Goal: Task Accomplishment & Management: Use online tool/utility

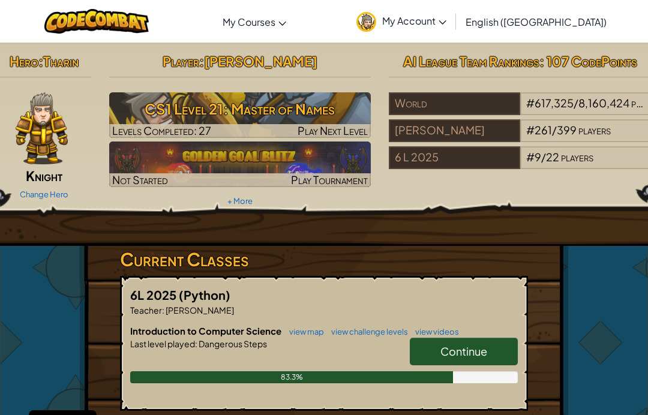
click at [193, 103] on h3 "CS1 Level 21: Master of Names" at bounding box center [240, 108] width 262 height 27
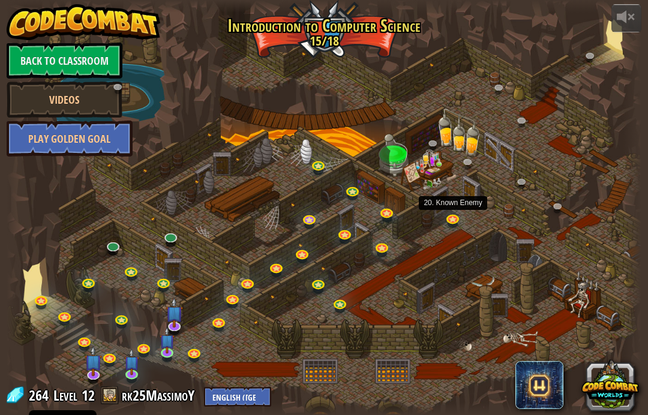
click at [448, 217] on link at bounding box center [455, 220] width 24 height 18
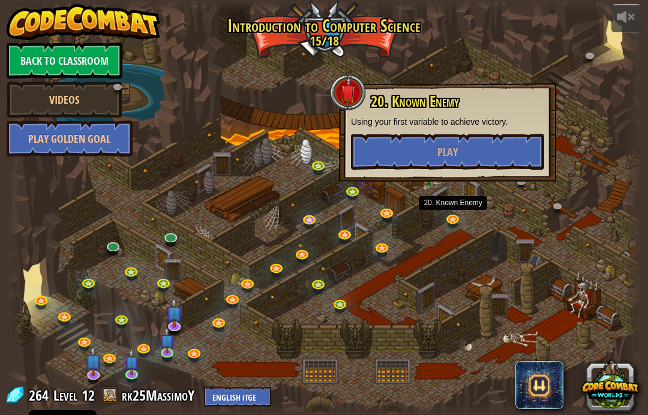
click at [462, 234] on div at bounding box center [325, 207] width 636 height 415
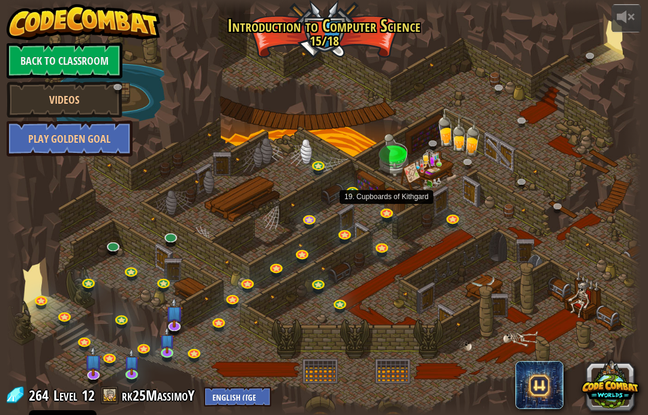
click at [387, 219] on link at bounding box center [388, 215] width 24 height 18
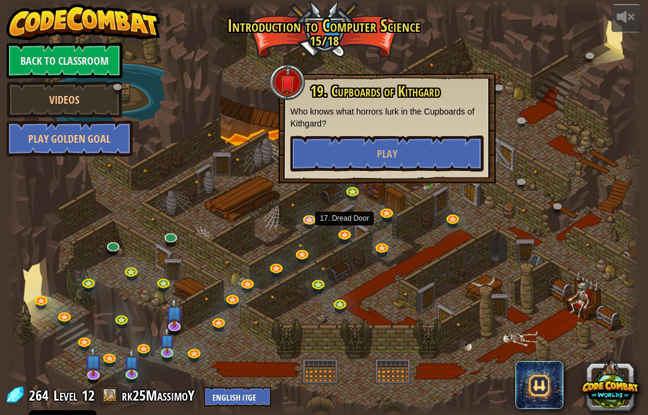
click at [348, 239] on link at bounding box center [346, 237] width 24 height 18
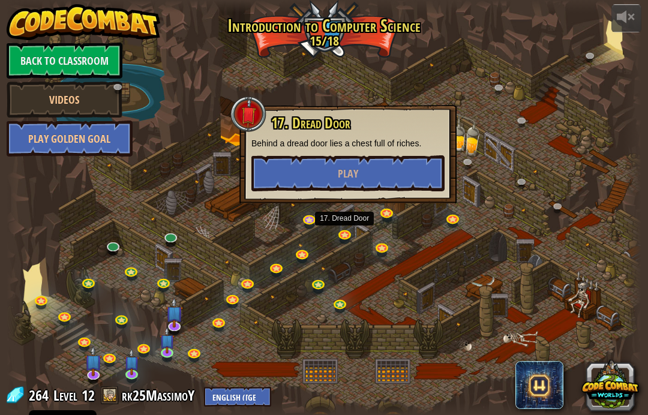
click at [446, 292] on div at bounding box center [325, 207] width 636 height 415
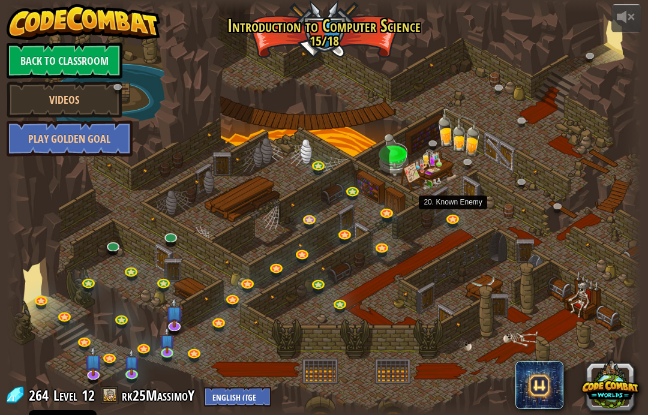
click at [456, 228] on div at bounding box center [453, 224] width 10 height 8
click at [463, 219] on link at bounding box center [455, 220] width 24 height 18
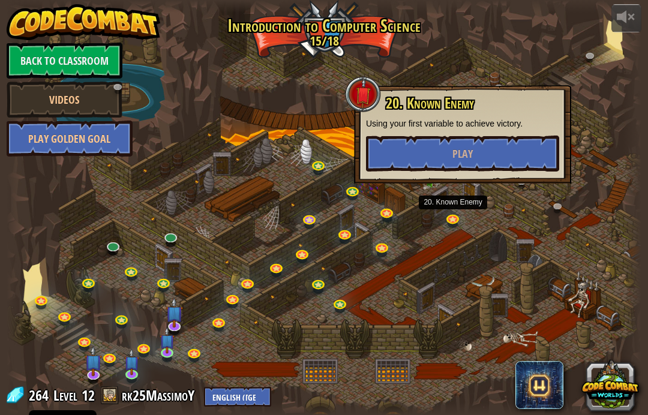
click at [483, 170] on button "Play" at bounding box center [462, 154] width 193 height 36
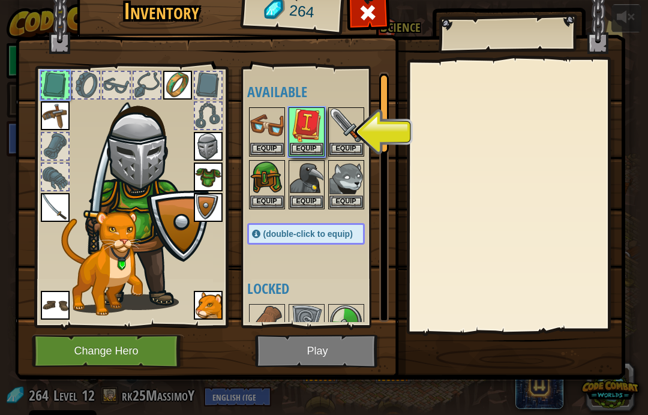
click at [311, 143] on button "Equip" at bounding box center [307, 149] width 34 height 13
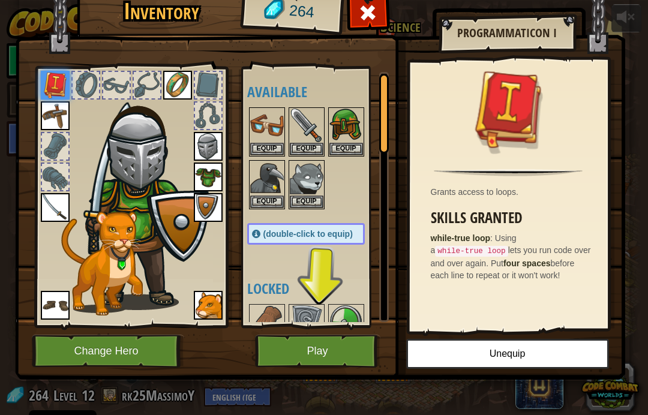
click at [367, 22] on span at bounding box center [367, 12] width 19 height 19
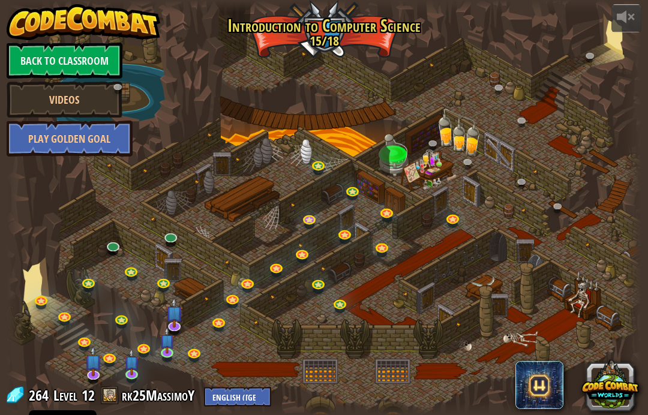
click at [114, 400] on span at bounding box center [110, 396] width 18 height 18
click at [40, 59] on link "Back to Classroom" at bounding box center [65, 61] width 116 height 36
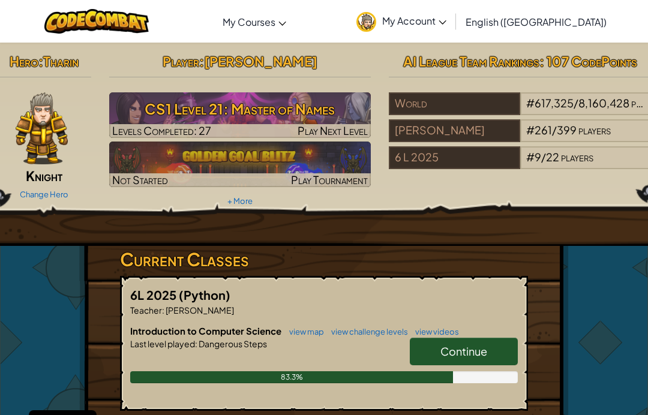
click at [47, 186] on div "Change Hero" at bounding box center [44, 193] width 94 height 19
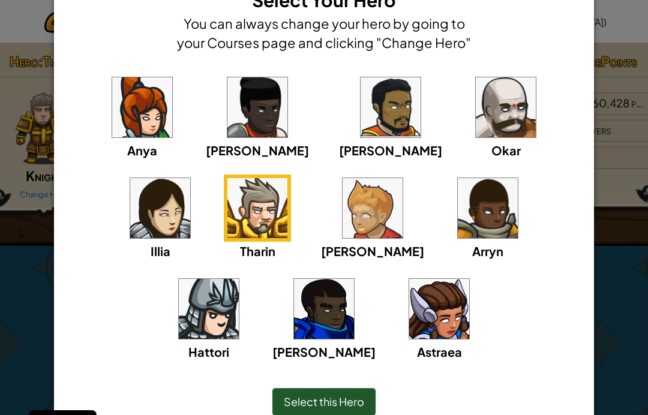
scroll to position [43, 0]
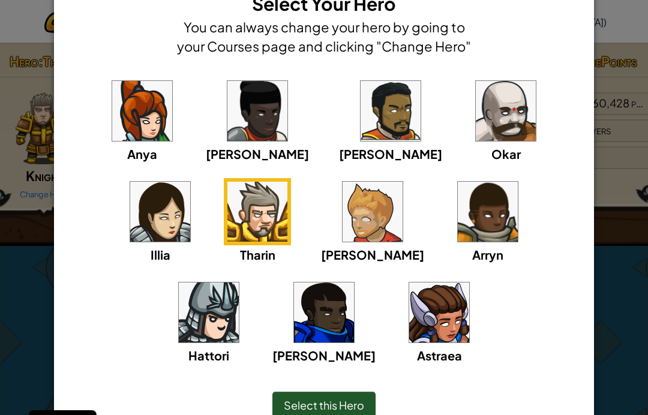
click at [458, 226] on img at bounding box center [488, 212] width 60 height 60
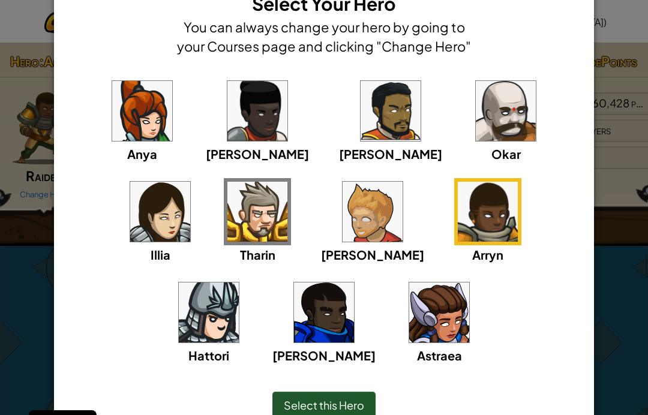
click at [228, 209] on img at bounding box center [258, 212] width 60 height 60
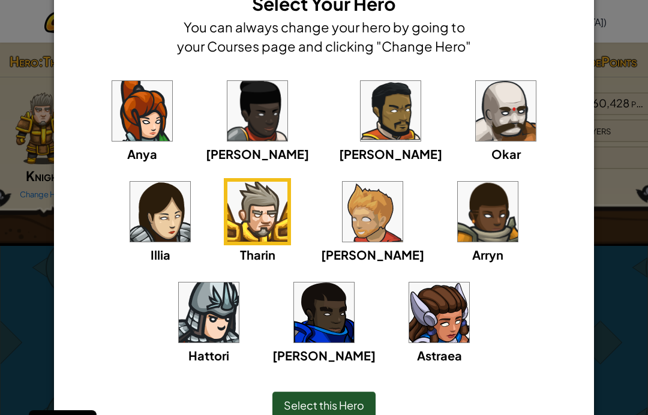
click at [343, 203] on img at bounding box center [373, 212] width 60 height 60
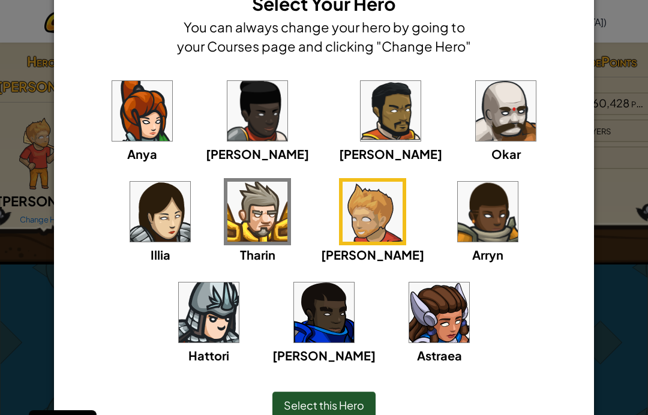
click at [324, 394] on div "Select this Hero" at bounding box center [324, 406] width 103 height 28
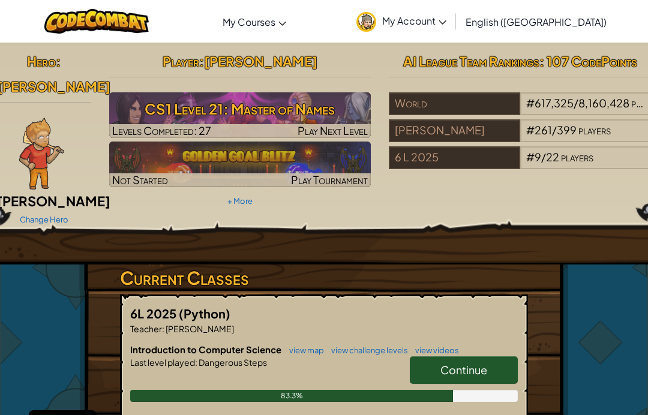
click at [171, 115] on h3 "CS1 Level 21: Master of Names" at bounding box center [240, 108] width 262 height 27
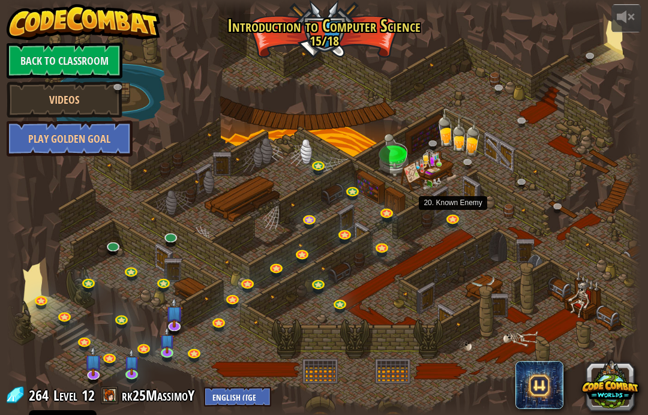
click at [456, 214] on link at bounding box center [455, 220] width 24 height 18
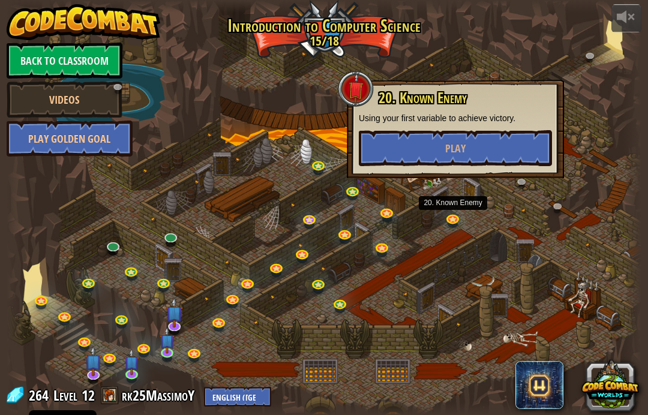
click at [477, 143] on button "Play" at bounding box center [455, 148] width 193 height 36
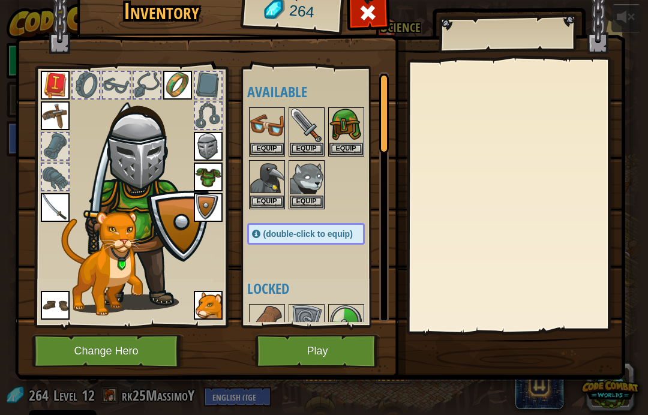
click at [140, 125] on img at bounding box center [144, 199] width 129 height 221
click at [330, 153] on button "Equip" at bounding box center [347, 149] width 34 height 13
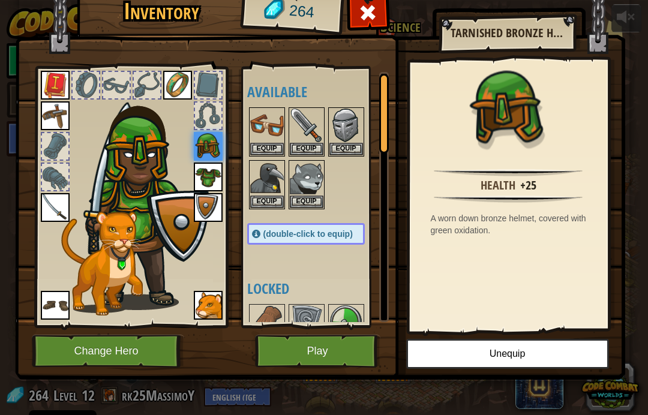
click at [346, 146] on button "Equip" at bounding box center [347, 149] width 34 height 13
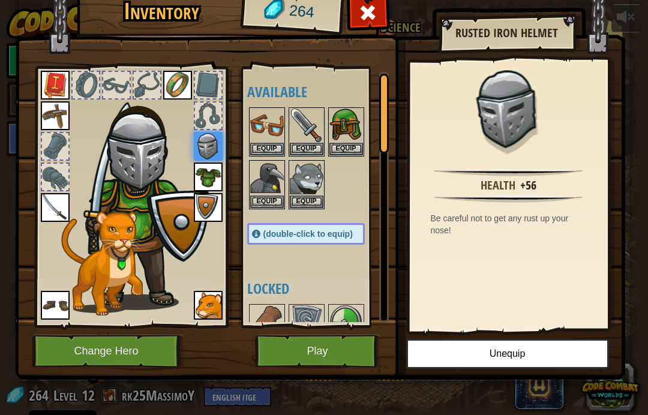
click at [307, 207] on div "Equip" at bounding box center [307, 184] width 36 height 49
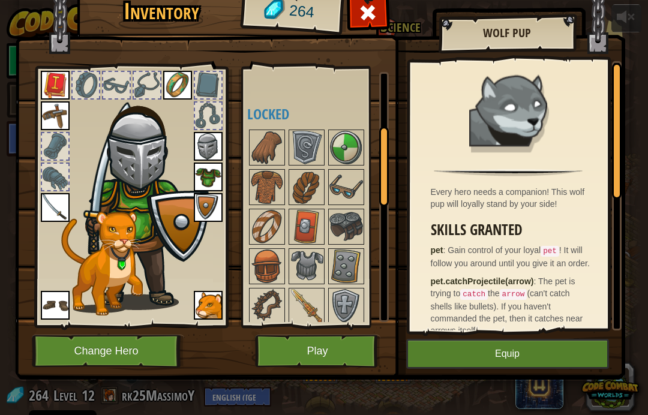
scroll to position [271, 0]
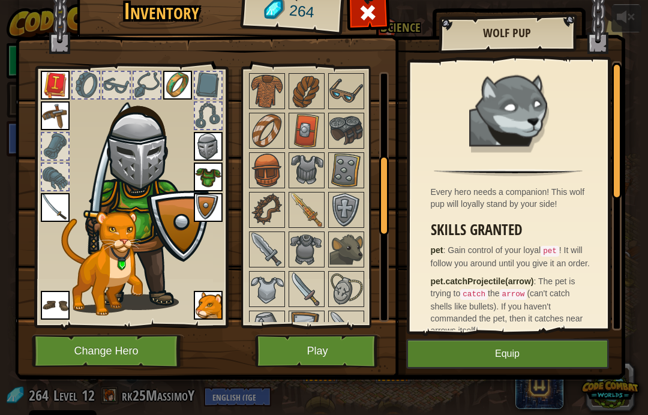
click at [303, 265] on img at bounding box center [307, 250] width 34 height 34
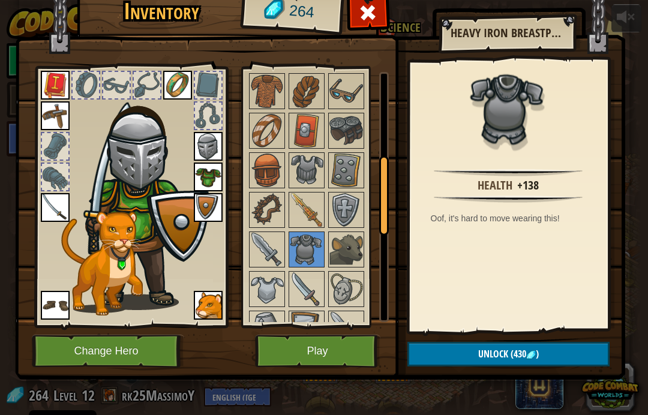
click at [310, 247] on img at bounding box center [307, 250] width 34 height 34
click at [315, 199] on img at bounding box center [307, 210] width 34 height 34
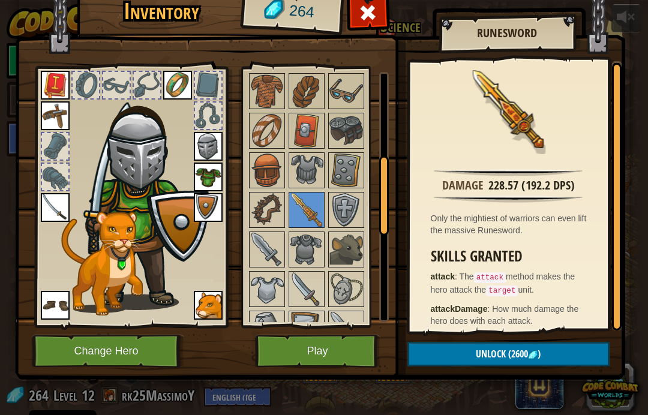
click at [265, 292] on img at bounding box center [267, 290] width 34 height 34
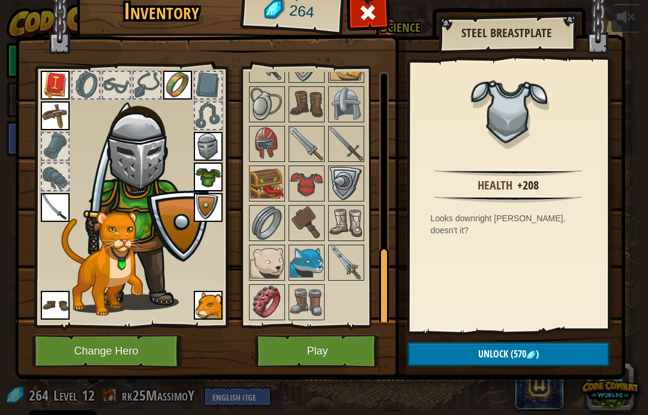
scroll to position [574, 0]
click at [308, 298] on img at bounding box center [307, 303] width 34 height 34
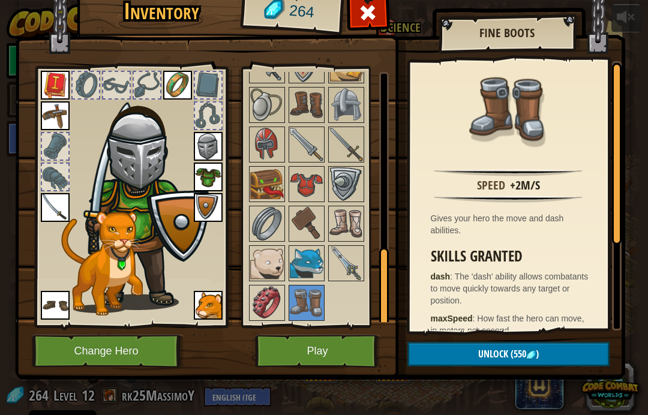
click at [312, 270] on img at bounding box center [307, 264] width 34 height 34
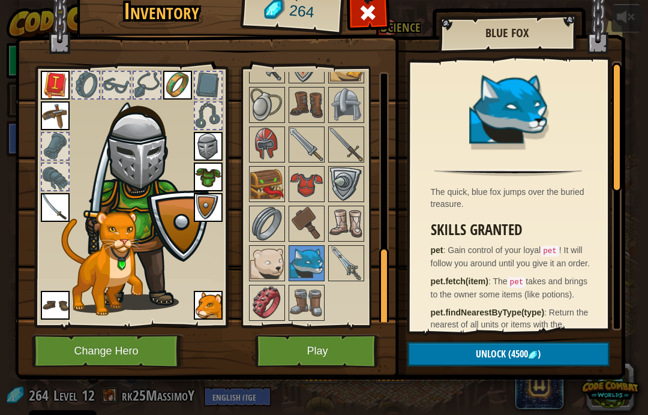
click at [264, 265] on img at bounding box center [267, 264] width 34 height 34
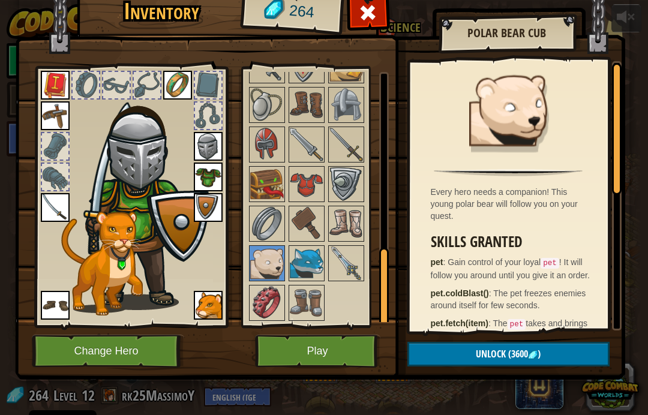
click at [355, 221] on img at bounding box center [347, 224] width 34 height 34
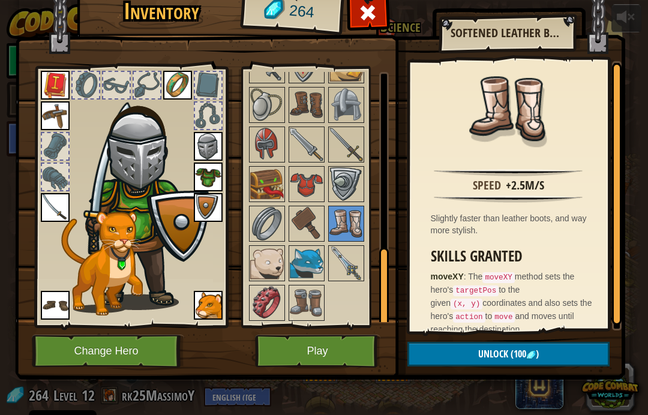
click at [347, 277] on img at bounding box center [347, 264] width 34 height 34
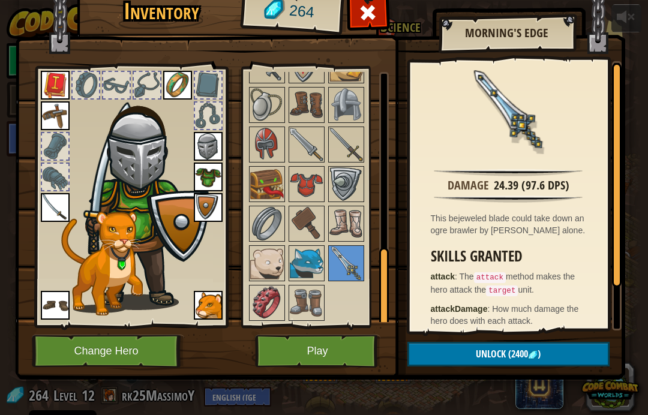
click at [344, 358] on button "Play" at bounding box center [317, 351] width 125 height 33
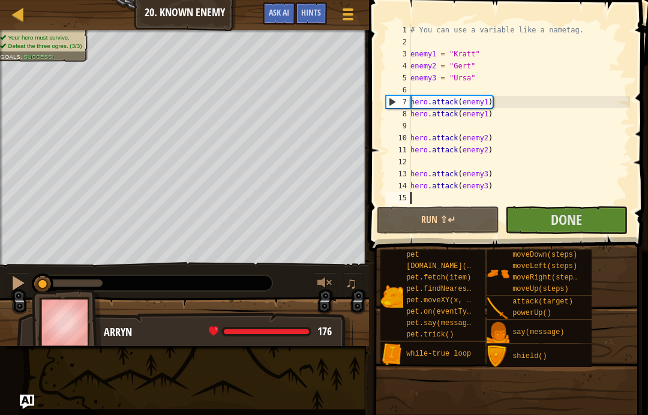
click at [584, 219] on button "Done" at bounding box center [567, 221] width 122 height 28
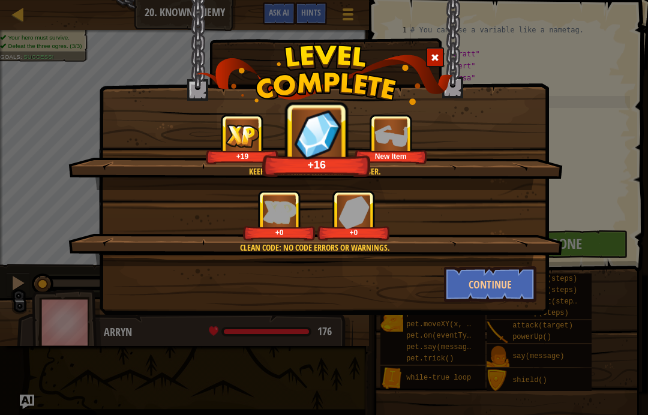
click at [504, 282] on button "Continue" at bounding box center [490, 285] width 93 height 36
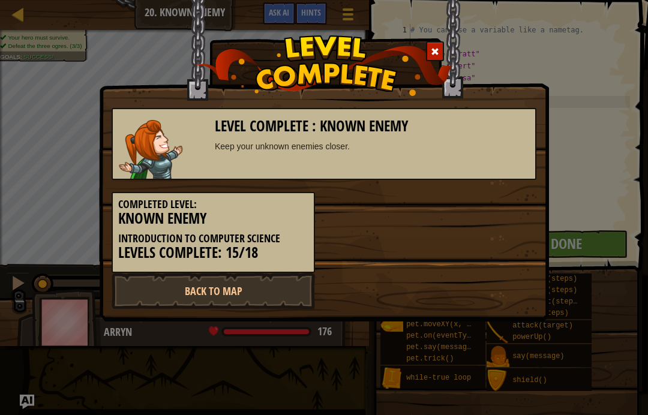
click at [262, 301] on link "Back to Map" at bounding box center [214, 291] width 204 height 36
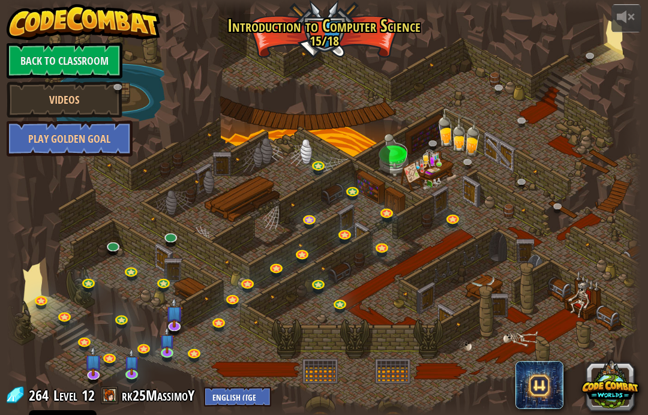
click at [448, 216] on link at bounding box center [455, 220] width 24 height 18
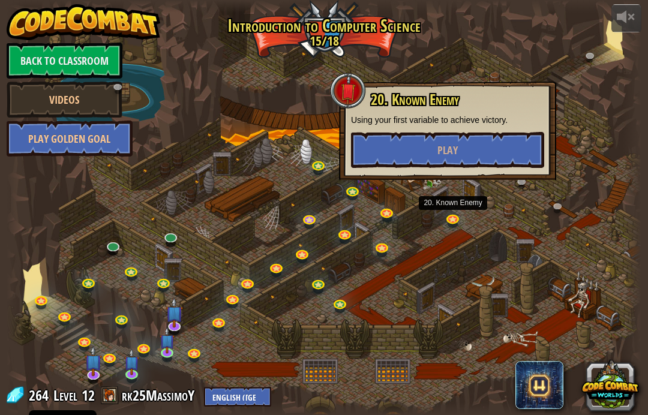
click at [477, 166] on button "Play" at bounding box center [447, 150] width 193 height 36
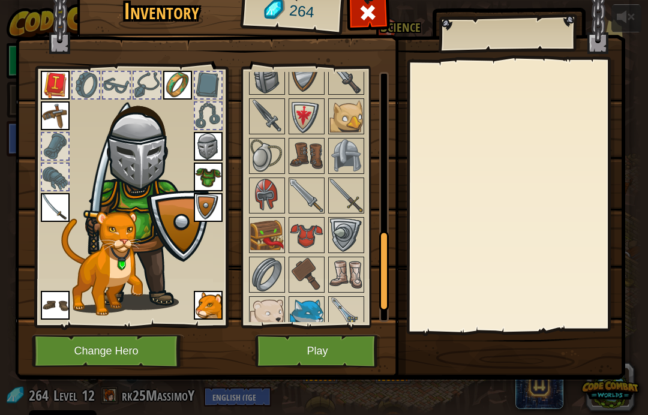
scroll to position [531, 0]
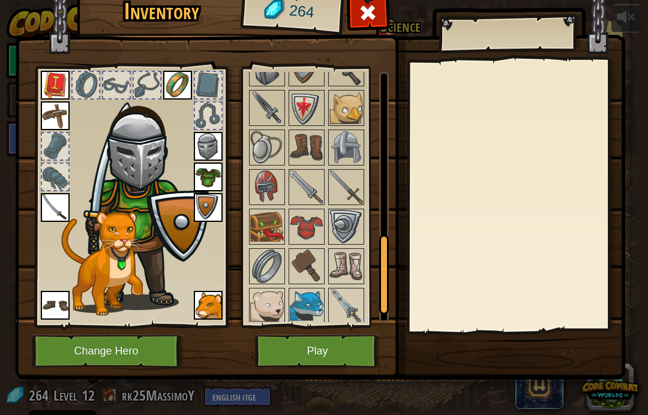
click at [346, 118] on img at bounding box center [347, 108] width 34 height 34
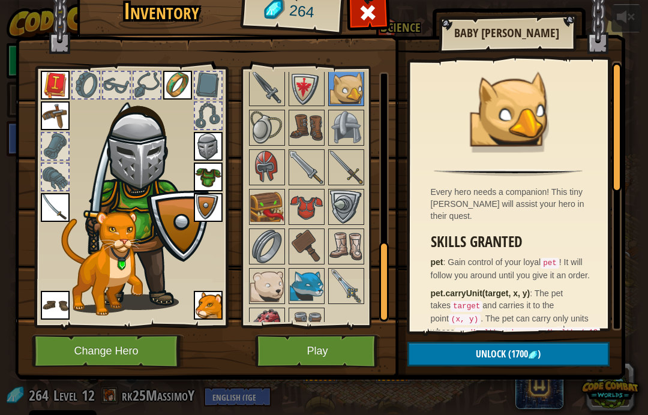
scroll to position [555, 0]
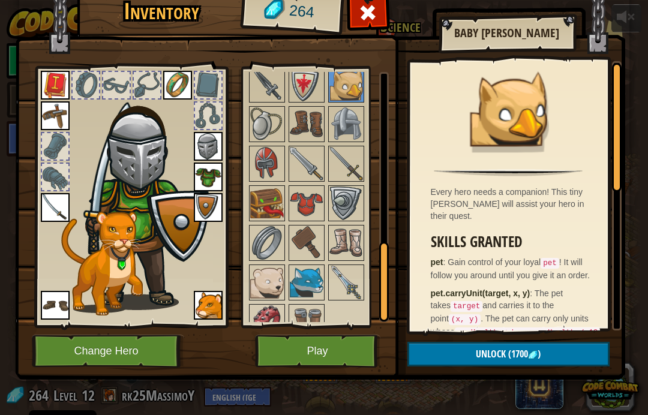
click at [309, 231] on img at bounding box center [307, 243] width 34 height 34
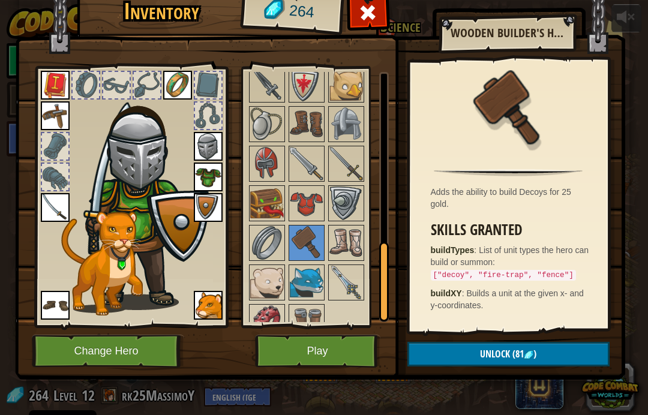
click at [256, 197] on img at bounding box center [267, 204] width 34 height 34
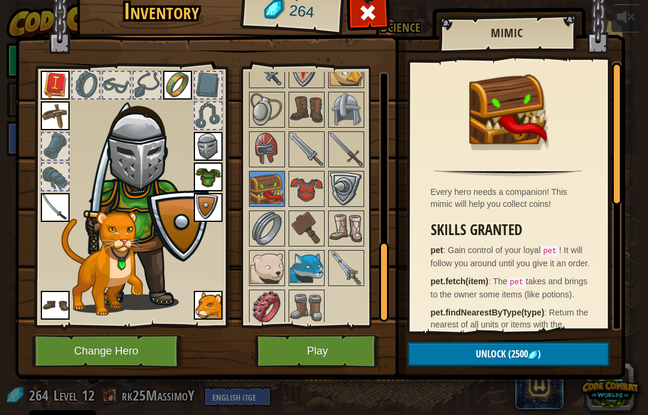
scroll to position [555, 0]
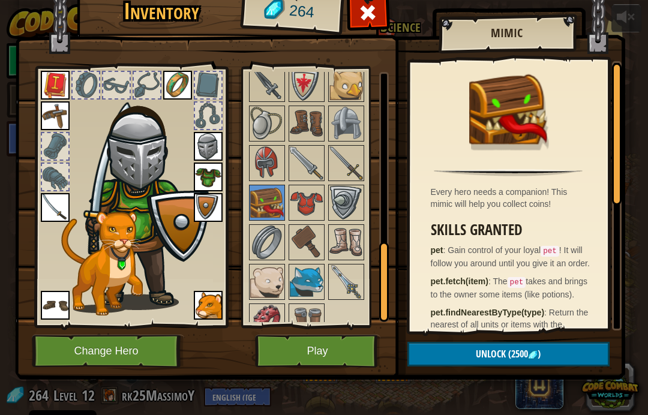
click at [557, 349] on button "Unlock (2500 )" at bounding box center [509, 354] width 202 height 25
click at [576, 353] on button "Unlock (2500 )" at bounding box center [509, 354] width 202 height 25
click at [364, 22] on span at bounding box center [367, 12] width 19 height 19
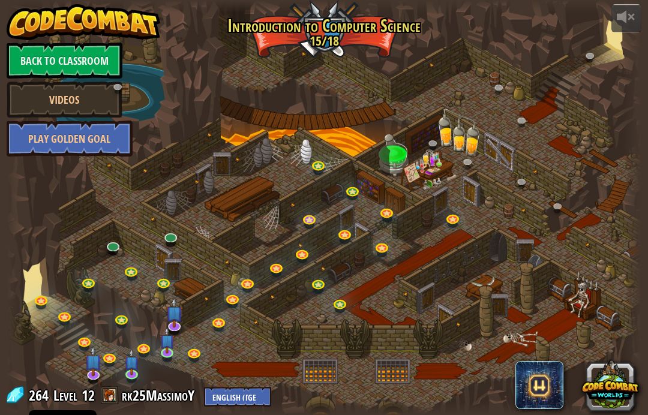
click at [50, 53] on link "Back to Classroom" at bounding box center [65, 61] width 116 height 36
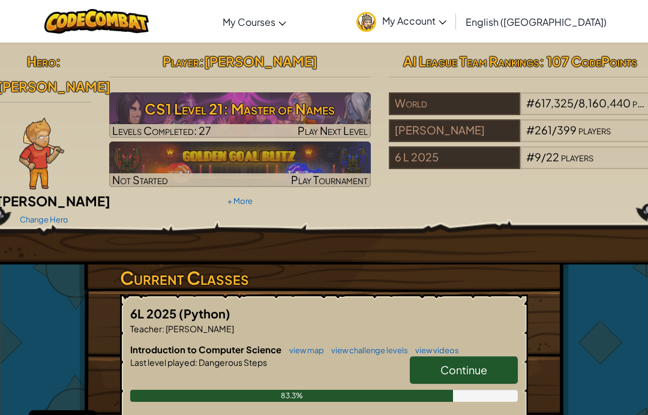
click at [31, 215] on link "Change Hero" at bounding box center [44, 220] width 49 height 10
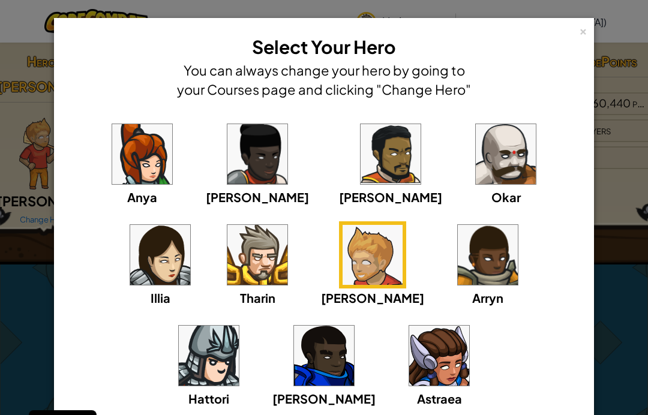
click at [228, 257] on img at bounding box center [258, 255] width 60 height 60
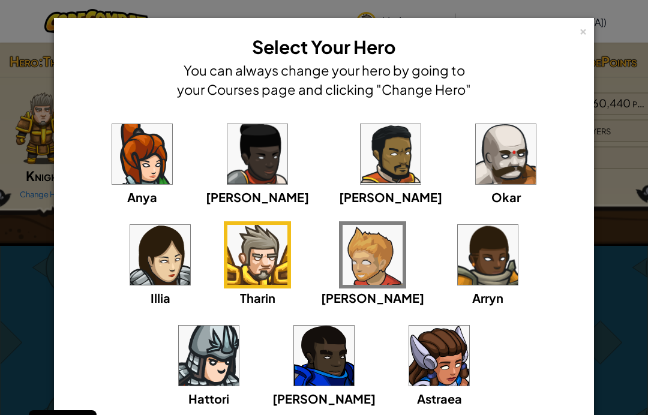
click at [239, 326] on img at bounding box center [209, 356] width 60 height 60
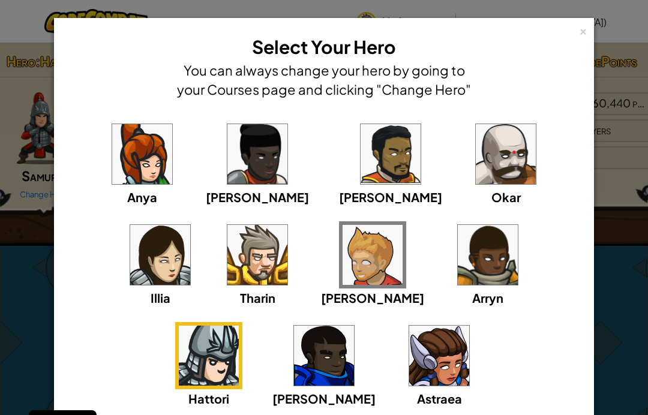
click at [228, 283] on img at bounding box center [258, 255] width 60 height 60
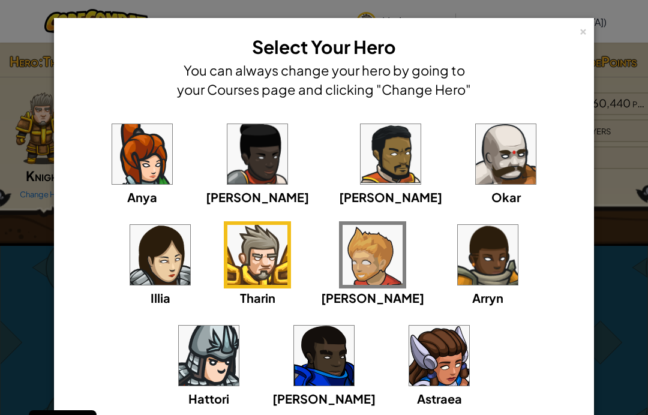
click at [562, 38] on div "× Select Your Hero You can always change your hero by going to your Courses pag…" at bounding box center [324, 67] width 527 height 84
click at [581, 36] on div "×" at bounding box center [583, 29] width 8 height 13
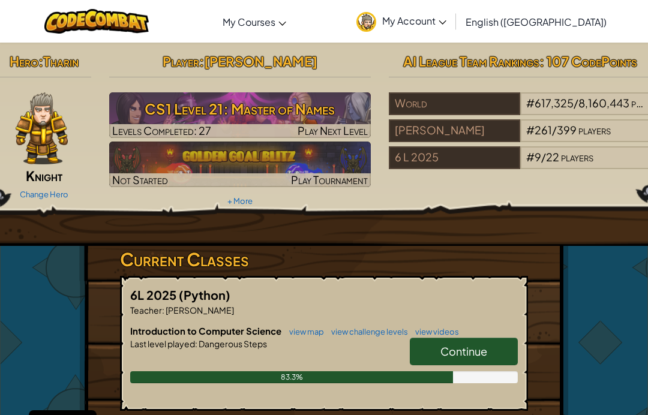
click at [154, 95] on img at bounding box center [240, 115] width 262 height 46
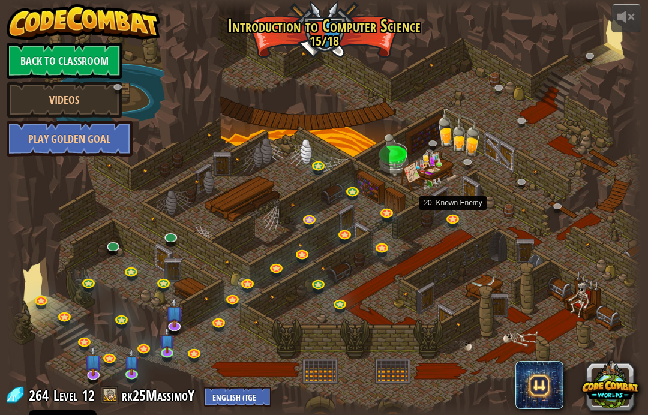
click at [449, 216] on link at bounding box center [455, 220] width 24 height 18
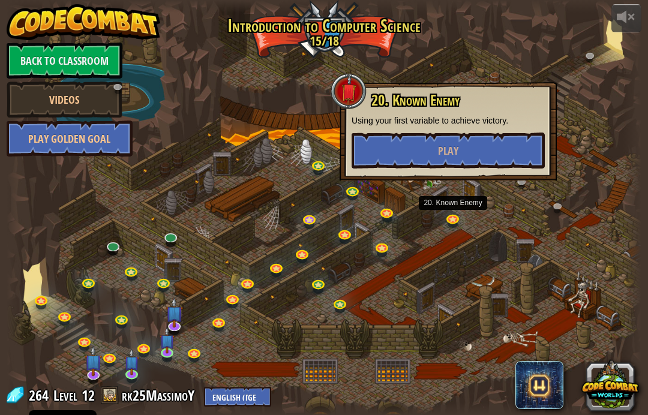
click at [449, 148] on span "Play" at bounding box center [448, 150] width 20 height 15
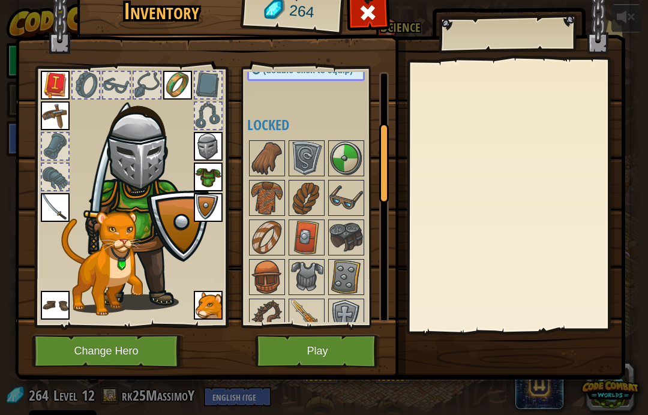
scroll to position [166, 0]
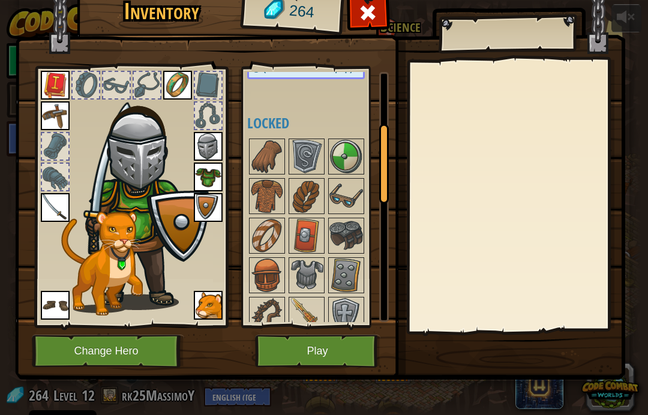
click at [263, 190] on img at bounding box center [267, 197] width 34 height 34
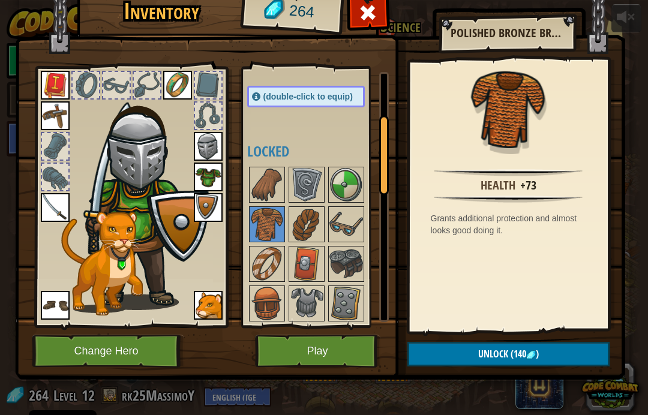
scroll to position [128, 0]
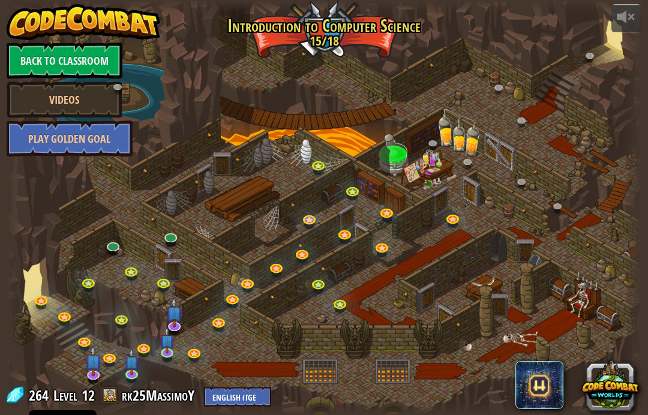
click at [457, 213] on link at bounding box center [455, 220] width 24 height 18
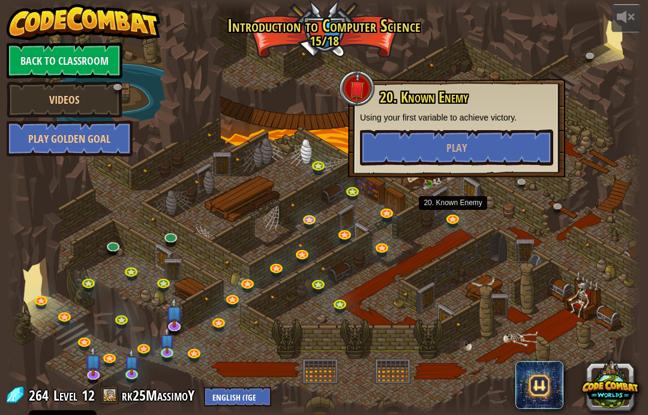
click at [449, 146] on span "Play" at bounding box center [457, 147] width 20 height 15
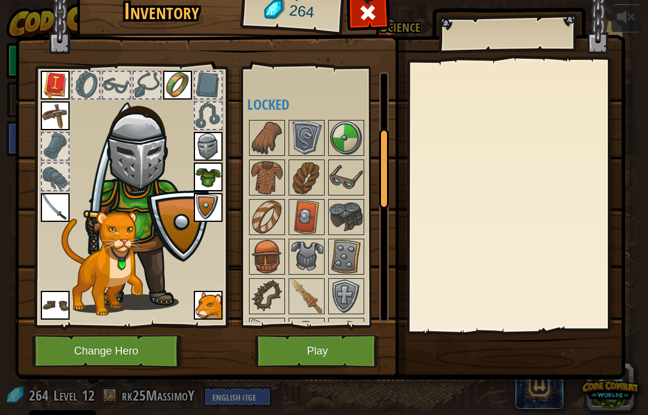
scroll to position [194, 0]
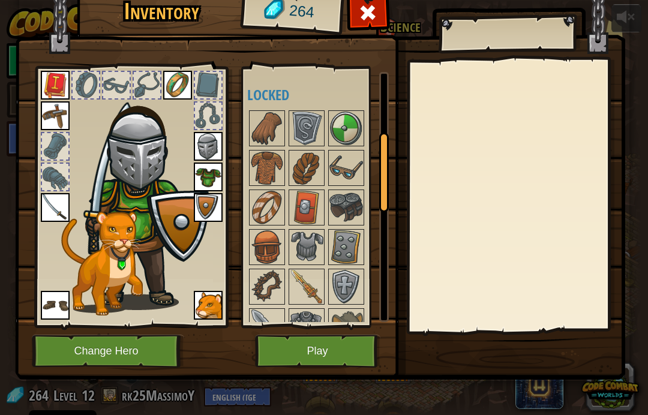
click at [312, 125] on img at bounding box center [307, 129] width 34 height 34
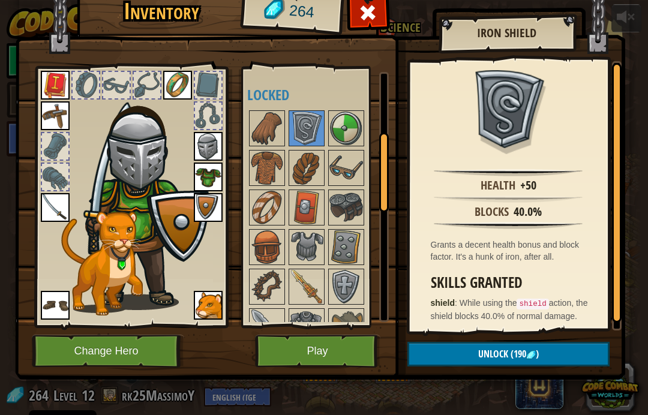
click at [569, 364] on button "Unlock (190 )" at bounding box center [509, 354] width 202 height 25
click at [564, 354] on button "Confirm" at bounding box center [509, 354] width 202 height 25
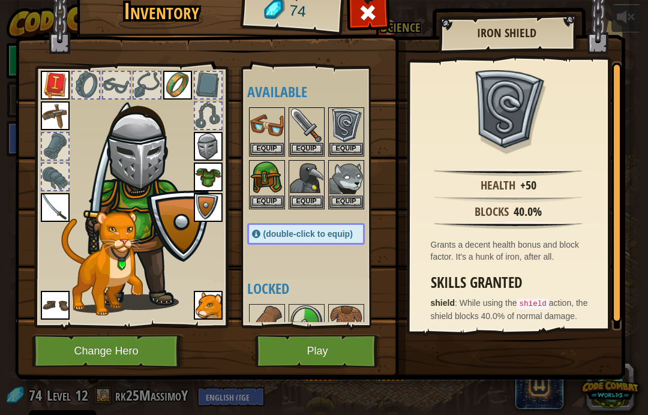
click at [348, 147] on button "Equip" at bounding box center [347, 149] width 34 height 13
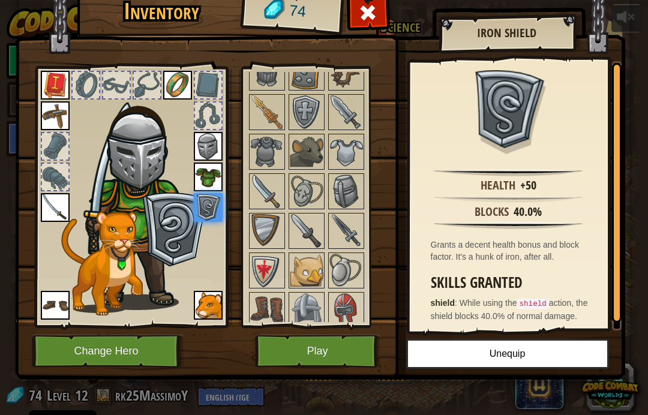
scroll to position [366, 0]
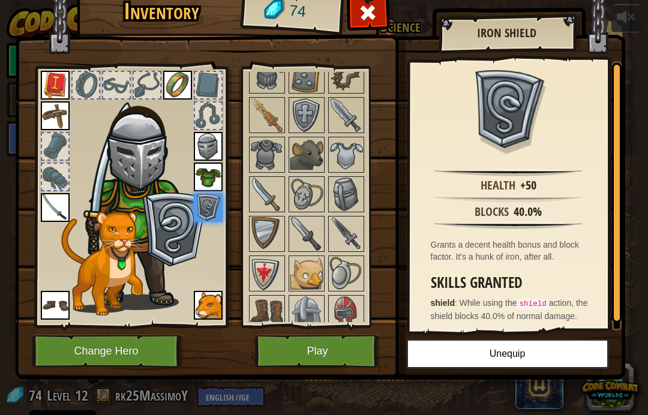
click at [300, 147] on img at bounding box center [307, 155] width 34 height 34
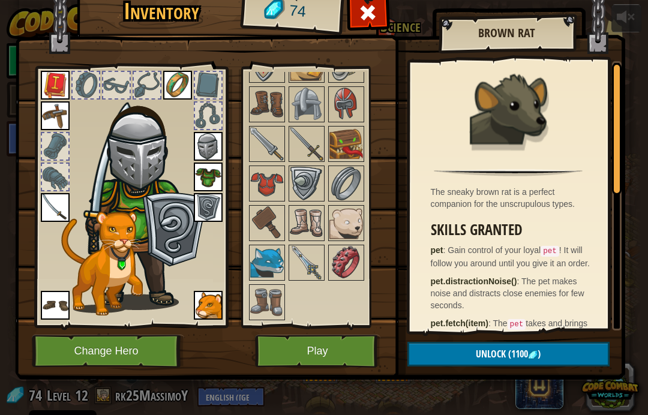
scroll to position [574, 0]
click at [267, 271] on img at bounding box center [267, 264] width 34 height 34
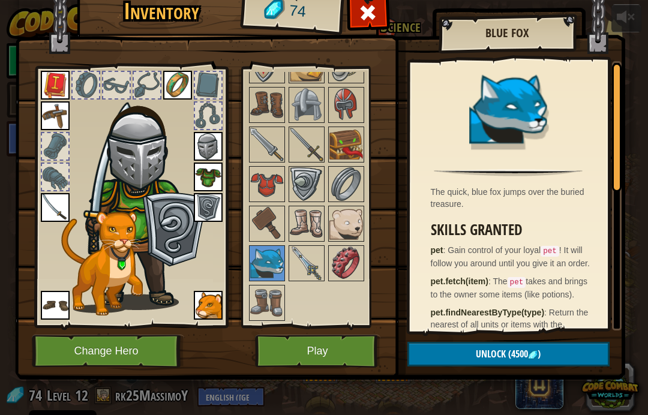
click at [339, 229] on img at bounding box center [347, 224] width 34 height 34
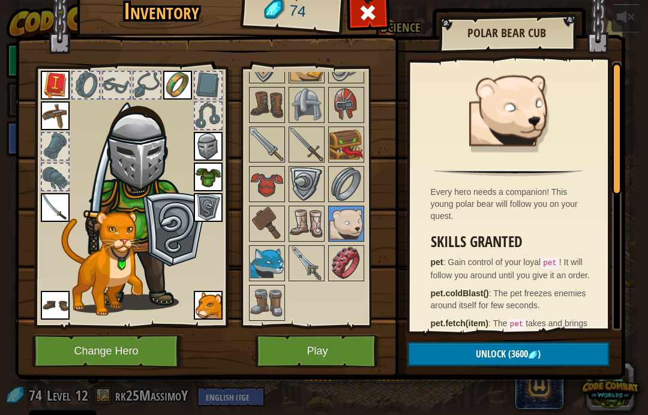
click at [345, 348] on button "Play" at bounding box center [317, 351] width 125 height 33
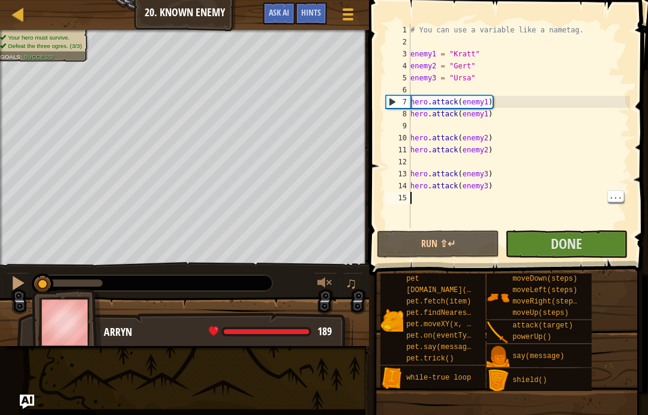
click at [83, 333] on img at bounding box center [67, 322] width 70 height 67
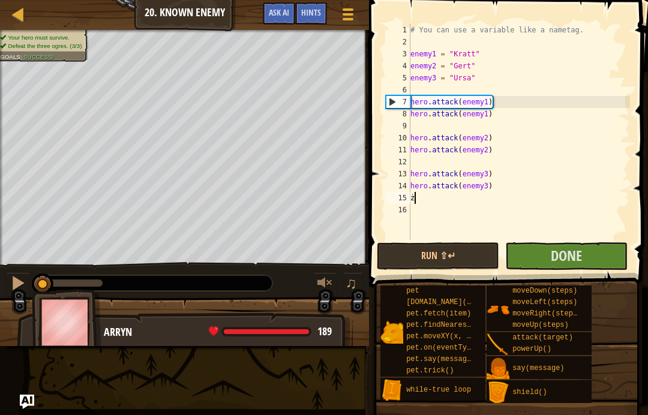
type textarea "ż"
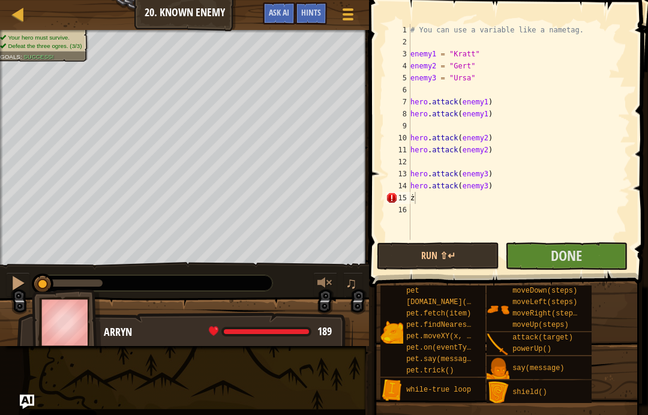
click at [588, 250] on button "Done" at bounding box center [567, 257] width 122 height 28
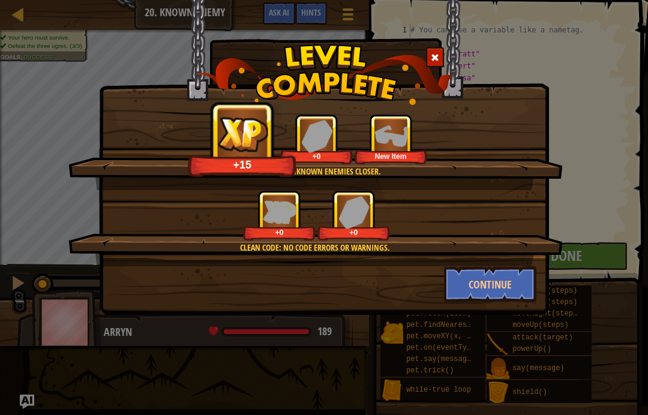
click at [500, 284] on button "Continue" at bounding box center [490, 285] width 93 height 36
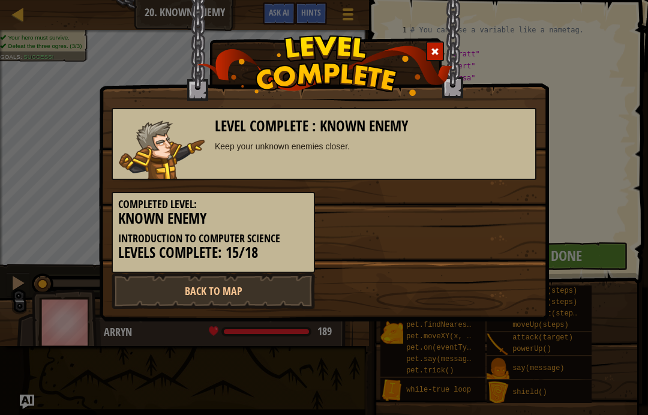
click at [252, 290] on link "Back to Map" at bounding box center [214, 291] width 204 height 36
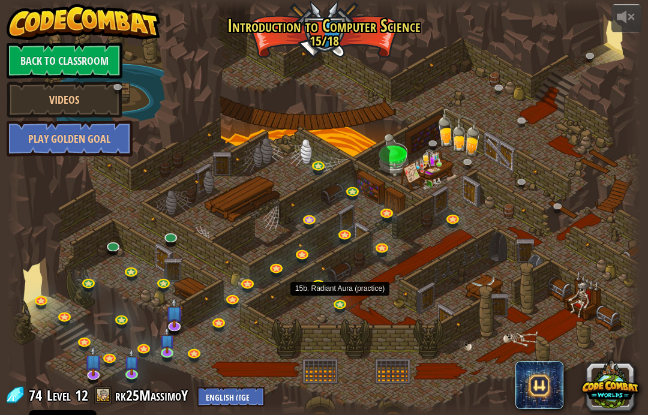
click at [341, 298] on link at bounding box center [342, 306] width 24 height 18
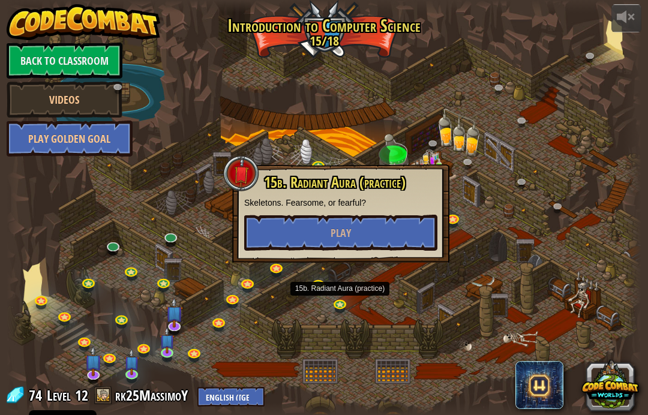
click at [354, 236] on button "Play" at bounding box center [340, 233] width 193 height 36
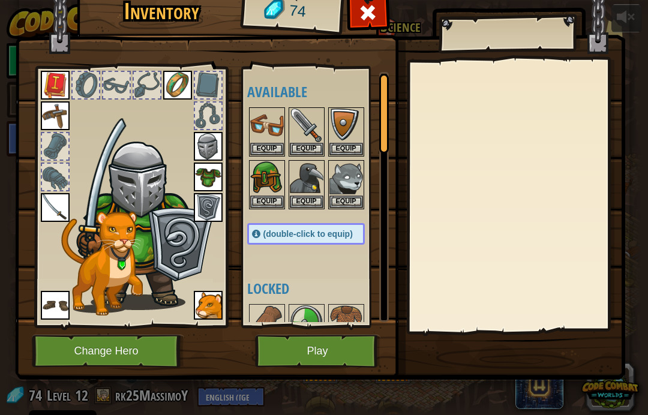
click at [364, 1] on div at bounding box center [368, 16] width 38 height 38
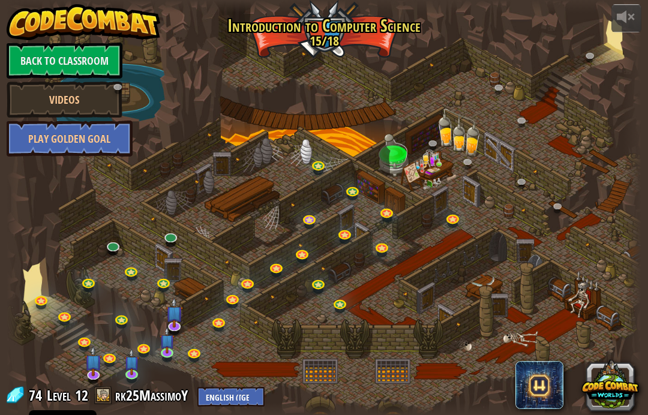
click at [69, 52] on link "Back to Classroom" at bounding box center [65, 61] width 116 height 36
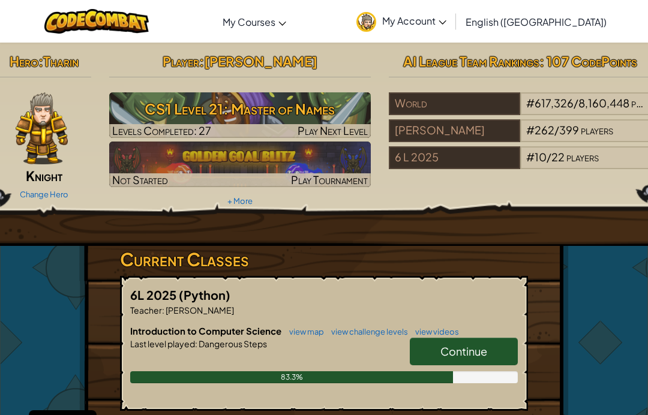
click at [327, 121] on h3 "CS1 Level 21: Master of Names" at bounding box center [240, 108] width 262 height 27
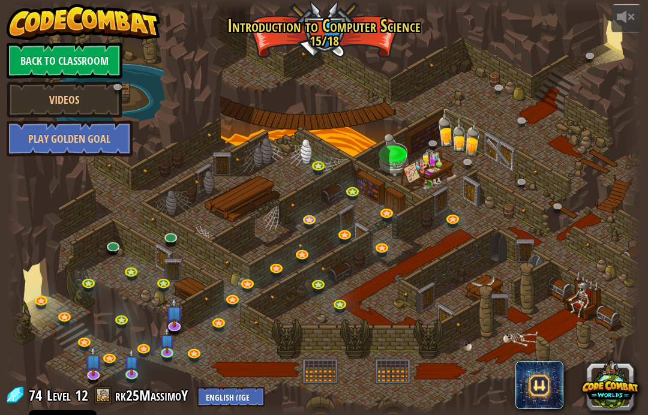
click at [157, 241] on div at bounding box center [325, 207] width 636 height 415
click at [181, 222] on div at bounding box center [325, 207] width 636 height 415
click at [167, 246] on link at bounding box center [172, 239] width 24 height 18
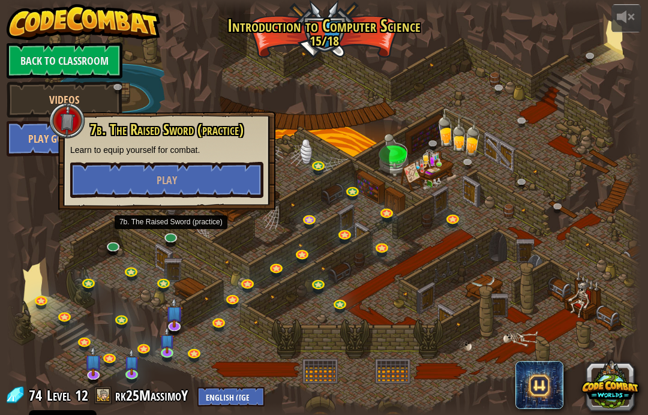
click at [202, 191] on button "Play" at bounding box center [166, 180] width 193 height 36
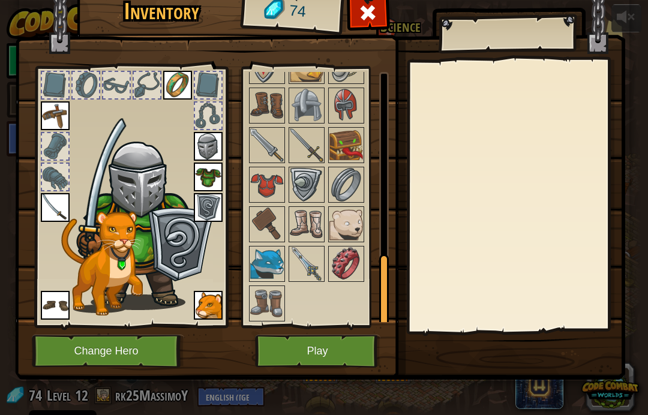
scroll to position [647, 0]
click at [291, 364] on button "Play" at bounding box center [317, 351] width 125 height 33
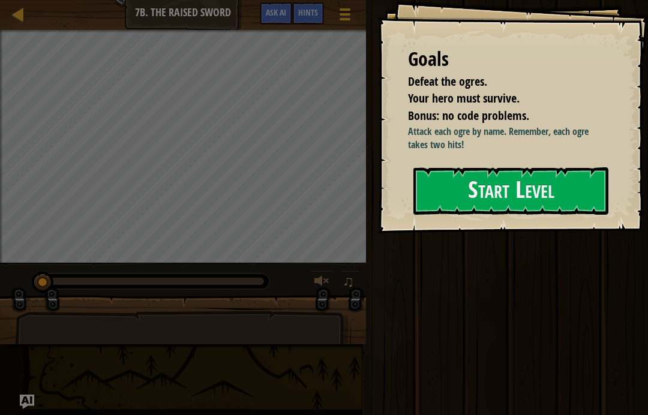
click at [585, 189] on button "Start Level" at bounding box center [511, 191] width 195 height 47
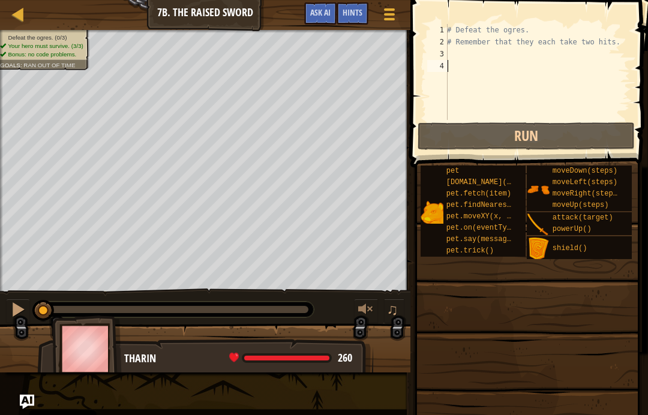
click at [279, 10] on div "Map Introduction to Computer Science 7b. The Raised Sword Game Menu Done Hints …" at bounding box center [205, 15] width 411 height 30
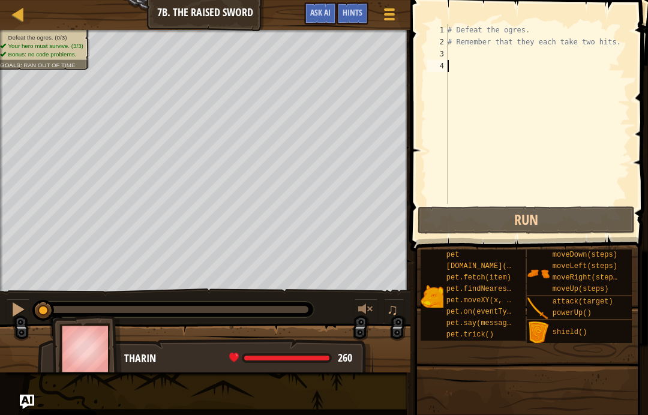
click at [321, 13] on span "Ask AI" at bounding box center [320, 12] width 20 height 11
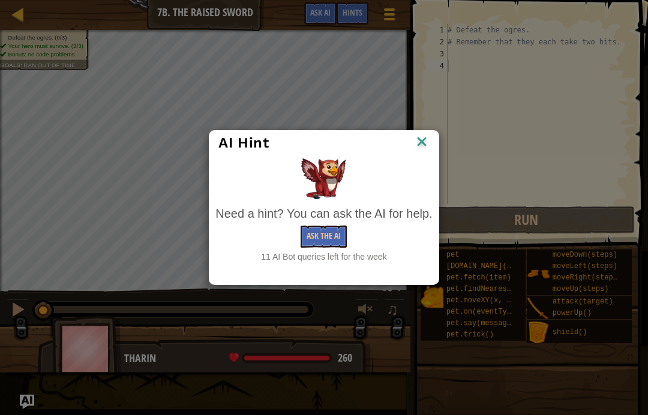
click at [324, 240] on button "Ask the AI" at bounding box center [324, 237] width 46 height 22
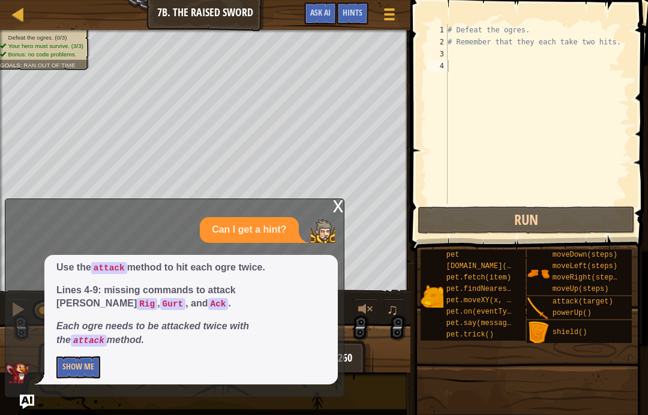
click at [81, 354] on div "Use the attack method to hit each ogre twice. Lines 4-9: missing commands to at…" at bounding box center [191, 320] width 294 height 130
click at [76, 372] on button "Show Me" at bounding box center [78, 368] width 44 height 22
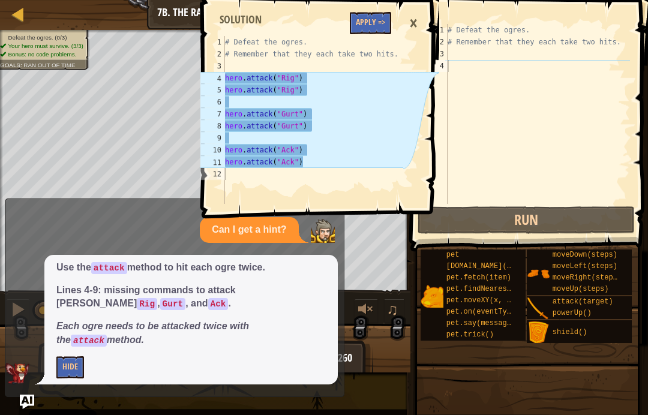
click at [369, 25] on button "Apply =>" at bounding box center [370, 23] width 41 height 22
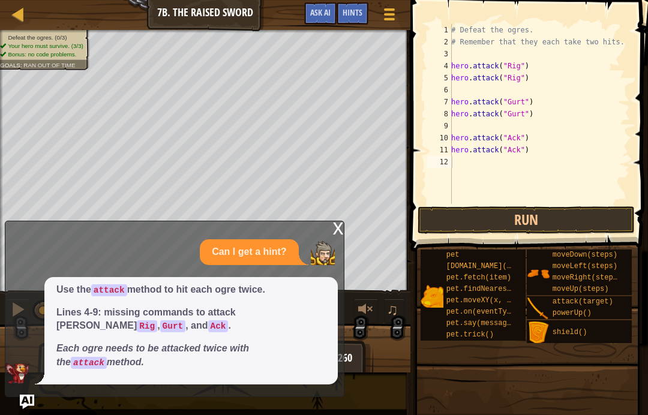
click at [587, 208] on button "Run" at bounding box center [526, 221] width 217 height 28
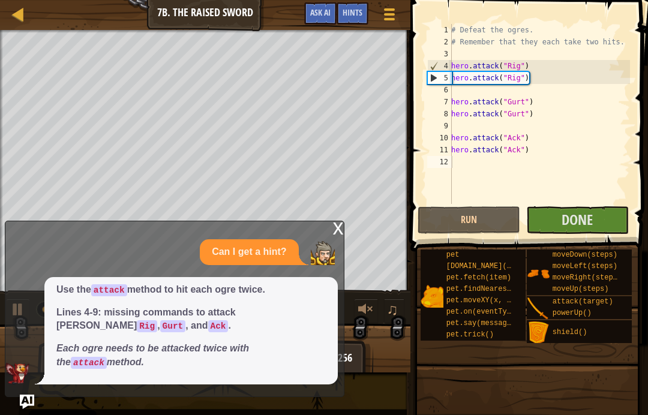
click at [601, 223] on button "Done" at bounding box center [578, 221] width 103 height 28
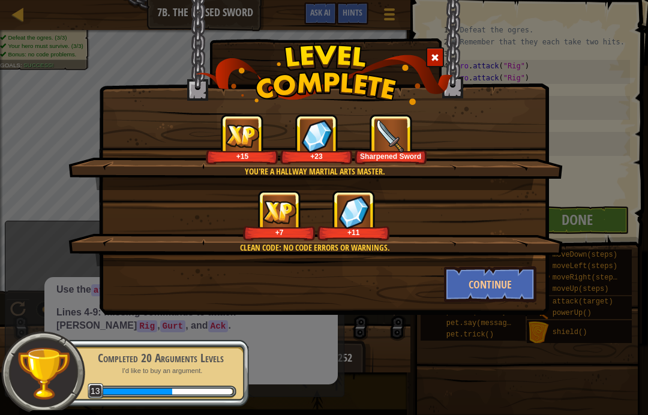
click at [496, 295] on button "Continue" at bounding box center [490, 285] width 93 height 36
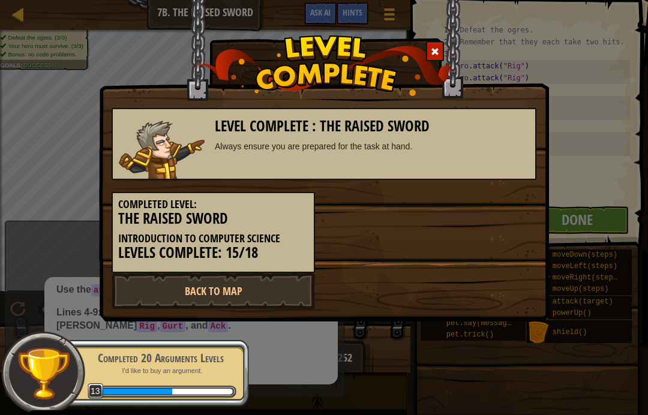
click at [300, 288] on link "Back to Map" at bounding box center [214, 291] width 204 height 36
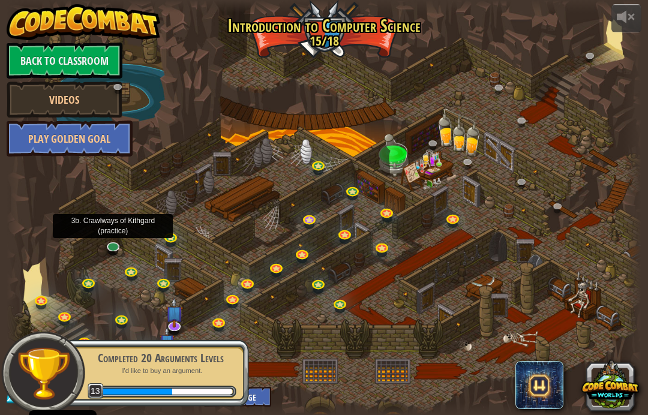
click at [123, 249] on link at bounding box center [114, 248] width 24 height 18
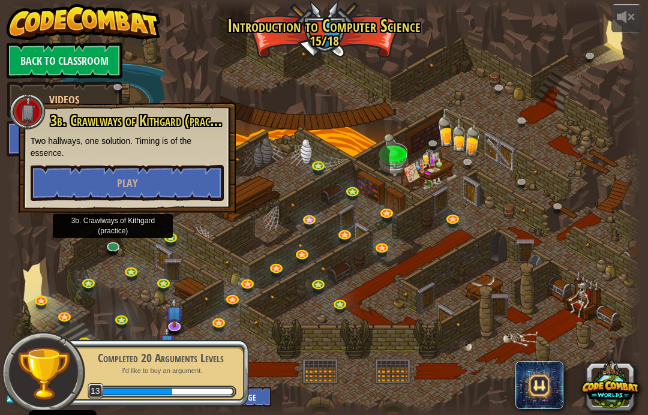
click at [87, 193] on button "Play" at bounding box center [127, 183] width 193 height 36
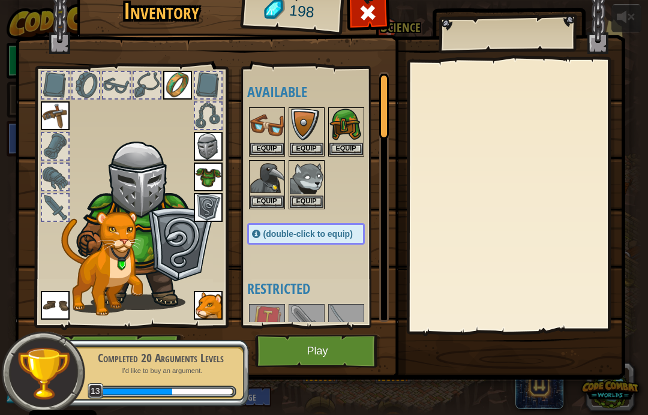
click at [332, 352] on button "Play" at bounding box center [317, 351] width 125 height 33
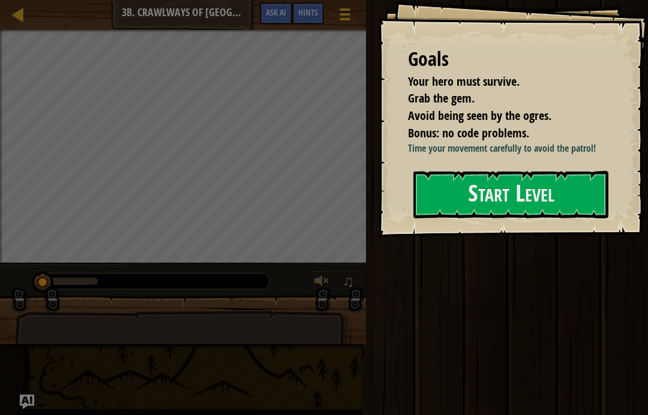
click at [533, 219] on button "Start Level" at bounding box center [511, 194] width 195 height 47
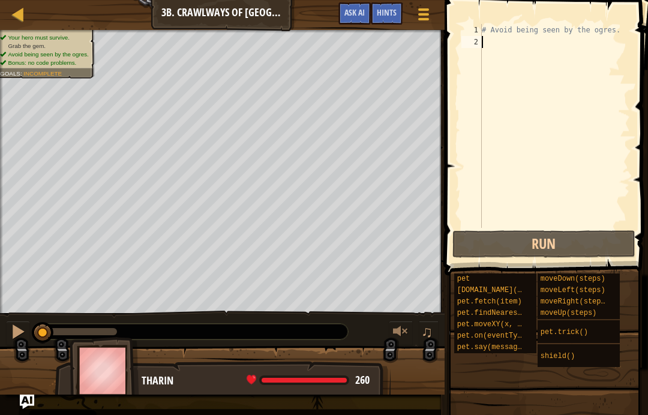
click at [357, 22] on button "Ask AI" at bounding box center [355, 13] width 32 height 22
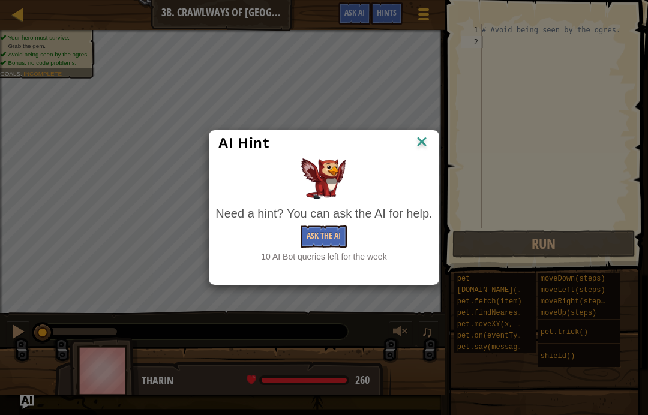
click at [341, 235] on button "Ask the AI" at bounding box center [324, 237] width 46 height 22
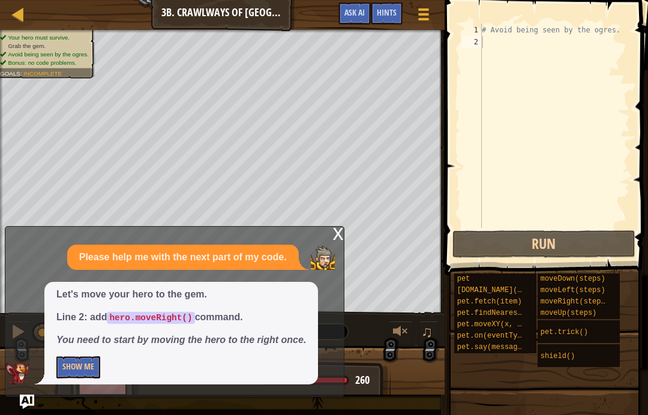
click at [83, 378] on button "Show Me" at bounding box center [78, 368] width 44 height 22
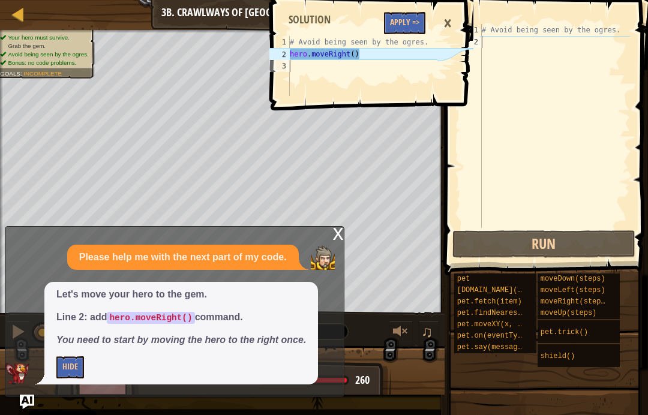
click at [415, 22] on button "Apply =>" at bounding box center [404, 23] width 41 height 22
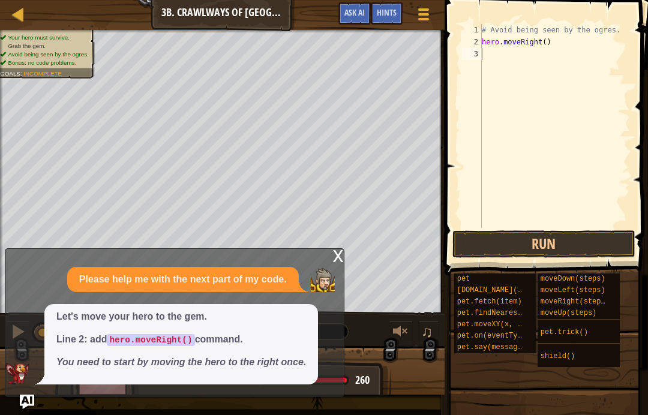
click at [334, 261] on div "x" at bounding box center [338, 255] width 11 height 12
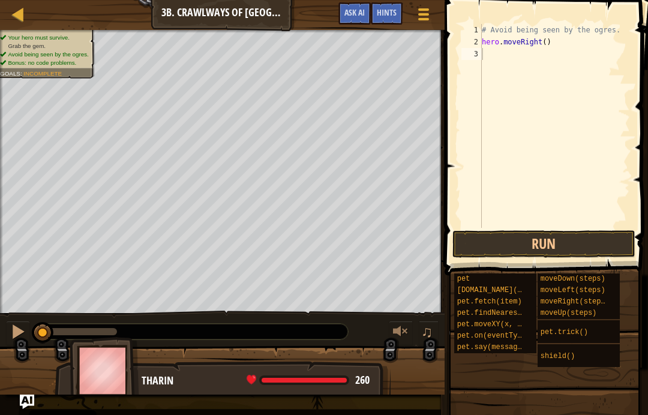
click at [352, 6] on button "Ask AI" at bounding box center [355, 13] width 32 height 22
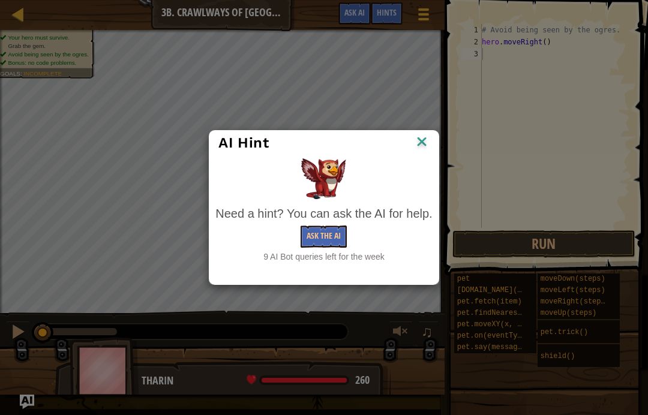
click at [336, 241] on button "Ask the AI" at bounding box center [324, 237] width 46 height 22
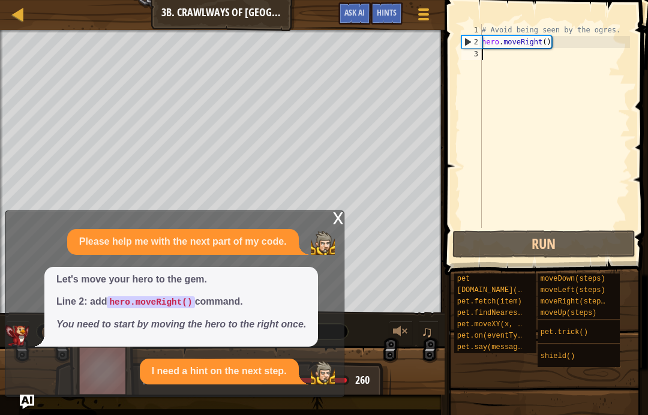
click at [629, 137] on div "# Avoid being seen by the ogres. hero . moveRight ( )" at bounding box center [555, 138] width 151 height 228
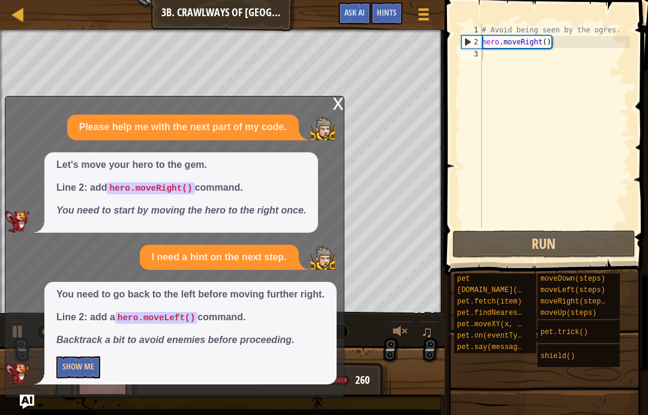
click at [82, 362] on button "Show Me" at bounding box center [78, 368] width 44 height 22
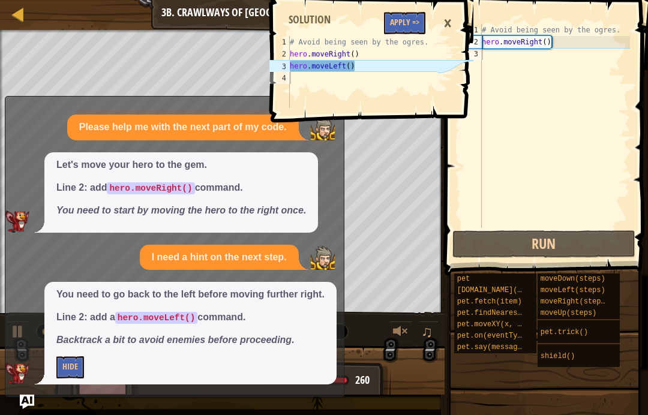
click at [403, 14] on button "Apply =>" at bounding box center [404, 23] width 41 height 22
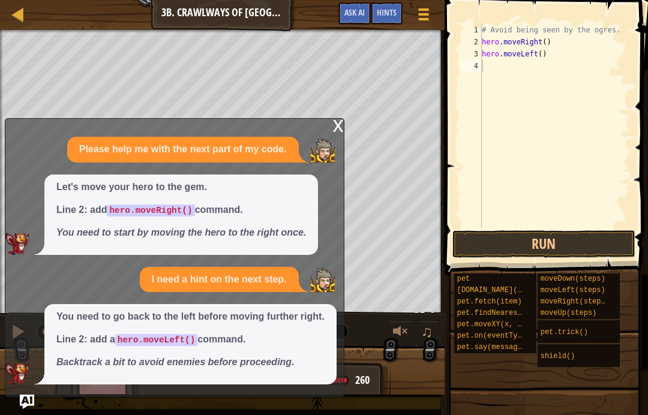
click at [345, 23] on button "Ask AI" at bounding box center [355, 13] width 32 height 22
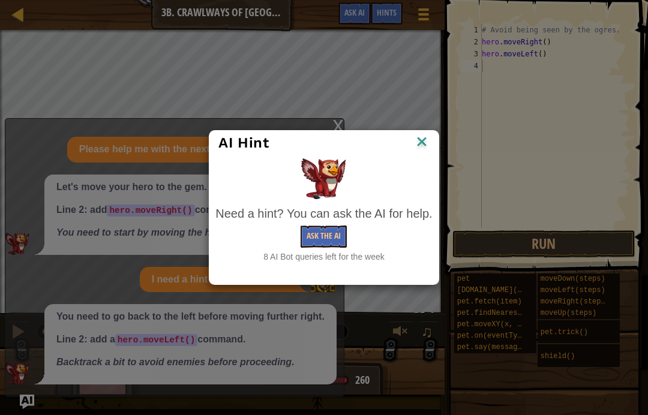
click at [326, 244] on button "Ask the AI" at bounding box center [324, 237] width 46 height 22
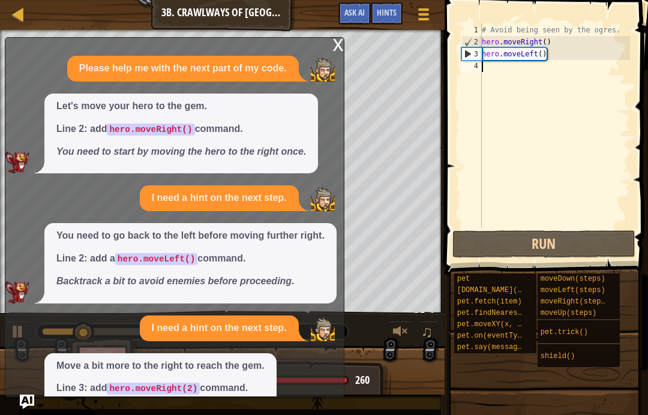
scroll to position [65, 0]
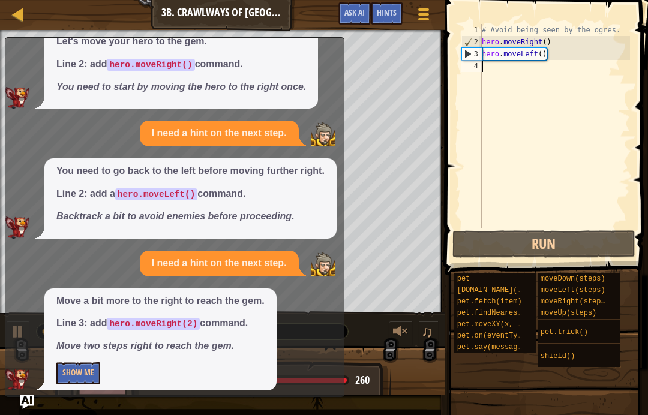
click at [89, 370] on button "Show Me" at bounding box center [78, 374] width 44 height 22
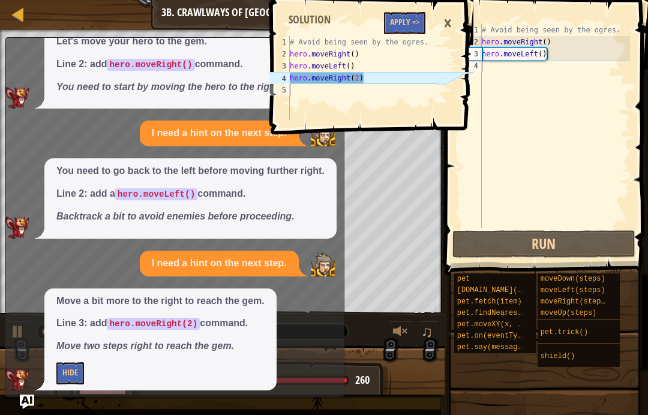
click at [408, 31] on button "Apply =>" at bounding box center [404, 23] width 41 height 22
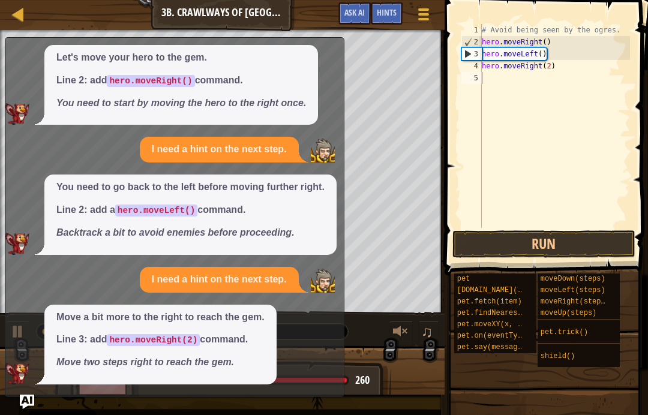
scroll to position [43, 0]
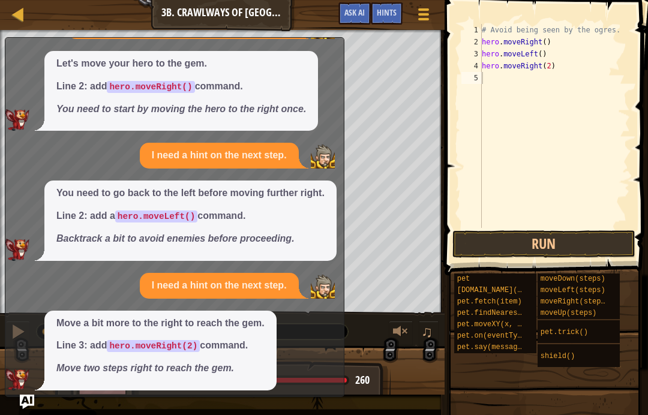
click at [566, 226] on div "# Avoid being seen by the ogres. hero . moveRight ( ) hero . moveLeft ( ) hero …" at bounding box center [555, 138] width 151 height 228
click at [575, 236] on button "Run" at bounding box center [544, 245] width 183 height 28
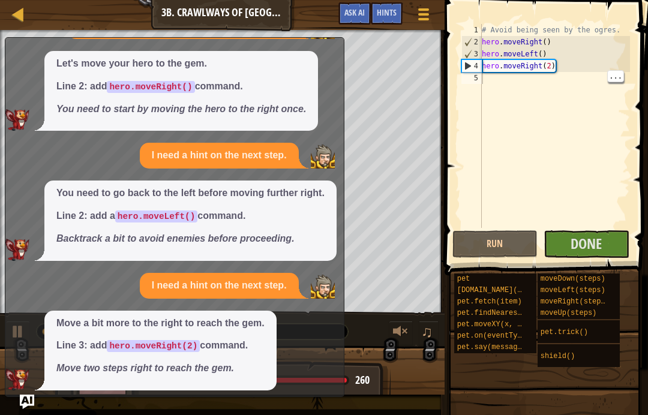
click at [614, 237] on button "Done" at bounding box center [587, 245] width 86 height 28
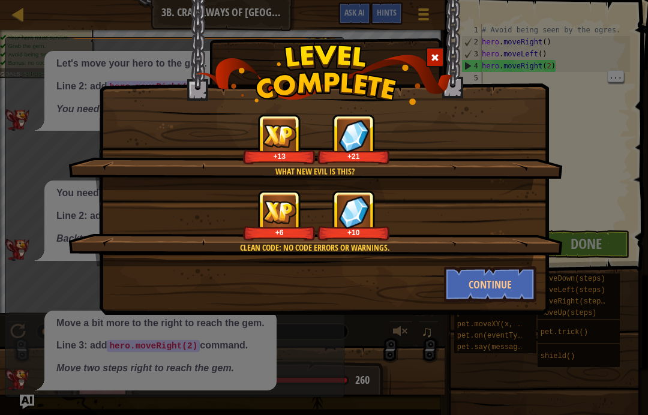
click at [515, 288] on button "Continue" at bounding box center [490, 285] width 93 height 36
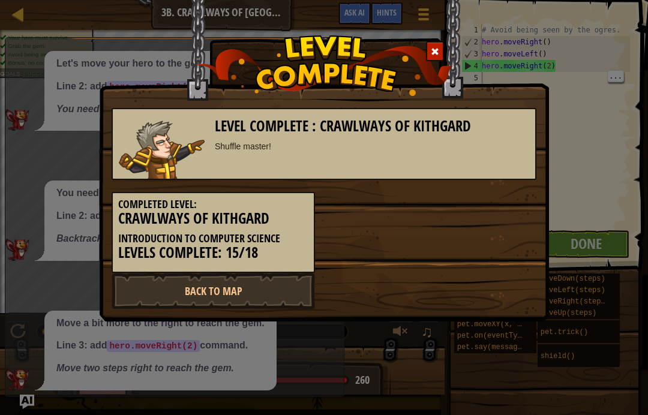
click at [250, 290] on link "Back to Map" at bounding box center [214, 291] width 204 height 36
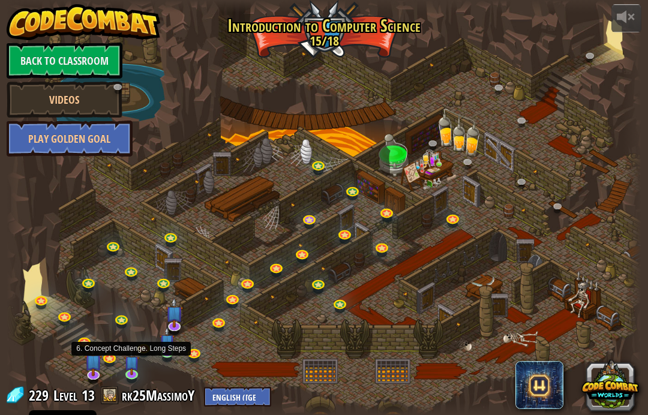
click at [133, 370] on img at bounding box center [132, 362] width 16 height 26
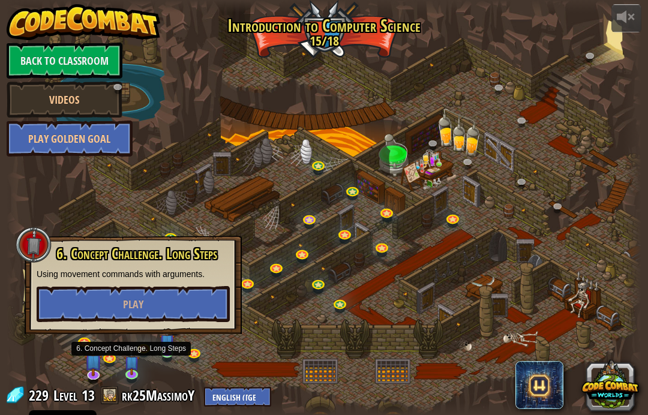
click at [181, 305] on button "Play" at bounding box center [133, 304] width 193 height 36
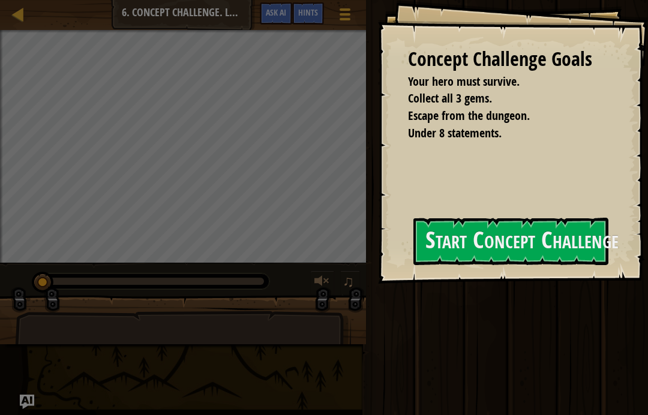
click at [542, 244] on button "Start Concept Challenge" at bounding box center [511, 241] width 195 height 47
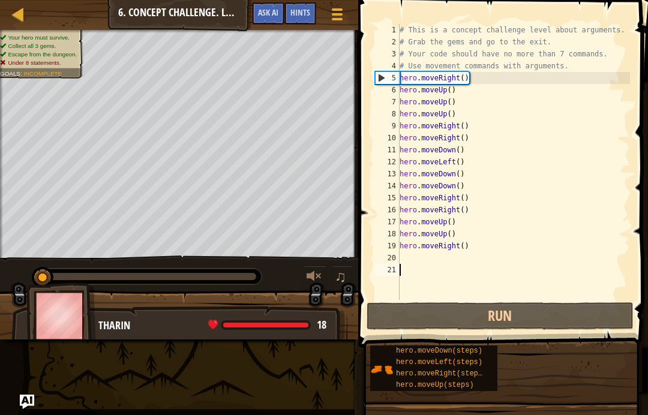
click at [542, 323] on button "Run" at bounding box center [500, 317] width 267 height 28
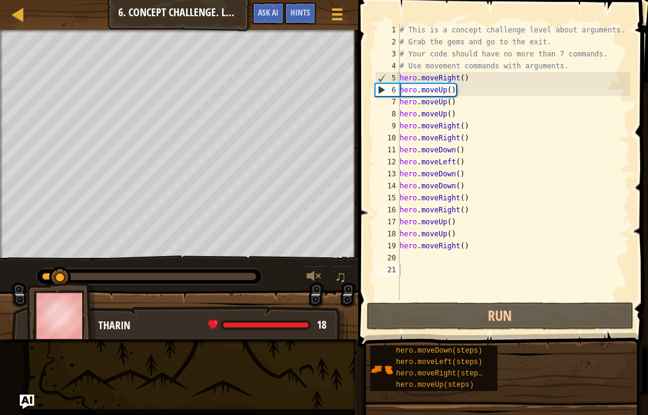
click at [277, 10] on span "Ask AI" at bounding box center [268, 12] width 20 height 11
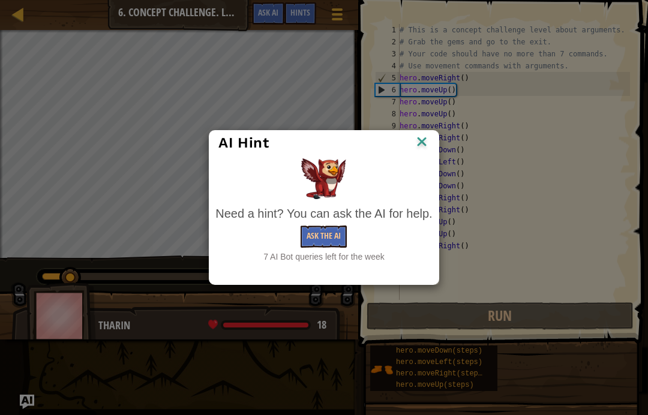
click at [312, 235] on button "Ask the AI" at bounding box center [324, 237] width 46 height 22
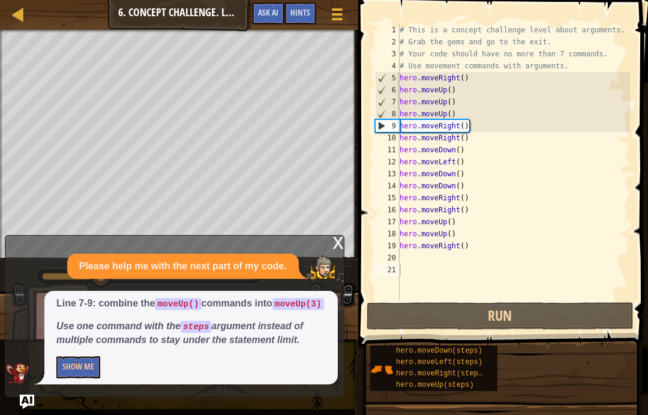
click at [67, 378] on button "Show Me" at bounding box center [78, 368] width 44 height 22
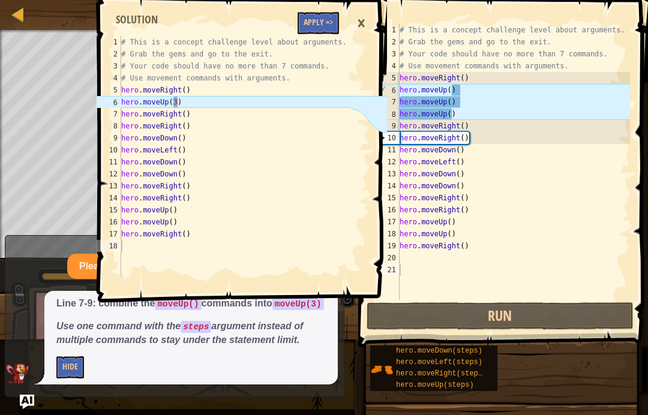
click at [326, 18] on button "Apply =>" at bounding box center [318, 23] width 41 height 22
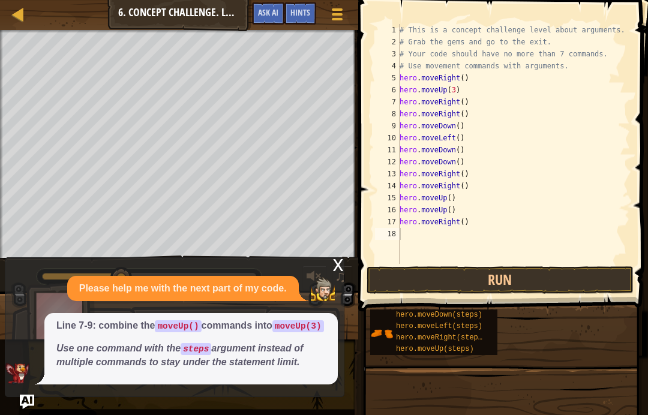
click at [592, 280] on button "Run" at bounding box center [500, 281] width 267 height 28
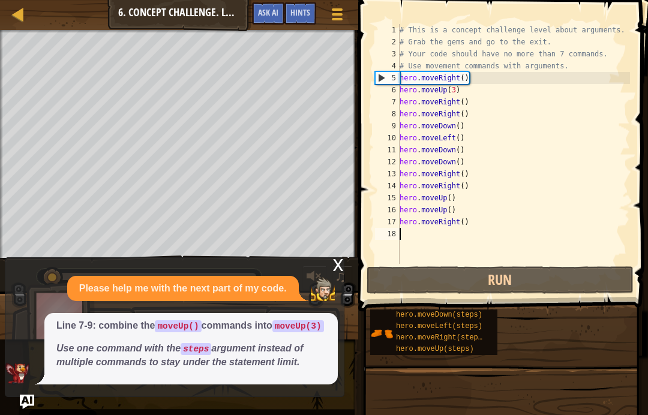
type textarea "hero.moveLeft()"
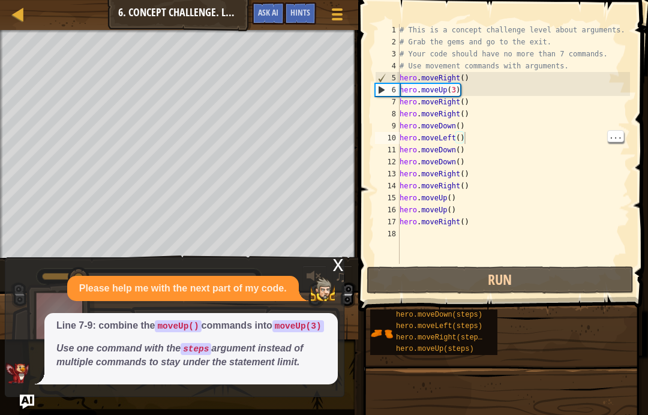
click at [270, 14] on span "Ask AI" at bounding box center [268, 12] width 20 height 11
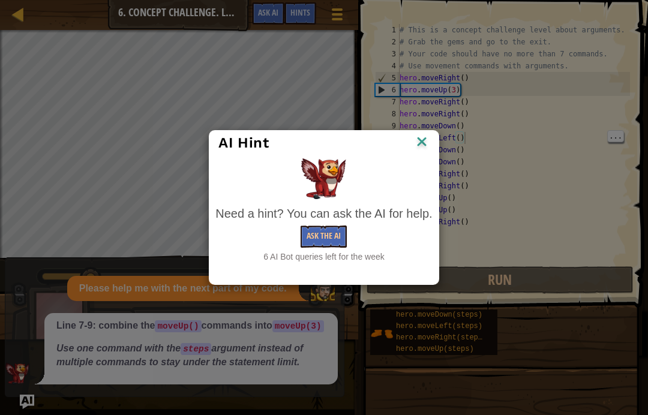
click at [334, 240] on button "Ask the AI" at bounding box center [324, 237] width 46 height 22
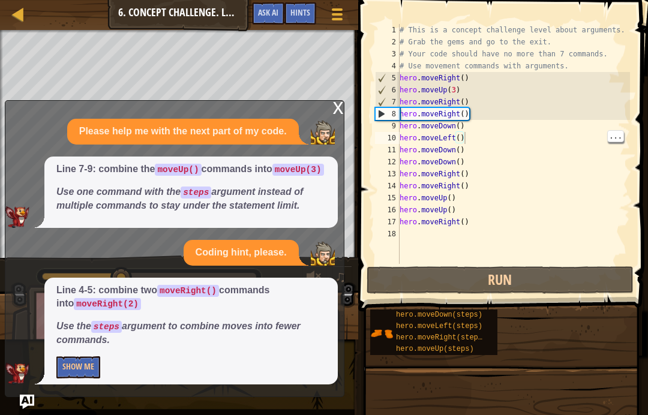
click at [88, 378] on button "Show Me" at bounding box center [78, 368] width 44 height 22
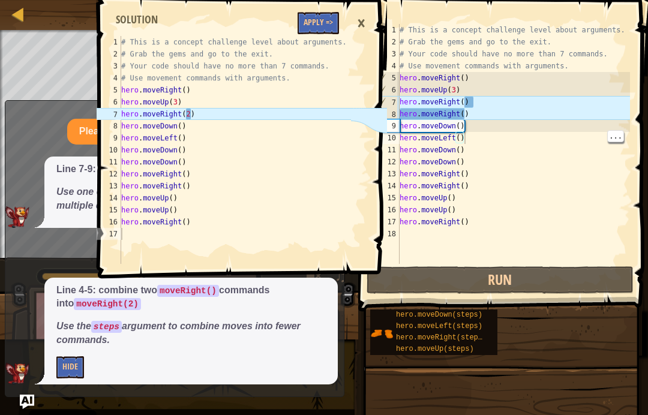
click at [339, 24] on button "Apply =>" at bounding box center [318, 23] width 41 height 22
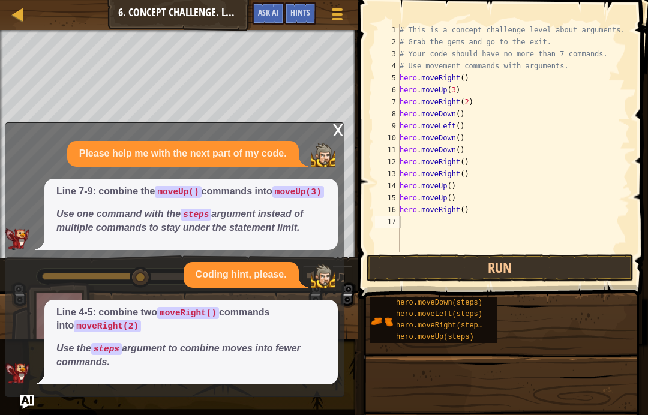
click at [549, 257] on button "Run" at bounding box center [500, 269] width 267 height 28
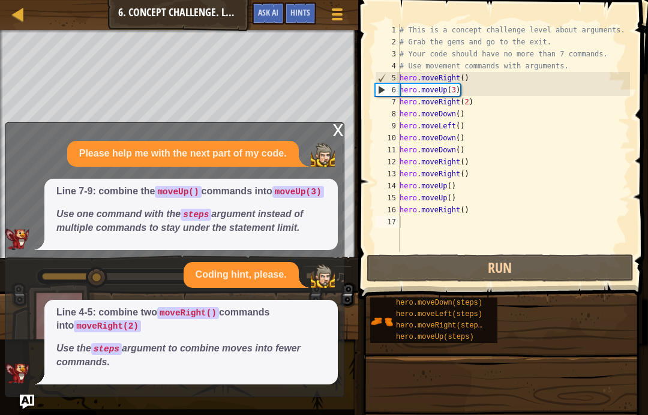
click at [269, 14] on span "Ask AI" at bounding box center [268, 12] width 20 height 11
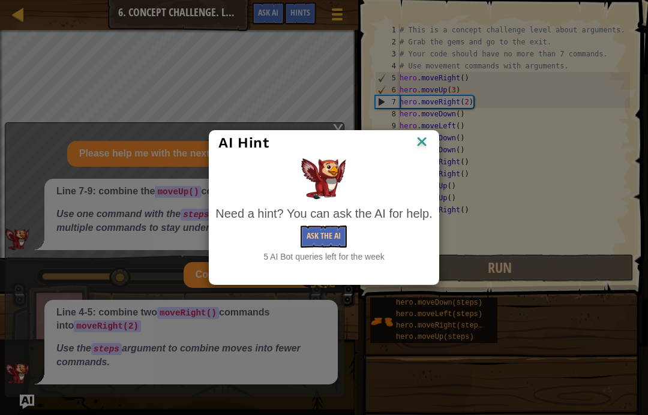
click at [331, 235] on button "Ask the AI" at bounding box center [324, 237] width 46 height 22
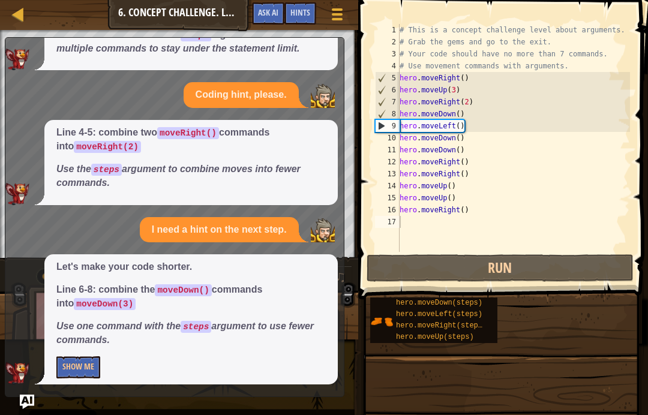
scroll to position [100, 0]
click at [91, 360] on button "Show Me" at bounding box center [78, 368] width 44 height 22
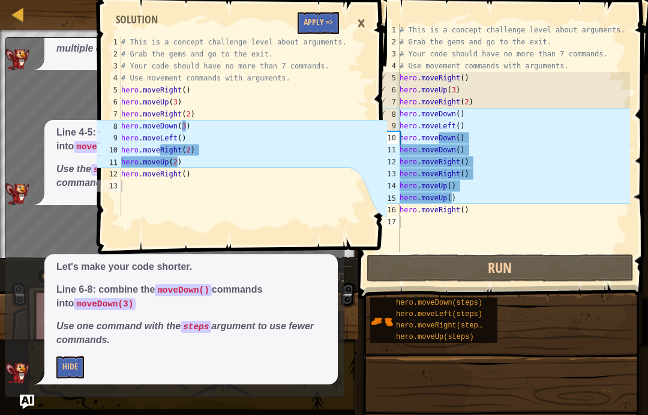
click at [321, 23] on button "Apply =>" at bounding box center [318, 23] width 41 height 22
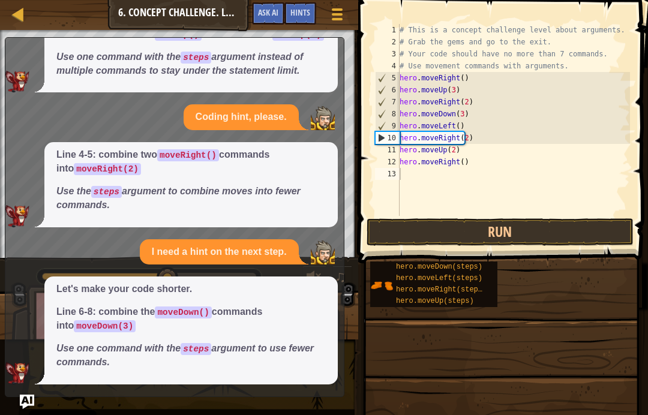
scroll to position [77, 0]
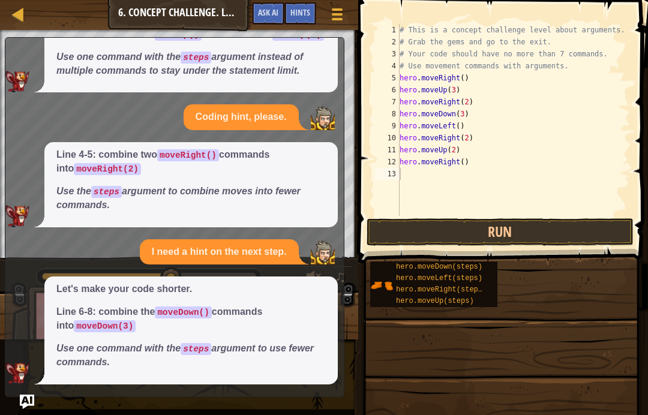
click at [563, 234] on button "Run" at bounding box center [500, 233] width 267 height 28
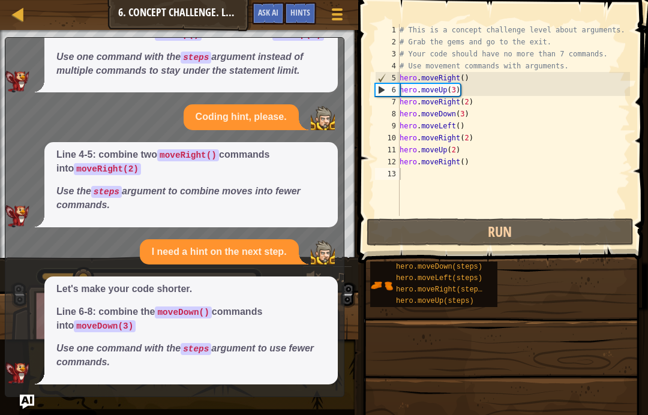
click at [279, 8] on button "Ask AI" at bounding box center [268, 13] width 32 height 22
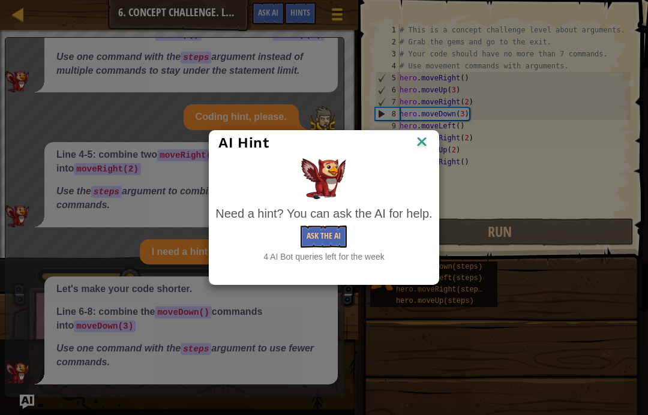
click at [339, 230] on button "Ask the AI" at bounding box center [324, 237] width 46 height 22
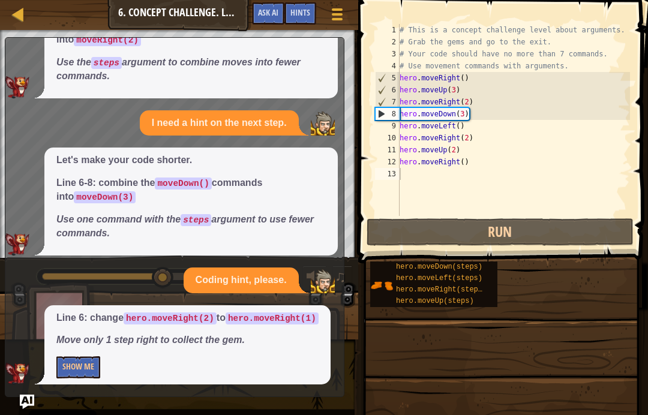
scroll to position [219, 0]
click at [72, 376] on button "Show Me" at bounding box center [78, 368] width 44 height 22
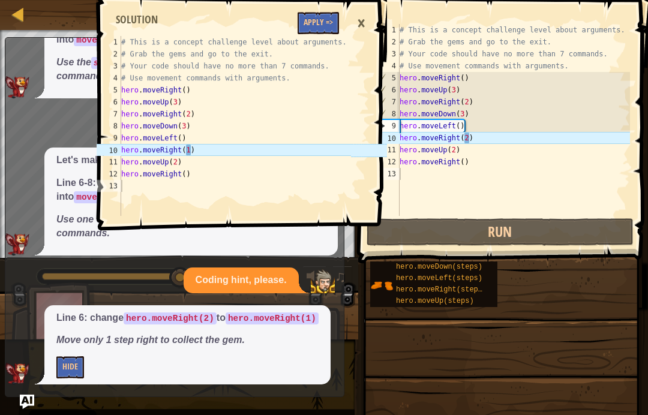
click at [318, 21] on button "Apply =>" at bounding box center [318, 23] width 41 height 22
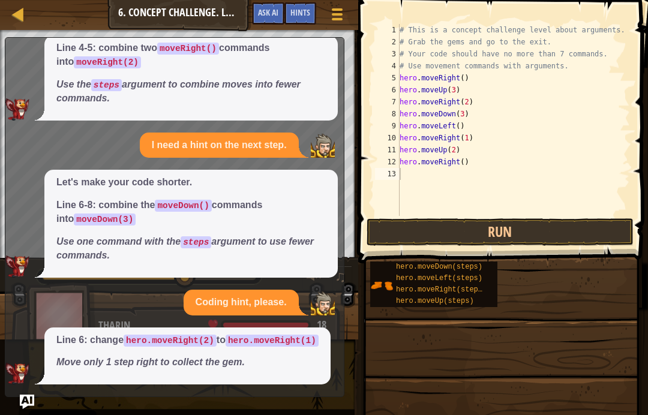
click at [266, 10] on span "Ask AI" at bounding box center [268, 12] width 20 height 11
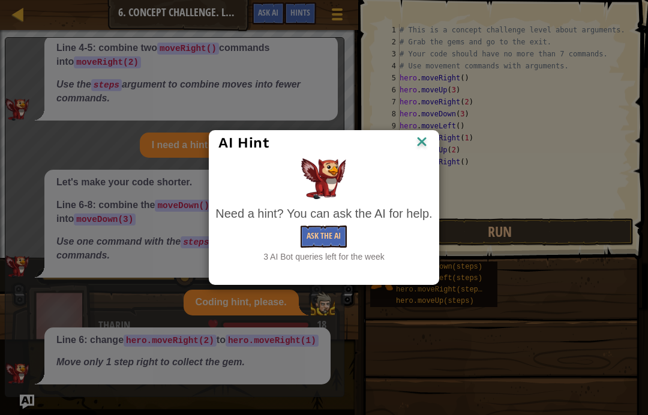
click at [345, 231] on button "Ask the AI" at bounding box center [324, 237] width 46 height 22
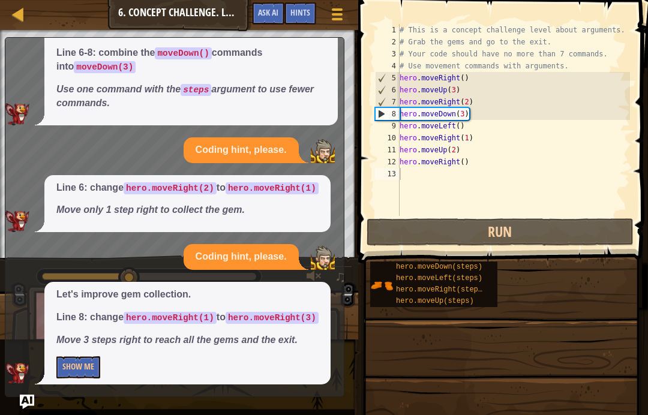
scroll to position [360, 0]
click at [86, 363] on button "Show Me" at bounding box center [78, 368] width 44 height 22
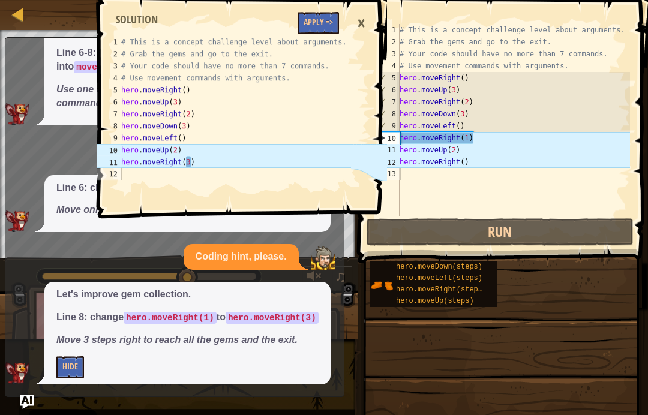
click at [319, 18] on button "Apply =>" at bounding box center [318, 23] width 41 height 22
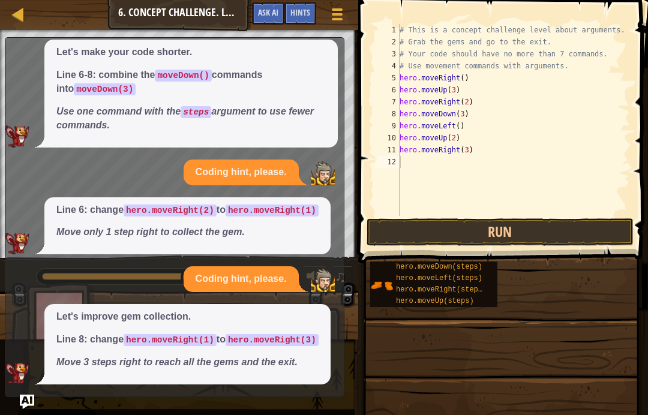
click at [560, 237] on button "Run" at bounding box center [500, 233] width 267 height 28
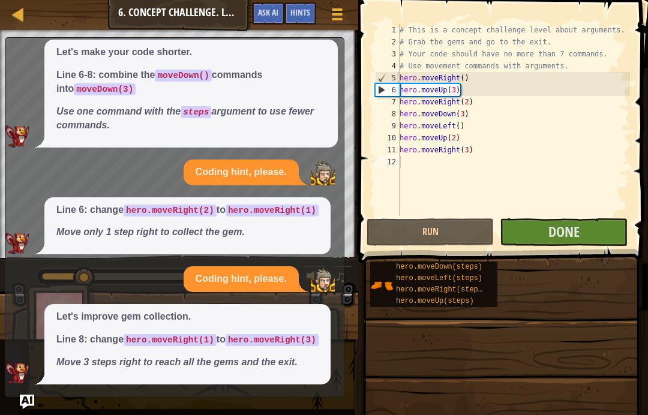
click at [590, 221] on button "Done" at bounding box center [563, 233] width 127 height 28
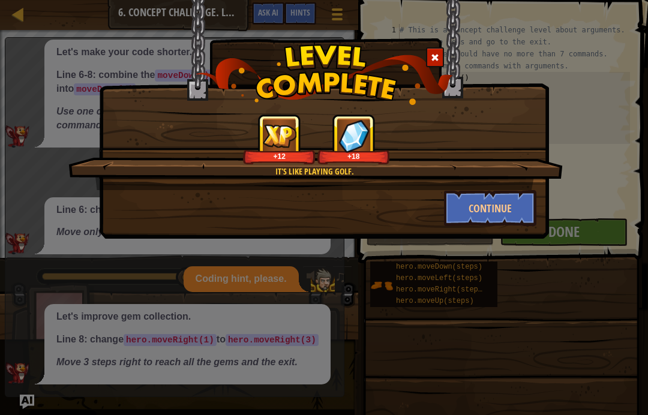
click at [479, 223] on button "Continue" at bounding box center [490, 208] width 93 height 36
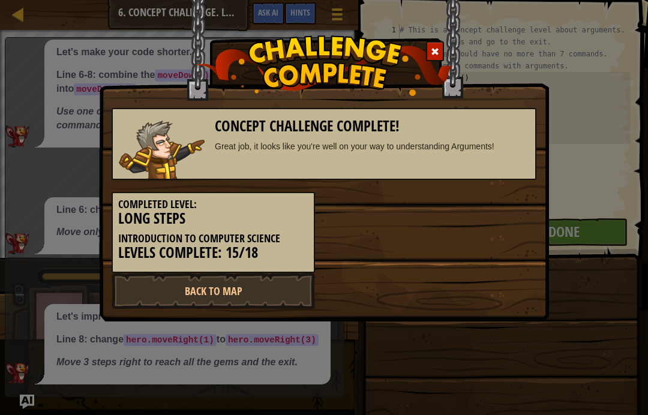
click at [249, 298] on link "Back to Map" at bounding box center [214, 291] width 204 height 36
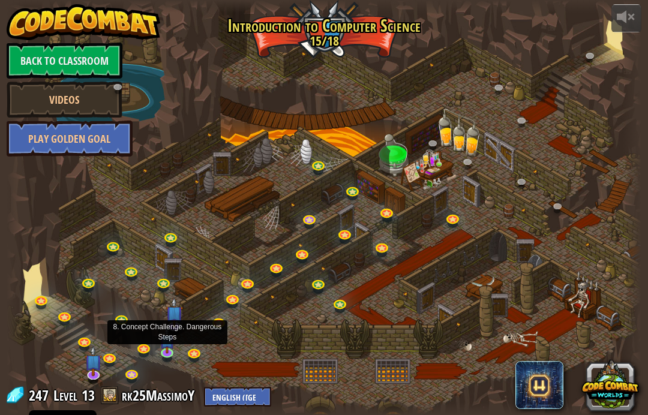
click at [175, 354] on link at bounding box center [169, 355] width 24 height 18
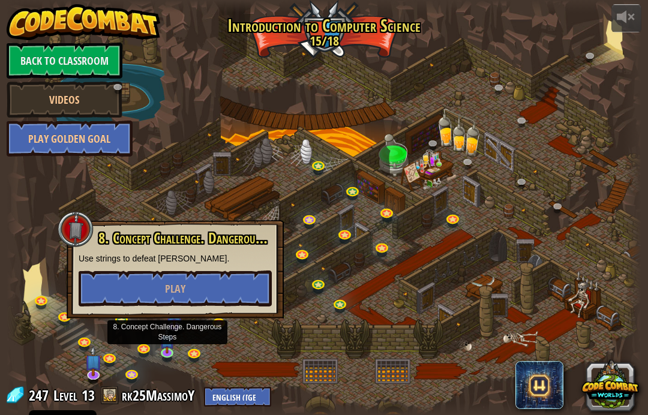
click at [217, 292] on button "Play" at bounding box center [175, 289] width 193 height 36
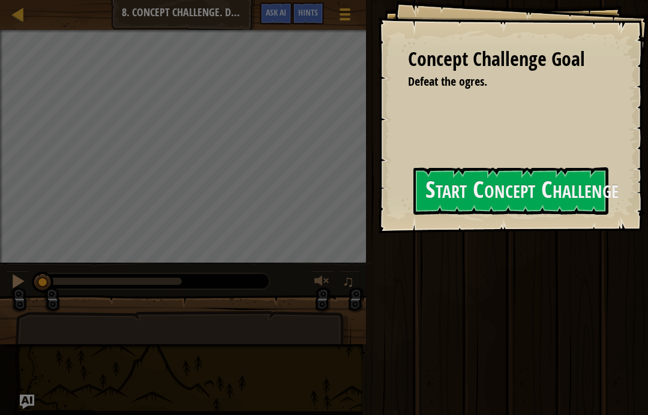
click at [481, 198] on button "Start Concept Challenge" at bounding box center [511, 191] width 195 height 47
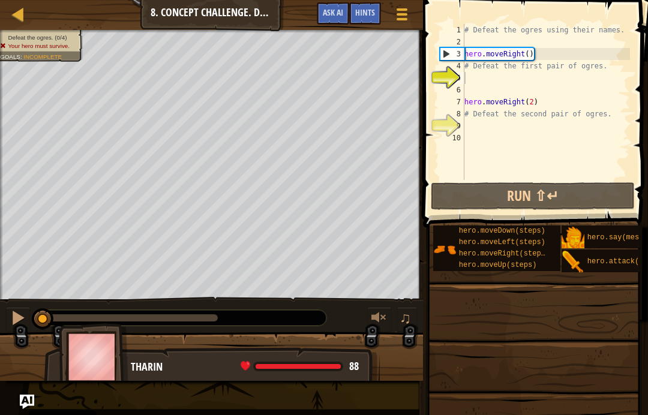
click at [285, 13] on div "Map Introduction to Computer Science 8. Concept Challenge. Dangerous Steps Game…" at bounding box center [211, 15] width 423 height 30
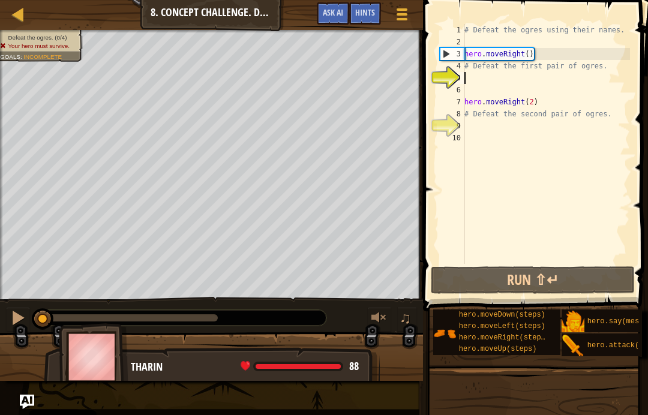
click at [334, 15] on span "Ask AI" at bounding box center [333, 12] width 20 height 11
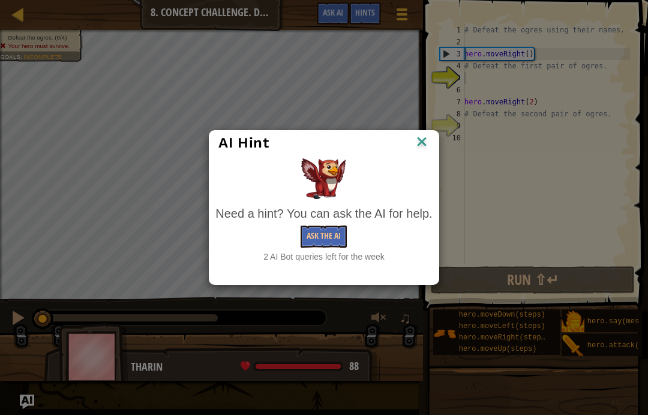
click at [334, 246] on button "Ask the AI" at bounding box center [324, 237] width 46 height 22
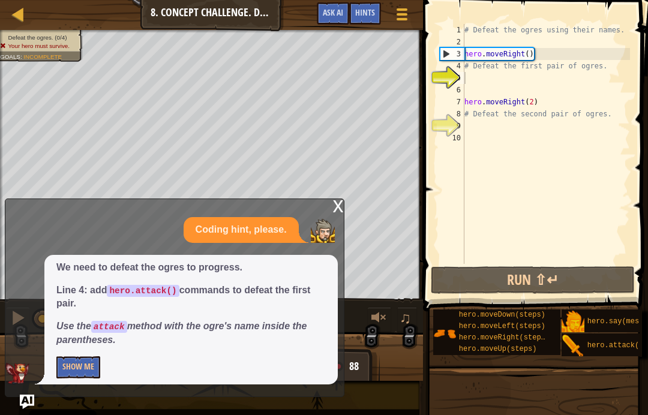
click at [82, 367] on button "Show Me" at bounding box center [78, 368] width 44 height 22
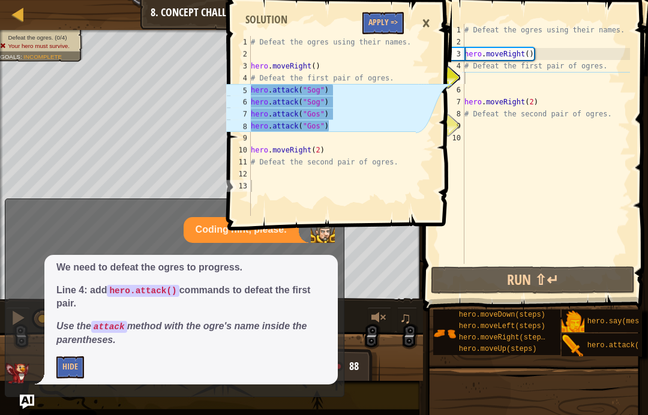
click at [393, 23] on button "Apply =>" at bounding box center [383, 23] width 41 height 22
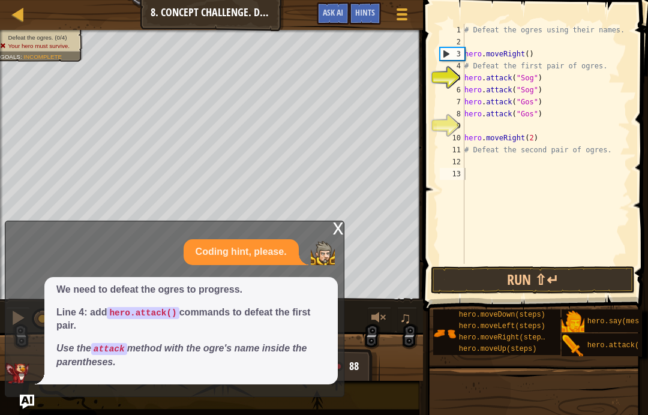
click at [575, 276] on button "Run ⇧↵" at bounding box center [533, 281] width 204 height 28
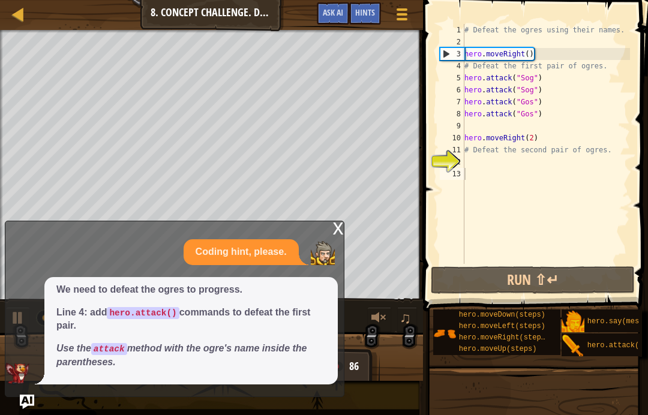
click at [333, 12] on span "Ask AI" at bounding box center [333, 12] width 20 height 11
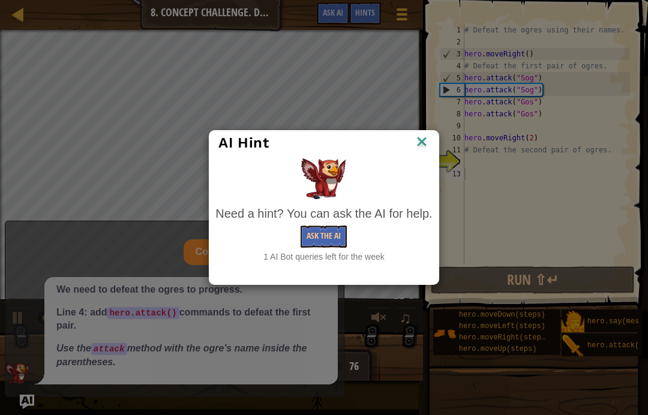
click at [314, 243] on button "Ask the AI" at bounding box center [324, 237] width 46 height 22
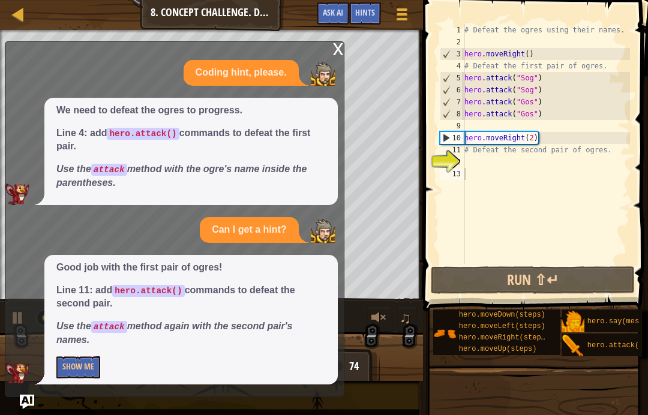
click at [89, 377] on button "Show Me" at bounding box center [78, 368] width 44 height 22
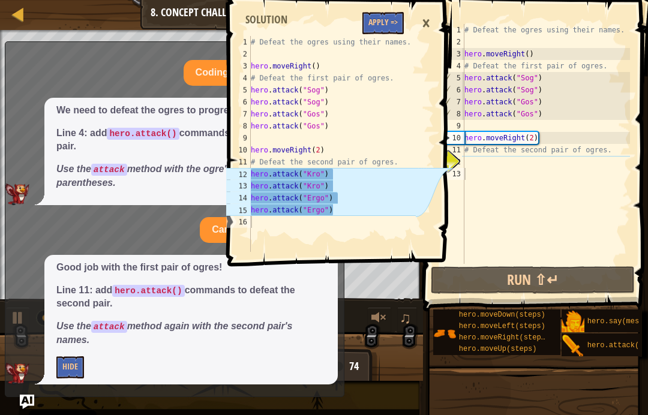
click at [387, 17] on button "Apply =>" at bounding box center [383, 23] width 41 height 22
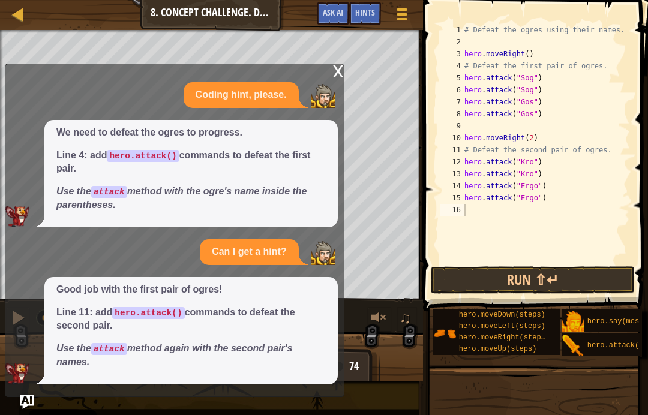
click at [572, 288] on button "Run ⇧↵" at bounding box center [533, 281] width 204 height 28
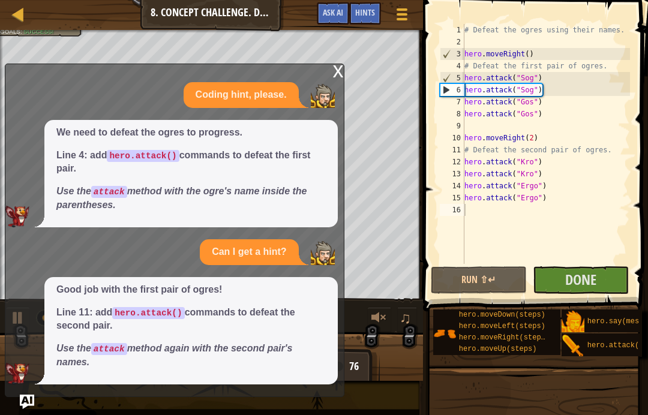
click at [588, 268] on button "Done" at bounding box center [581, 281] width 96 height 28
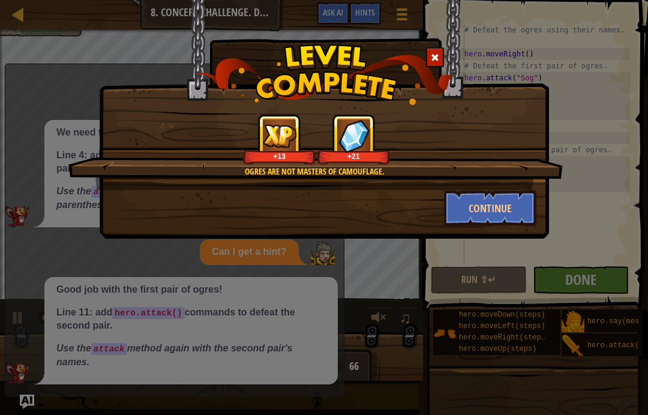
click at [503, 210] on button "Continue" at bounding box center [490, 208] width 93 height 36
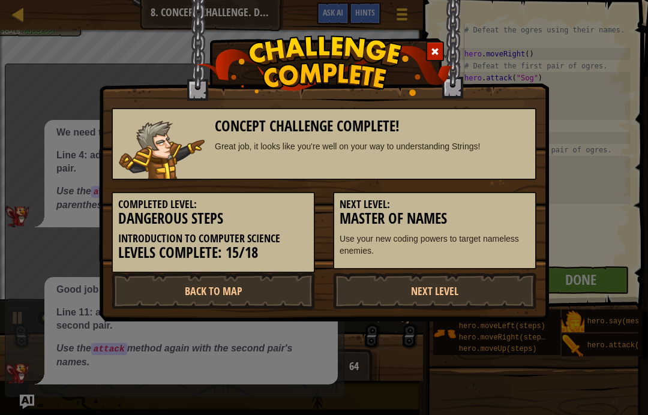
click at [499, 211] on h3 "Master of Names" at bounding box center [435, 219] width 190 height 16
click at [264, 288] on link "Back to Map" at bounding box center [214, 291] width 204 height 36
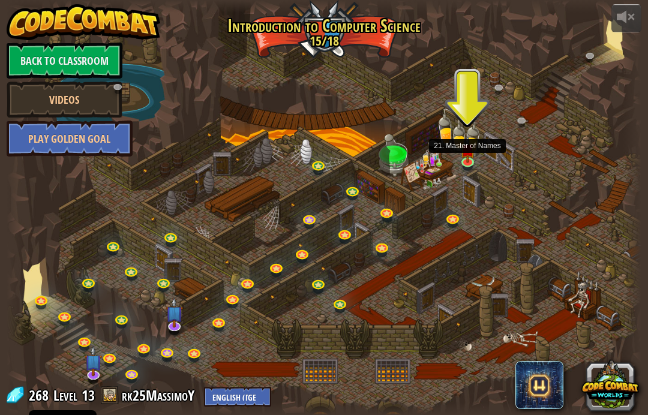
click at [473, 159] on img at bounding box center [468, 149] width 16 height 26
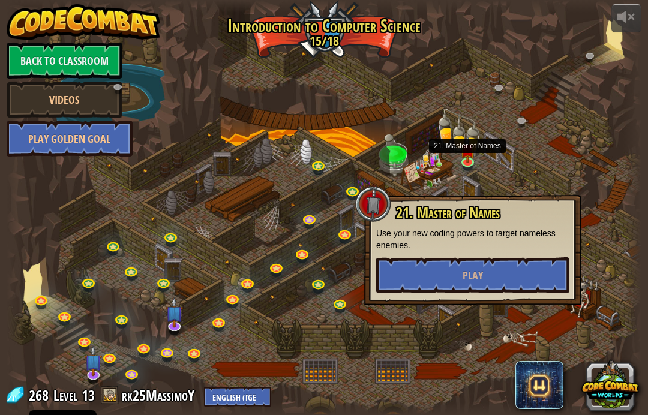
click at [522, 265] on button "Play" at bounding box center [472, 276] width 193 height 36
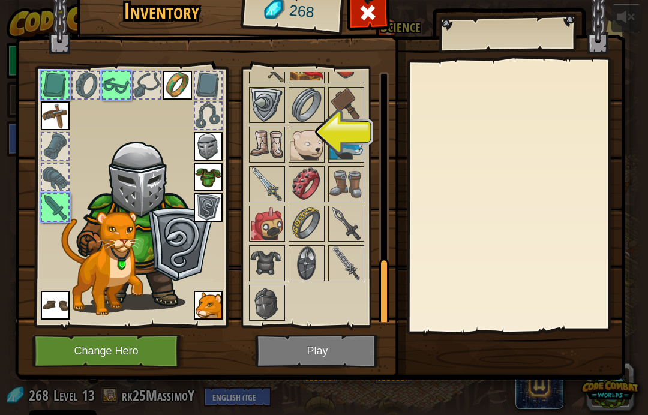
scroll to position [705, 0]
click at [283, 229] on img at bounding box center [267, 225] width 34 height 34
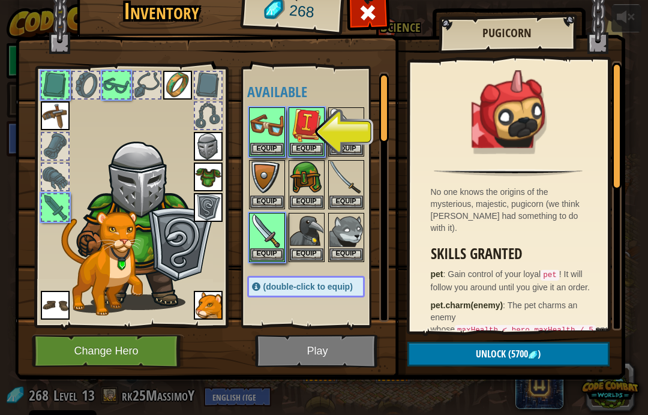
scroll to position [0, 0]
click at [267, 249] on button "Equip" at bounding box center [267, 255] width 34 height 13
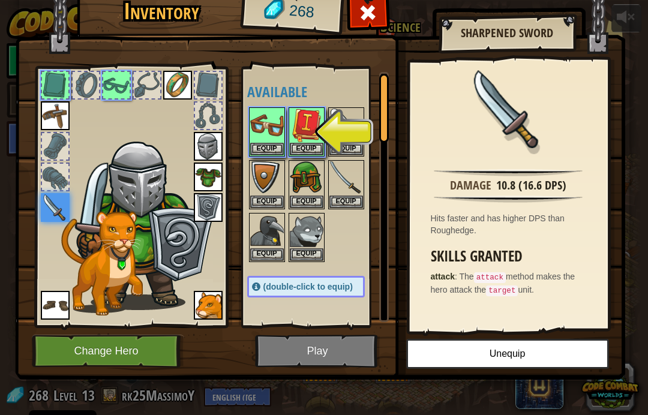
click at [275, 137] on img at bounding box center [267, 126] width 34 height 34
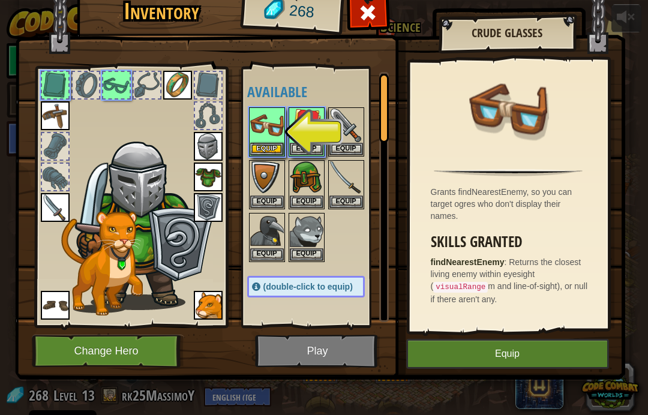
click at [312, 135] on img at bounding box center [307, 126] width 34 height 34
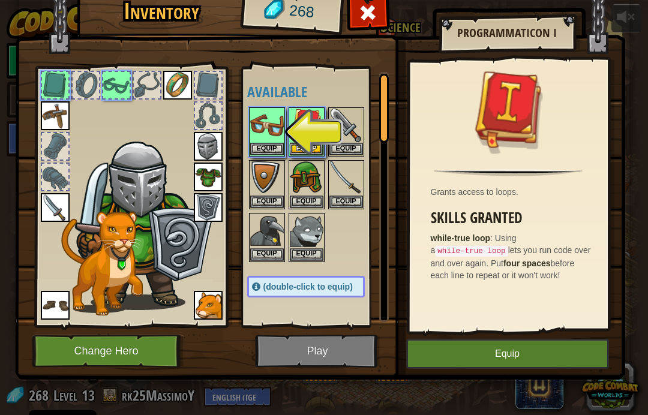
click at [588, 333] on img at bounding box center [320, 162] width 611 height 436
click at [556, 359] on button "Equip" at bounding box center [507, 354] width 203 height 30
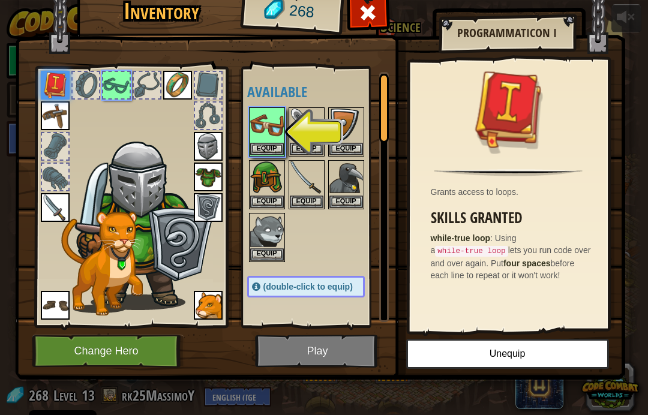
click at [277, 119] on img at bounding box center [267, 126] width 34 height 34
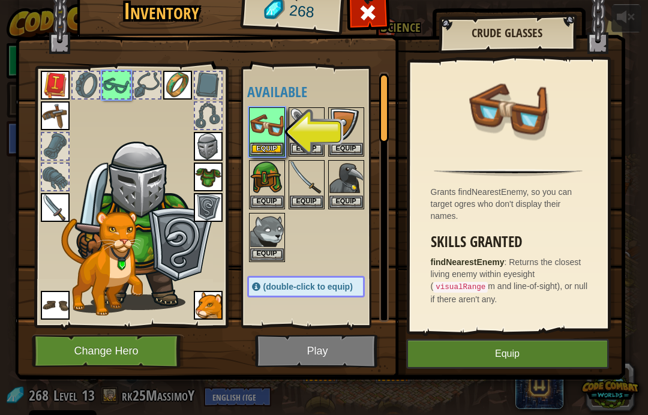
click at [542, 346] on button "Equip" at bounding box center [507, 354] width 203 height 30
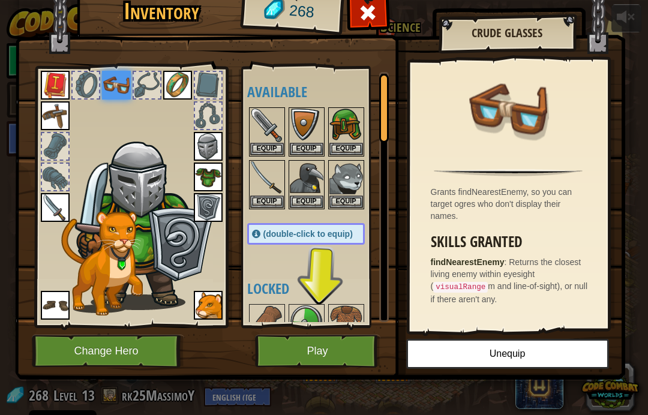
click at [265, 180] on img at bounding box center [267, 179] width 34 height 34
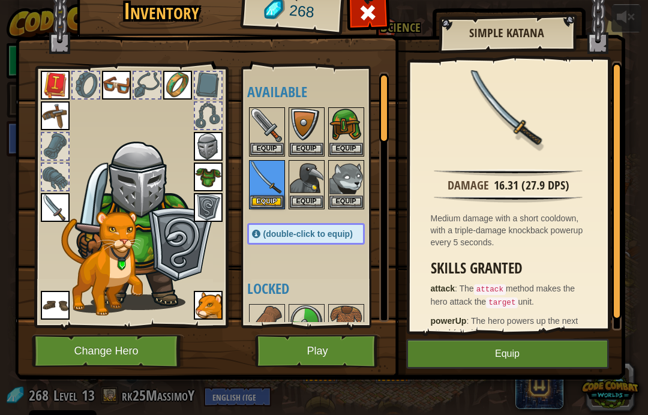
click at [259, 199] on button "Equip" at bounding box center [267, 202] width 34 height 13
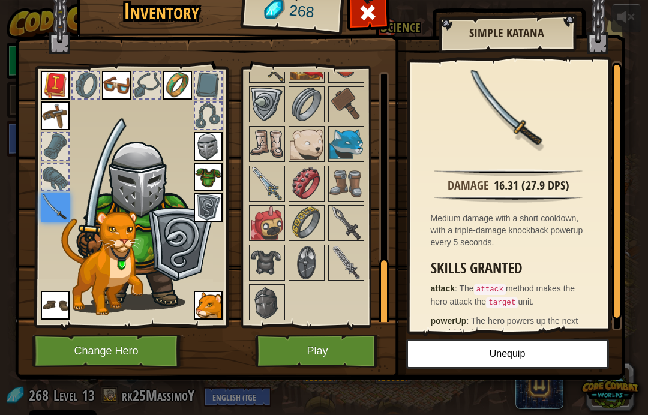
scroll to position [653, 0]
click at [316, 211] on img at bounding box center [307, 224] width 34 height 34
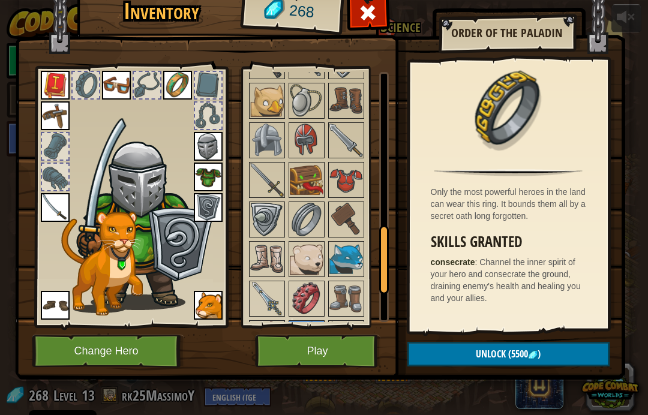
scroll to position [533, 0]
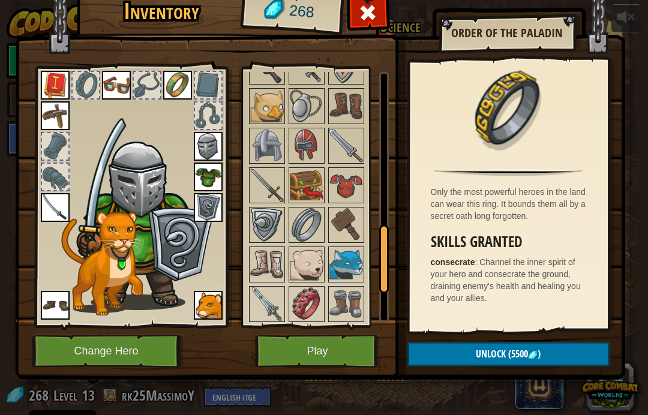
click at [347, 190] on img at bounding box center [347, 186] width 34 height 34
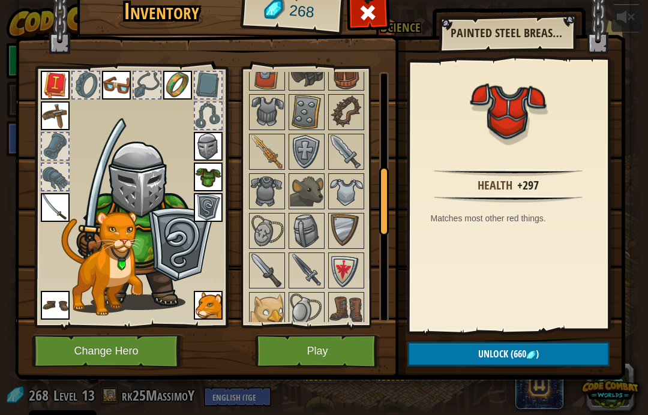
click at [557, 388] on div "Inventory 268 Available Equip Equip Equip Equip Equip Equip Equip Equip Equip E…" at bounding box center [324, 216] width 611 height 396
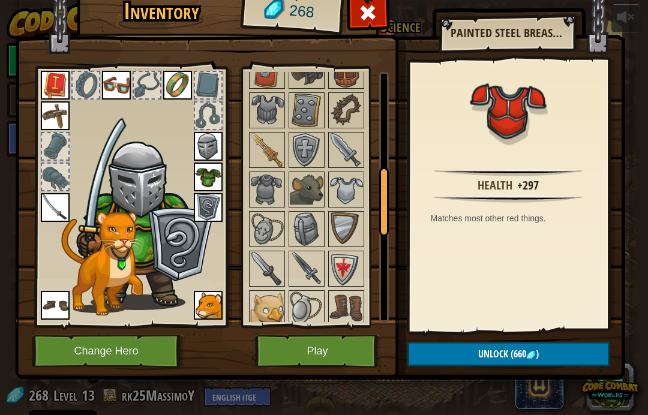
click at [348, 193] on img at bounding box center [347, 190] width 34 height 34
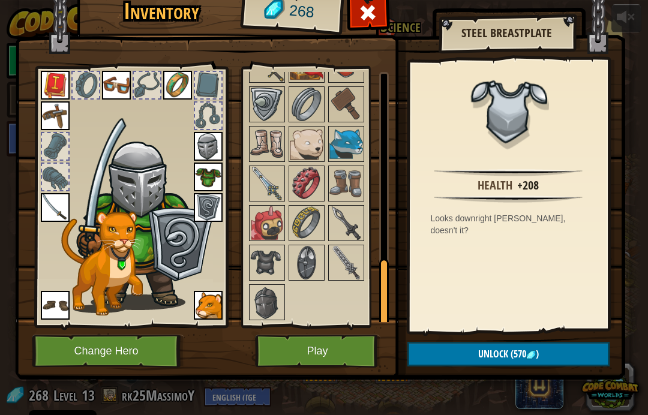
scroll to position [653, 0]
click at [264, 264] on img at bounding box center [267, 264] width 34 height 34
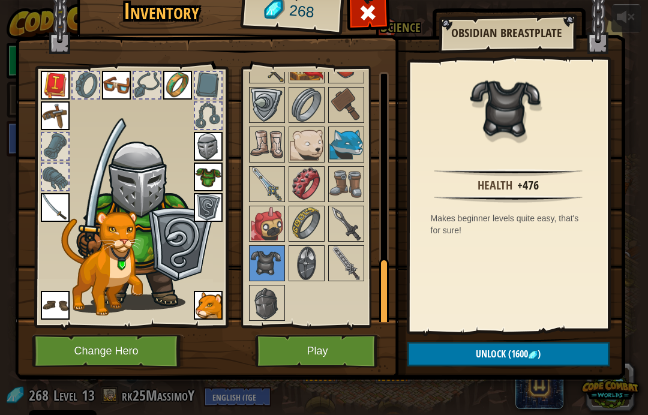
click at [333, 363] on button "Play" at bounding box center [317, 351] width 125 height 33
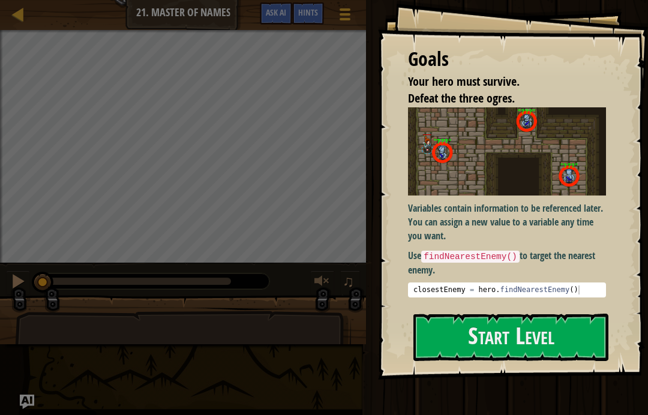
click at [518, 325] on button "Start Level" at bounding box center [511, 337] width 195 height 47
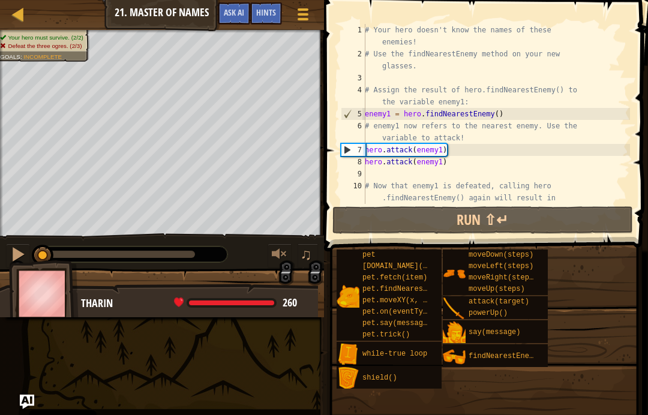
click at [238, 10] on span "Ask AI" at bounding box center [234, 12] width 20 height 11
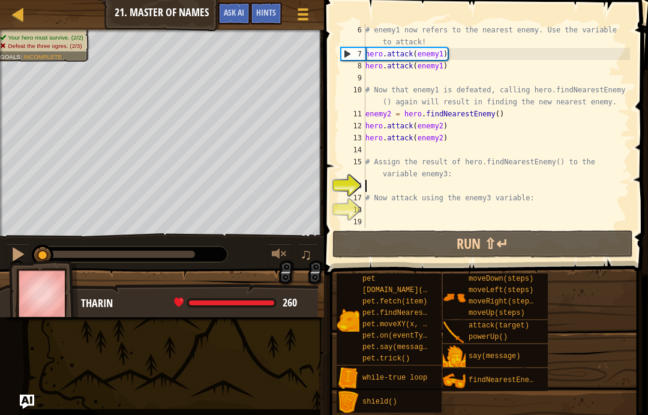
scroll to position [72, 0]
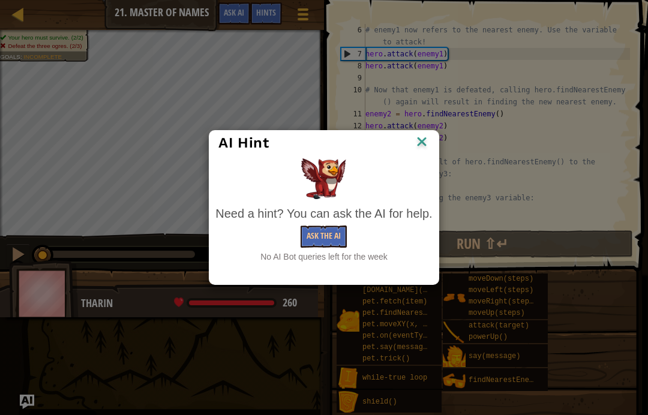
click at [333, 233] on button "Ask the AI" at bounding box center [324, 237] width 46 height 22
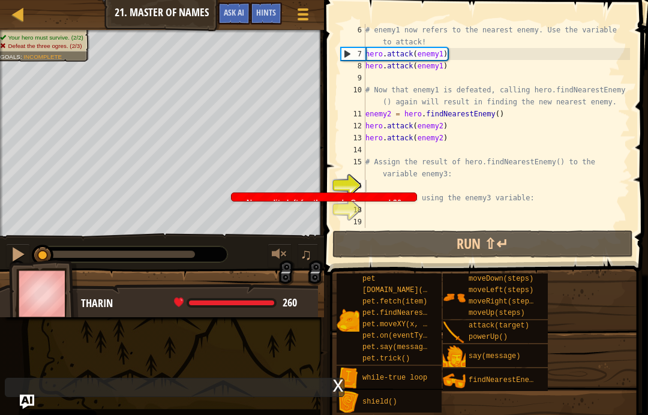
click at [237, 5] on button "Ask AI" at bounding box center [234, 13] width 32 height 22
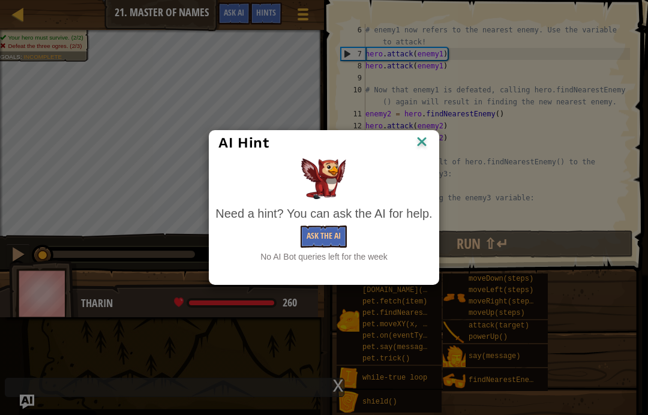
click at [325, 238] on button "Ask the AI" at bounding box center [324, 237] width 46 height 22
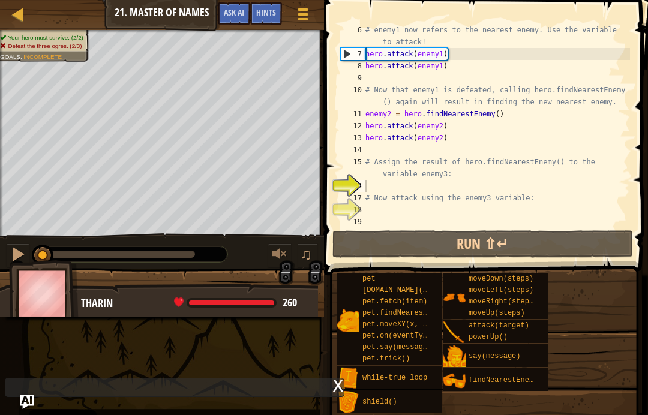
click at [238, 17] on span "Ask AI" at bounding box center [234, 12] width 20 height 11
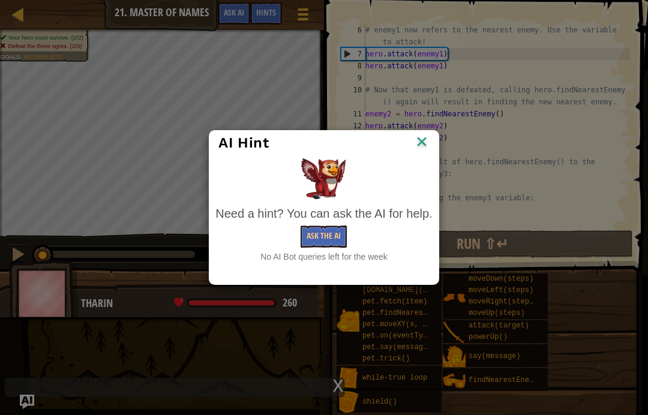
click at [319, 229] on button "Ask the AI" at bounding box center [324, 237] width 46 height 22
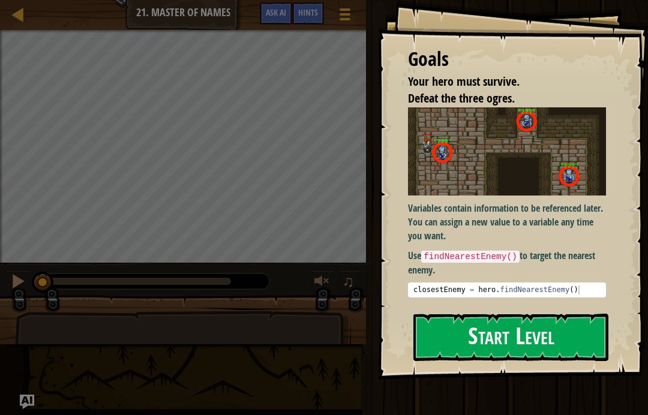
click at [537, 202] on p "Variables contain information to be referenced later. You can assign a new valu…" at bounding box center [507, 222] width 198 height 41
click at [518, 328] on button "Start Level" at bounding box center [511, 337] width 195 height 47
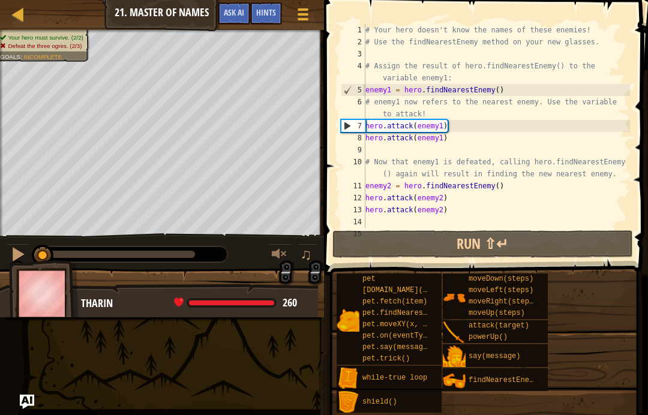
scroll to position [72, 0]
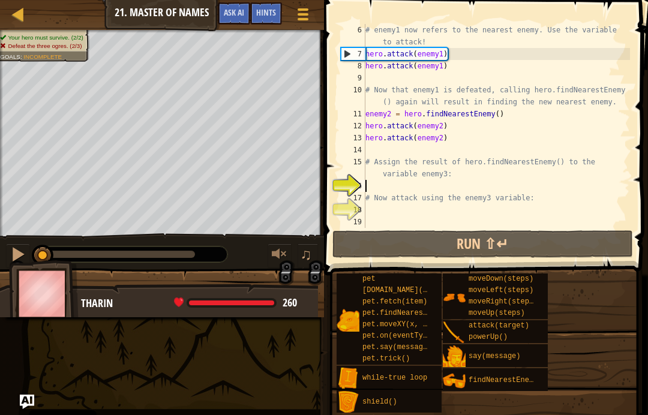
click at [363, 182] on div "16" at bounding box center [353, 186] width 25 height 12
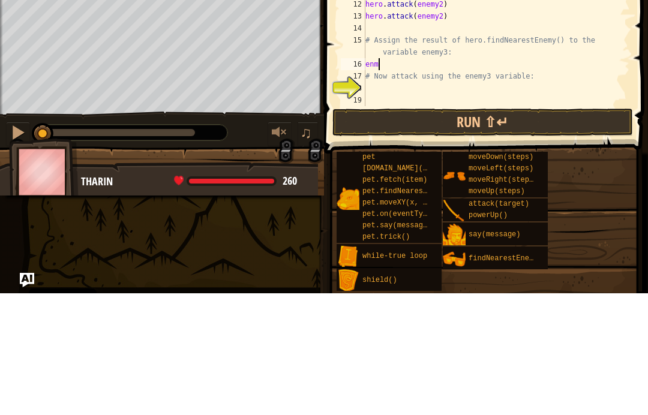
scroll to position [6, 1]
type textarea "en"
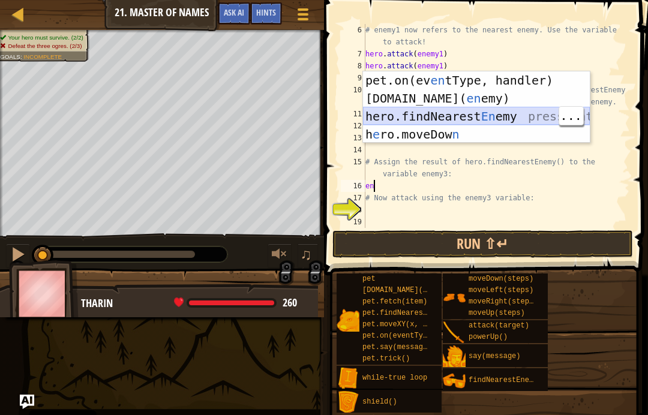
click at [518, 116] on div "pet.on(ev en tType, handler) press enter pet.chase( en emy) press enter hero.fi…" at bounding box center [476, 125] width 227 height 108
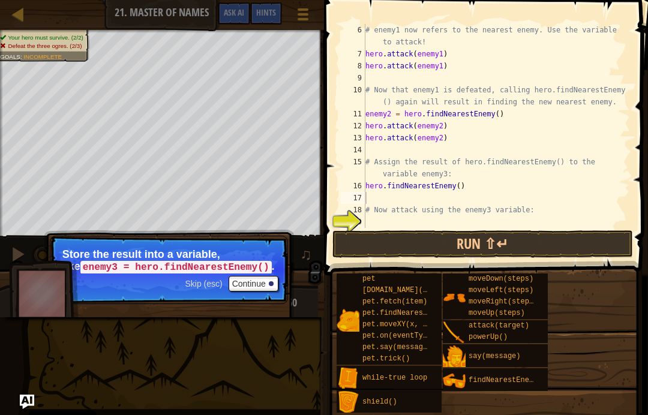
click at [361, 195] on div "17" at bounding box center [353, 198] width 25 height 12
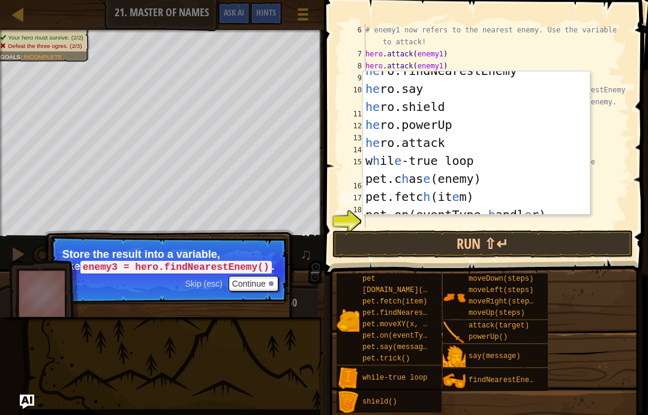
scroll to position [90, 0]
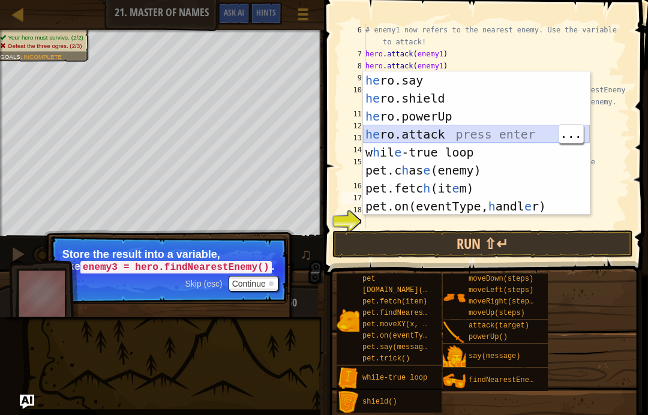
click at [473, 133] on div "he ro.say press enter he ro.shield press enter he ro.powerUp press enter he ro.…" at bounding box center [476, 161] width 227 height 180
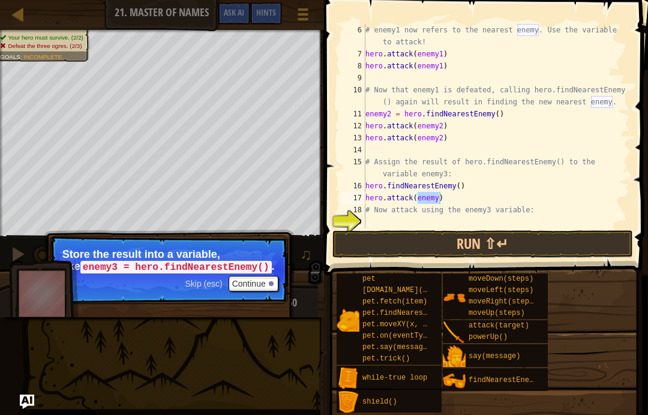
click at [568, 246] on button "Run ⇧↵" at bounding box center [483, 245] width 301 height 28
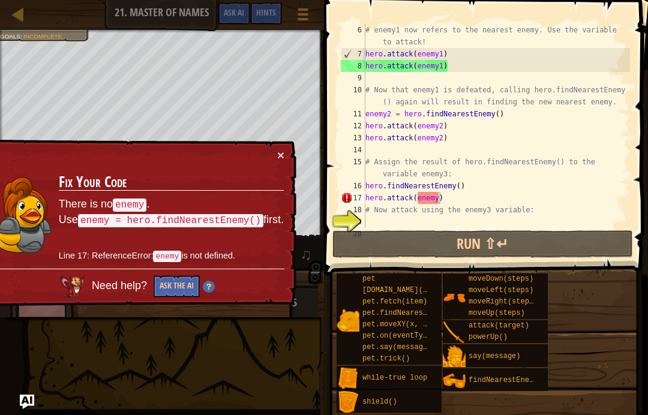
click at [189, 290] on button "Ask the AI" at bounding box center [177, 287] width 46 height 22
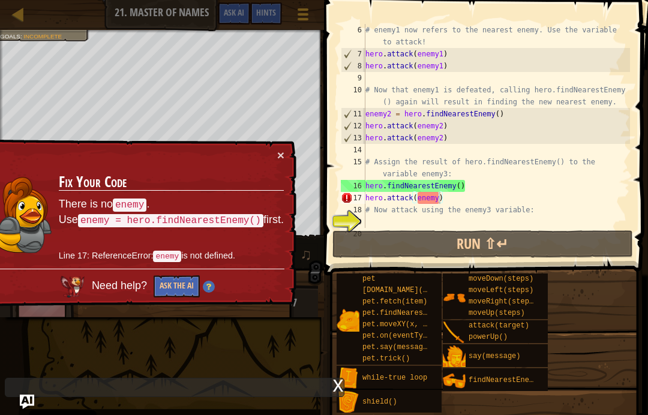
click at [284, 153] on button "×" at bounding box center [280, 155] width 7 height 13
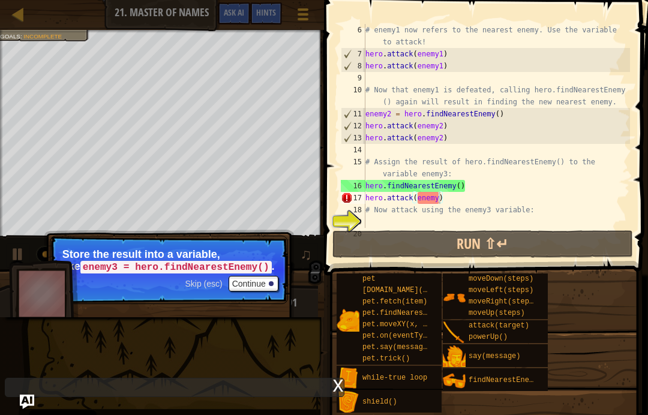
click at [560, 243] on button "Run ⇧↵" at bounding box center [483, 245] width 301 height 28
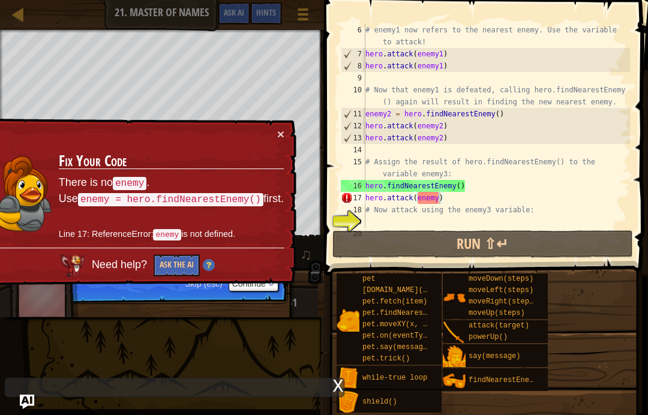
click at [283, 129] on button "×" at bounding box center [280, 134] width 7 height 13
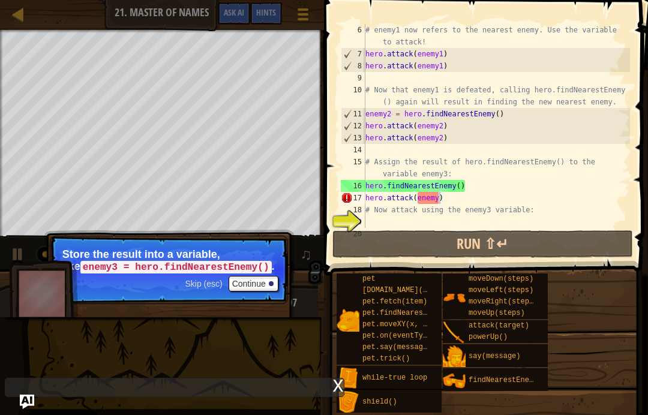
click at [261, 282] on button "Continue" at bounding box center [254, 284] width 50 height 16
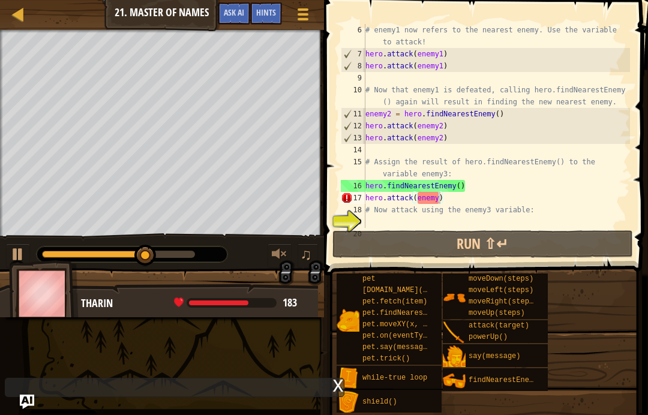
click at [576, 235] on button "Run ⇧↵" at bounding box center [483, 245] width 301 height 28
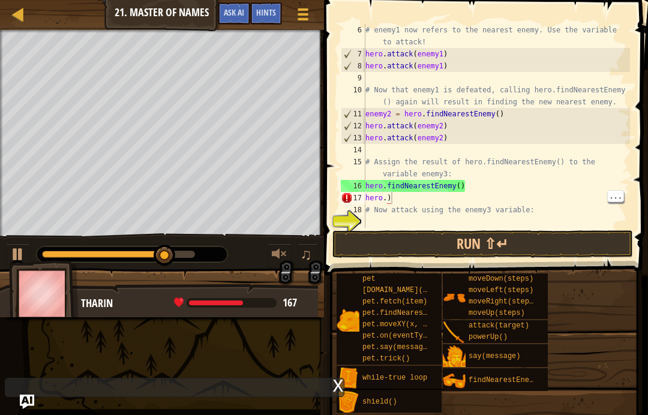
click at [391, 201] on div "# enemy1 now refers to the nearest enemy. Use the variable to attack! hero . at…" at bounding box center [496, 144] width 267 height 240
click at [385, 201] on div "# enemy1 now refers to the nearest enemy. Use the variable to attack! hero . at…" at bounding box center [496, 144] width 267 height 240
click at [387, 195] on div "# enemy1 now refers to the nearest enemy. Use the variable to attack! hero . at…" at bounding box center [496, 144] width 267 height 240
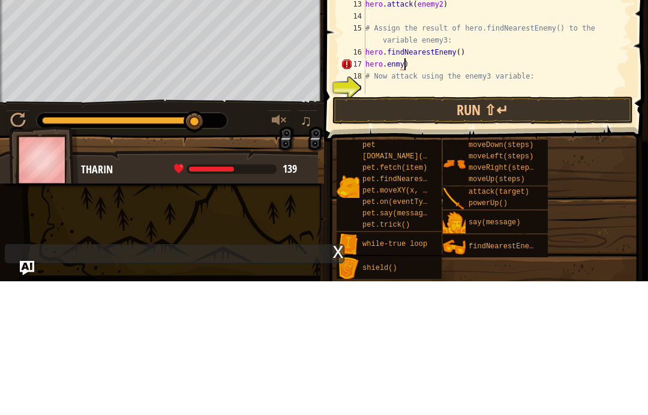
scroll to position [6, 3]
click at [380, 65] on div "# enemy1 now refers to the nearest enemy. Use the variable to attack! hero . at…" at bounding box center [496, 144] width 267 height 240
click at [542, 231] on button "Run ⇧↵" at bounding box center [483, 245] width 301 height 28
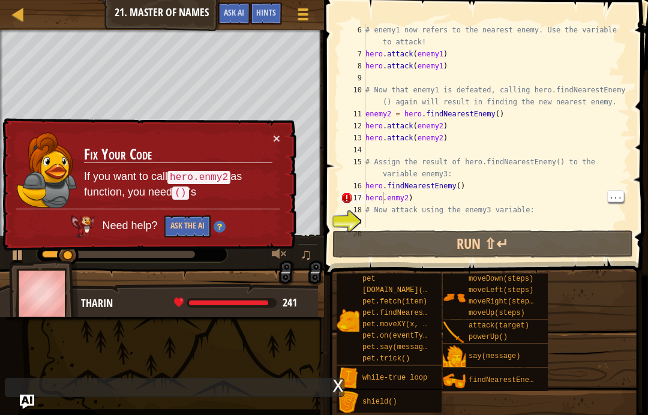
click at [384, 194] on div "# enemy1 now refers to the nearest enemy. Use the variable to attack! hero . at…" at bounding box center [496, 144] width 267 height 240
click at [388, 198] on div "# enemy1 now refers to the nearest enemy. Use the variable to attack! hero . at…" at bounding box center [496, 144] width 267 height 240
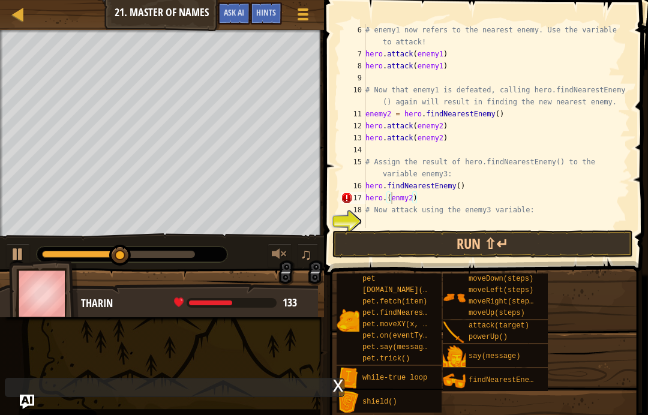
click at [593, 231] on button "Run ⇧↵" at bounding box center [483, 245] width 301 height 28
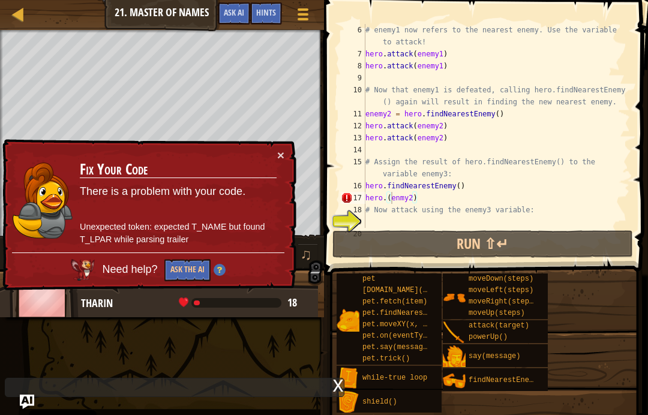
click at [277, 157] on button "×" at bounding box center [280, 155] width 7 height 13
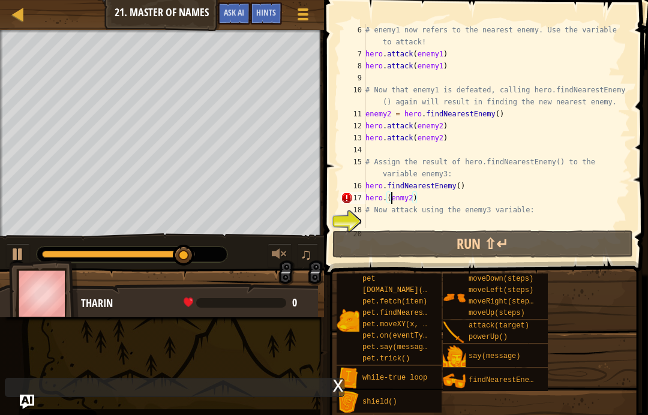
click at [267, 19] on div "Hints" at bounding box center [266, 13] width 32 height 22
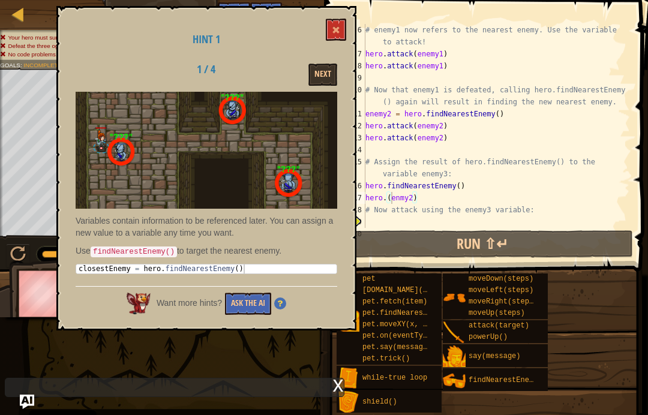
click at [321, 73] on button "Next" at bounding box center [323, 75] width 29 height 22
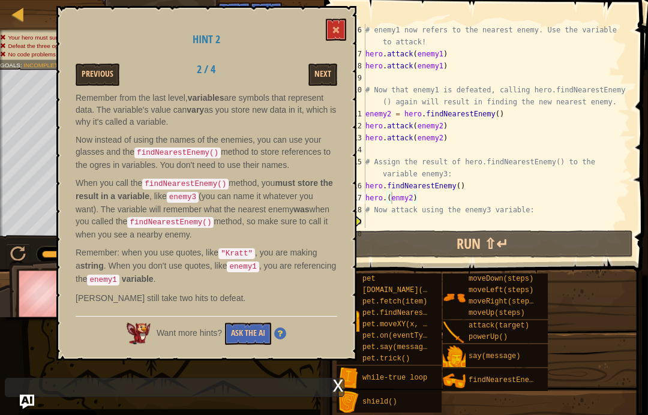
click at [313, 78] on button "Next" at bounding box center [323, 75] width 29 height 22
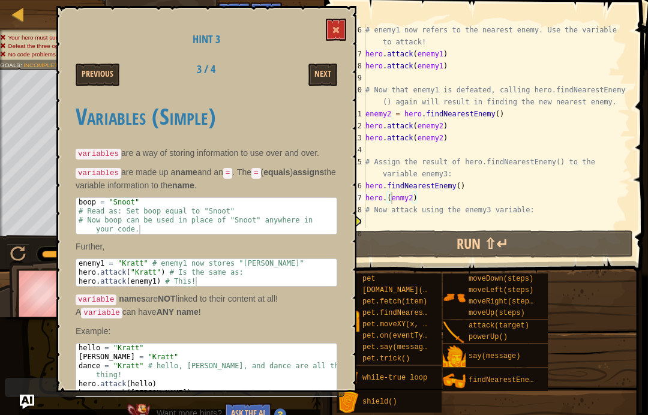
click at [313, 76] on button "Next" at bounding box center [323, 75] width 29 height 22
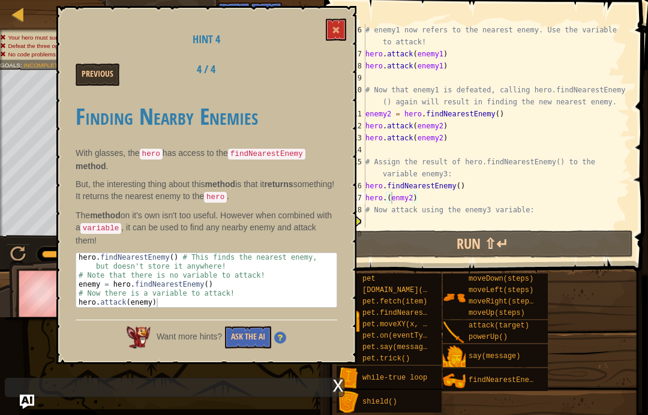
click at [249, 334] on button "Ask the AI" at bounding box center [248, 338] width 46 height 22
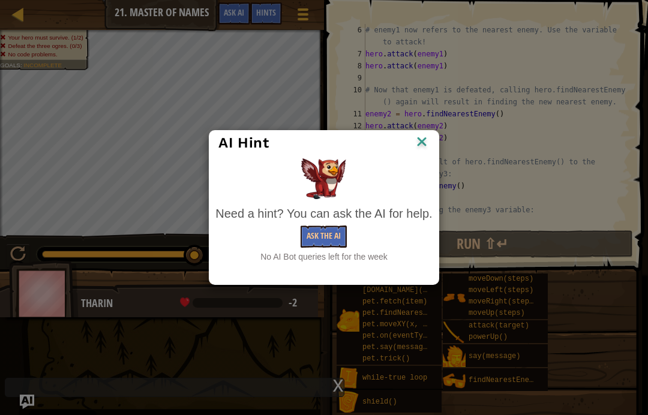
click at [324, 246] on button "Ask the AI" at bounding box center [324, 237] width 46 height 22
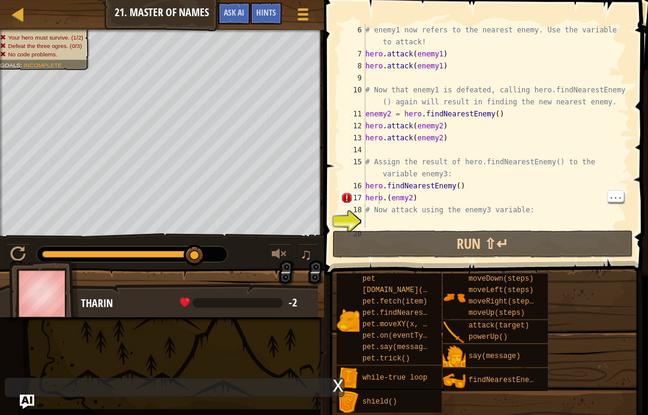
click at [380, 199] on div "# enemy1 now refers to the nearest enemy. Use the variable to attack! hero . at…" at bounding box center [496, 144] width 267 height 240
click at [385, 196] on div "# enemy1 now refers to the nearest enemy. Use the variable to attack! hero . at…" at bounding box center [496, 144] width 267 height 240
click at [432, 194] on div "# enemy1 now refers to the nearest enemy. Use the variable to attack! hero . at…" at bounding box center [496, 144] width 267 height 240
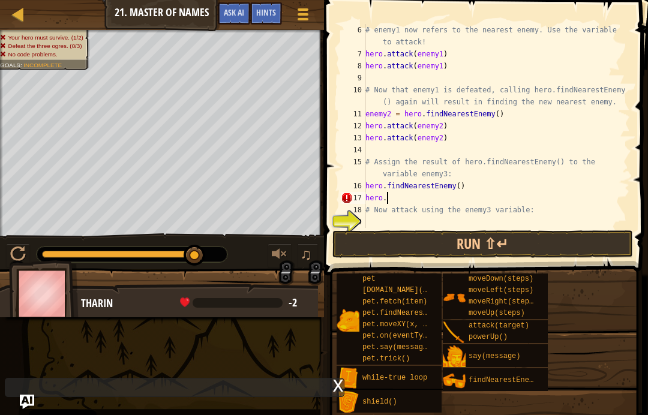
scroll to position [6, 1]
type textarea "h"
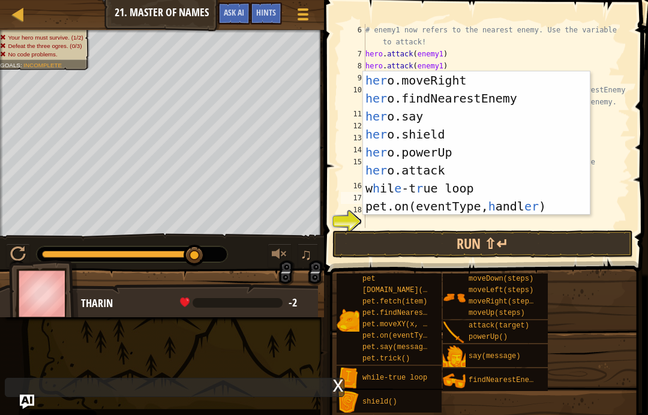
scroll to position [54, 0]
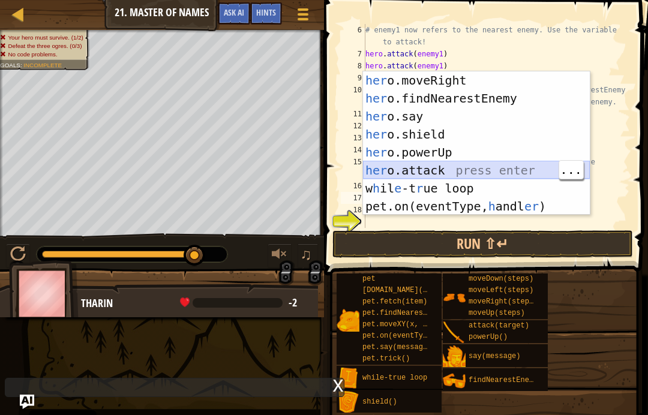
click at [480, 169] on div "her o.moveRight press enter her o.findNearestEnemy press enter her o.say press …" at bounding box center [476, 161] width 227 height 180
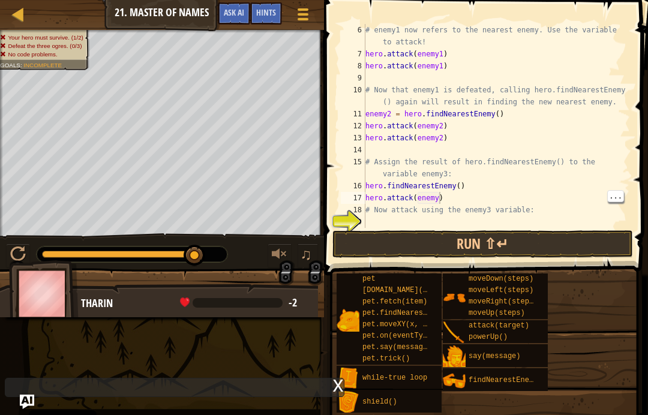
click at [440, 199] on div "# enemy1 now refers to the nearest enemy. Use the variable to attack! hero . at…" at bounding box center [496, 144] width 267 height 240
click at [423, 195] on div "# enemy1 now refers to the nearest enemy. Use the variable to attack! hero . at…" at bounding box center [496, 144] width 267 height 240
click at [425, 200] on div "# enemy1 now refers to the nearest enemy. Use the variable to attack! hero . at…" at bounding box center [496, 144] width 267 height 240
click at [422, 198] on div "# enemy1 now refers to the nearest enemy. Use the variable to attack! hero . at…" at bounding box center [496, 144] width 267 height 240
click at [421, 199] on div "# enemy1 now refers to the nearest enemy. Use the variable to attack! hero . at…" at bounding box center [496, 144] width 267 height 240
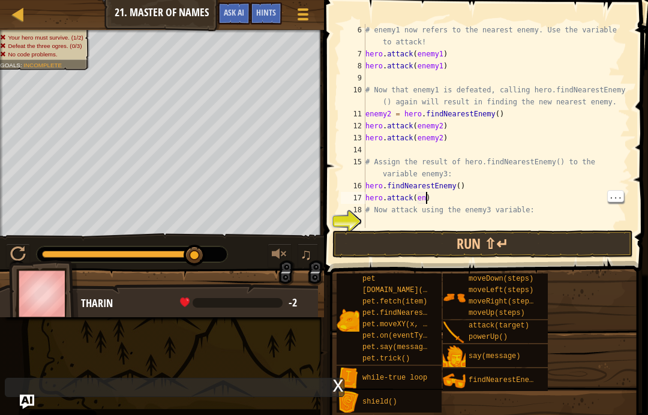
click at [425, 199] on div "# enemy1 now refers to the nearest enemy. Use the variable to attack! hero . at…" at bounding box center [496, 144] width 267 height 240
click at [423, 198] on div "# enemy1 now refers to the nearest enemy. Use the variable to attack! hero . at…" at bounding box center [496, 144] width 267 height 240
click at [422, 200] on div "# enemy1 now refers to the nearest enemy. Use the variable to attack! hero . at…" at bounding box center [496, 144] width 267 height 240
click at [424, 199] on div "# enemy1 now refers to the nearest enemy. Use the variable to attack! hero . at…" at bounding box center [496, 144] width 267 height 240
click at [421, 205] on div "# enemy1 now refers to the nearest enemy. Use the variable to attack! hero . at…" at bounding box center [496, 144] width 267 height 240
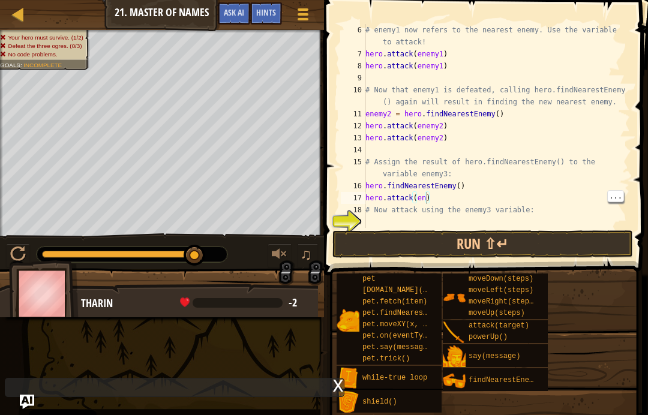
click at [427, 196] on div "# enemy1 now refers to the nearest enemy. Use the variable to attack! hero . at…" at bounding box center [496, 144] width 267 height 240
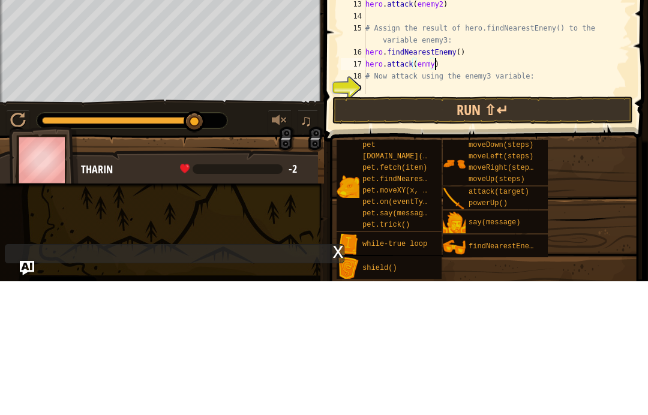
scroll to position [6, 5]
click at [599, 231] on button "Run ⇧↵" at bounding box center [483, 245] width 301 height 28
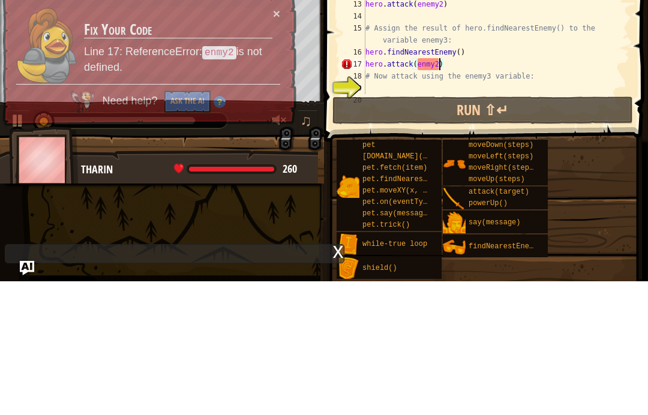
click at [619, 273] on div "pet pet.chase(enemy) pet.fetch(item) pet.findNearestByType(type) pet.moveXY(x, …" at bounding box center [488, 343] width 304 height 140
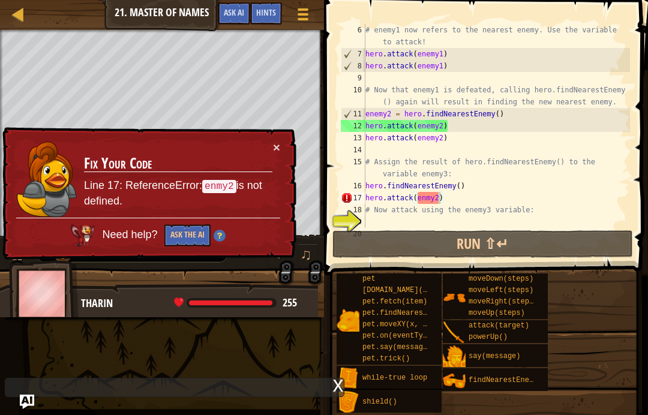
click at [258, 147] on td "Fix Your Code Line 17: ReferenceError: enmy2 is not defined." at bounding box center [178, 178] width 190 height 77
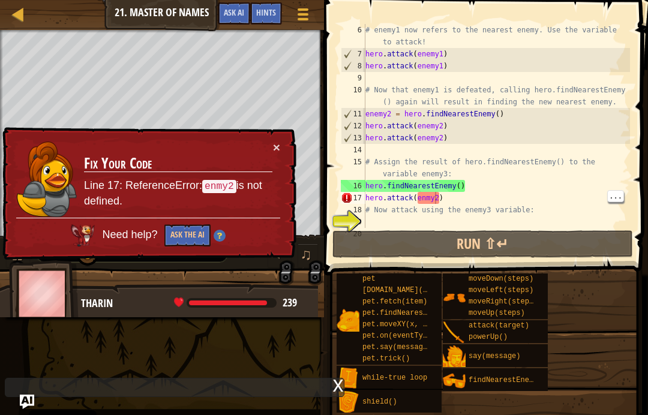
click at [436, 198] on div "# enemy1 now refers to the nearest enemy. Use the variable to attack! hero . at…" at bounding box center [496, 144] width 267 height 240
click at [274, 150] on button "×" at bounding box center [276, 148] width 7 height 13
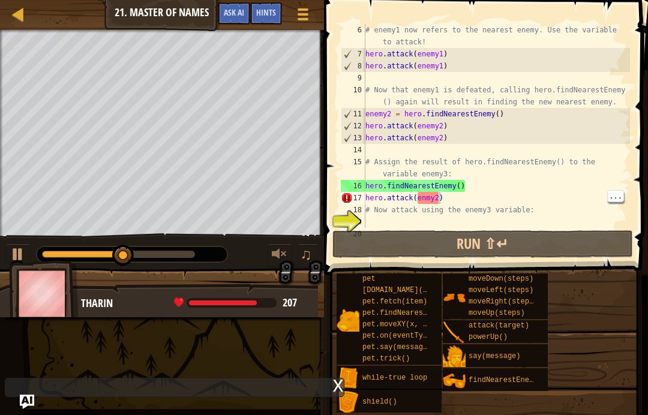
click at [441, 197] on div "# enemy1 now refers to the nearest enemy. Use the variable to attack! hero . at…" at bounding box center [496, 144] width 267 height 240
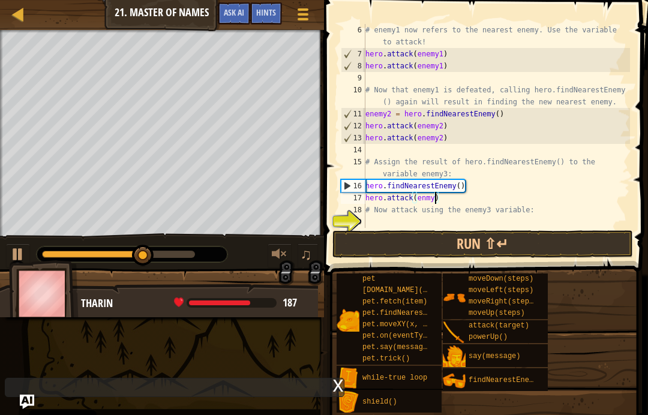
type textarea "hero.attack(enmy3)"
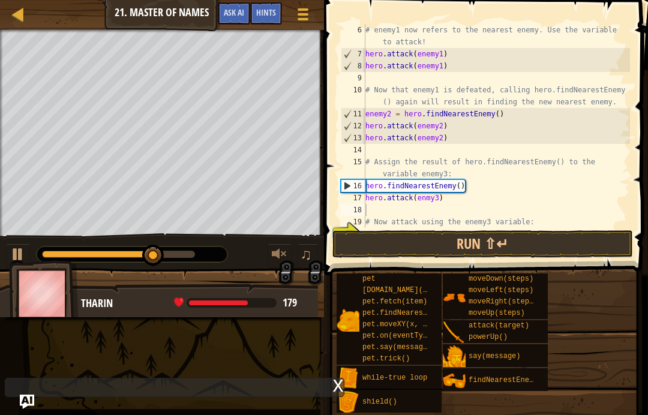
click at [572, 238] on button "Run ⇧↵" at bounding box center [483, 245] width 301 height 28
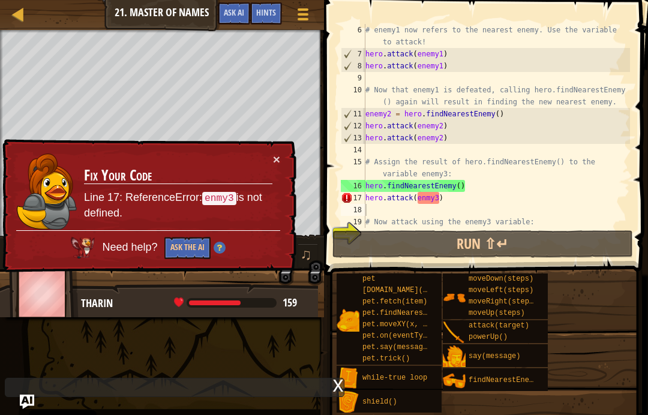
click at [274, 155] on button "×" at bounding box center [278, 161] width 8 height 13
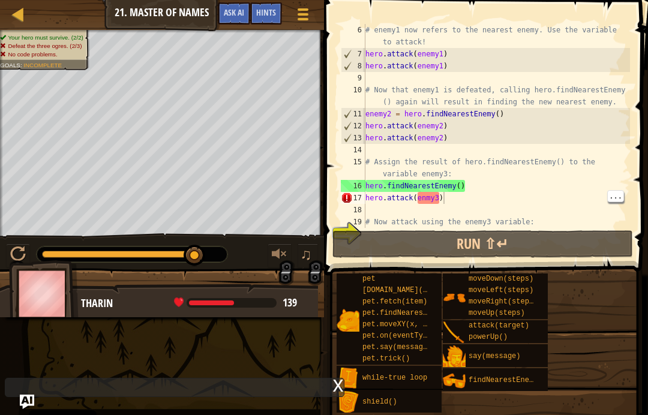
click at [445, 200] on div "# enemy1 now refers to the nearest enemy. Use the variable to attack! hero . at…" at bounding box center [496, 144] width 267 height 240
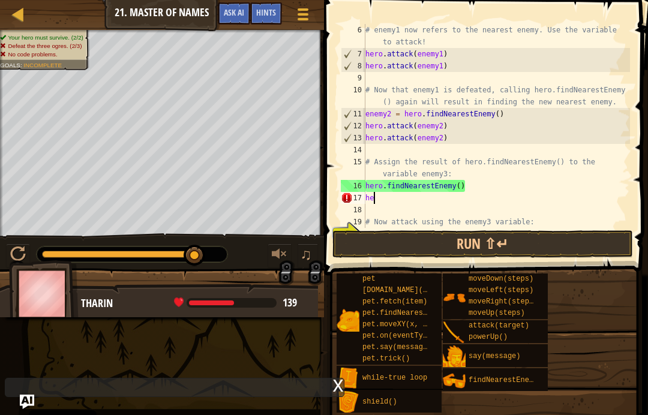
type textarea "h"
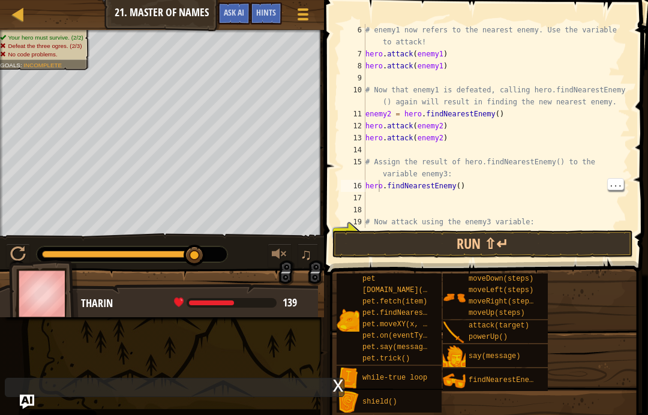
click at [361, 196] on div "17" at bounding box center [353, 198] width 25 height 12
type textarea "hero.findNearestEnemy()"
click at [362, 198] on div "17" at bounding box center [353, 198] width 25 height 12
click at [370, 196] on div "# enemy1 now refers to the nearest enemy. Use the variable to attack! hero . at…" at bounding box center [496, 144] width 267 height 240
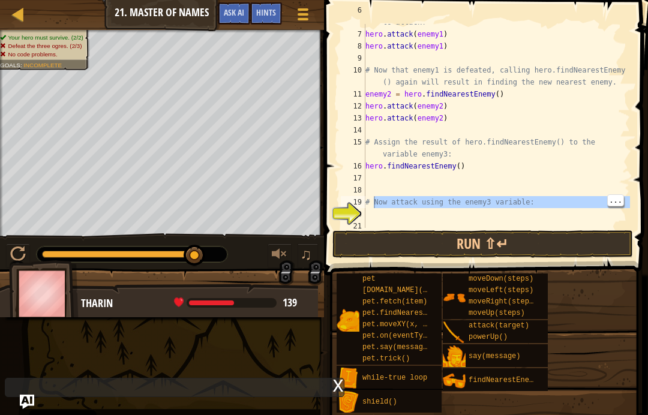
scroll to position [96, 0]
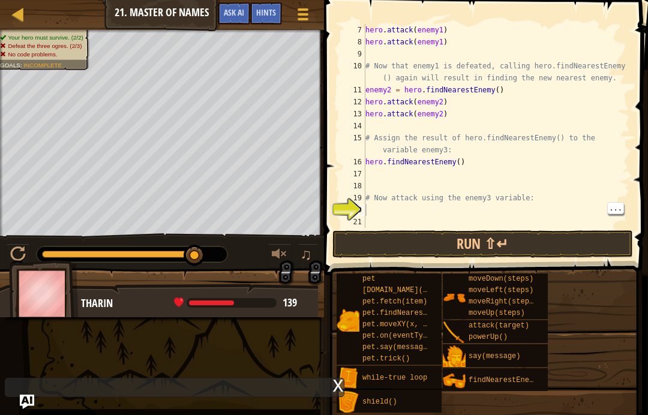
click at [377, 213] on div "hero . attack ( enemy1 ) hero . attack ( enemy1 ) # Now that enemy1 is defeated…" at bounding box center [496, 138] width 267 height 228
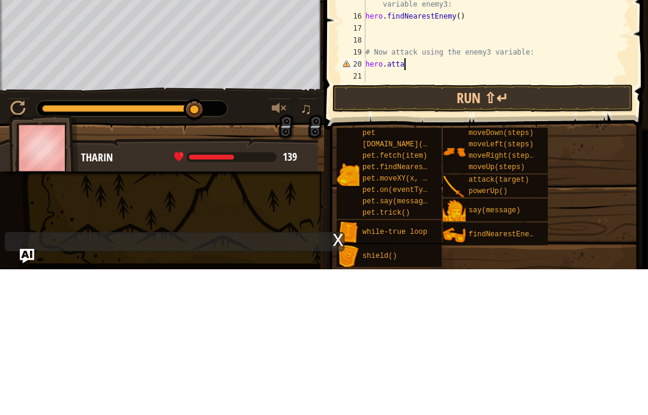
scroll to position [6, 3]
type textarea "hero.attack"
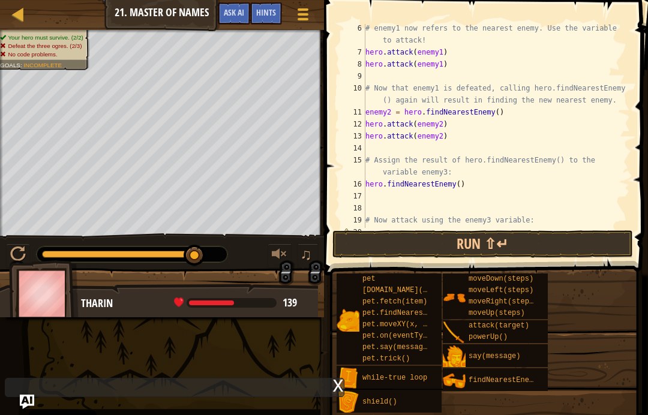
scroll to position [92, 0]
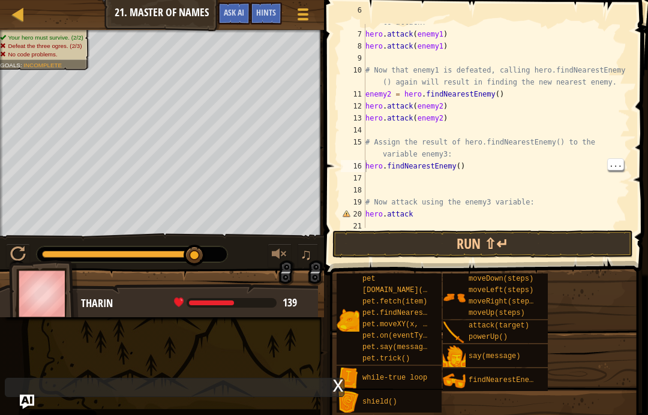
click at [367, 167] on div "# enemy1 now refers to the nearest enemy. Use the variable to attack! hero . at…" at bounding box center [496, 124] width 267 height 240
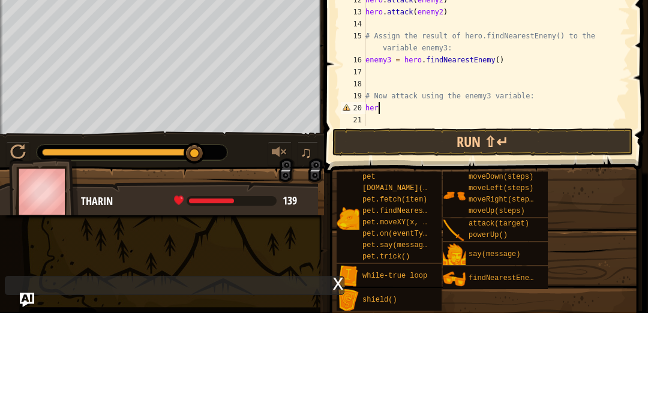
scroll to position [6, 0]
type textarea "h"
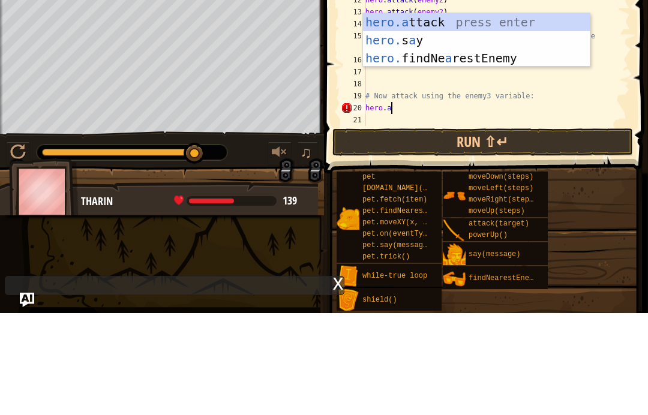
scroll to position [6, 2]
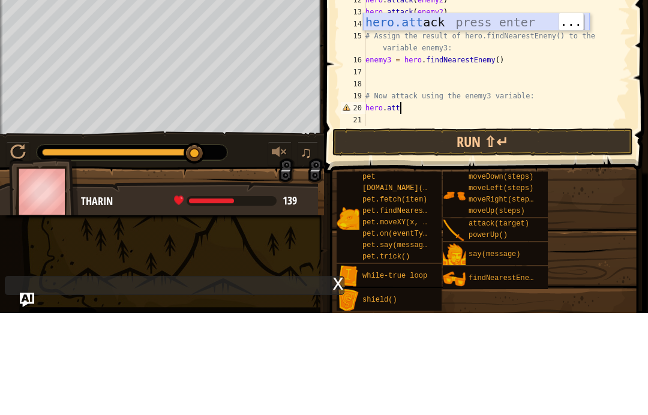
click at [421, 115] on div "hero.att ack press enter" at bounding box center [476, 142] width 227 height 54
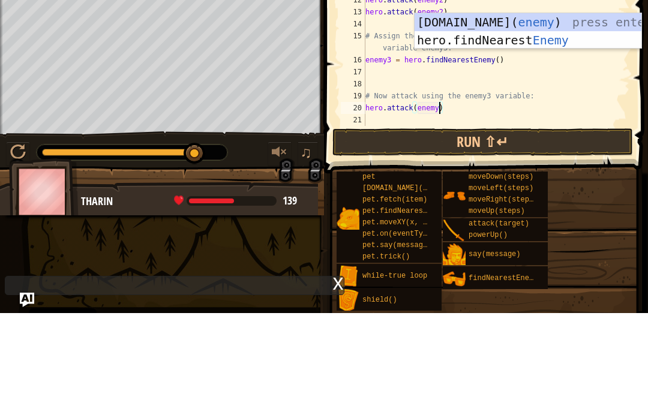
scroll to position [6, 6]
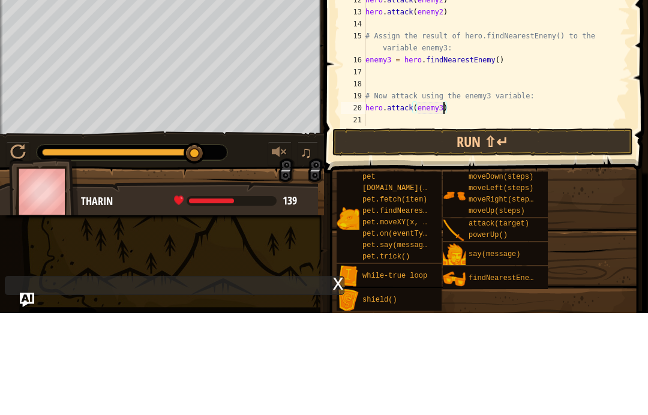
type textarea "hero.attack(enemy3)"
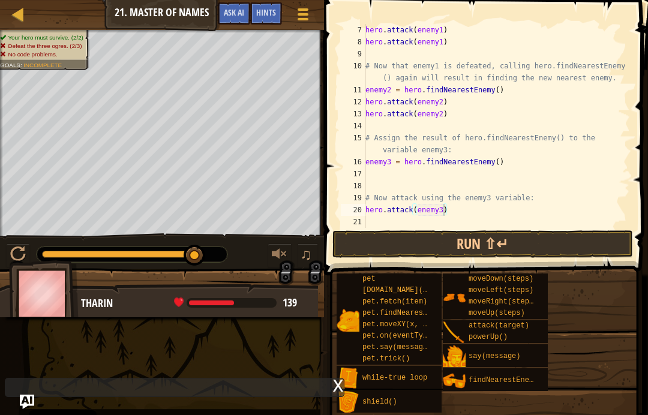
click at [447, 250] on button "Run ⇧↵" at bounding box center [483, 245] width 301 height 28
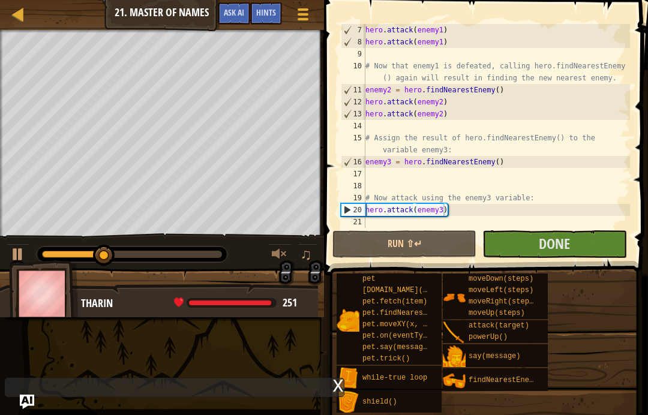
click at [600, 247] on button "Done" at bounding box center [555, 245] width 144 height 28
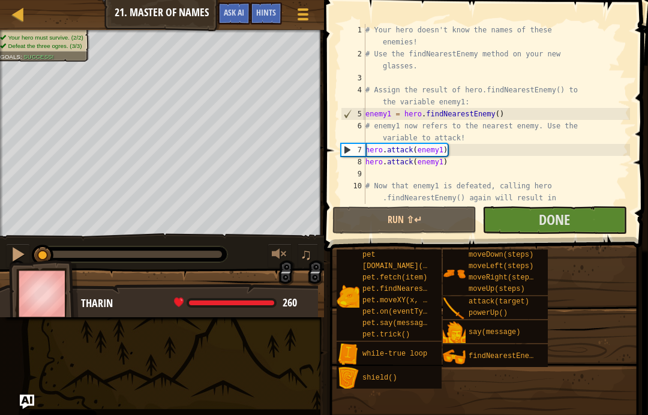
click at [580, 220] on button "Done" at bounding box center [555, 221] width 144 height 28
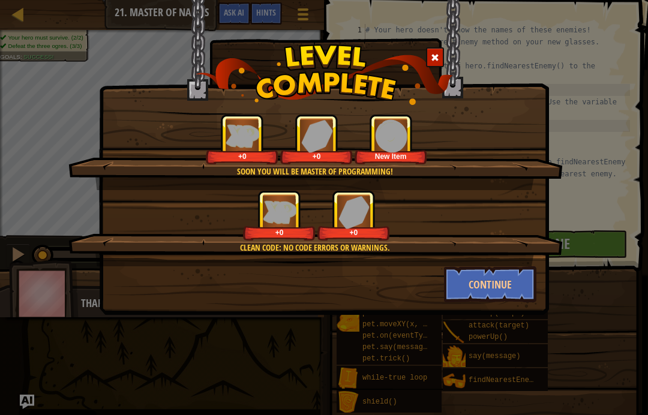
click at [515, 282] on button "Continue" at bounding box center [490, 285] width 93 height 36
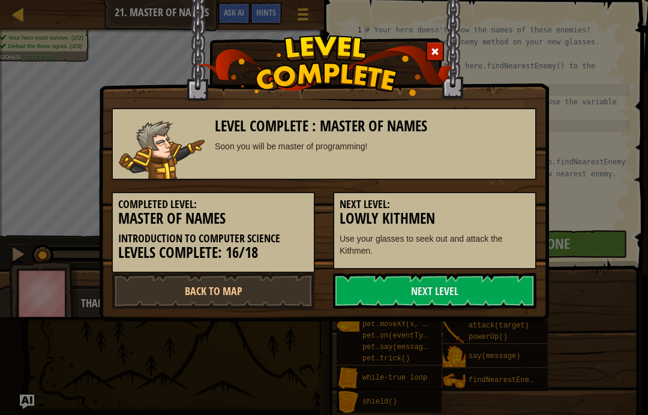
click at [391, 285] on link "Next Level" at bounding box center [435, 291] width 204 height 36
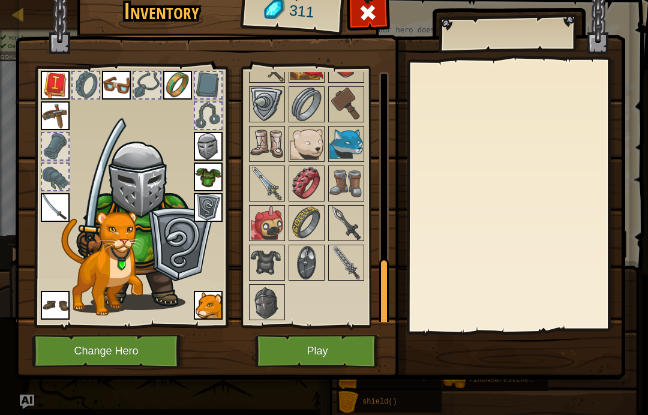
scroll to position [705, 0]
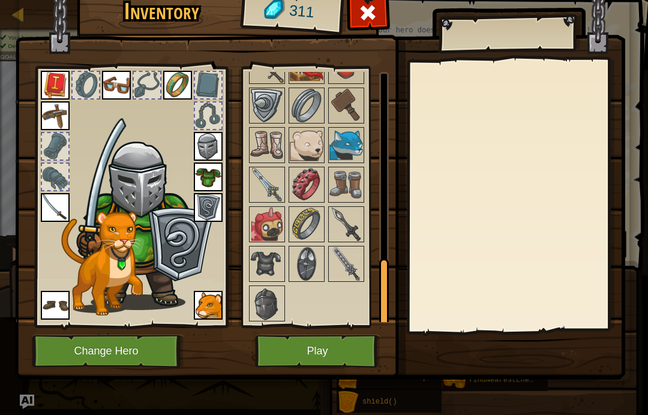
click at [274, 296] on img at bounding box center [267, 304] width 34 height 34
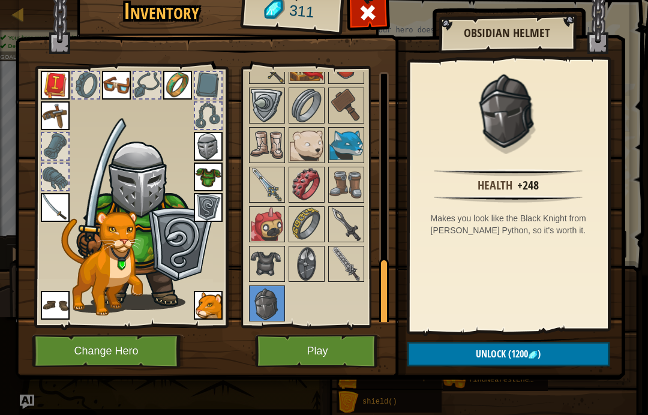
click at [274, 221] on img at bounding box center [267, 225] width 34 height 34
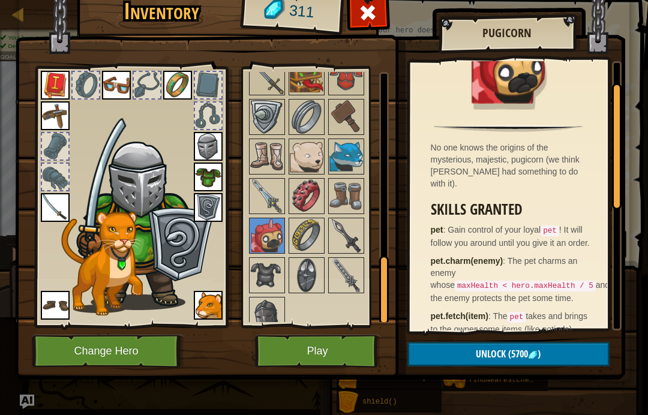
scroll to position [695, 0]
click at [350, 162] on img at bounding box center [347, 156] width 34 height 34
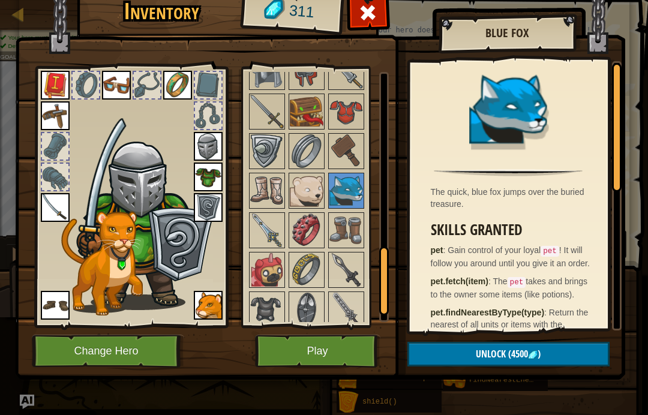
scroll to position [662, 0]
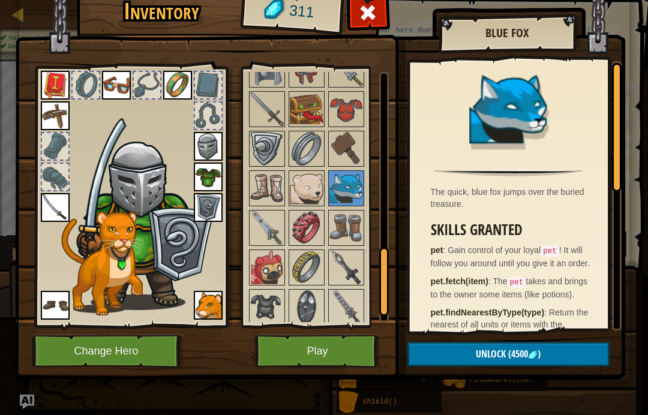
click at [303, 304] on img at bounding box center [307, 308] width 34 height 34
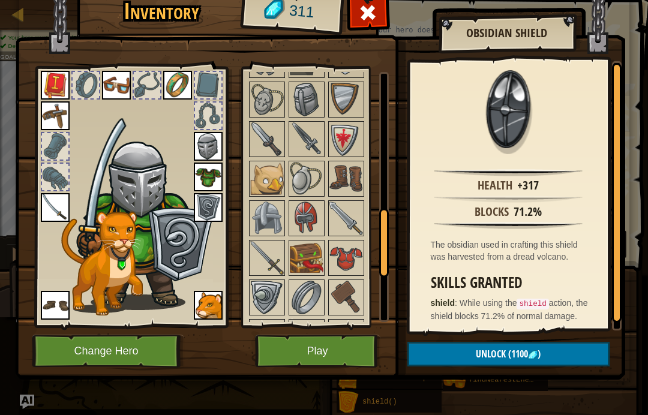
scroll to position [513, 0]
click at [273, 229] on img at bounding box center [267, 219] width 34 height 34
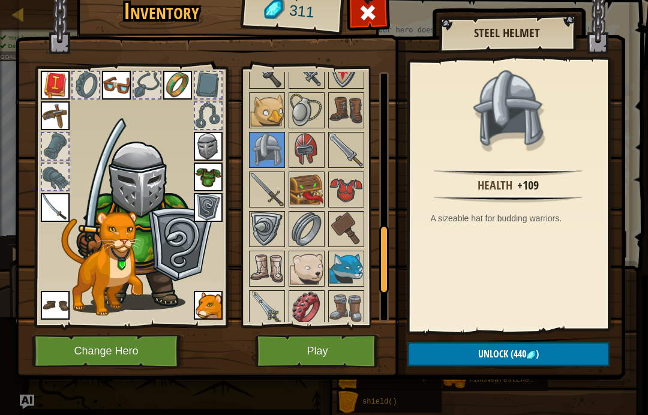
scroll to position [585, 0]
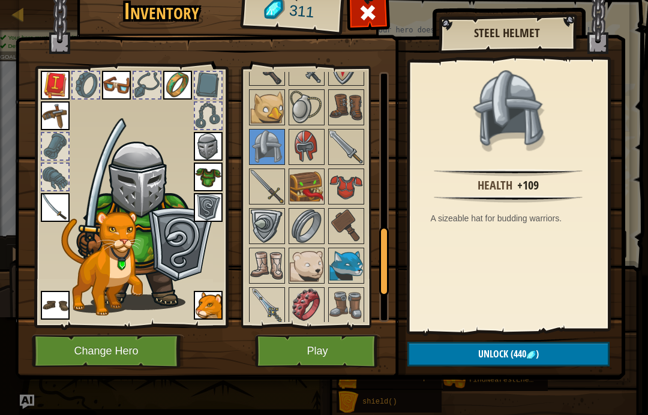
click at [355, 183] on img at bounding box center [347, 187] width 34 height 34
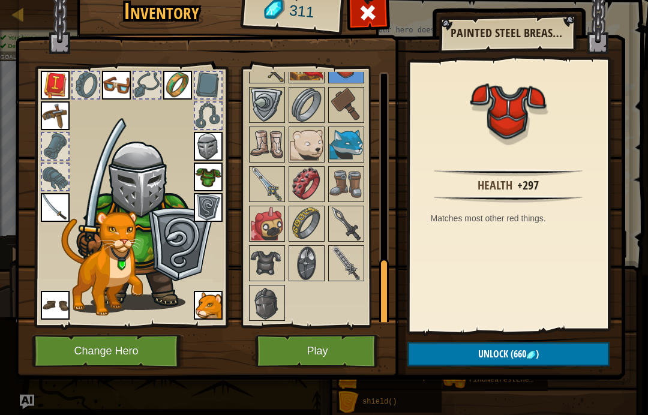
scroll to position [705, 0]
click at [262, 275] on img at bounding box center [267, 264] width 34 height 34
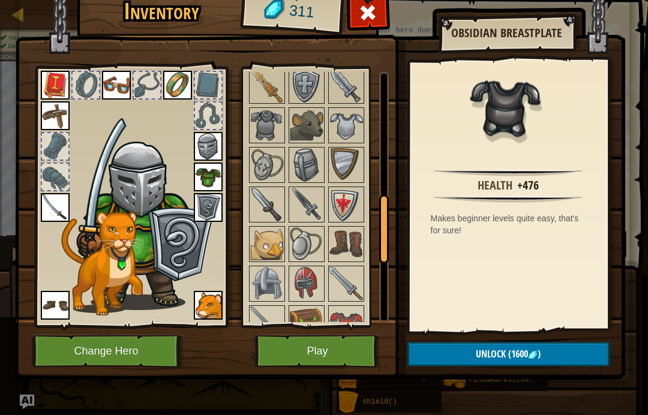
scroll to position [450, 0]
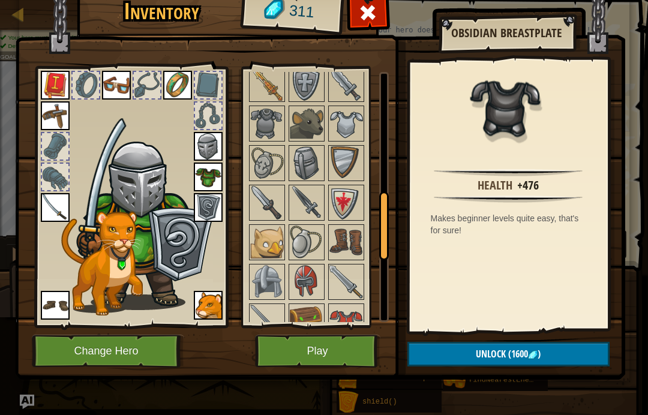
click at [345, 122] on img at bounding box center [347, 124] width 34 height 34
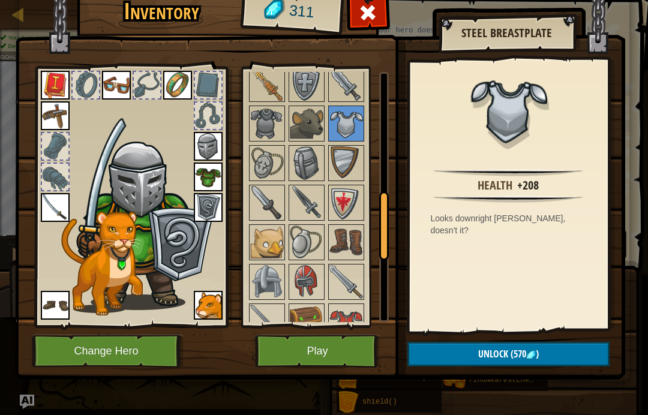
click at [258, 139] on img at bounding box center [267, 124] width 34 height 34
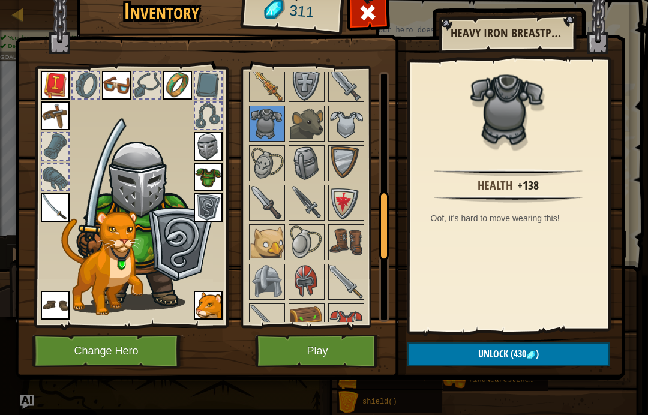
click at [339, 121] on img at bounding box center [347, 124] width 34 height 34
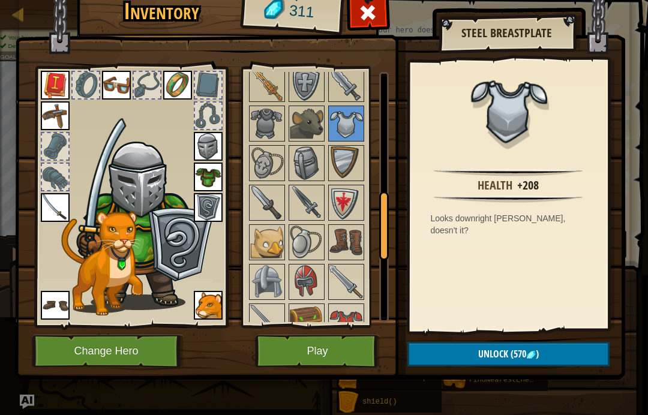
click at [356, 344] on button "Play" at bounding box center [317, 351] width 125 height 33
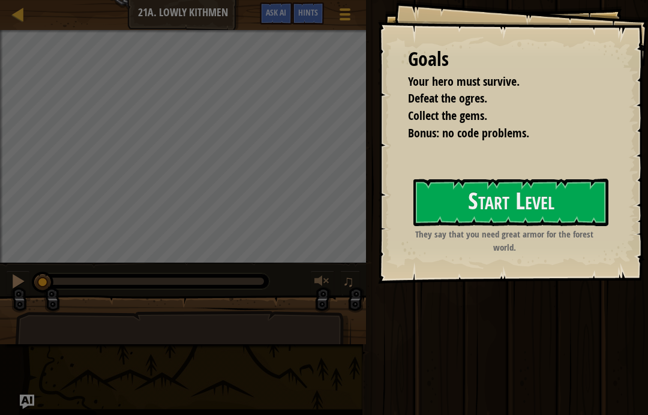
click at [542, 214] on button "Start Level" at bounding box center [511, 202] width 195 height 47
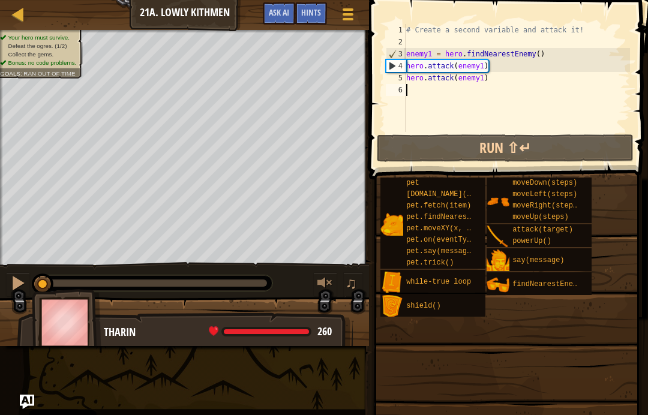
click at [286, 18] on span "Ask AI" at bounding box center [279, 12] width 20 height 11
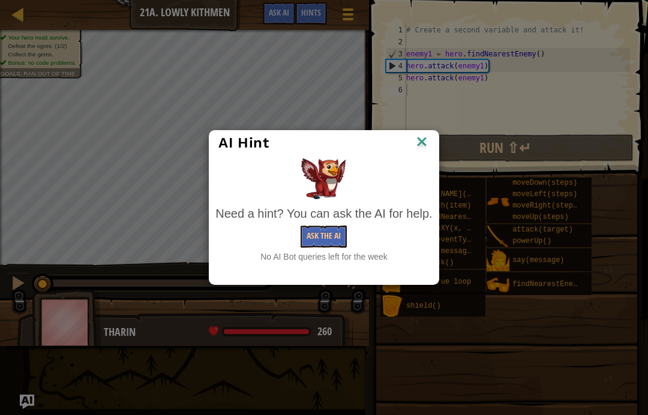
click at [427, 143] on img at bounding box center [422, 143] width 16 height 18
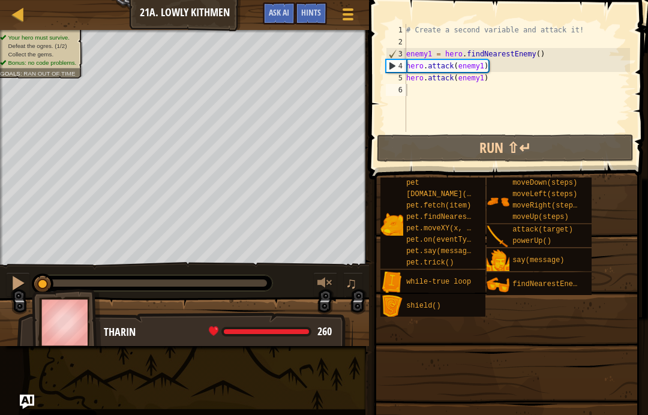
click at [596, 152] on button "Run ⇧↵" at bounding box center [505, 148] width 257 height 28
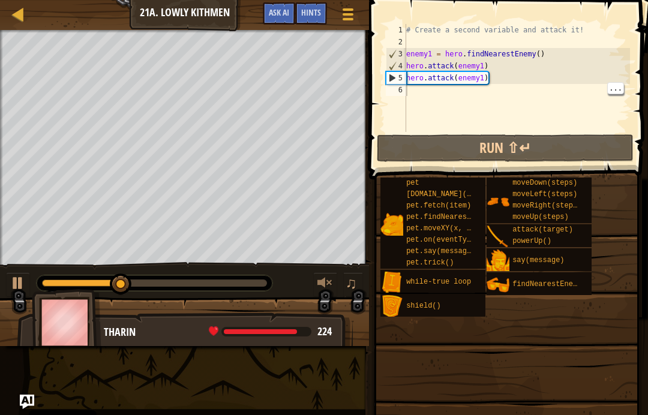
click at [403, 90] on div "6" at bounding box center [396, 90] width 20 height 12
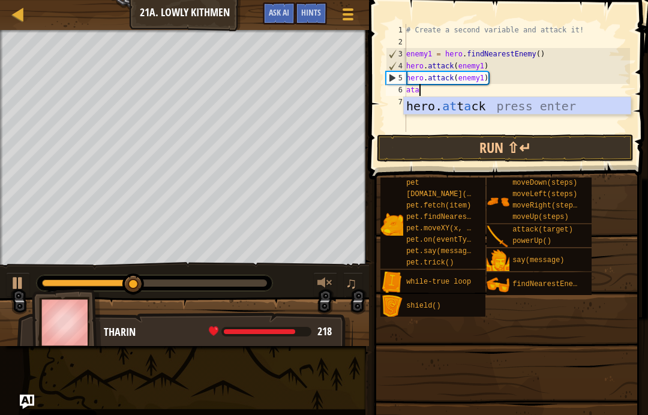
scroll to position [6, 1]
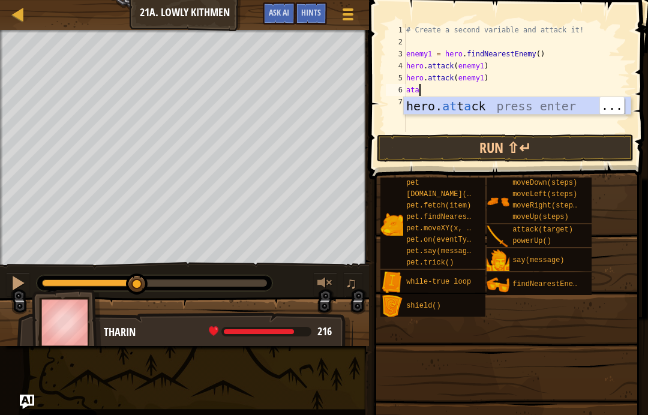
click at [520, 104] on div "hero. at t a ck press enter" at bounding box center [517, 124] width 227 height 54
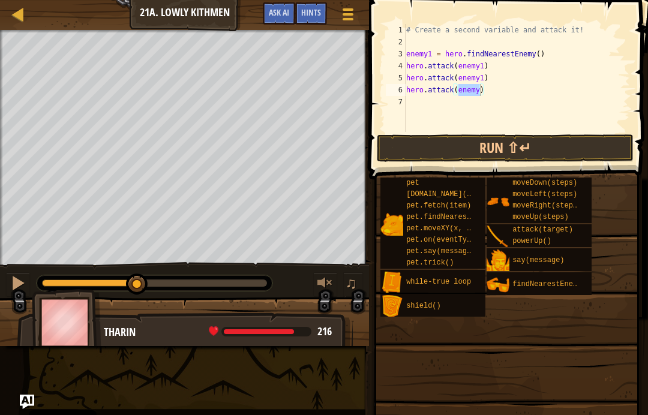
click at [576, 150] on button "Run ⇧↵" at bounding box center [505, 148] width 257 height 28
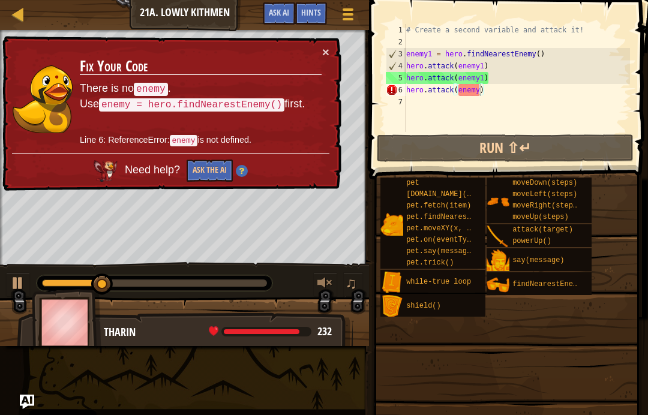
click at [328, 46] on button "×" at bounding box center [325, 52] width 7 height 13
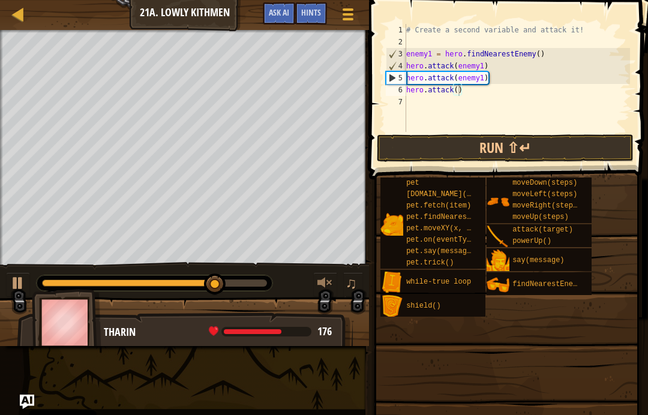
click at [605, 150] on button "Run ⇧↵" at bounding box center [505, 148] width 257 height 28
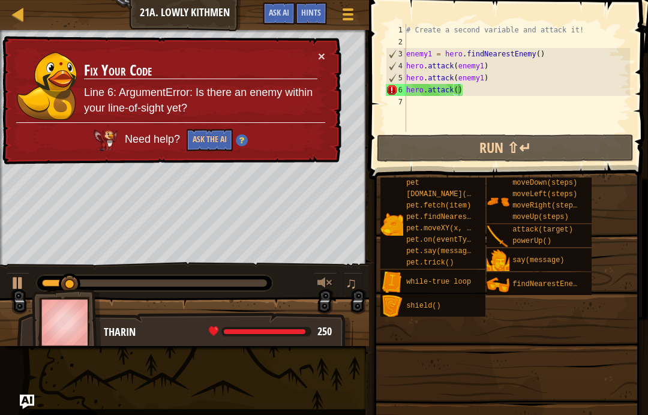
click at [324, 50] on button "×" at bounding box center [321, 56] width 7 height 13
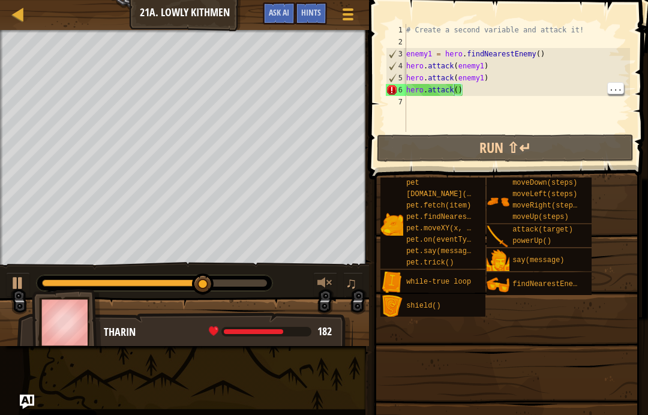
click at [455, 86] on div "# Create a second variable and attack it! enemy1 = hero . findNearestEnemy ( ) …" at bounding box center [517, 90] width 226 height 132
click at [460, 86] on div "# Create a second variable and attack it! enemy1 = hero . findNearestEnemy ( ) …" at bounding box center [517, 90] width 226 height 132
click at [455, 89] on div "# Create a second variable and attack it! enemy1 = hero . findNearestEnemy ( ) …" at bounding box center [517, 90] width 226 height 132
click at [456, 88] on div "# Create a second variable and attack it! enemy1 = hero . findNearestEnemy ( ) …" at bounding box center [517, 90] width 226 height 132
click at [456, 90] on div "# Create a second variable and attack it! enemy1 = hero . findNearestEnemy ( ) …" at bounding box center [517, 90] width 226 height 132
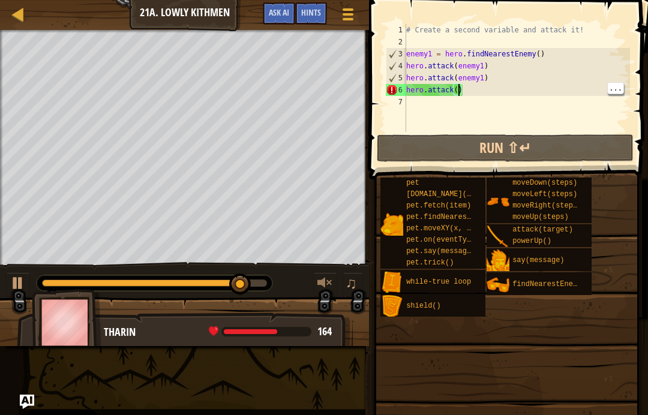
click at [460, 88] on div "# Create a second variable and attack it! enemy1 = hero . findNearestEnemy ( ) …" at bounding box center [517, 90] width 226 height 132
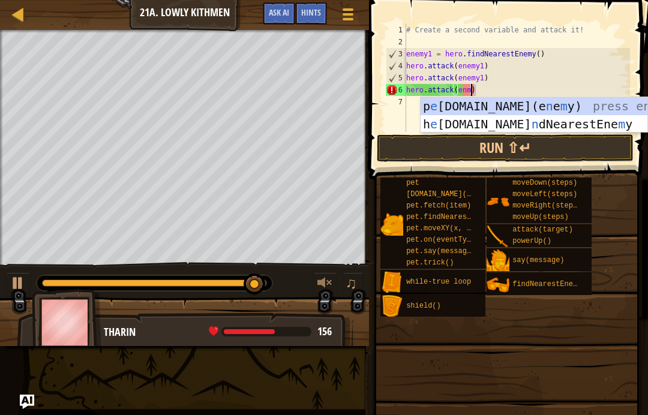
scroll to position [6, 5]
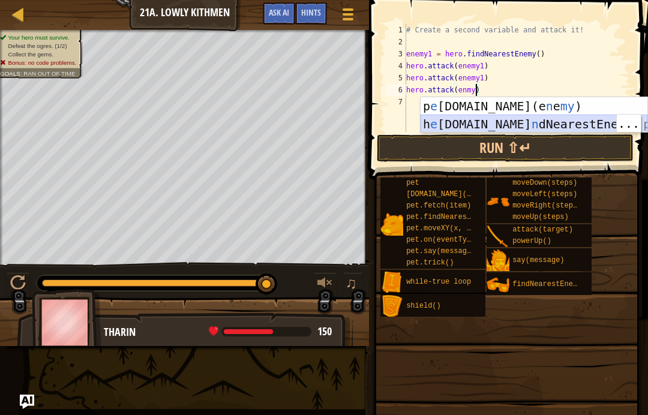
click at [557, 126] on div "[PERSON_NAME][DOMAIN_NAME](e n e my ) press enter h e [DOMAIN_NAME] n dNearestE…" at bounding box center [534, 133] width 227 height 72
type textarea "hero.attack(hero.findNearestEnemy())"
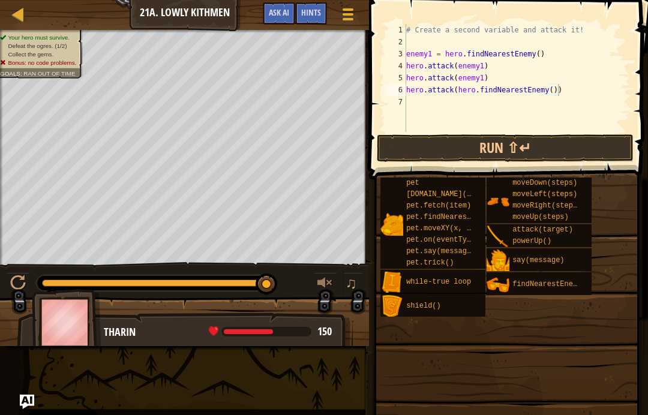
click at [581, 149] on button "Run ⇧↵" at bounding box center [505, 148] width 257 height 28
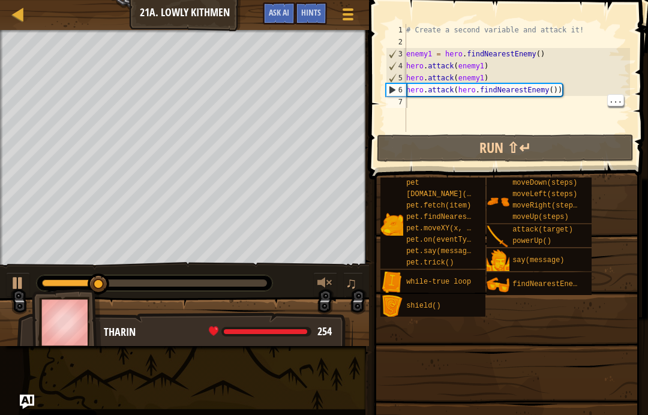
click at [412, 100] on div "# Create a second variable and attack it! enemy1 = hero . findNearestEnemy ( ) …" at bounding box center [517, 90] width 226 height 132
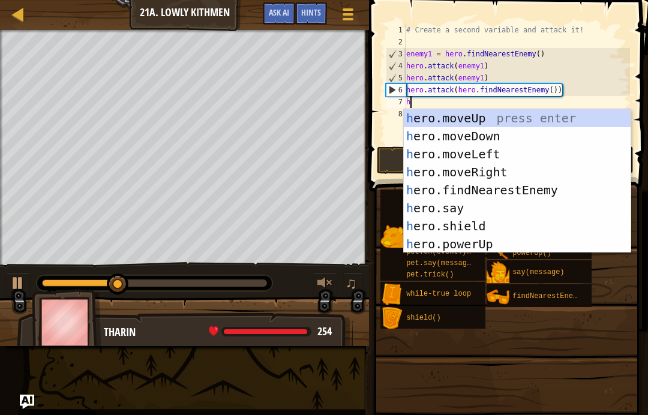
type textarea "her"
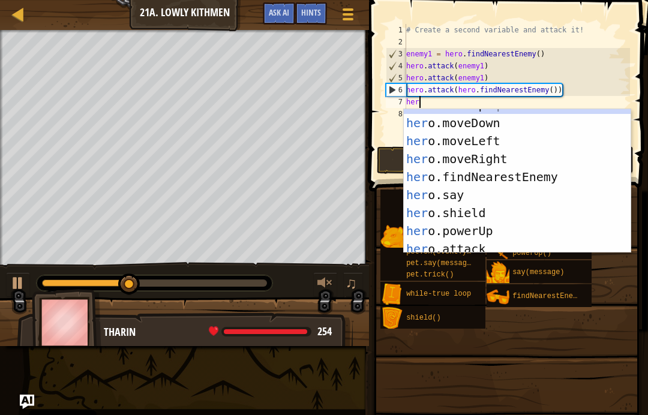
scroll to position [11, 0]
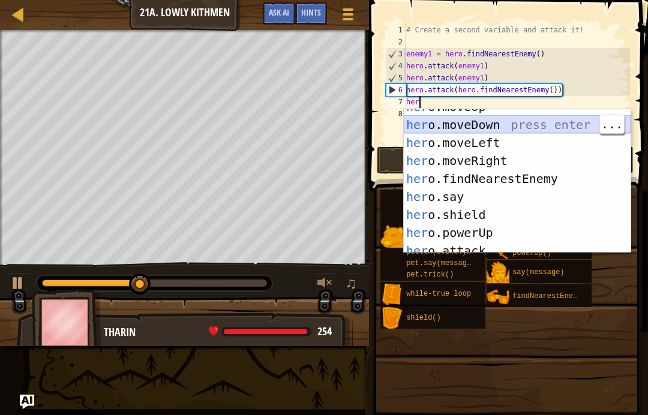
click at [516, 127] on div "her o.moveUp press enter her o.moveDown press enter her o.moveLeft press enter …" at bounding box center [517, 188] width 227 height 180
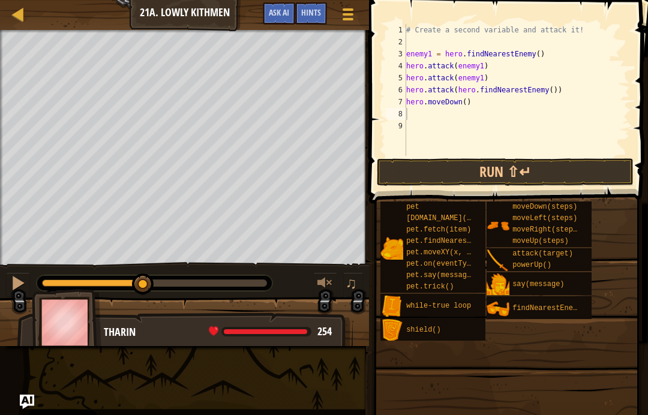
click at [577, 173] on button "Run ⇧↵" at bounding box center [505, 173] width 257 height 28
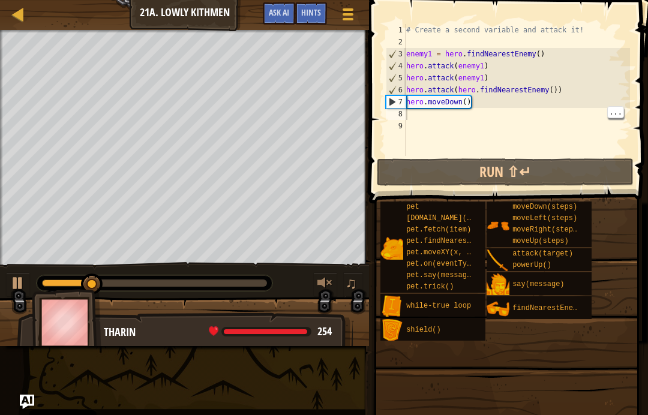
click at [401, 110] on div "8" at bounding box center [396, 114] width 20 height 12
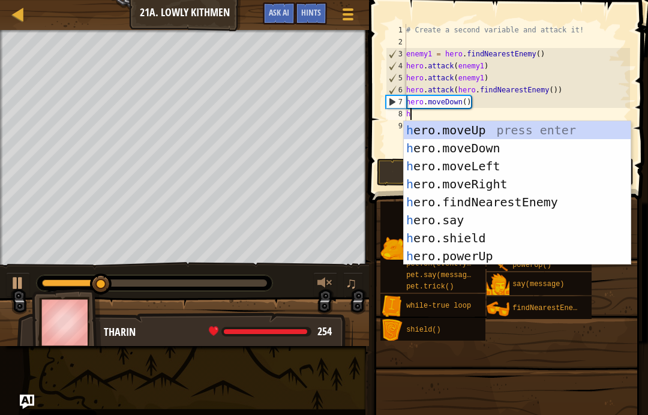
scroll to position [0, 0]
type textarea "her"
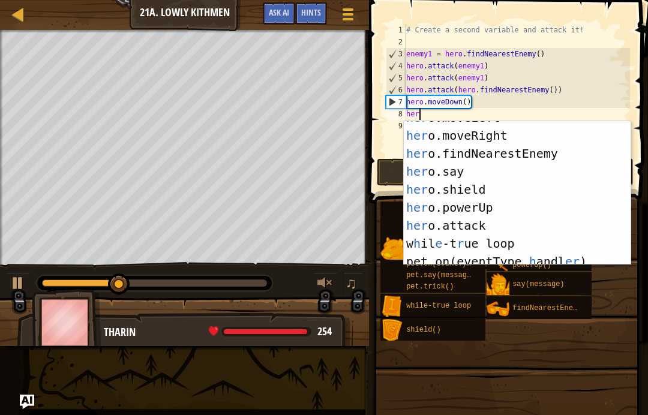
scroll to position [47, 0]
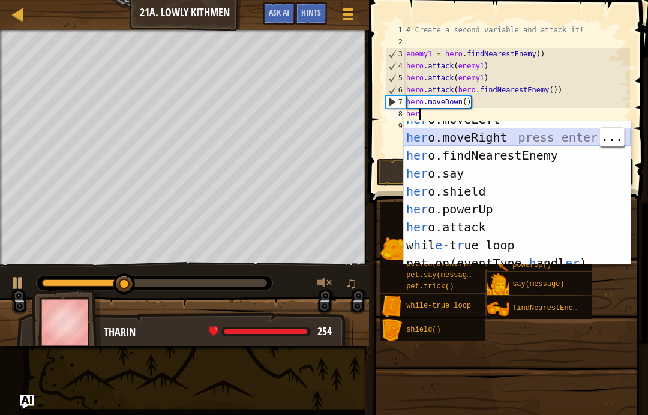
click at [492, 133] on div "her o.moveLeft press enter her o.moveRight press enter her o.findNearestEnemy p…" at bounding box center [517, 200] width 227 height 180
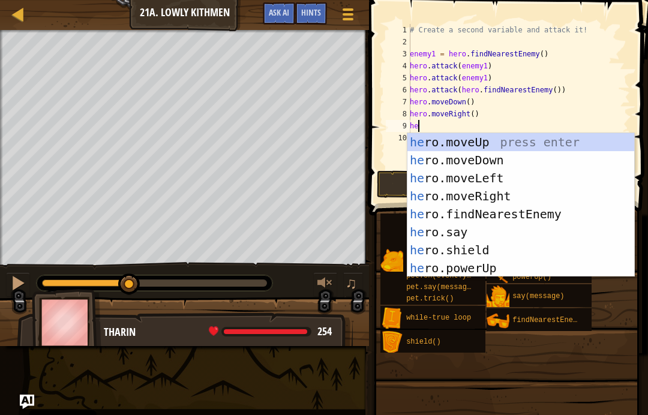
scroll to position [6, 1]
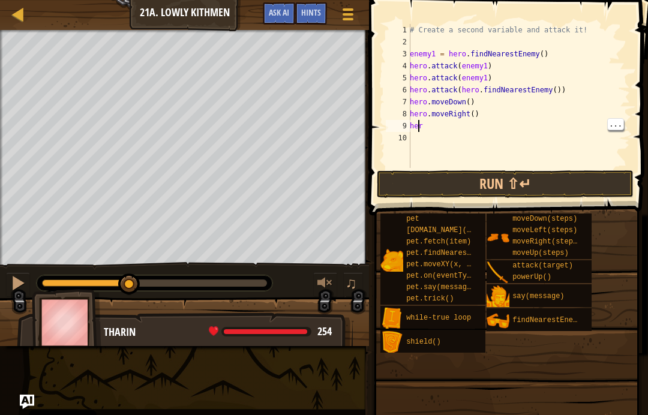
click at [421, 129] on div "# Create a second variable and attack it! enemy1 = hero . findNearestEnemy ( ) …" at bounding box center [519, 108] width 223 height 168
click at [423, 122] on div "# Create a second variable and attack it! enemy1 = hero . findNearestEnemy ( ) …" at bounding box center [519, 108] width 223 height 168
type textarea "h"
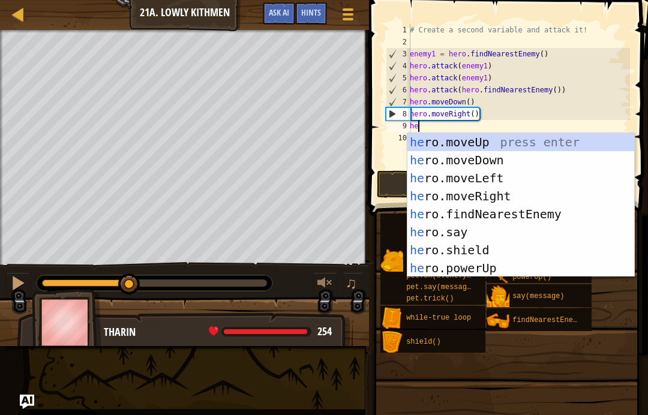
type textarea "her"
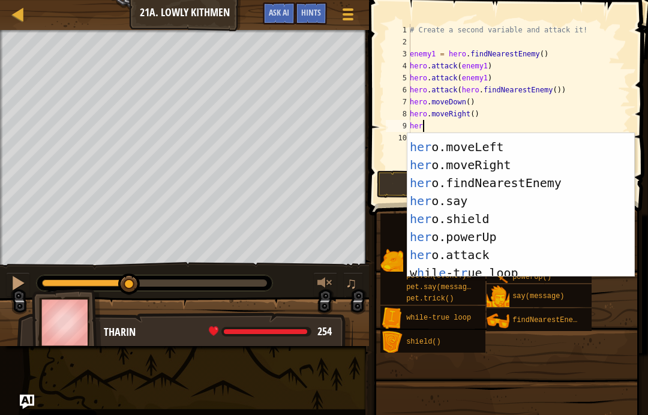
scroll to position [54, 0]
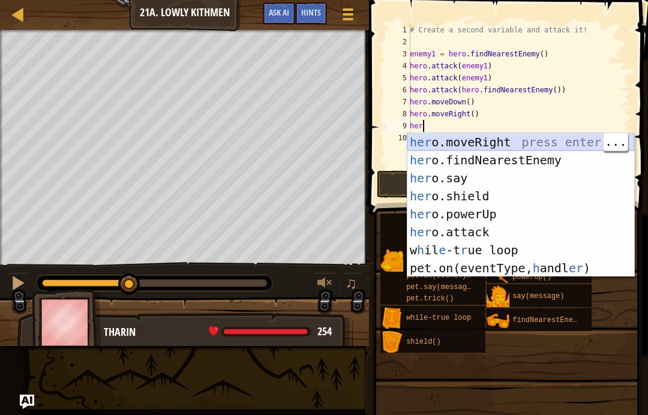
click at [501, 138] on div "her o.moveRight press enter her o.findNearestEnemy press enter her o.say press …" at bounding box center [521, 223] width 227 height 180
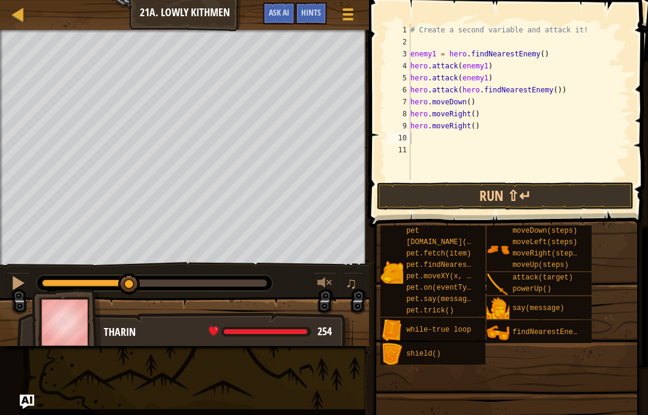
click at [573, 198] on button "Run ⇧↵" at bounding box center [505, 197] width 257 height 28
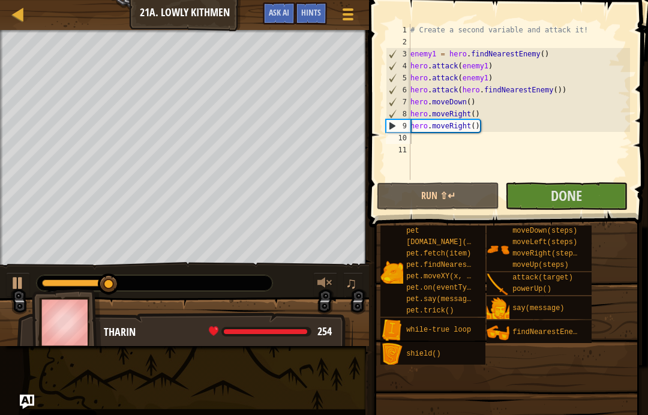
click at [581, 204] on span "Done" at bounding box center [566, 195] width 31 height 19
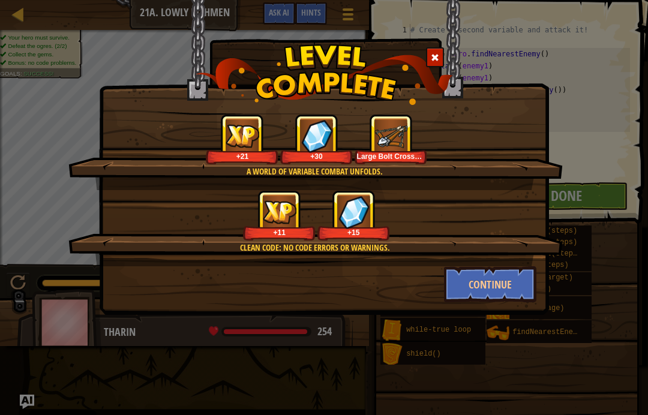
click at [492, 294] on button "Continue" at bounding box center [490, 285] width 93 height 36
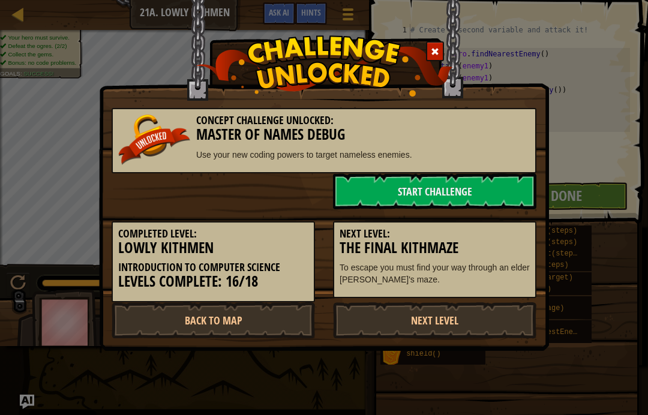
click at [238, 322] on link "Back to Map" at bounding box center [214, 321] width 204 height 36
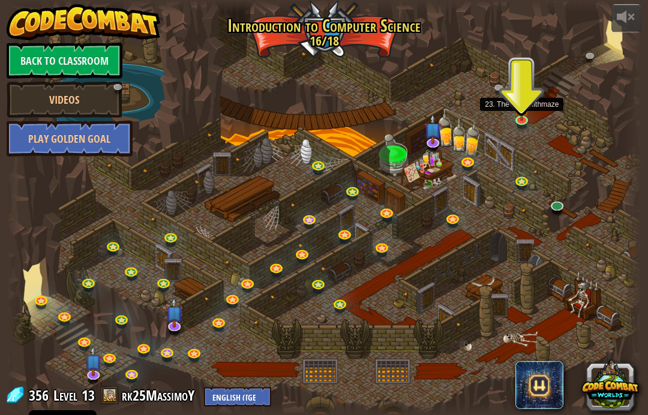
click at [520, 123] on link at bounding box center [524, 121] width 24 height 18
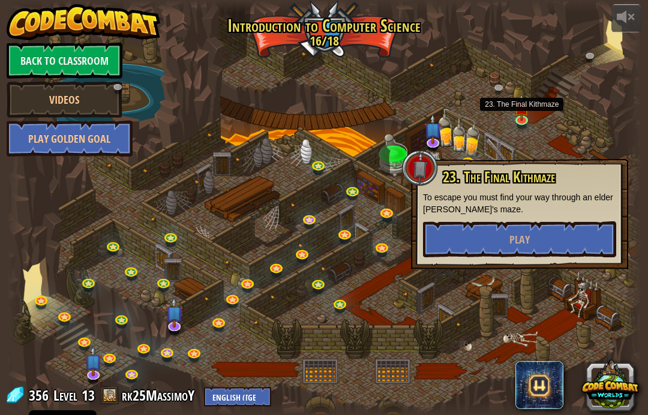
click at [569, 237] on button "Play" at bounding box center [519, 240] width 193 height 36
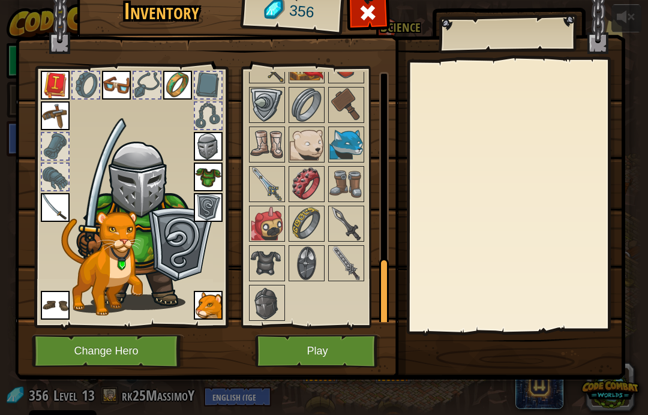
scroll to position [705, 0]
click at [259, 262] on img at bounding box center [267, 264] width 34 height 34
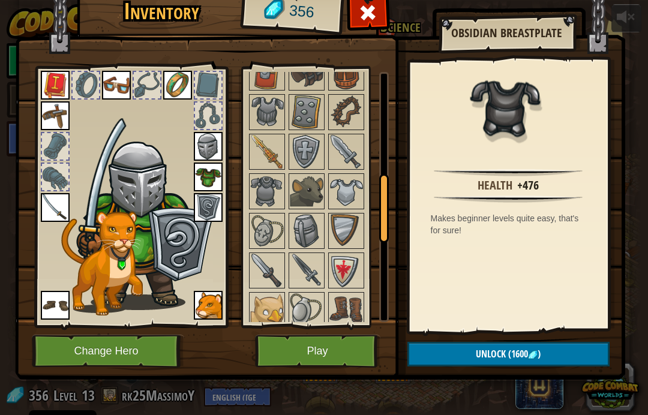
scroll to position [382, 0]
click at [271, 116] on img at bounding box center [267, 112] width 34 height 34
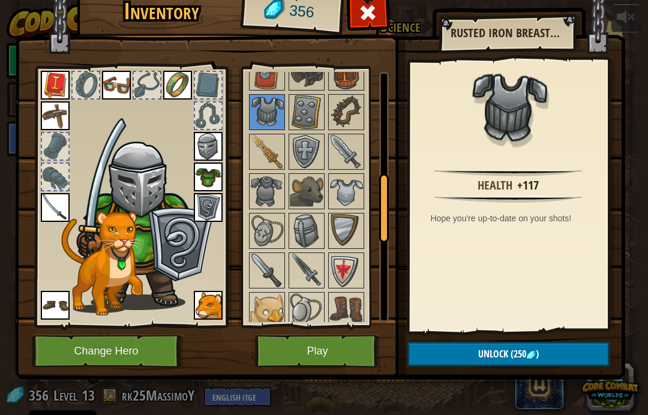
click at [569, 363] on button "Unlock (250 )" at bounding box center [509, 354] width 202 height 25
click at [557, 355] on button "Confirm" at bounding box center [509, 354] width 202 height 25
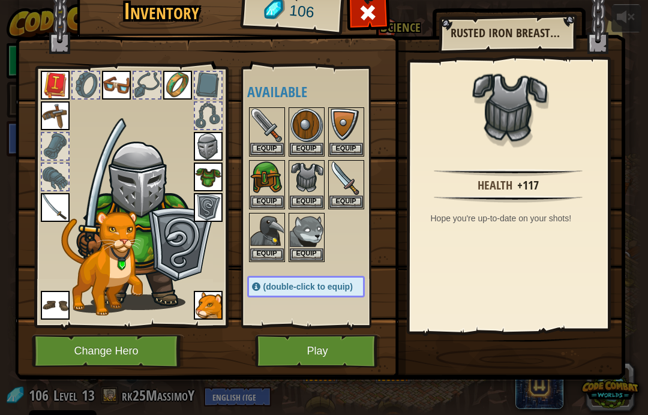
click at [309, 197] on button "Equip" at bounding box center [307, 202] width 34 height 13
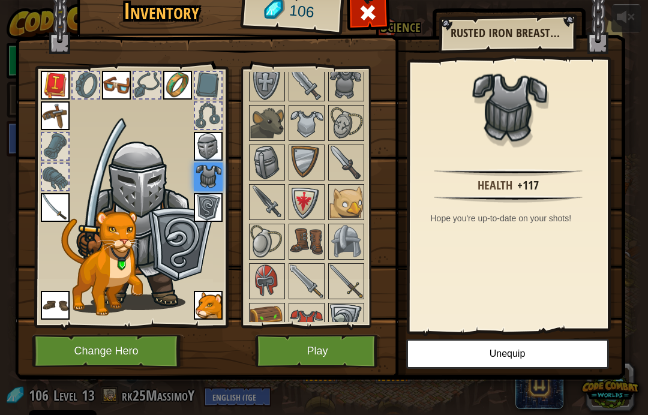
click at [309, 242] on img at bounding box center [307, 242] width 34 height 34
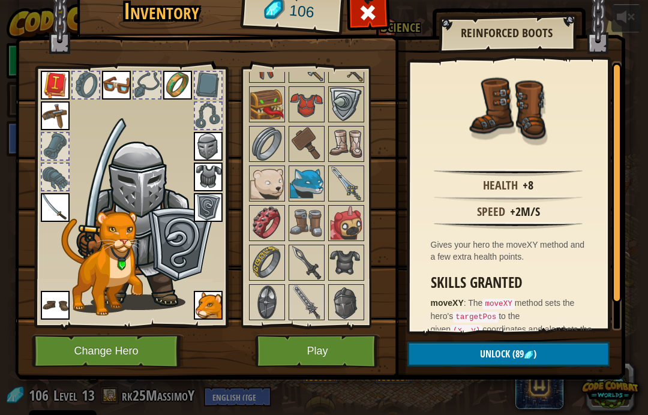
scroll to position [666, 0]
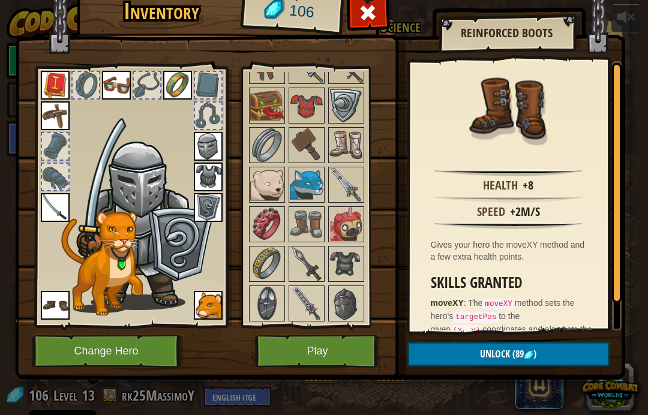
click at [351, 150] on img at bounding box center [347, 145] width 34 height 34
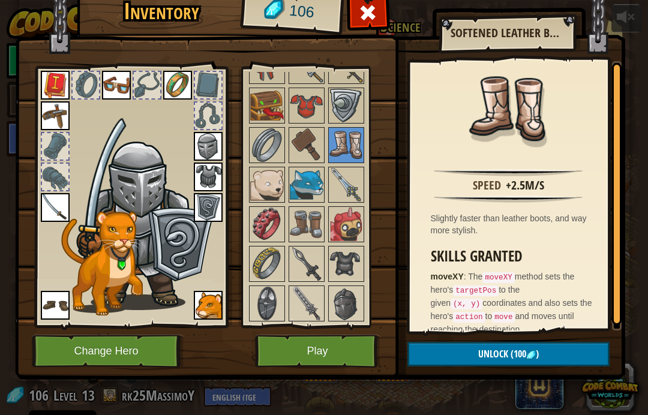
click at [534, 355] on img at bounding box center [532, 356] width 10 height 10
click at [544, 355] on button "Confirm" at bounding box center [509, 354] width 202 height 25
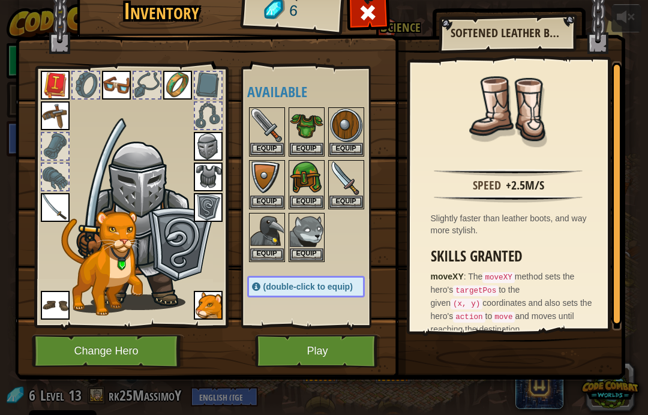
click at [319, 285] on span "(double-click to equip)" at bounding box center [308, 287] width 89 height 10
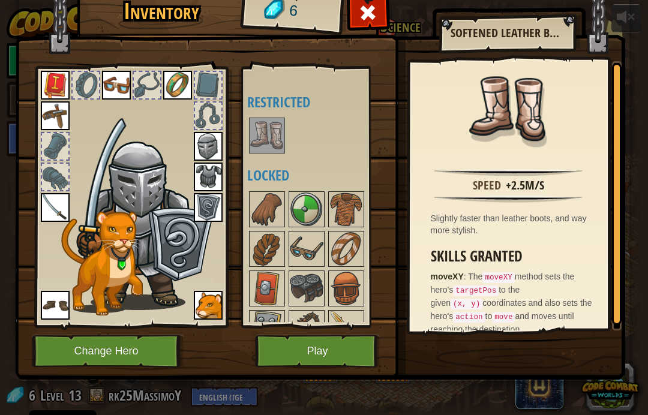
scroll to position [239, 0]
click at [276, 138] on img at bounding box center [267, 136] width 34 height 34
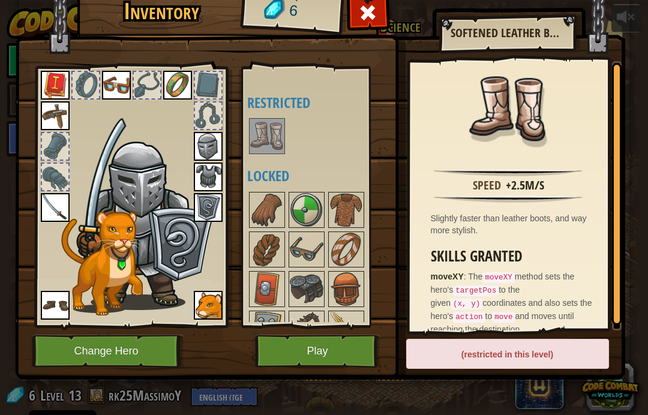
click at [280, 133] on img at bounding box center [267, 136] width 34 height 34
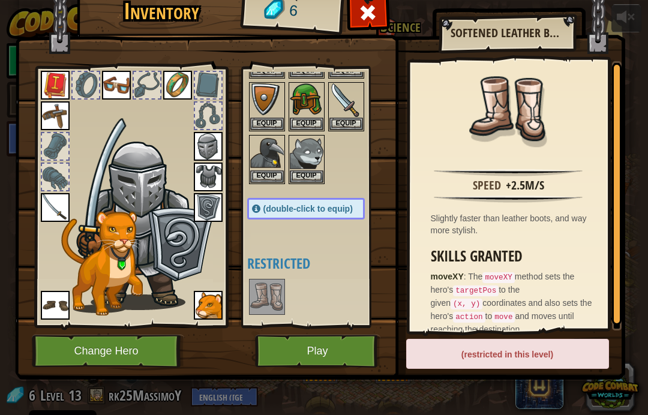
scroll to position [77, 0]
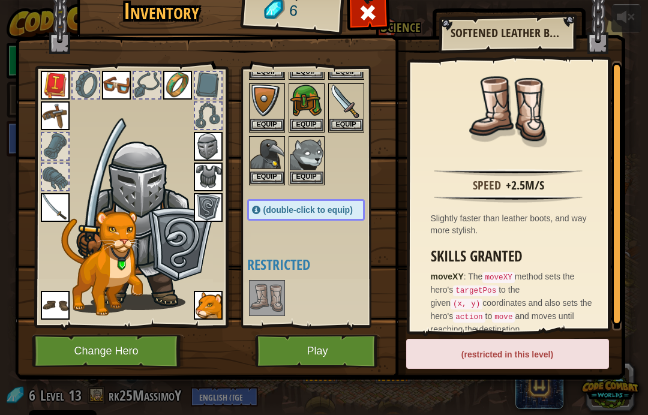
click at [349, 337] on button "Play" at bounding box center [317, 351] width 125 height 33
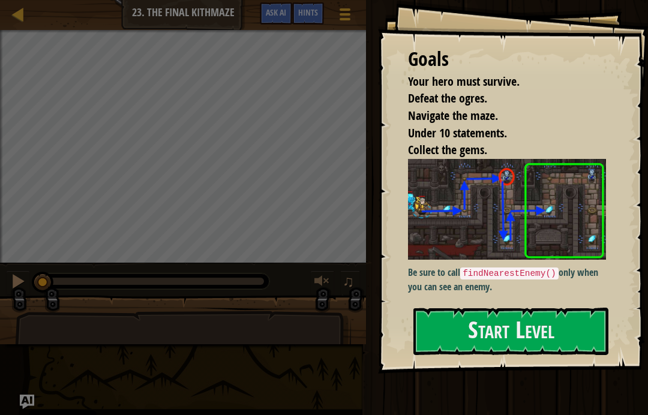
click at [570, 277] on p "Be sure to call findNearestEnemy() only when you can see an enemy." at bounding box center [507, 280] width 198 height 28
click at [596, 326] on button "Start Level" at bounding box center [511, 331] width 195 height 47
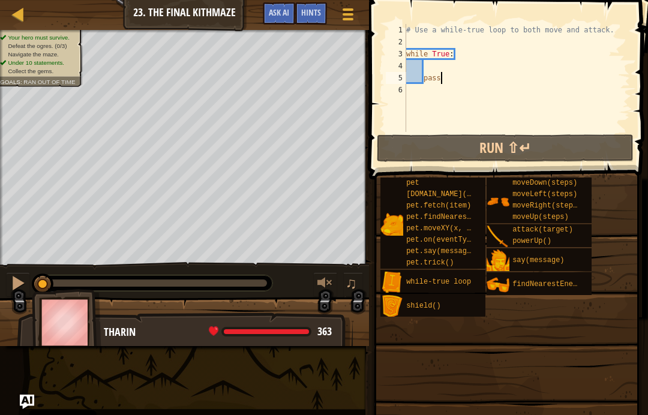
click at [569, 150] on button "Run ⇧↵" at bounding box center [505, 148] width 257 height 28
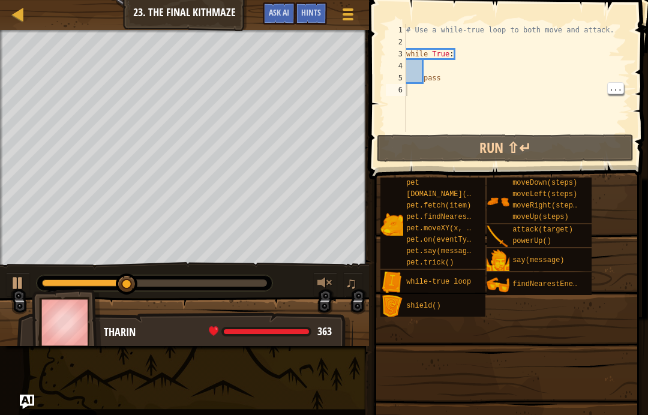
click at [408, 91] on div "# Use a while-true loop to both move and attack. while True : pass" at bounding box center [517, 90] width 226 height 132
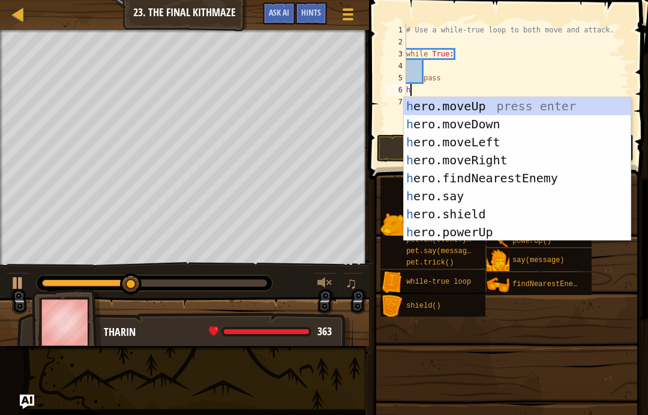
type textarea "her"
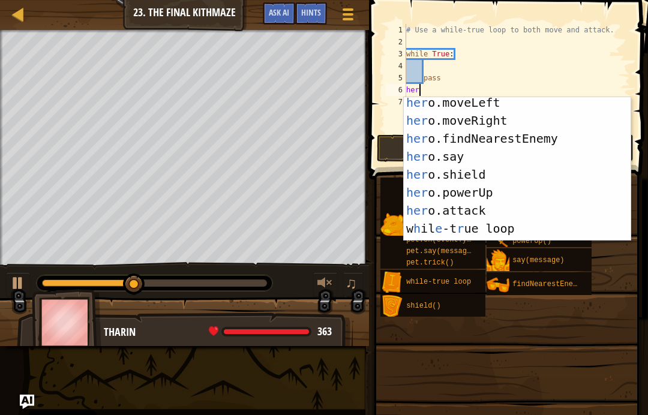
scroll to position [54, 0]
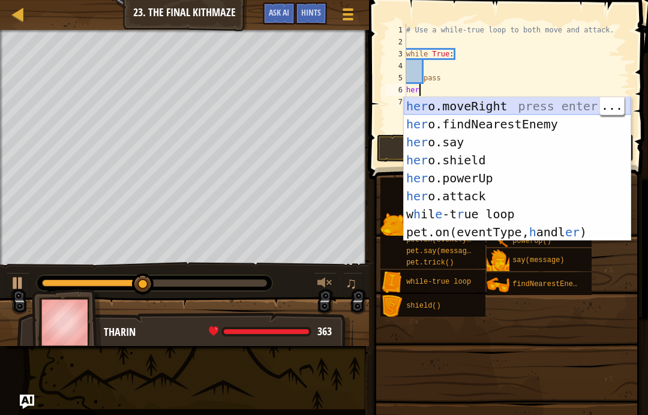
click at [498, 104] on div "her o.moveRight press enter her o.findNearestEnemy press enter her o.say press …" at bounding box center [517, 187] width 227 height 180
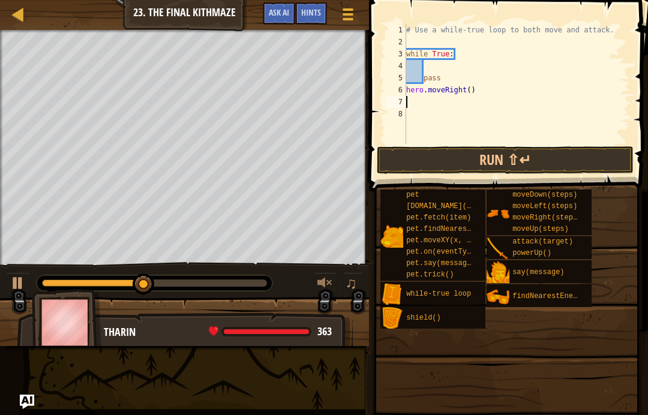
scroll to position [6, 0]
click at [399, 104] on div "7" at bounding box center [396, 102] width 20 height 12
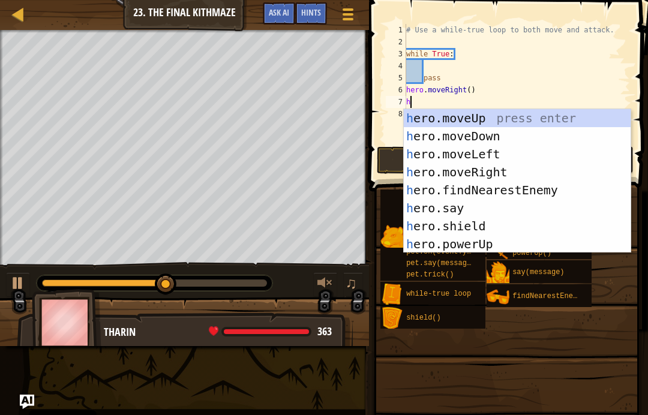
scroll to position [0, 0]
type textarea "her"
click at [503, 116] on div "her o.moveUp press enter her o.moveDown press enter her o.moveLeft press enter …" at bounding box center [517, 199] width 227 height 180
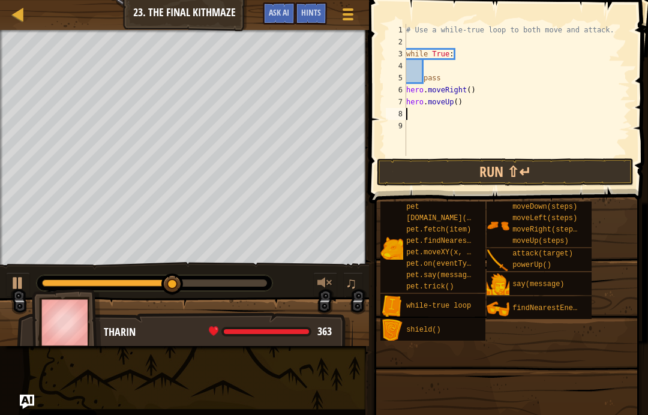
scroll to position [6, 0]
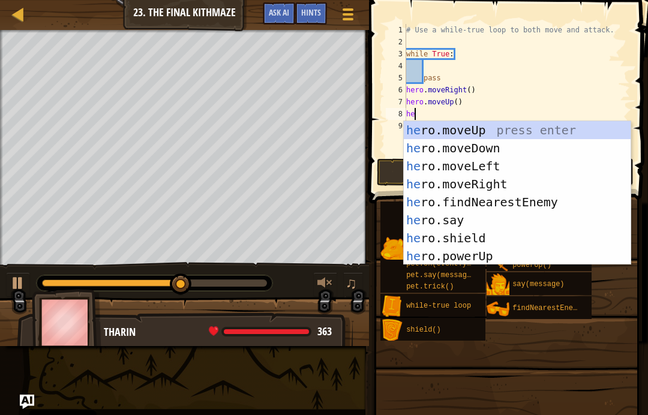
type textarea "her"
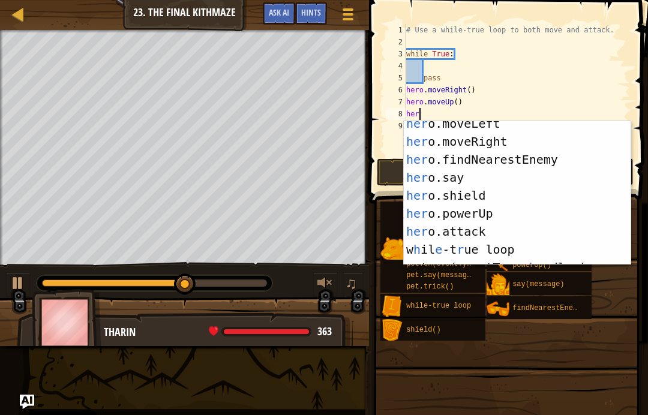
scroll to position [54, 0]
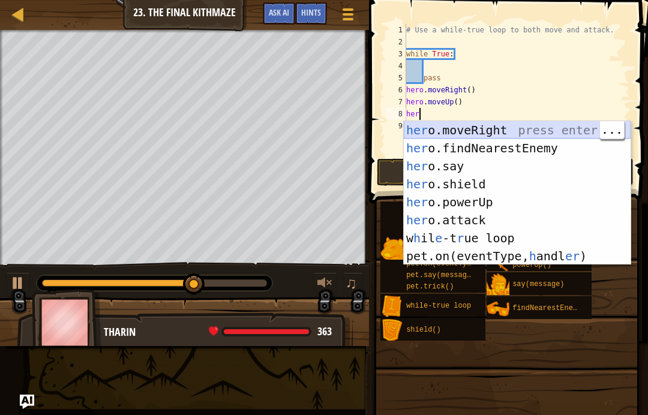
click at [496, 127] on div "her o.moveRight press enter her o.findNearestEnemy press enter her o.say press …" at bounding box center [517, 211] width 227 height 180
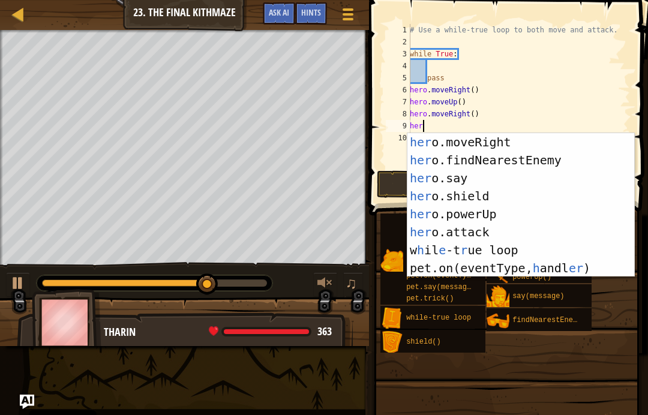
type textarea "her"
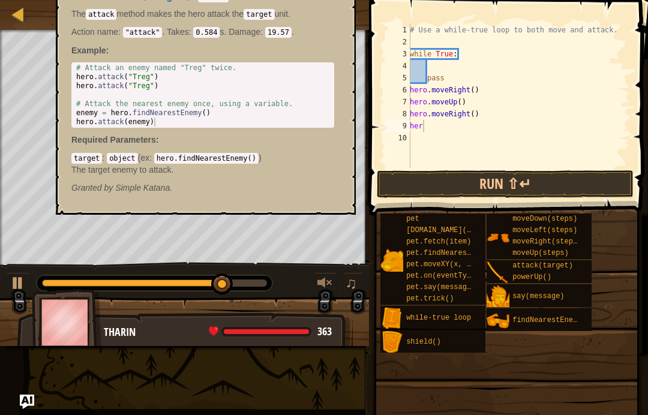
click at [554, 265] on span "attack(target)" at bounding box center [543, 266] width 61 height 8
click at [417, 123] on div "# Use a while-true loop to both move and attack. while True : pass hero . moveR…" at bounding box center [519, 108] width 223 height 168
click at [421, 127] on div "# Use a while-true loop to both move and attack. while True : pass hero . moveR…" at bounding box center [519, 108] width 223 height 168
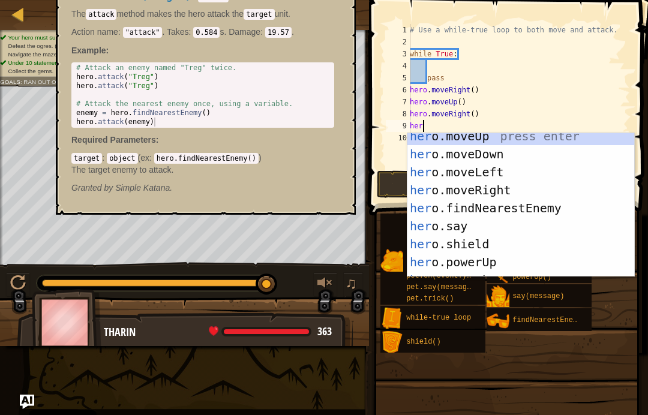
scroll to position [0, 0]
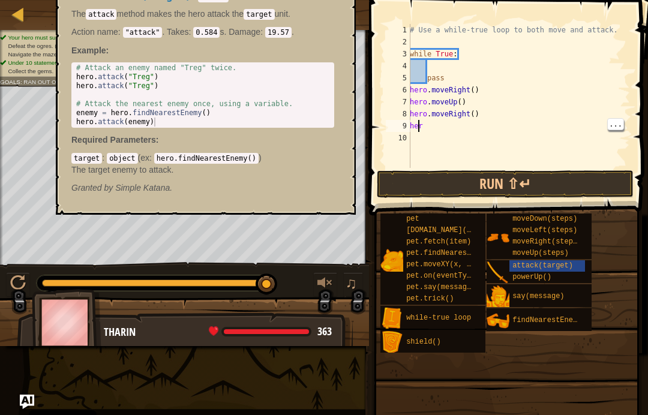
click at [418, 125] on div "# Use a while-true loop to both move and attack. while True : pass hero . moveR…" at bounding box center [519, 108] width 223 height 168
click at [429, 126] on div "# Use a while-true loop to both move and attack. while True : pass hero . moveR…" at bounding box center [519, 108] width 223 height 168
type textarea "h"
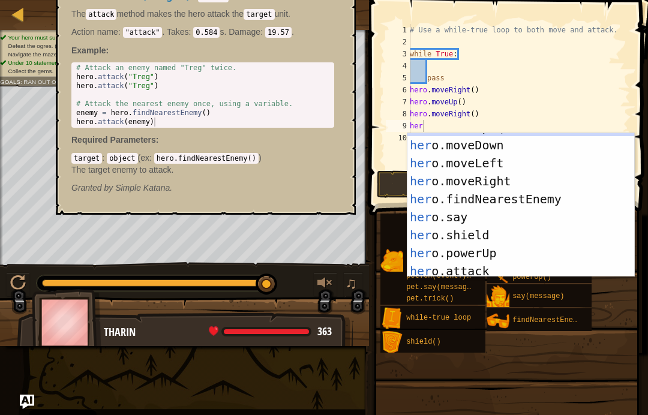
scroll to position [16, 0]
click at [73, 12] on p "The attack method makes the hero attack the target unit." at bounding box center [202, 14] width 263 height 12
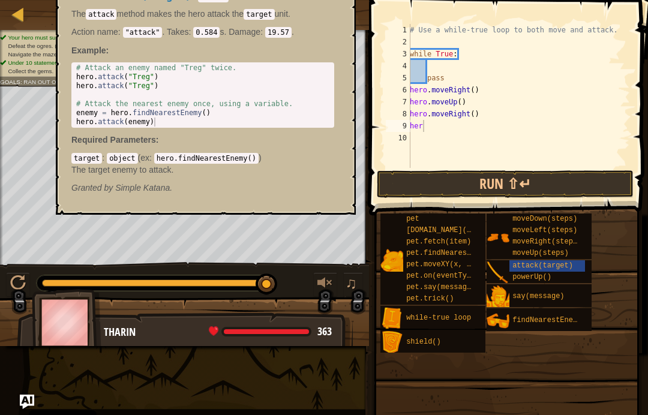
click at [568, 267] on span "attack(target)" at bounding box center [543, 266] width 61 height 8
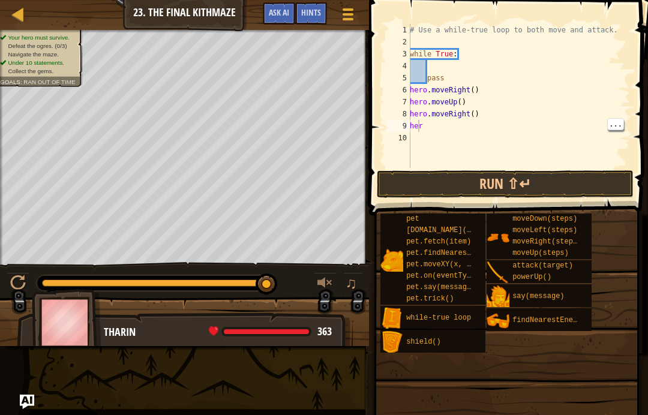
click at [421, 125] on div "# Use a while-true loop to both move and attack. while True : pass hero . moveR…" at bounding box center [519, 108] width 223 height 168
click at [430, 122] on div "# Use a while-true loop to both move and attack. while True : pass hero . moveR…" at bounding box center [519, 108] width 223 height 168
type textarea "h"
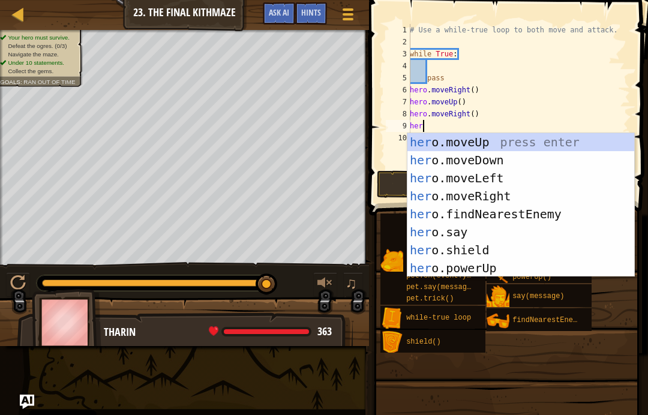
scroll to position [6, 1]
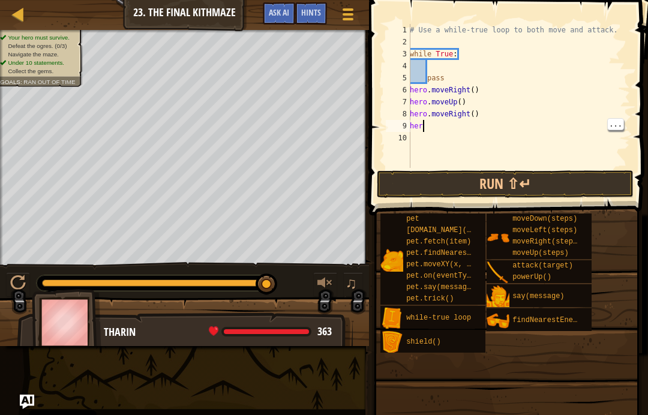
click at [429, 128] on div "# Use a while-true loop to both move and attack. while True : pass hero . moveR…" at bounding box center [519, 108] width 223 height 168
click at [432, 125] on div "# Use a while-true loop to both move and attack. while True : pass hero . moveR…" at bounding box center [519, 108] width 223 height 168
type textarea "h"
click at [423, 127] on div "# Use a while-true loop to both move and attack. while True : pass hero . moveR…" at bounding box center [519, 108] width 223 height 168
click at [421, 122] on div "# Use a while-true loop to both move and attack. while True : pass hero . moveR…" at bounding box center [519, 108] width 223 height 168
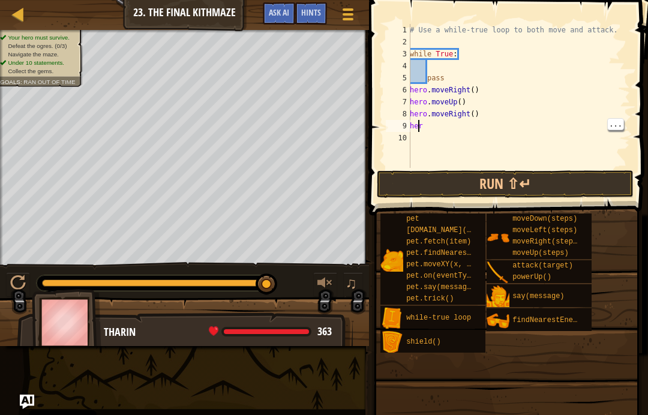
click at [420, 126] on div "# Use a while-true loop to both move and attack. while True : pass hero . moveR…" at bounding box center [519, 108] width 223 height 168
click at [428, 124] on div "# Use a while-true loop to both move and attack. while True : pass hero . moveR…" at bounding box center [519, 108] width 223 height 168
click at [431, 124] on div "# Use a while-true loop to both move and attack. while True : pass hero . moveR…" at bounding box center [519, 108] width 223 height 168
type textarea "hero"
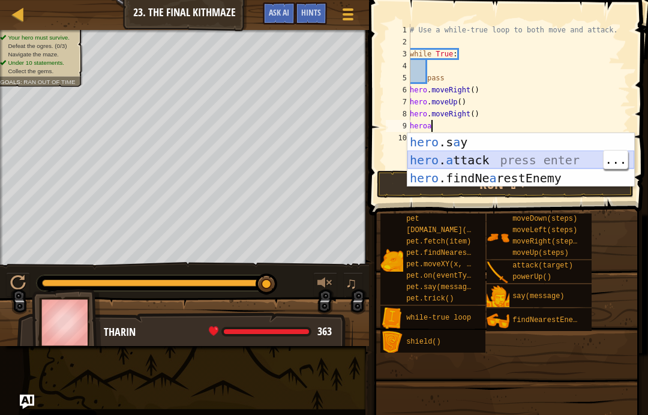
click at [467, 160] on div "hero .s a y press enter hero . a ttack press enter hero .findNe a restEnemy pre…" at bounding box center [521, 178] width 227 height 90
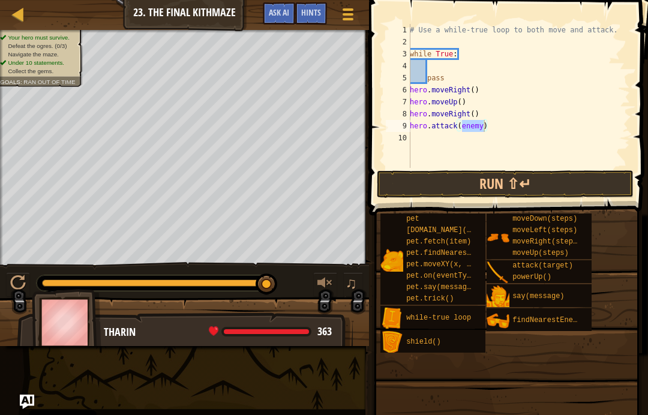
click at [599, 172] on button "Run ⇧↵" at bounding box center [505, 185] width 257 height 28
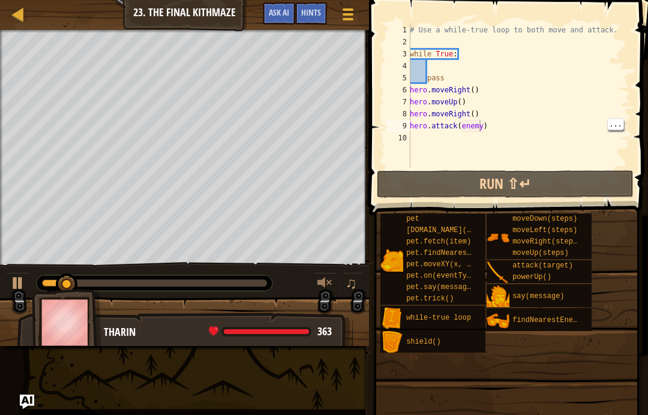
click at [480, 129] on div "# Use a while-true loop to both move and attack. while True : pass hero . moveR…" at bounding box center [519, 108] width 223 height 168
click at [596, 190] on button "Run ⇧↵" at bounding box center [505, 185] width 257 height 28
click at [580, 181] on button "Run ⇧↵" at bounding box center [505, 185] width 257 height 28
click at [591, 188] on button "Run ⇧↵" at bounding box center [505, 185] width 257 height 28
click at [480, 126] on div "# Use a while-true loop to both move and attack. while True : pass hero . moveR…" at bounding box center [519, 108] width 223 height 168
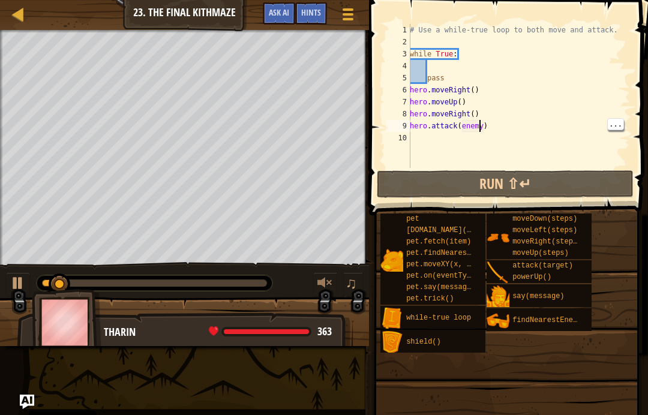
click at [483, 124] on div "# Use a while-true loop to both move and attack. while True : pass hero . moveR…" at bounding box center [519, 108] width 223 height 168
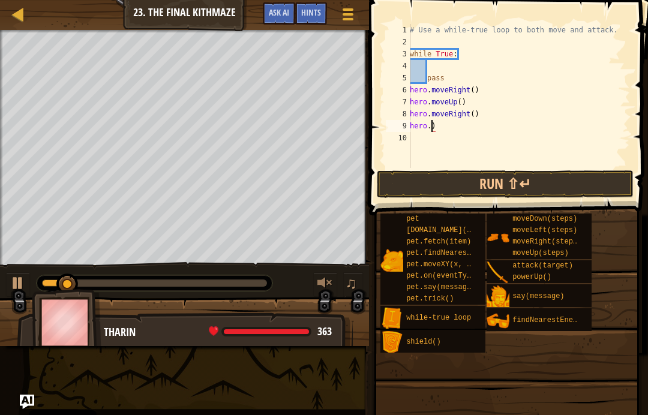
scroll to position [6, 1]
type textarea ")"
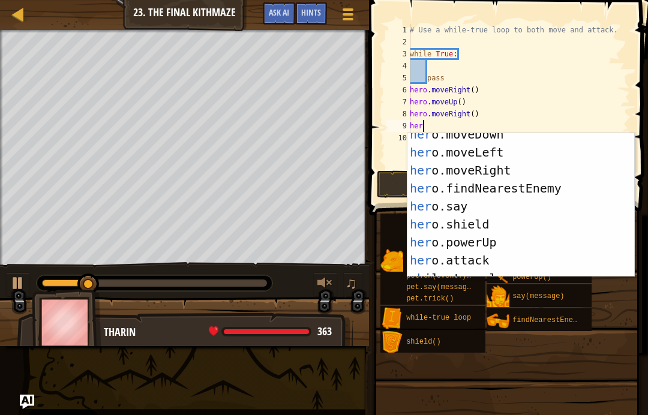
scroll to position [23, 0]
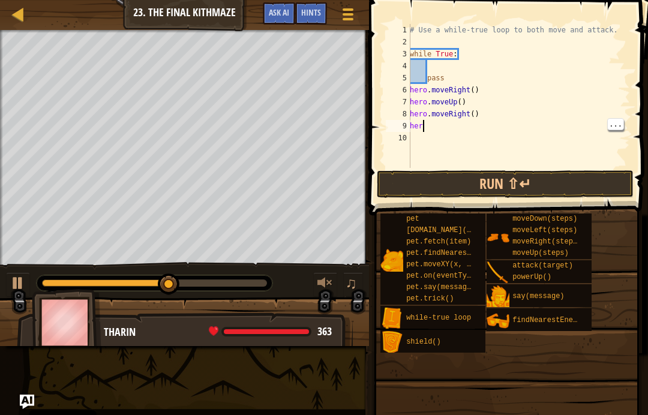
click at [426, 125] on div "# Use a while-true loop to both move and attack. while True : pass hero . moveR…" at bounding box center [519, 108] width 223 height 168
type textarea "hero"
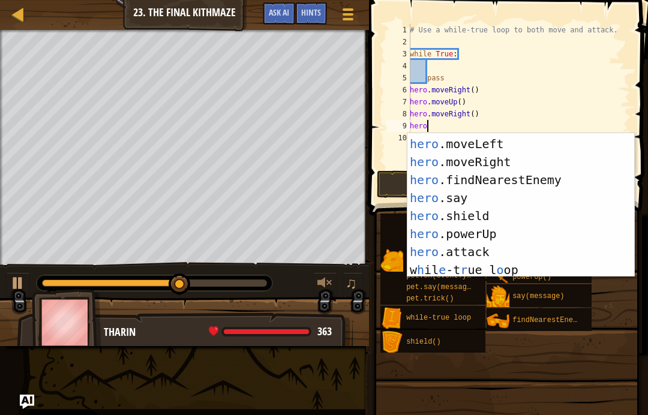
scroll to position [36, 0]
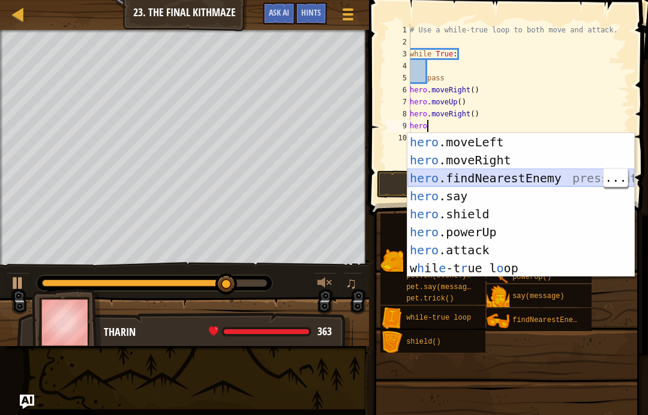
click at [496, 180] on div "hero .moveLeft press enter hero .moveRight press enter hero .findNearestEnemy p…" at bounding box center [521, 223] width 227 height 180
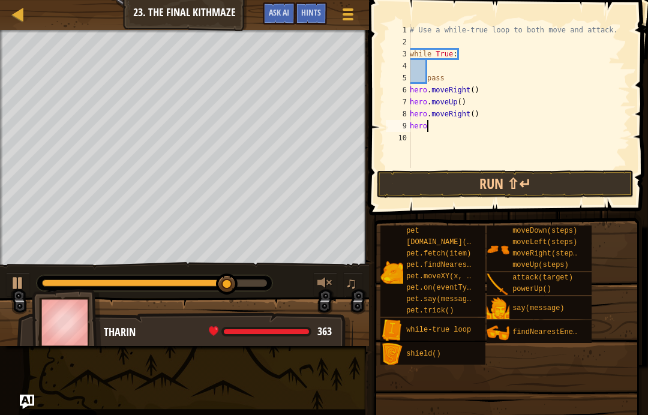
scroll to position [6, 0]
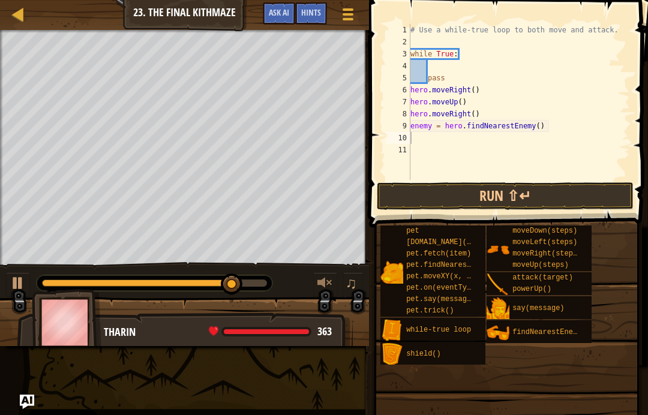
click at [587, 196] on button "Run ⇧↵" at bounding box center [505, 197] width 257 height 28
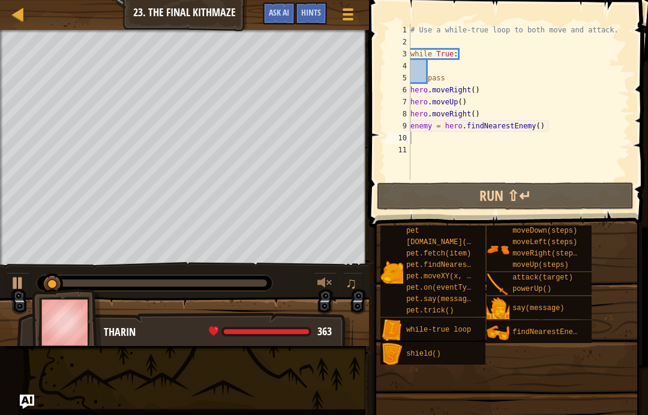
click at [599, 198] on button "Run ⇧↵" at bounding box center [505, 197] width 257 height 28
click at [545, 125] on div "# Use a while-true loop to both move and attack. while True : pass hero . moveR…" at bounding box center [519, 114] width 222 height 180
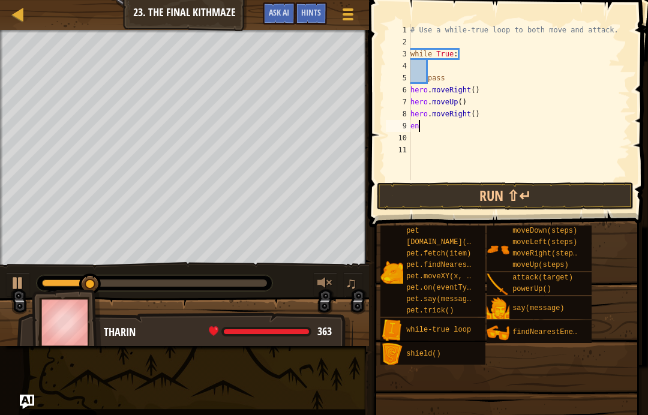
type textarea "e"
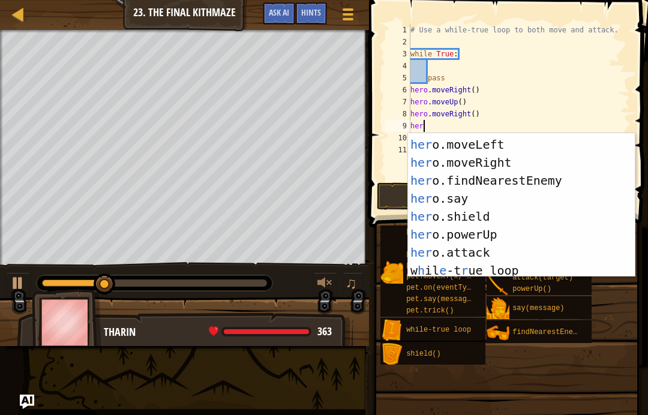
scroll to position [54, 0]
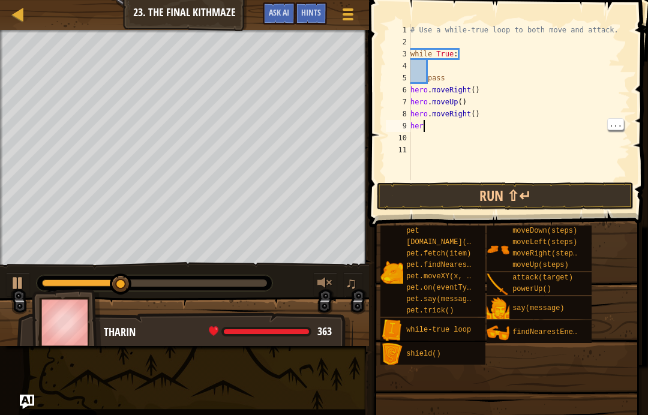
click at [426, 123] on div "# Use a while-true loop to both move and attack. while True : pass hero . moveR…" at bounding box center [519, 114] width 222 height 180
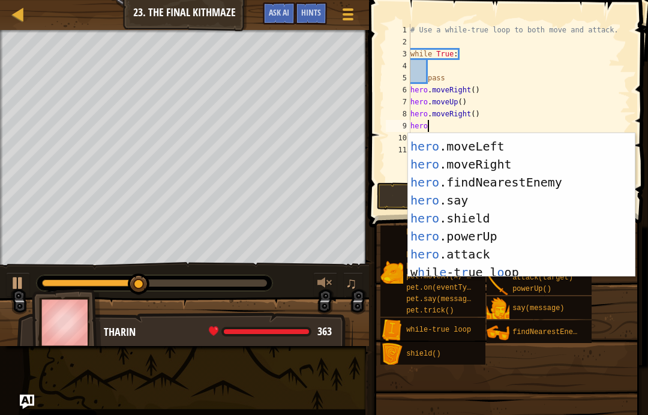
scroll to position [36, 0]
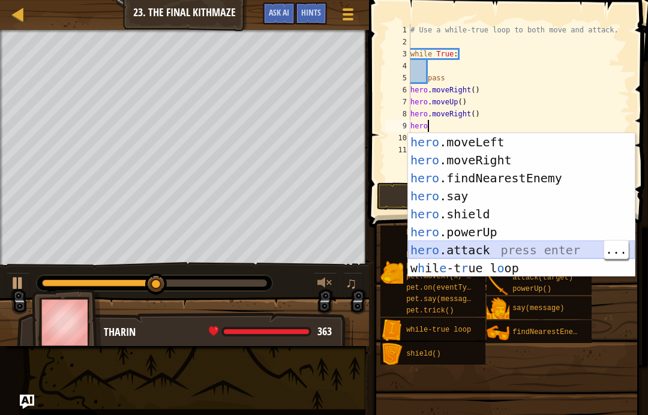
click at [504, 246] on div "hero .moveLeft press enter hero .moveRight press enter hero .findNearestEnemy p…" at bounding box center [521, 223] width 227 height 180
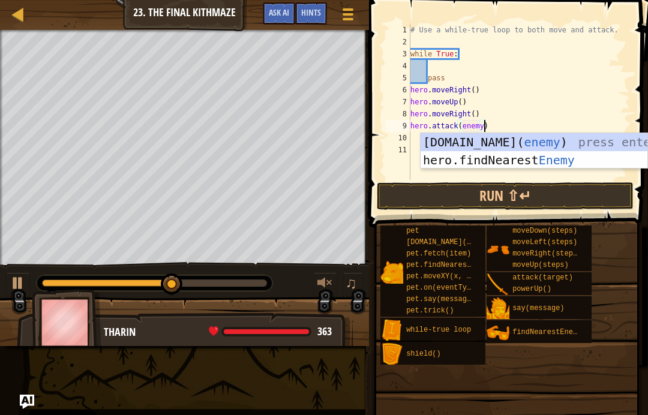
scroll to position [6, 6]
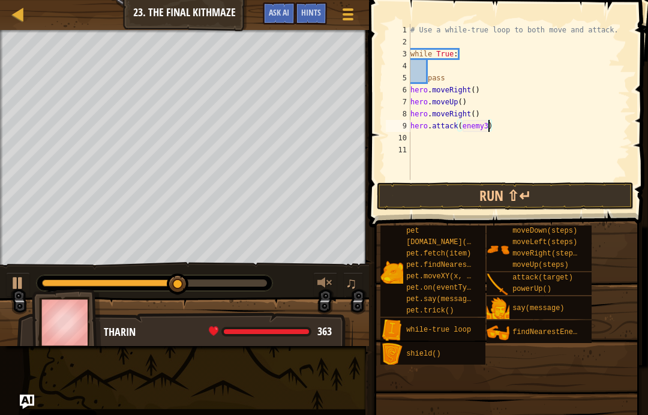
type textarea "hero.attack(enemy3)"
click at [587, 196] on button "Run ⇧↵" at bounding box center [505, 197] width 257 height 28
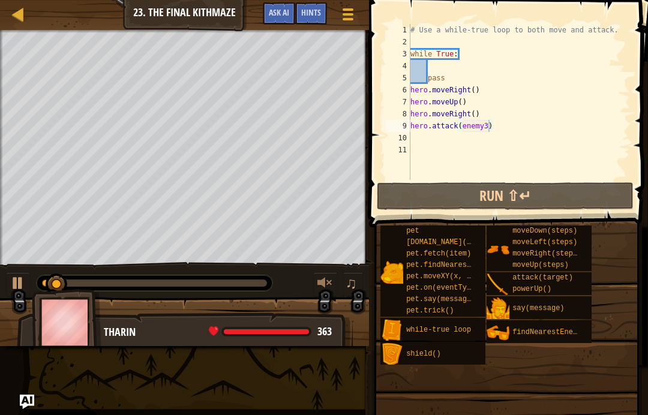
click at [65, 5] on div "Map Introduction to Computer Science 23. The Final Kithmaze Game Menu Done Hint…" at bounding box center [184, 15] width 369 height 30
click at [276, 8] on span "Ask AI" at bounding box center [279, 12] width 20 height 11
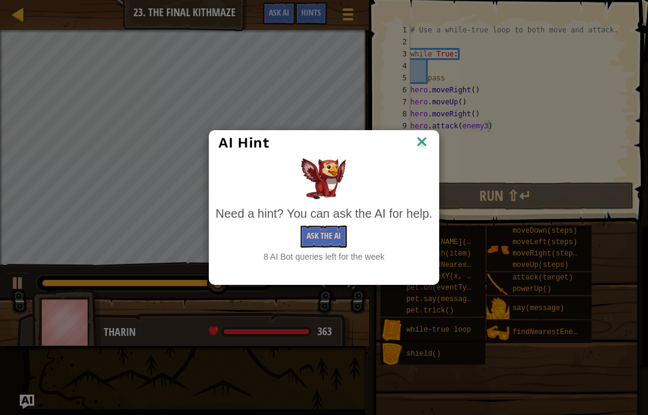
click at [341, 235] on button "Ask the AI" at bounding box center [324, 237] width 46 height 22
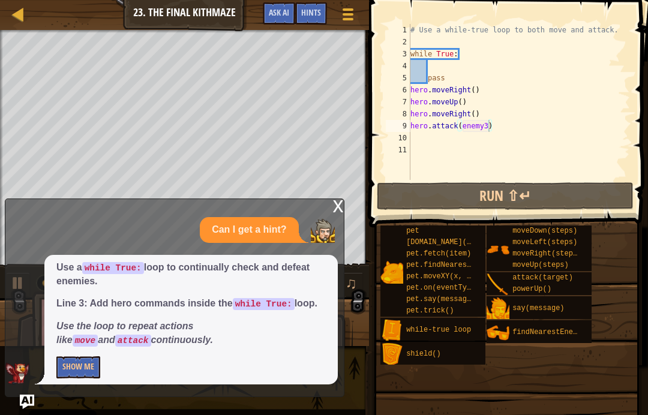
click at [94, 364] on button "Show Me" at bounding box center [78, 368] width 44 height 22
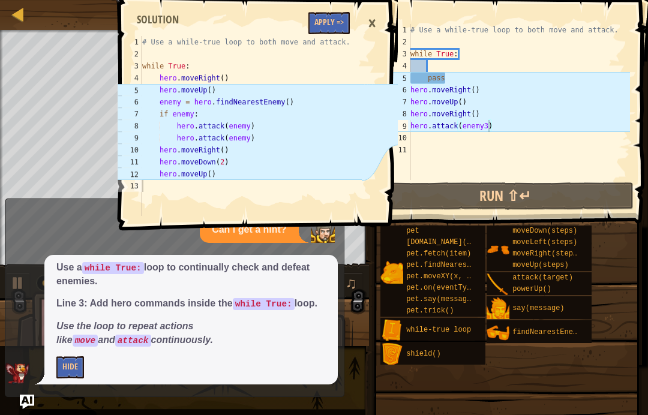
click at [330, 25] on button "Apply =>" at bounding box center [329, 23] width 41 height 22
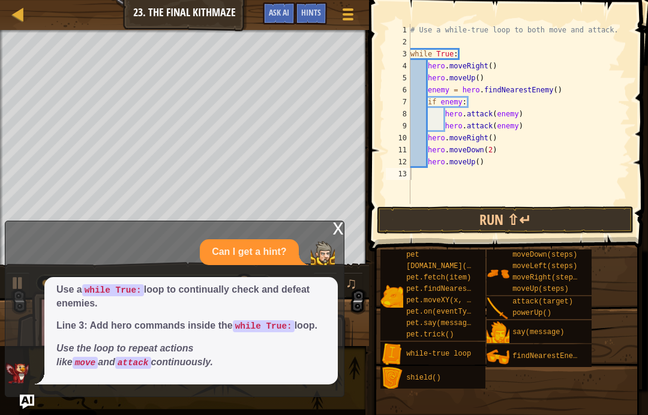
click at [562, 217] on button "Run ⇧↵" at bounding box center [505, 221] width 257 height 28
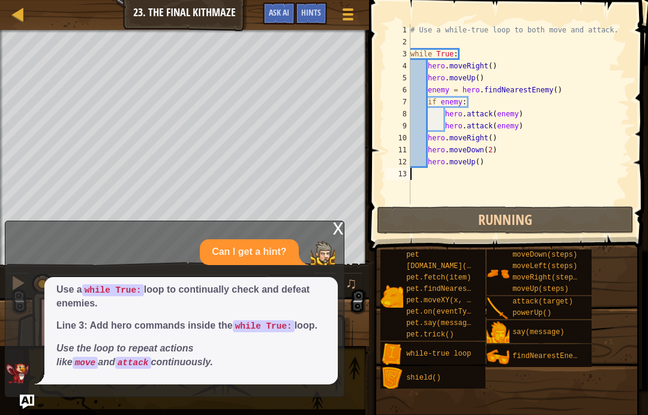
scroll to position [6, 0]
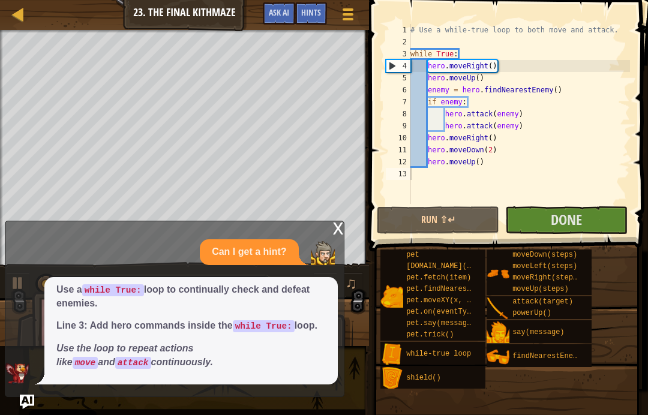
click at [592, 218] on button "Done" at bounding box center [567, 221] width 122 height 28
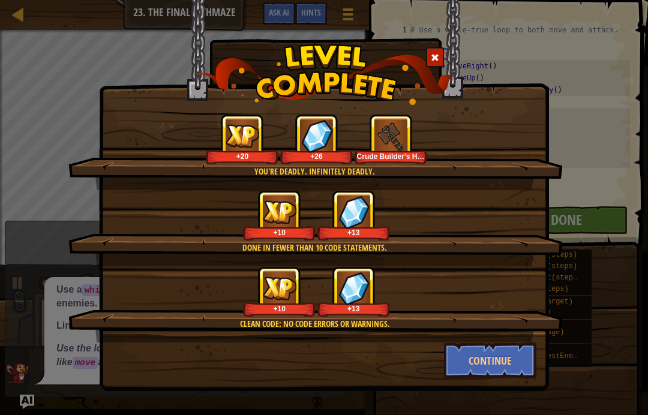
click at [499, 355] on button "Continue" at bounding box center [490, 361] width 93 height 36
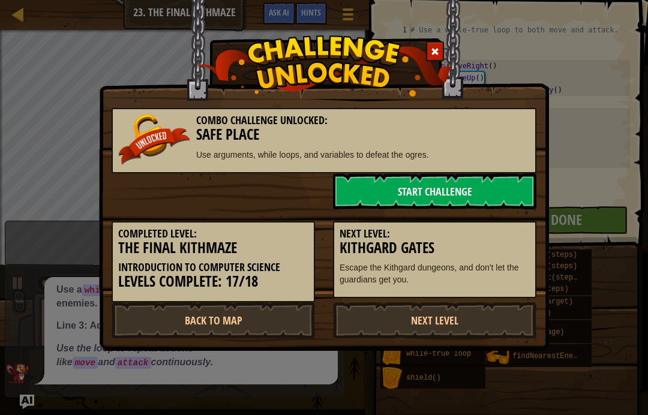
click at [228, 313] on link "Back to Map" at bounding box center [214, 321] width 204 height 36
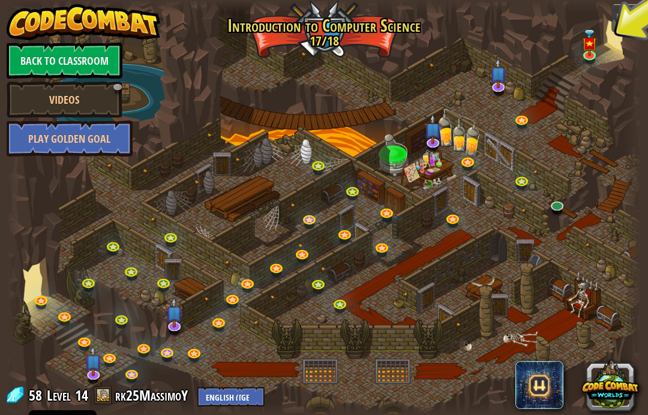
click at [582, 64] on div at bounding box center [325, 207] width 636 height 415
click at [597, 55] on link at bounding box center [591, 56] width 24 height 18
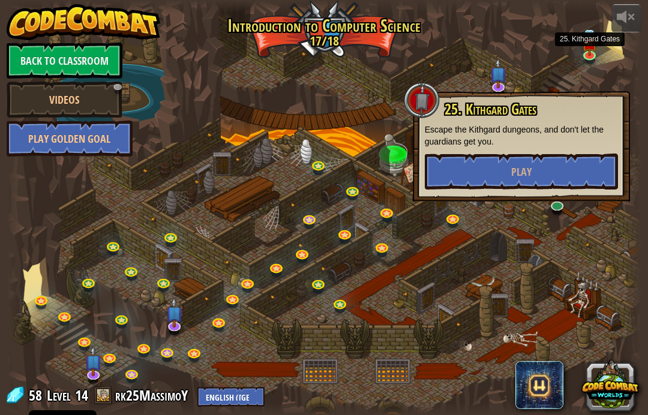
click at [581, 176] on button "Play" at bounding box center [521, 172] width 193 height 36
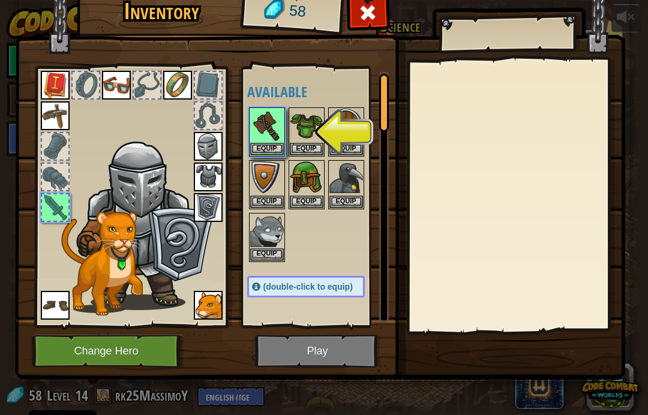
click at [267, 138] on img at bounding box center [267, 126] width 34 height 34
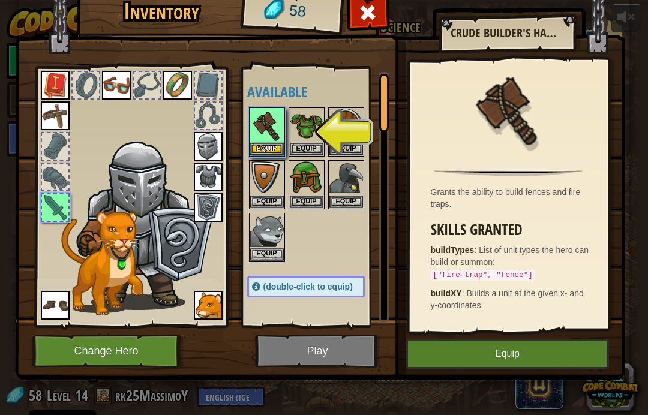
click at [260, 124] on img at bounding box center [267, 126] width 34 height 34
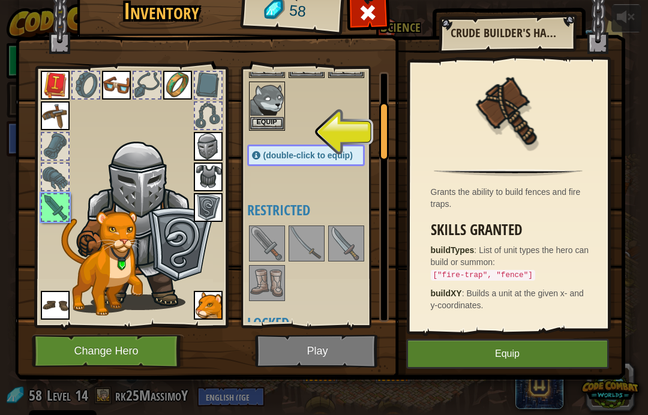
click at [304, 250] on img at bounding box center [307, 244] width 34 height 34
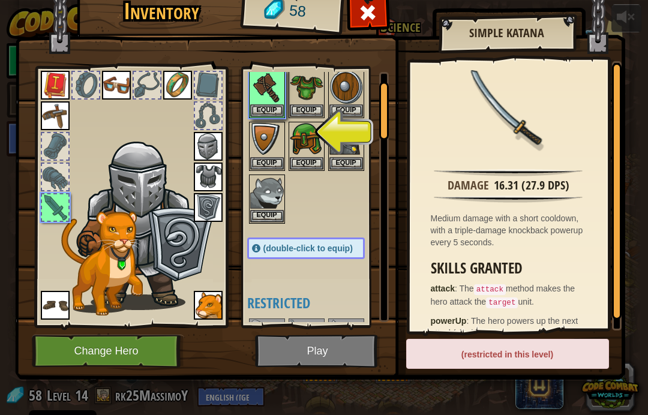
scroll to position [37, 0]
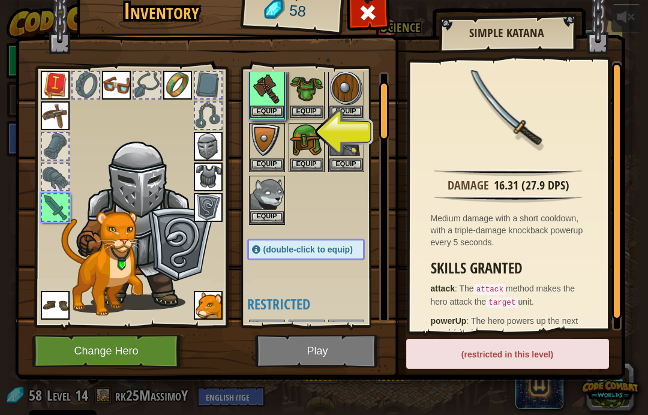
click at [270, 113] on button "Equip" at bounding box center [267, 112] width 34 height 13
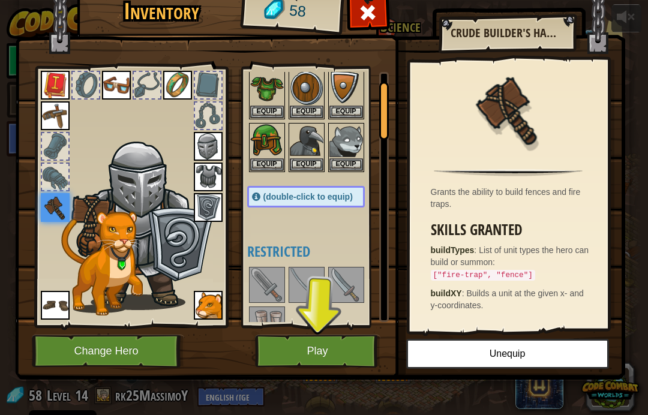
click at [347, 350] on button "Play" at bounding box center [317, 351] width 125 height 33
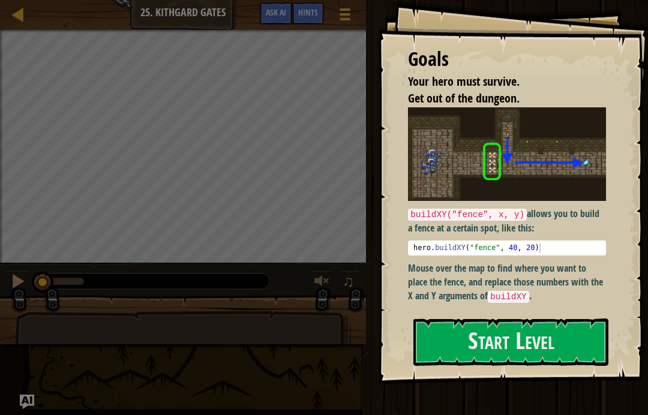
click at [536, 230] on p "buildXY("fence", x, y) allows you to build a fence at a certain spot, like this:" at bounding box center [507, 221] width 198 height 28
click at [509, 315] on div "Goals Your hero must survive. Get out of the dungeon. buildXY("fence", x, y) al…" at bounding box center [513, 192] width 270 height 385
click at [515, 332] on button "Start Level" at bounding box center [511, 342] width 195 height 47
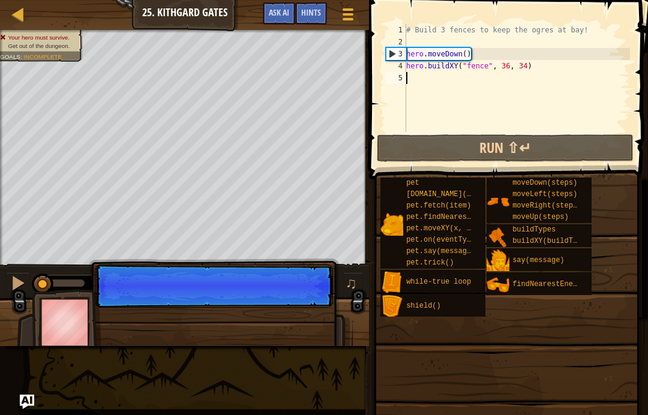
click at [283, 13] on span "Ask AI" at bounding box center [279, 12] width 20 height 11
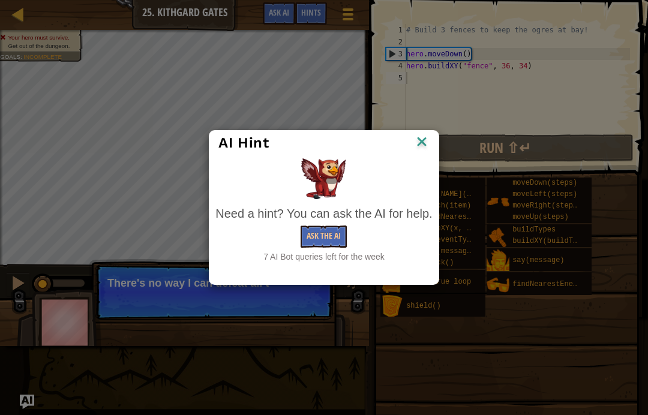
click at [330, 232] on button "Ask the AI" at bounding box center [324, 237] width 46 height 22
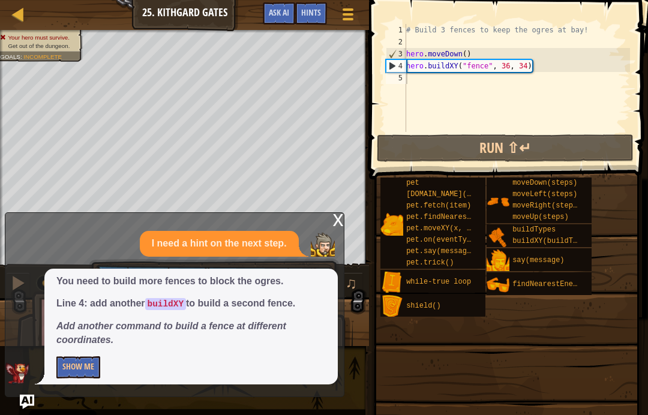
click at [79, 377] on button "Show Me" at bounding box center [78, 368] width 44 height 22
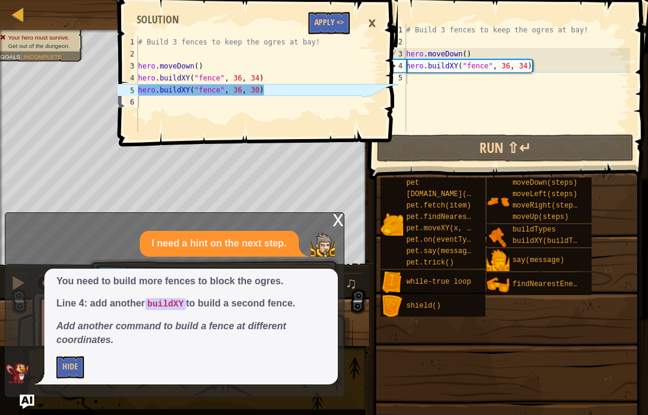
click at [315, 19] on button "Apply =>" at bounding box center [329, 23] width 41 height 22
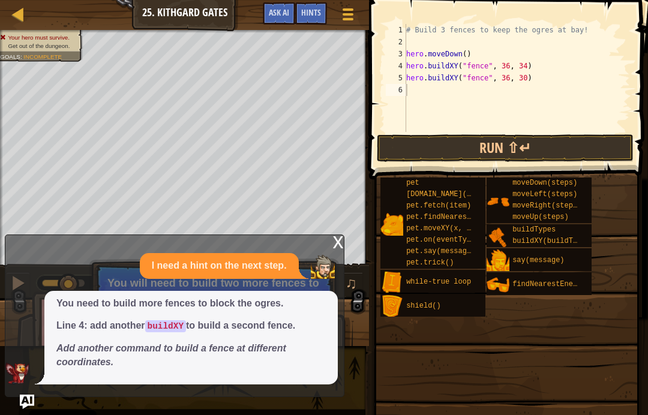
click at [588, 142] on button "Run ⇧↵" at bounding box center [505, 148] width 257 height 28
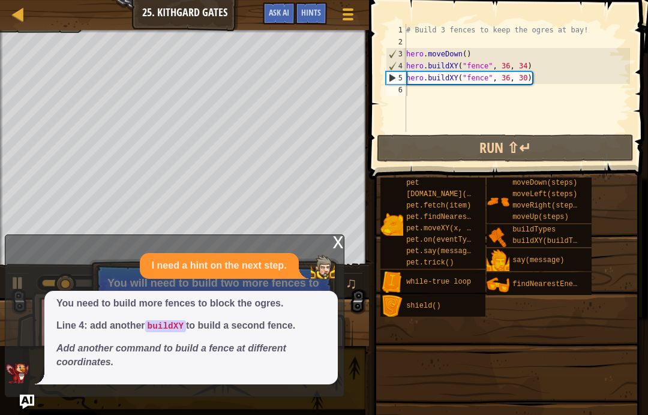
click at [287, 14] on span "Ask AI" at bounding box center [279, 12] width 20 height 11
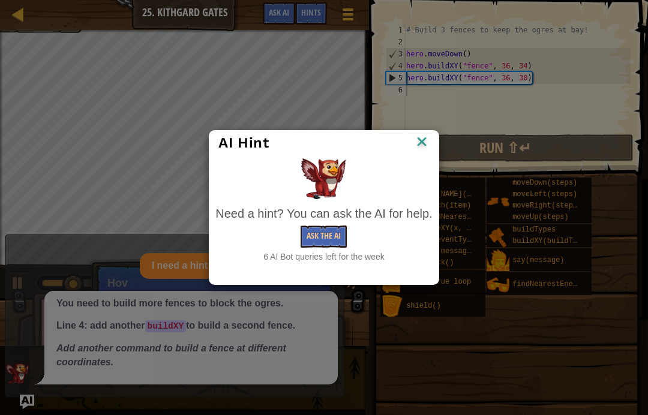
click at [324, 234] on button "Ask the AI" at bounding box center [324, 237] width 46 height 22
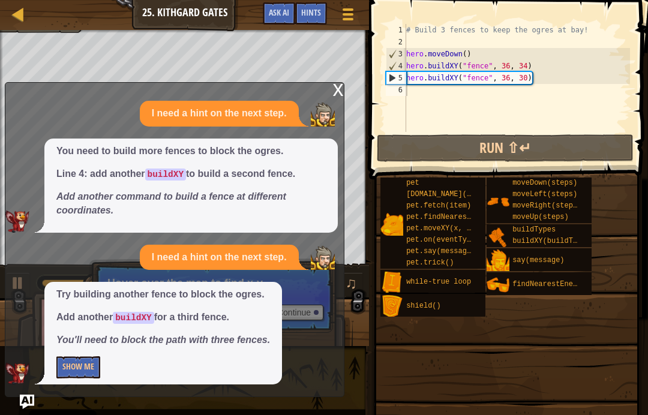
click at [85, 363] on button "Show Me" at bounding box center [78, 368] width 44 height 22
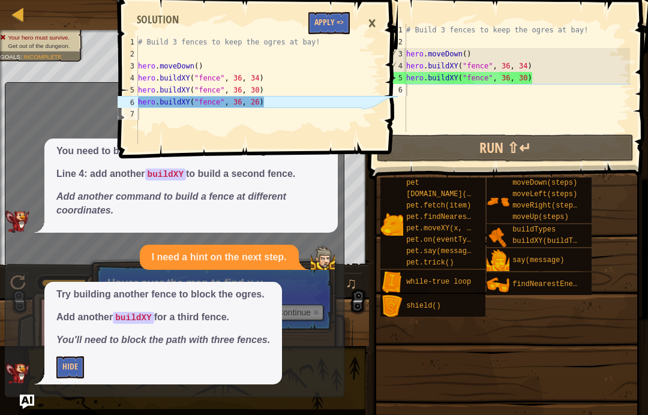
click at [317, 24] on button "Apply =>" at bounding box center [329, 23] width 41 height 22
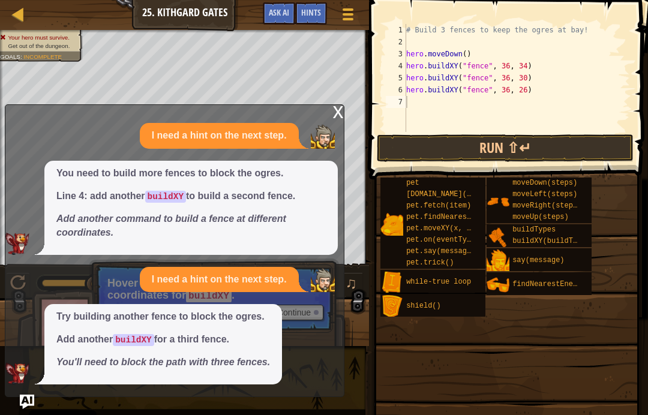
click at [578, 144] on button "Run ⇧↵" at bounding box center [505, 148] width 257 height 28
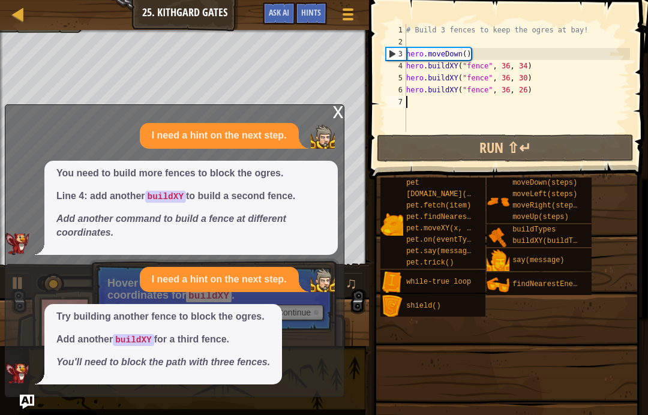
click at [618, 136] on button "Run ⇧↵" at bounding box center [505, 148] width 257 height 28
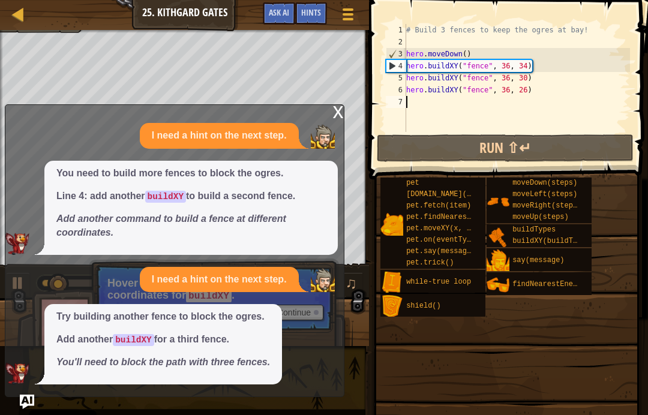
click at [337, 116] on div "x" at bounding box center [338, 111] width 11 height 12
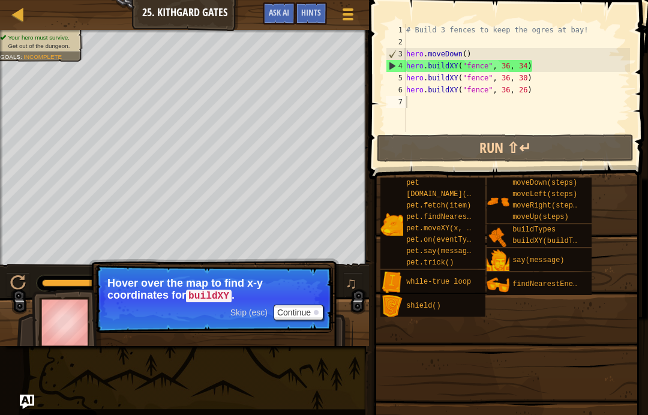
click at [270, 22] on button "Ask AI" at bounding box center [279, 13] width 32 height 22
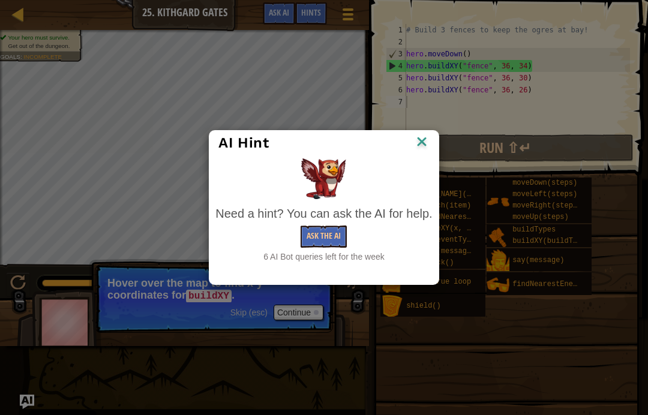
click at [343, 238] on button "Ask the AI" at bounding box center [324, 237] width 46 height 22
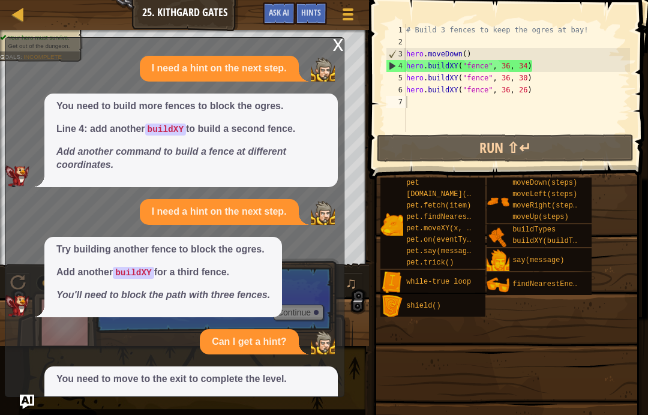
scroll to position [104, 0]
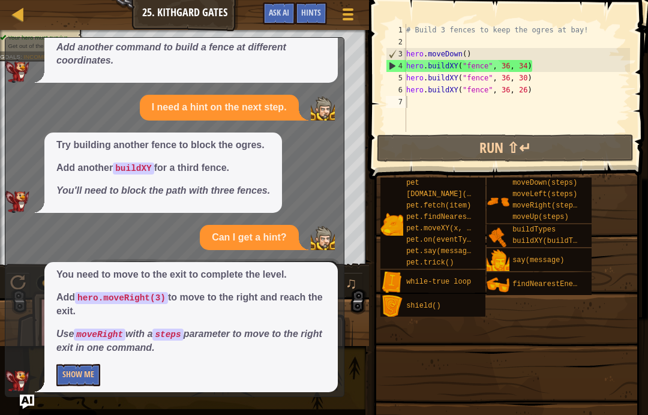
click at [73, 387] on div "x I need a hint on the next step. You need to build more fences to block the og…" at bounding box center [175, 217] width 340 height 360
click at [70, 365] on button "Show Me" at bounding box center [78, 375] width 44 height 22
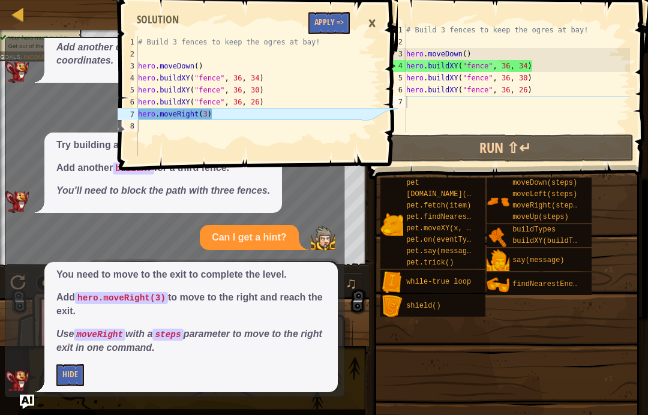
click at [324, 31] on button "Apply =>" at bounding box center [329, 23] width 41 height 22
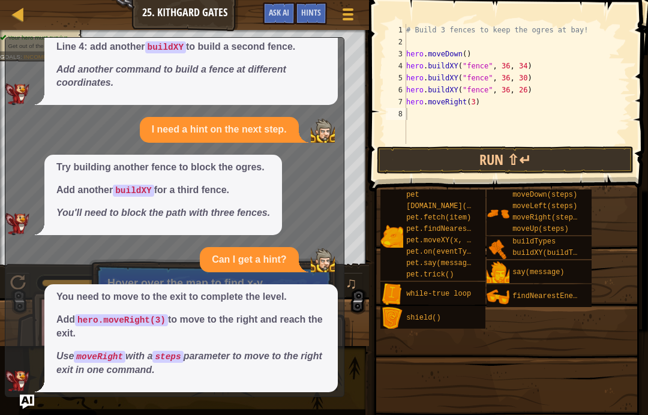
click at [594, 156] on button "Run ⇧↵" at bounding box center [505, 161] width 257 height 28
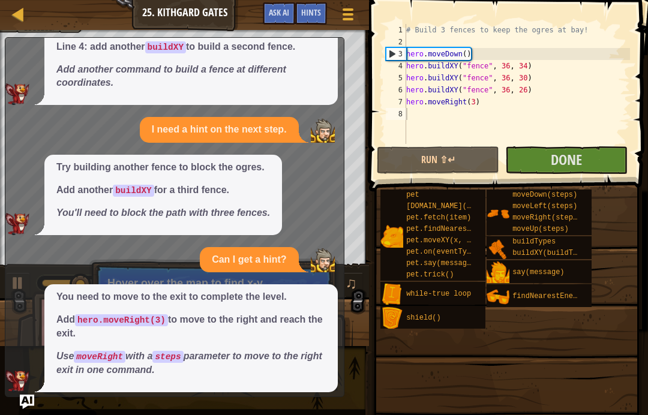
click at [594, 160] on button "Done" at bounding box center [567, 161] width 122 height 28
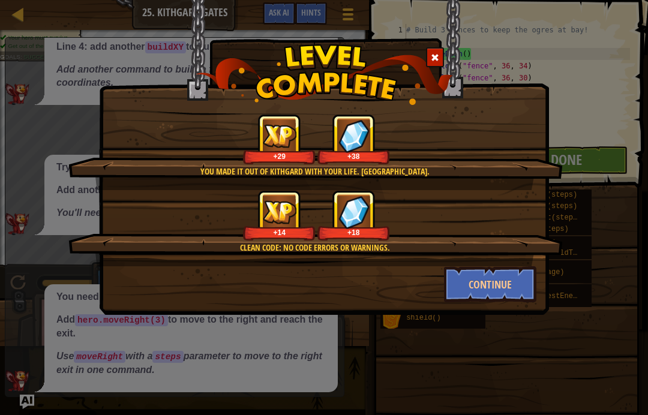
click at [503, 292] on button "Continue" at bounding box center [490, 285] width 93 height 36
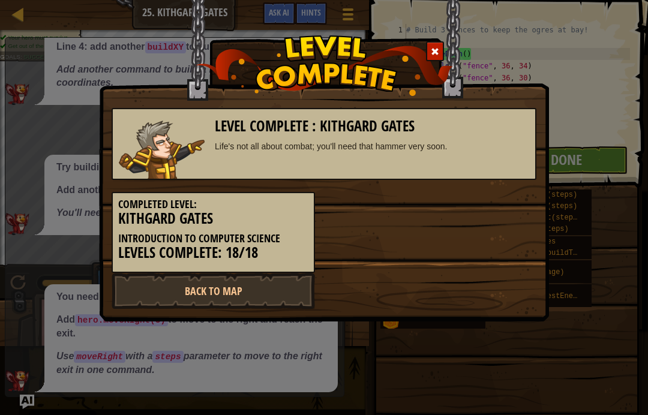
click at [261, 287] on link "Back to Map" at bounding box center [214, 291] width 204 height 36
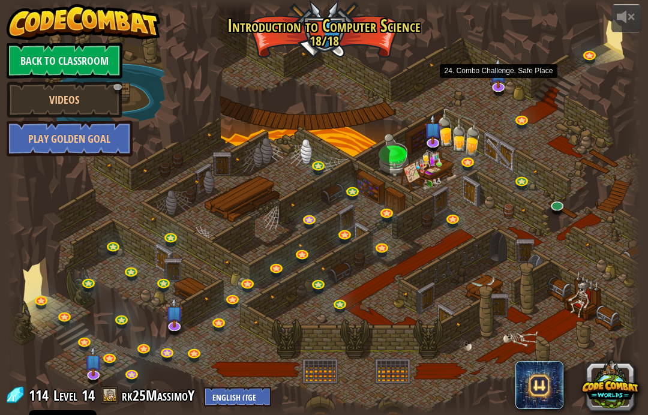
click at [504, 92] on link at bounding box center [500, 88] width 24 height 18
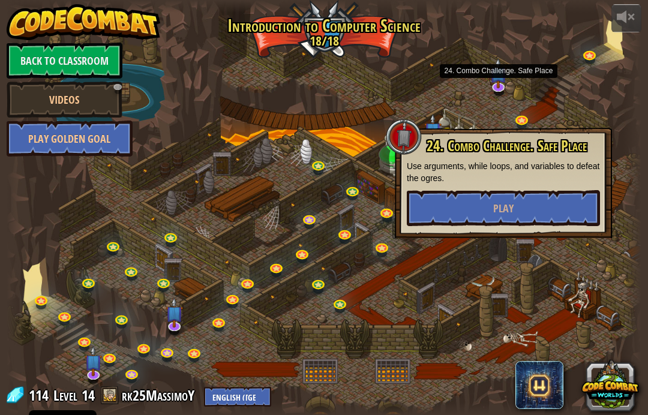
click at [565, 220] on button "Play" at bounding box center [503, 208] width 193 height 36
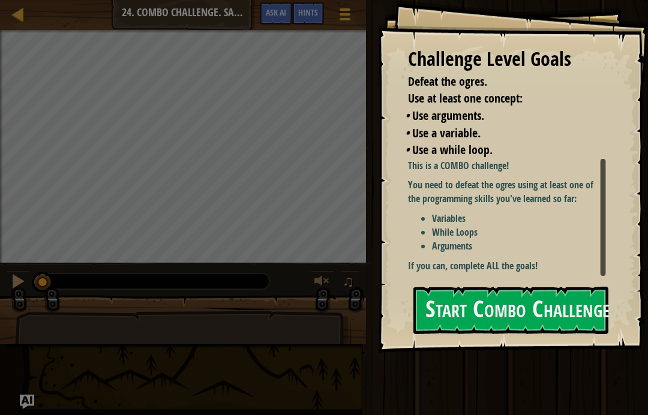
click at [569, 306] on button "Start Combo Challenge" at bounding box center [511, 310] width 195 height 47
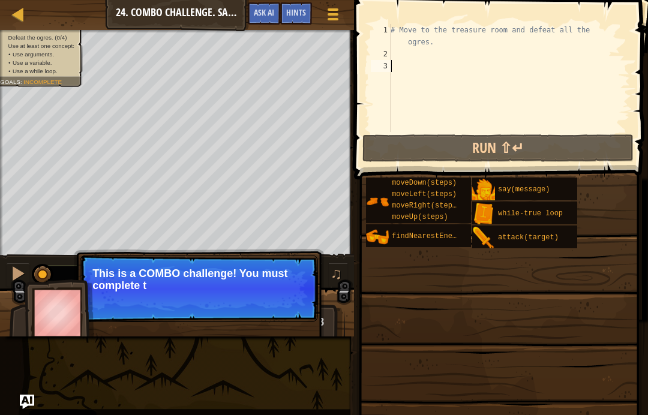
click at [268, 19] on button "Ask AI" at bounding box center [264, 13] width 32 height 22
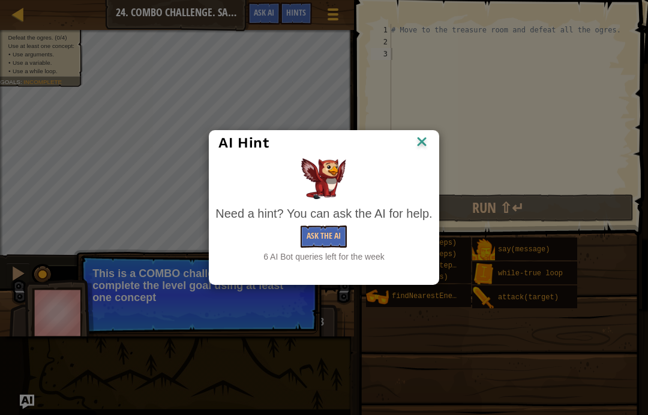
click at [327, 246] on button "Ask the AI" at bounding box center [324, 237] width 46 height 22
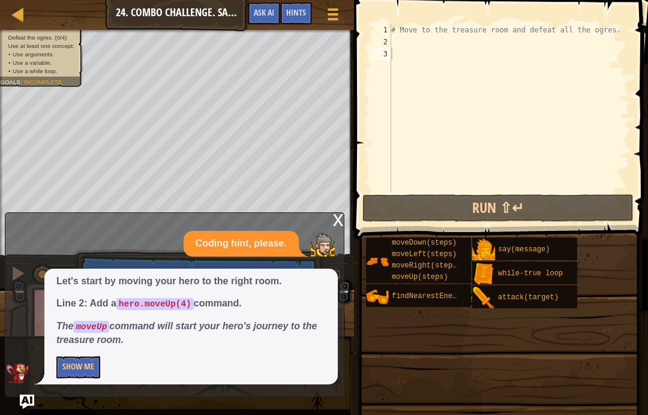
click at [85, 366] on button "Show Me" at bounding box center [78, 368] width 44 height 22
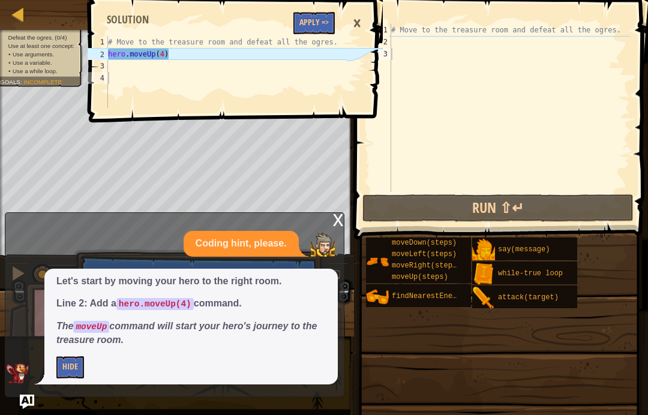
click at [316, 23] on button "Apply =>" at bounding box center [314, 23] width 41 height 22
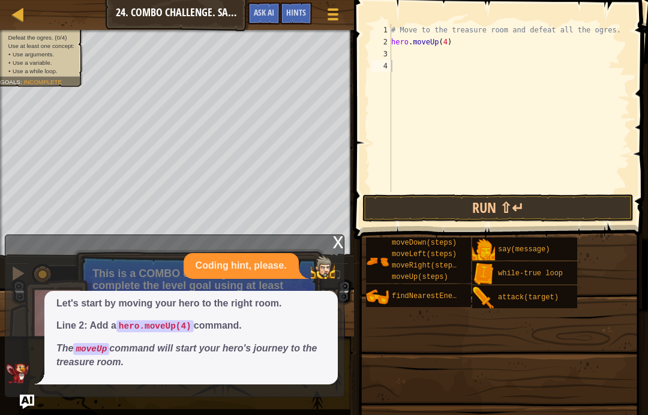
click at [584, 207] on button "Run ⇧↵" at bounding box center [498, 209] width 271 height 28
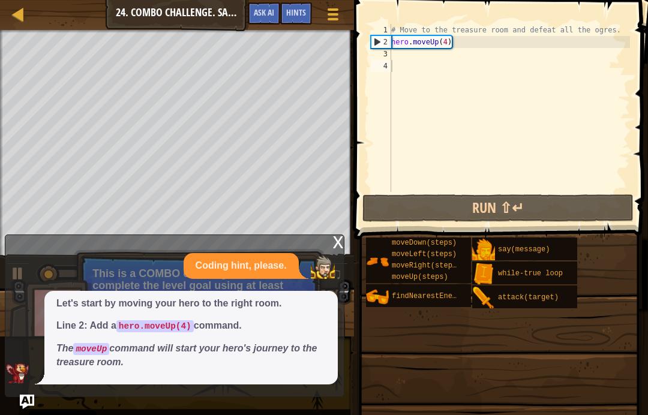
click at [268, 10] on span "Ask AI" at bounding box center [264, 12] width 20 height 11
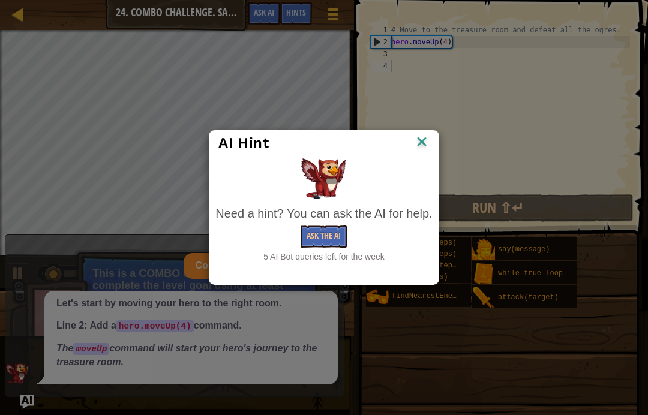
click at [327, 226] on button "Ask the AI" at bounding box center [324, 237] width 46 height 22
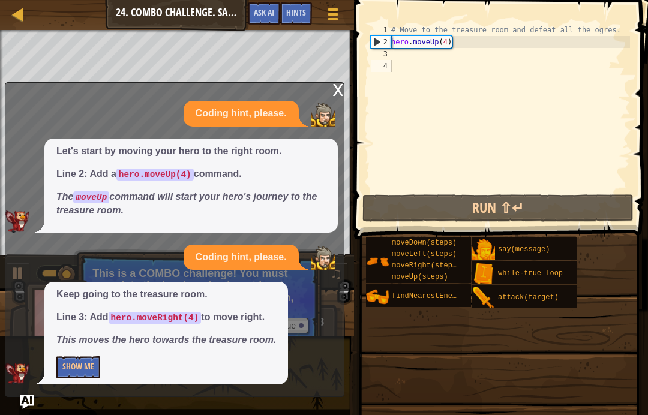
click at [70, 376] on button "Show Me" at bounding box center [78, 368] width 44 height 22
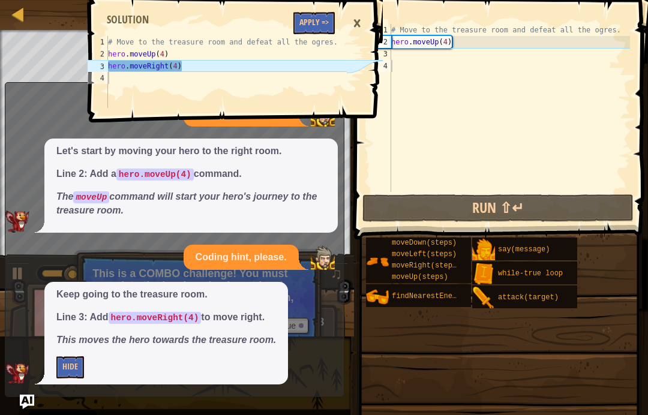
click at [319, 27] on button "Apply =>" at bounding box center [314, 23] width 41 height 22
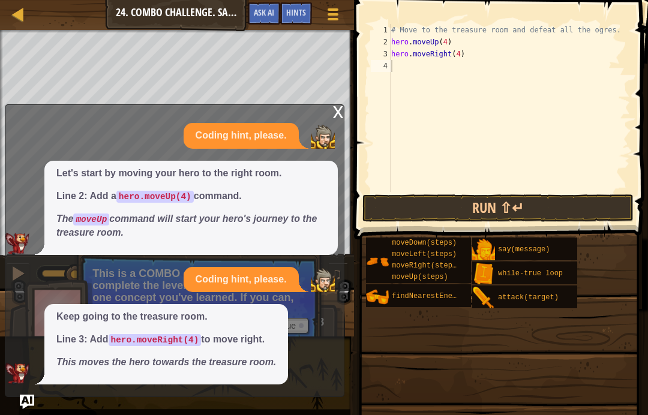
click at [581, 213] on button "Run ⇧↵" at bounding box center [498, 209] width 271 height 28
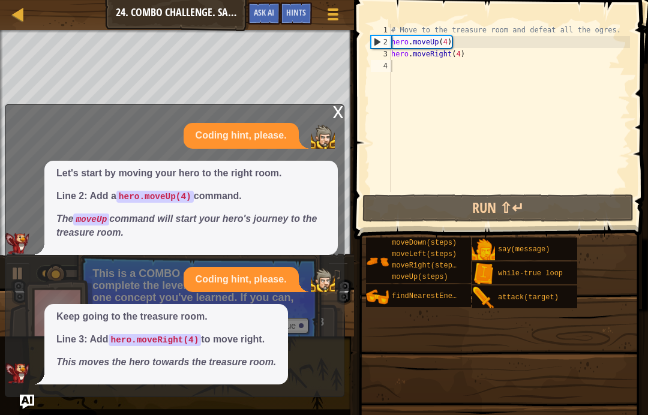
click at [264, 11] on span "Ask AI" at bounding box center [264, 12] width 20 height 11
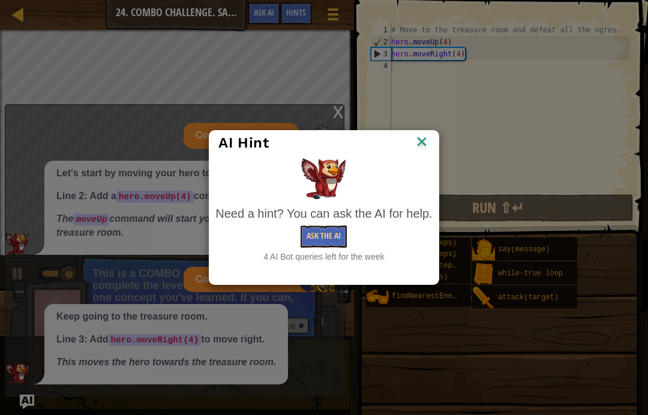
click at [329, 230] on button "Ask the AI" at bounding box center [324, 237] width 46 height 22
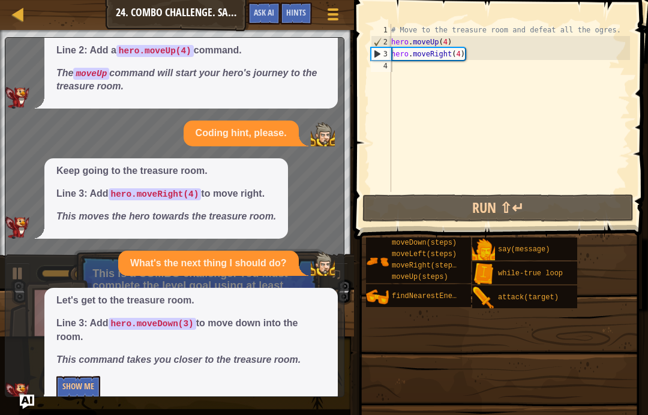
scroll to position [91, 0]
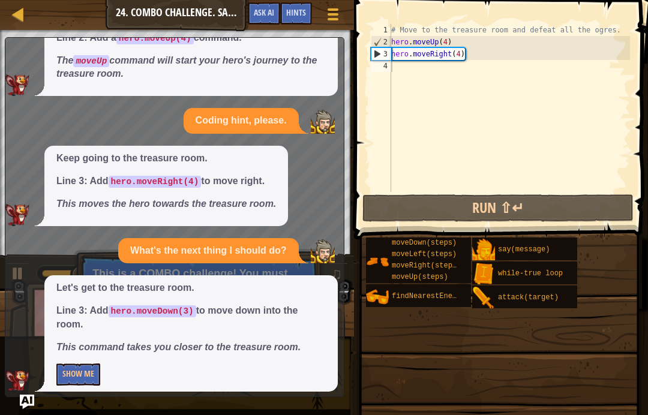
click at [88, 367] on button "Show Me" at bounding box center [78, 375] width 44 height 22
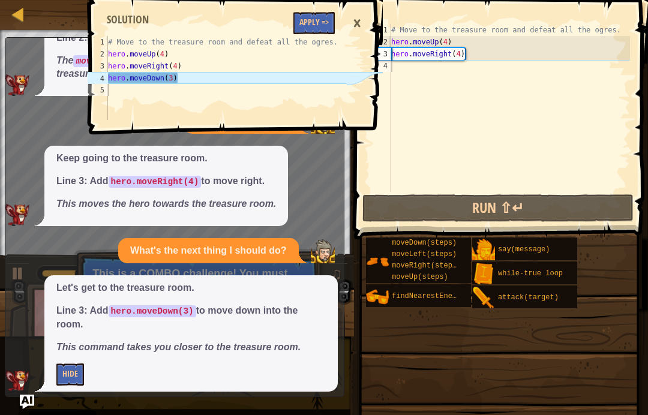
click at [316, 20] on button "Apply =>" at bounding box center [314, 23] width 41 height 22
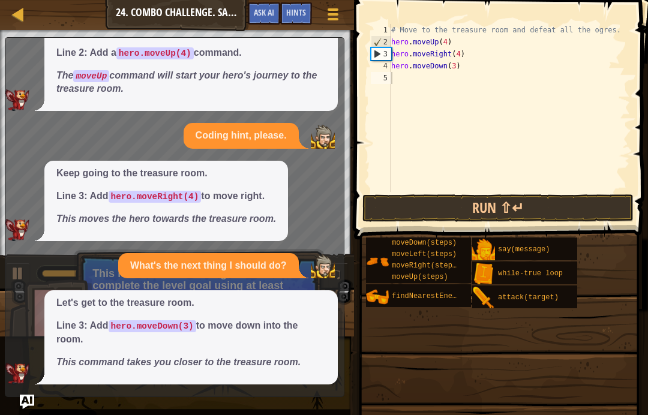
scroll to position [69, 0]
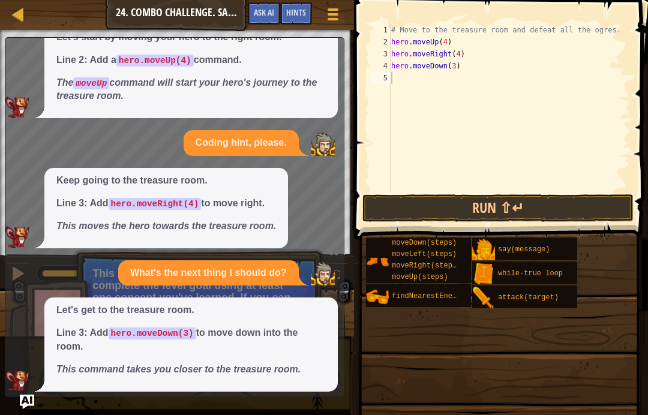
click at [554, 207] on button "Run ⇧↵" at bounding box center [498, 209] width 271 height 28
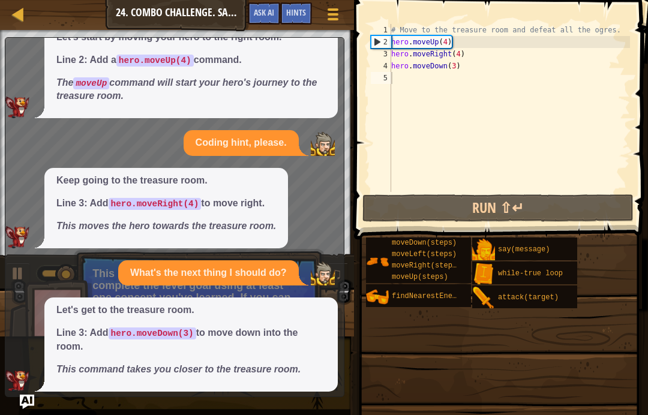
click at [586, 202] on button "Run ⇧↵" at bounding box center [498, 209] width 271 height 28
click at [263, 14] on span "Ask AI" at bounding box center [264, 12] width 20 height 11
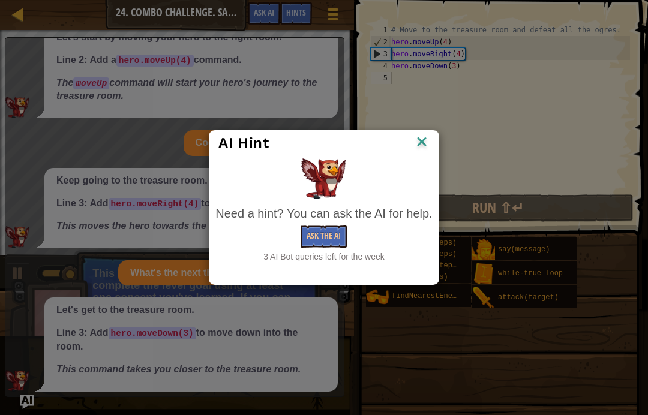
click at [322, 235] on button "Ask the AI" at bounding box center [324, 237] width 46 height 22
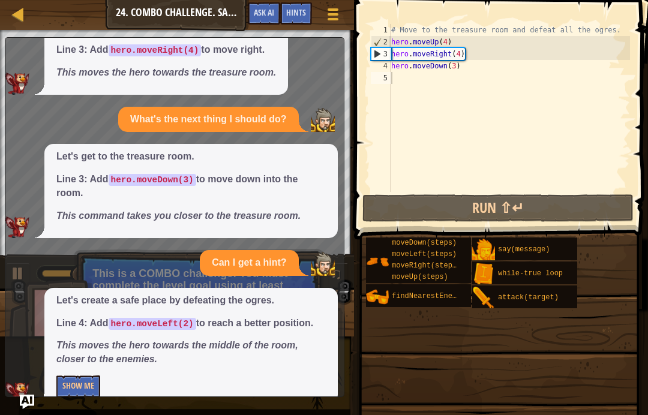
scroll to position [232, 0]
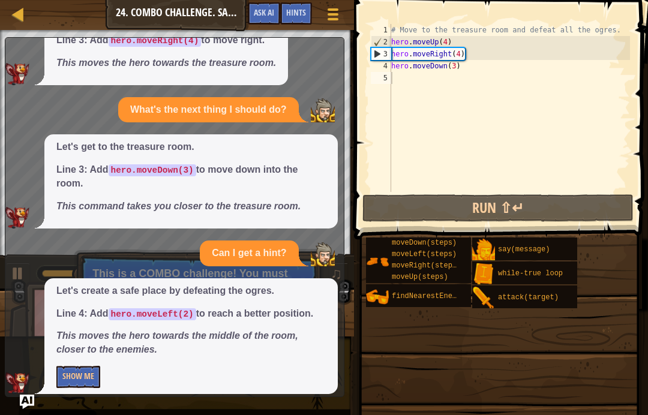
click at [95, 366] on button "Show Me" at bounding box center [78, 377] width 44 height 22
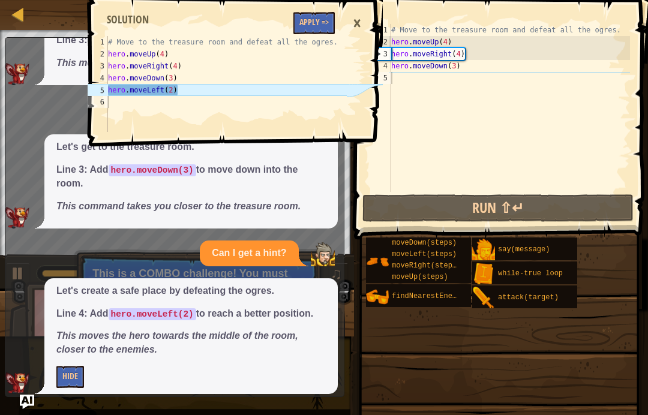
click at [305, 15] on button "Apply =>" at bounding box center [314, 23] width 41 height 22
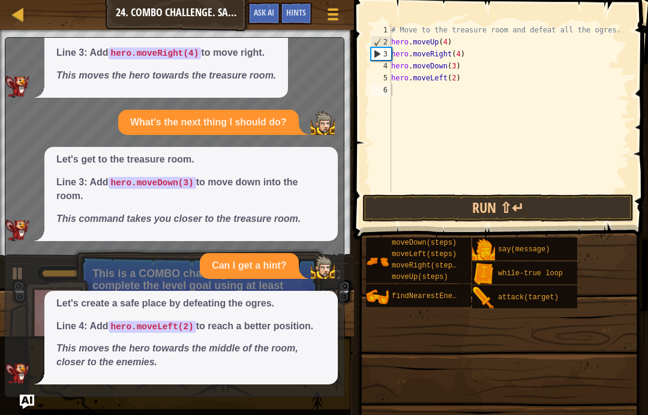
scroll to position [210, 0]
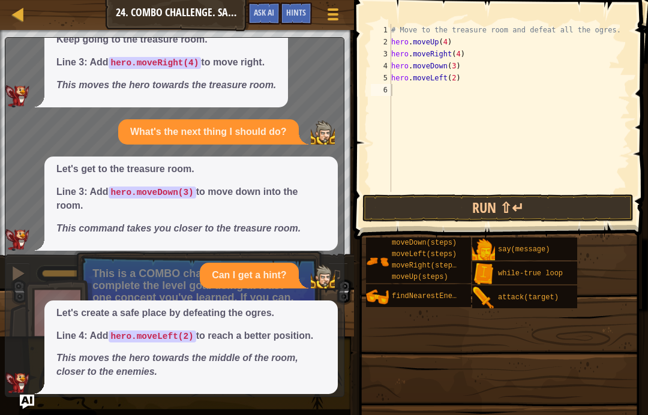
click at [569, 201] on button "Run ⇧↵" at bounding box center [498, 209] width 271 height 28
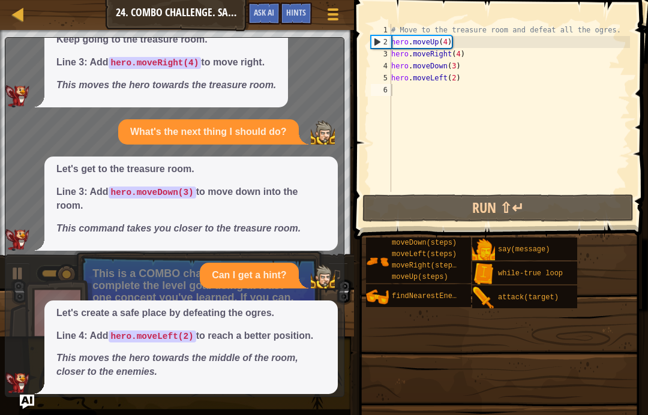
click at [265, 14] on span "Ask AI" at bounding box center [264, 12] width 20 height 11
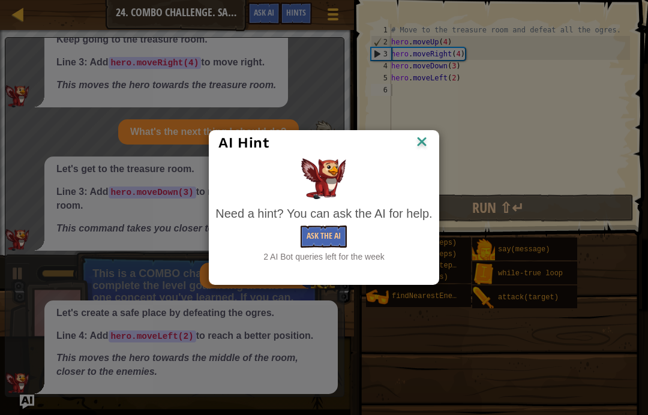
click at [337, 237] on button "Ask the AI" at bounding box center [324, 237] width 46 height 22
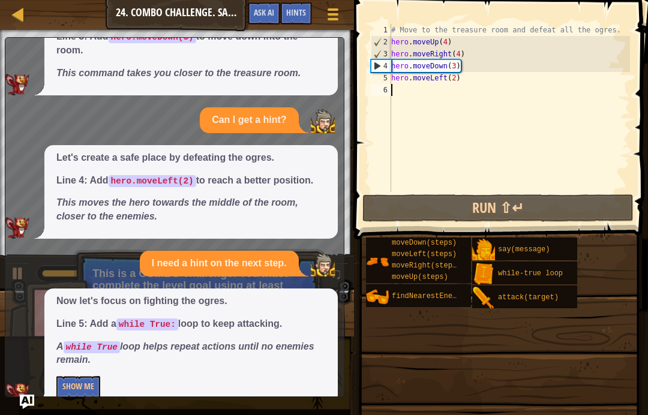
scroll to position [373, 0]
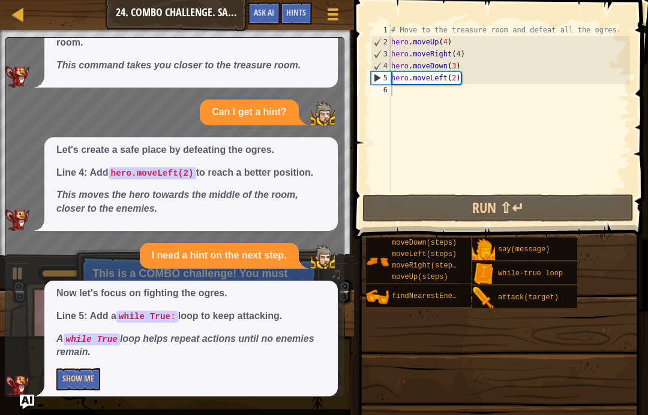
click at [92, 369] on button "Show Me" at bounding box center [78, 380] width 44 height 22
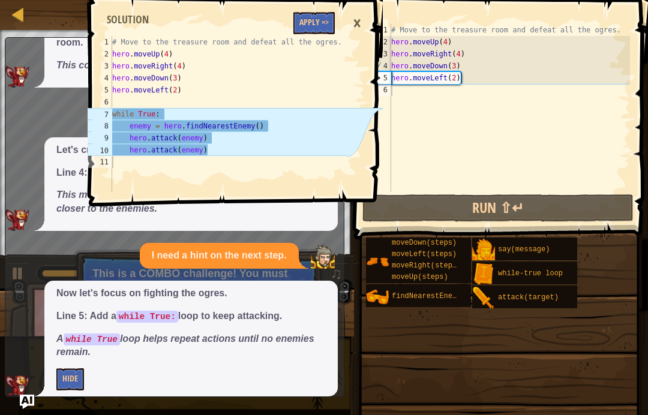
click at [318, 31] on button "Apply =>" at bounding box center [314, 23] width 41 height 22
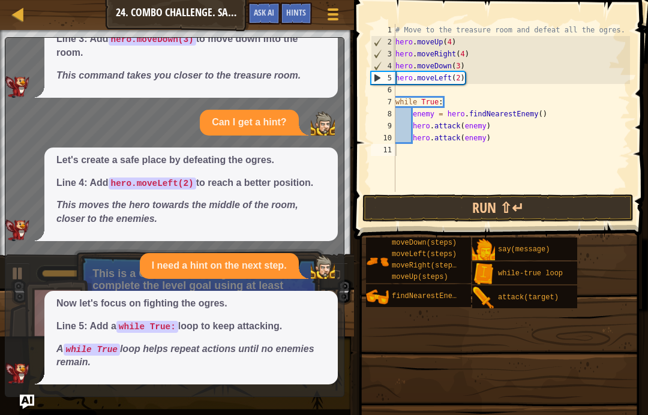
scroll to position [351, 0]
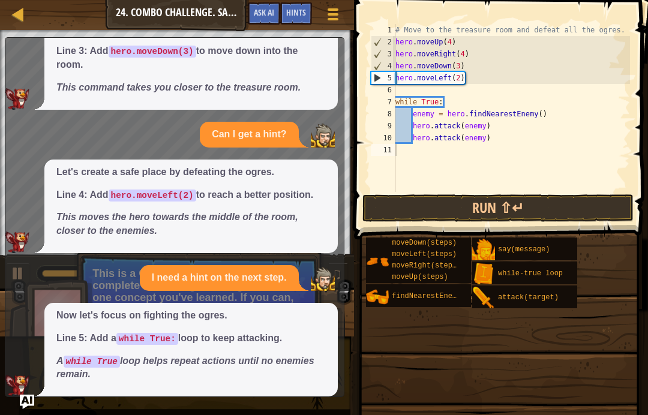
click at [576, 205] on button "Run ⇧↵" at bounding box center [498, 209] width 271 height 28
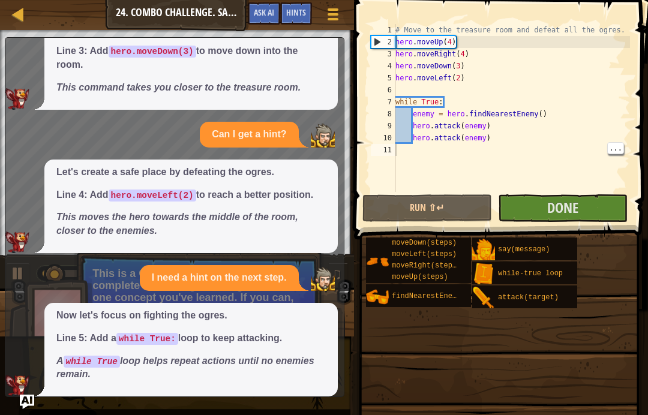
click at [589, 199] on button "Done" at bounding box center [563, 209] width 130 height 28
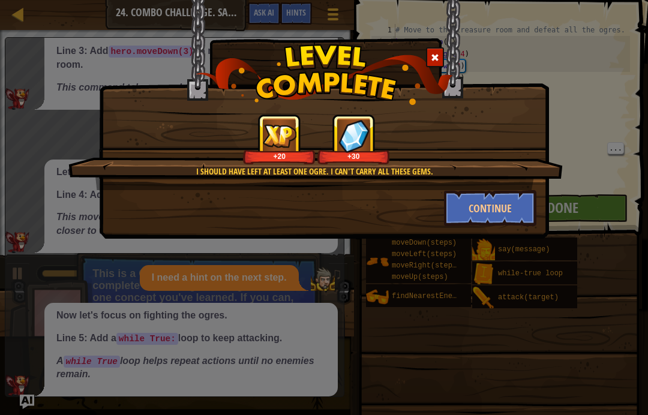
click at [514, 221] on button "Continue" at bounding box center [490, 208] width 93 height 36
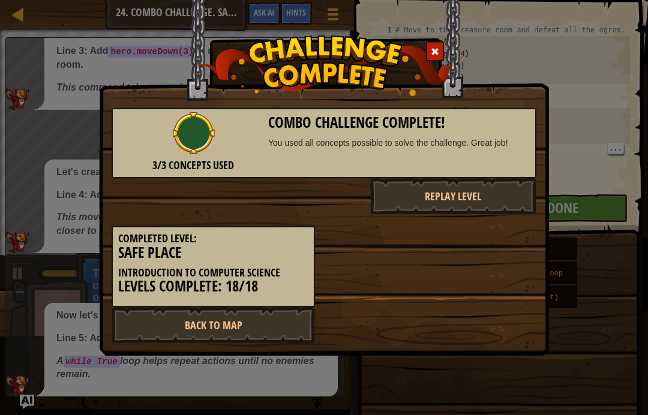
click at [267, 325] on link "Back to Map" at bounding box center [214, 325] width 204 height 36
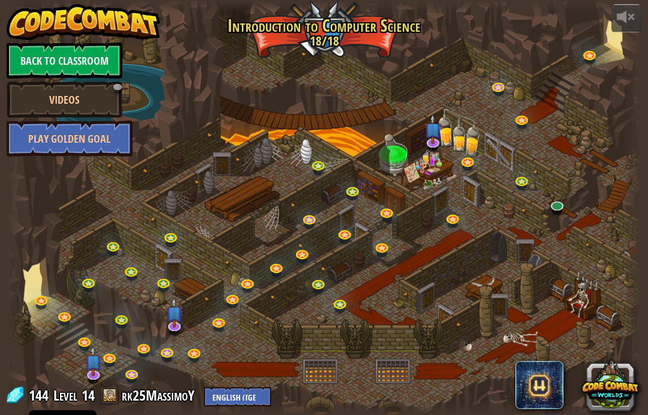
click at [46, 295] on link at bounding box center [43, 303] width 24 height 18
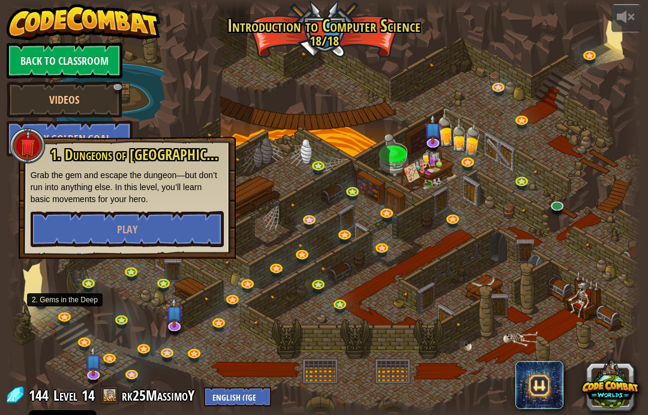
click at [65, 319] on link at bounding box center [66, 318] width 24 height 18
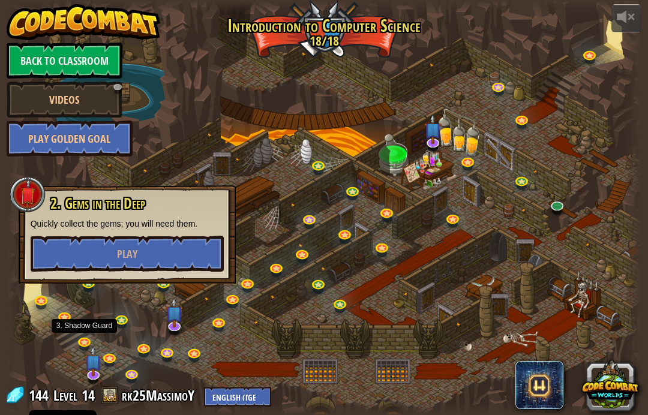
click at [85, 346] on link at bounding box center [86, 343] width 24 height 18
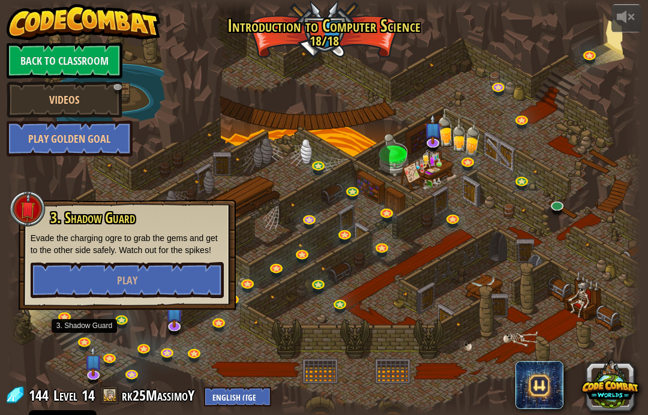
click at [115, 357] on link at bounding box center [111, 360] width 24 height 18
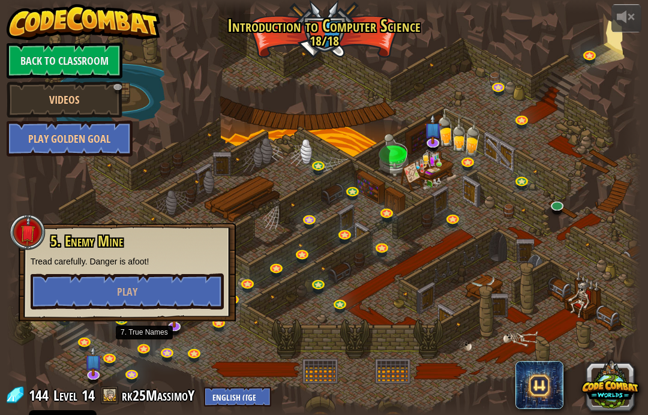
click at [140, 351] on link at bounding box center [145, 350] width 24 height 18
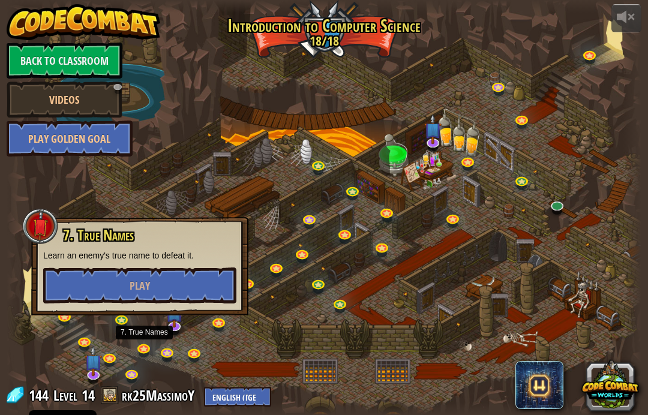
click at [192, 356] on link at bounding box center [196, 355] width 24 height 18
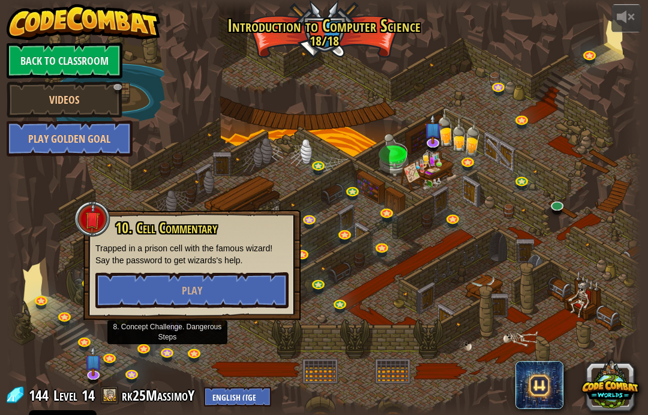
click at [169, 358] on link at bounding box center [169, 355] width 24 height 18
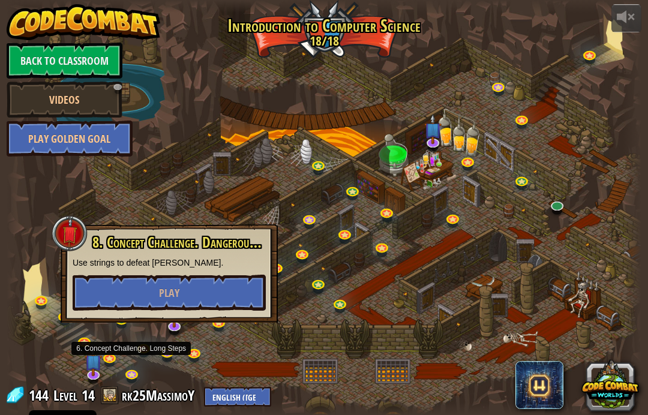
click at [136, 375] on link at bounding box center [133, 376] width 24 height 18
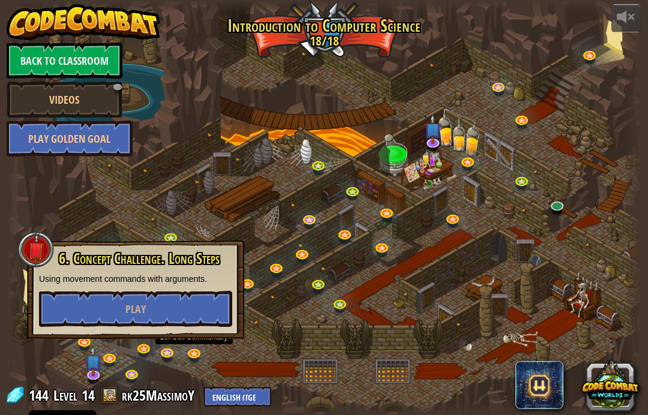
click at [202, 351] on link at bounding box center [196, 355] width 24 height 18
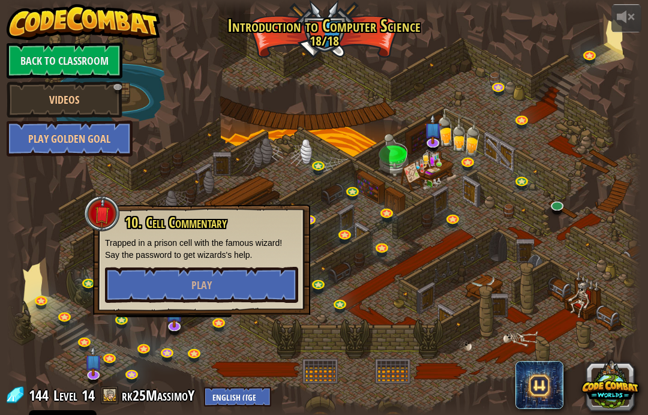
click at [175, 330] on link at bounding box center [175, 328] width 24 height 18
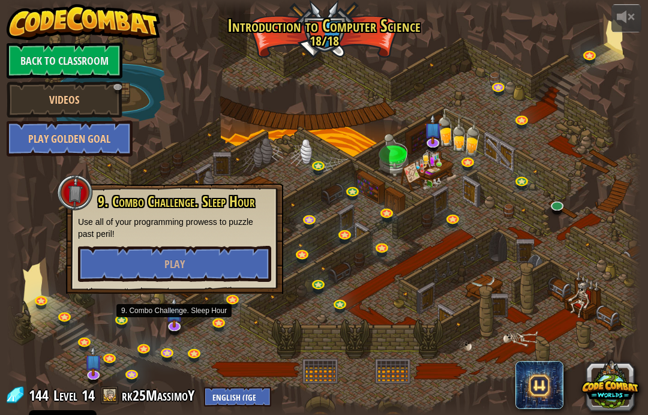
click at [205, 258] on button "Play" at bounding box center [174, 264] width 193 height 36
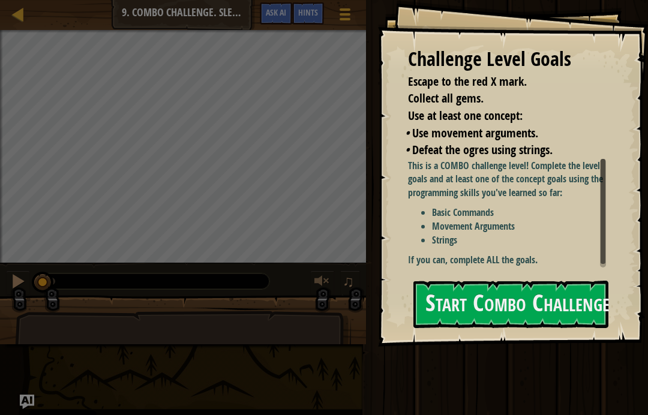
click at [534, 281] on button "Start Combo Challenge" at bounding box center [511, 304] width 195 height 47
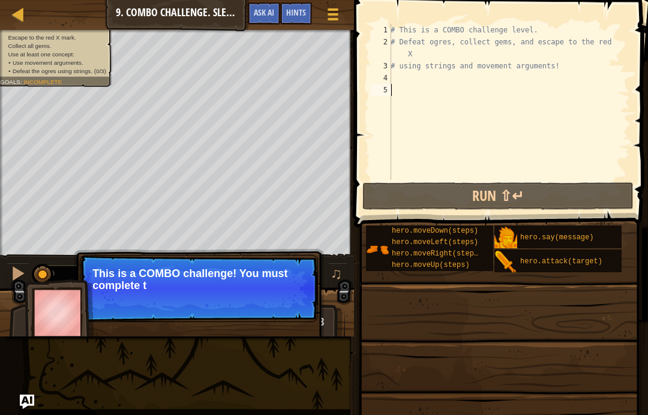
click at [271, 6] on button "Ask AI" at bounding box center [264, 13] width 32 height 22
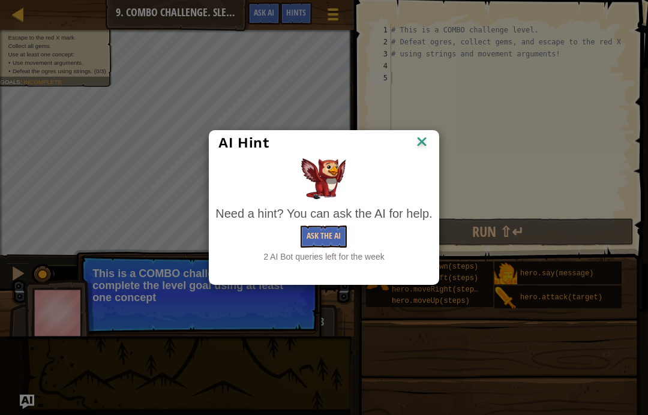
click at [328, 231] on button "Ask the AI" at bounding box center [324, 237] width 46 height 22
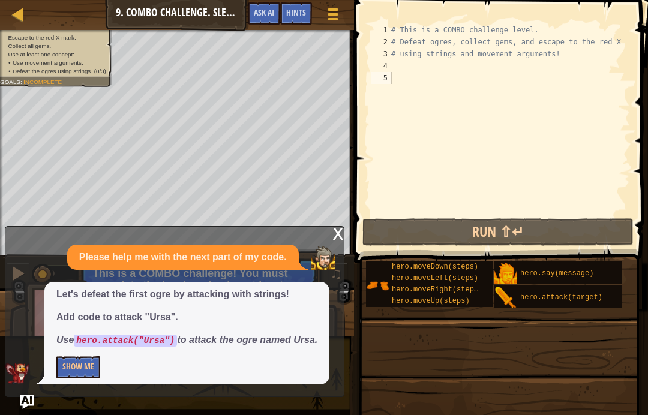
click at [82, 378] on button "Show Me" at bounding box center [78, 368] width 44 height 22
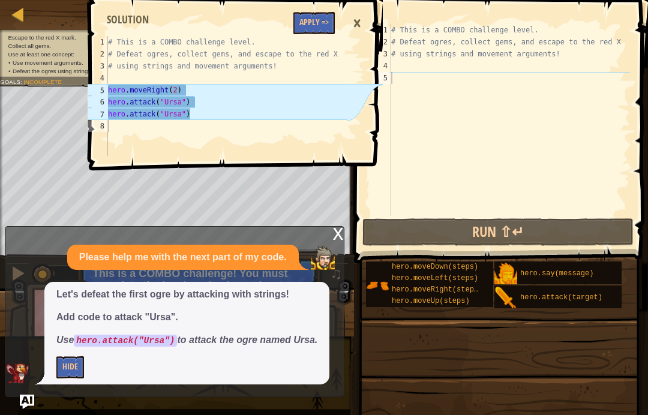
click at [318, 27] on button "Apply =>" at bounding box center [314, 23] width 41 height 22
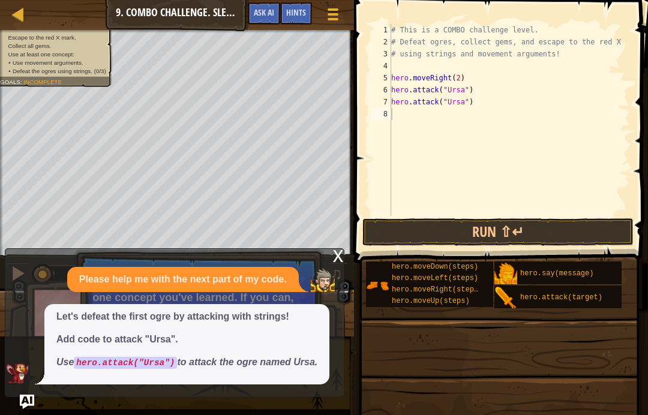
click at [571, 226] on button "Run ⇧↵" at bounding box center [498, 233] width 271 height 28
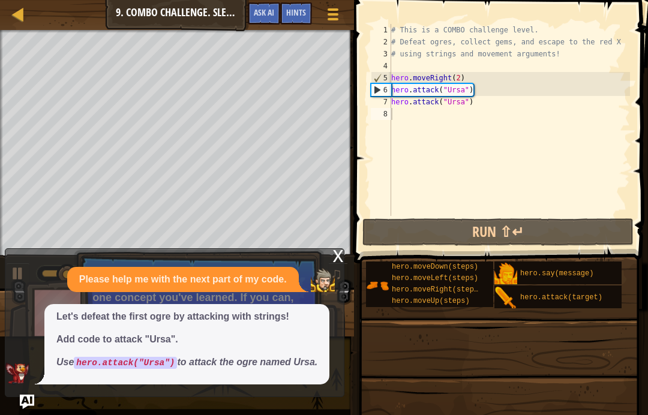
click at [267, 7] on button "Ask AI" at bounding box center [264, 13] width 32 height 22
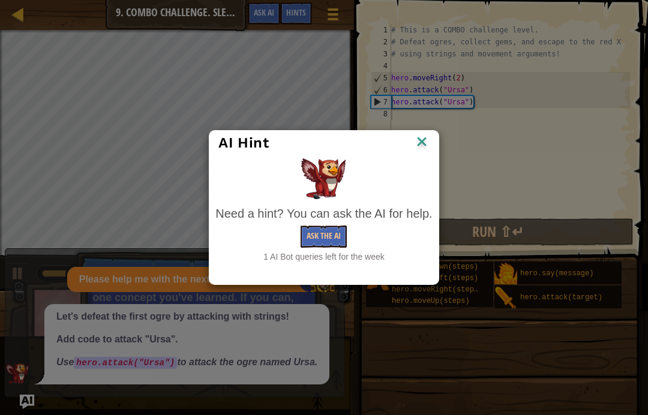
click at [312, 246] on button "Ask the AI" at bounding box center [324, 237] width 46 height 22
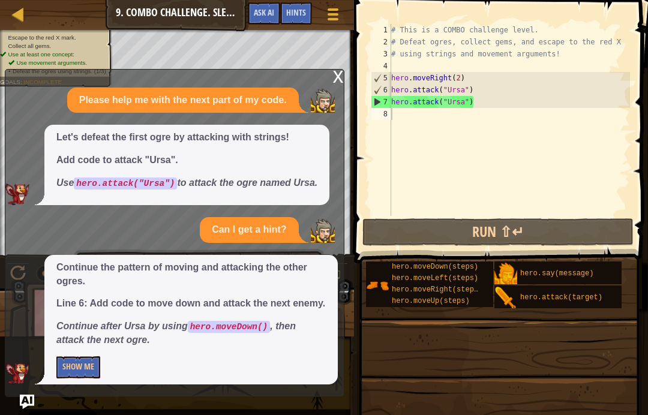
click at [95, 364] on button "Show Me" at bounding box center [78, 368] width 44 height 22
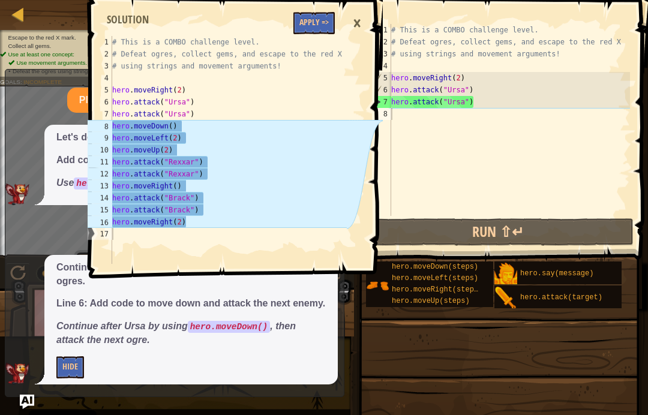
click at [313, 22] on button "Apply =>" at bounding box center [314, 23] width 41 height 22
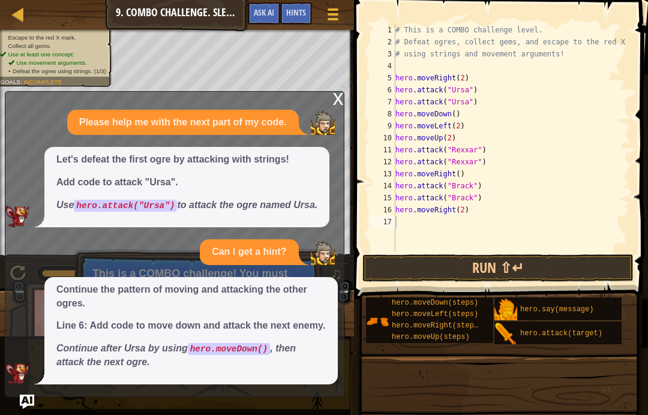
click at [549, 267] on button "Run ⇧↵" at bounding box center [498, 269] width 271 height 28
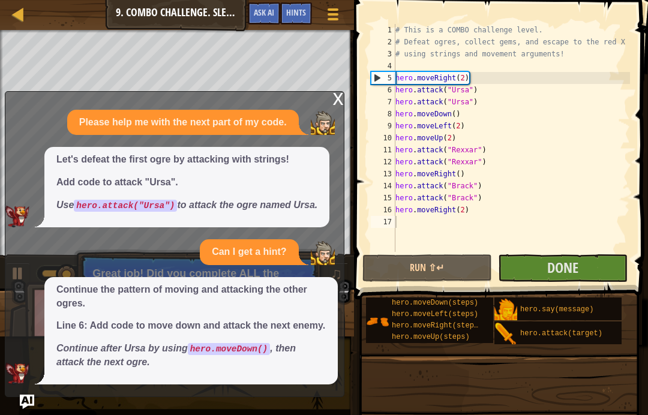
click at [325, 97] on div "x Please help me with the next part of my code. Let's defeat the first ogre by …" at bounding box center [175, 244] width 340 height 306
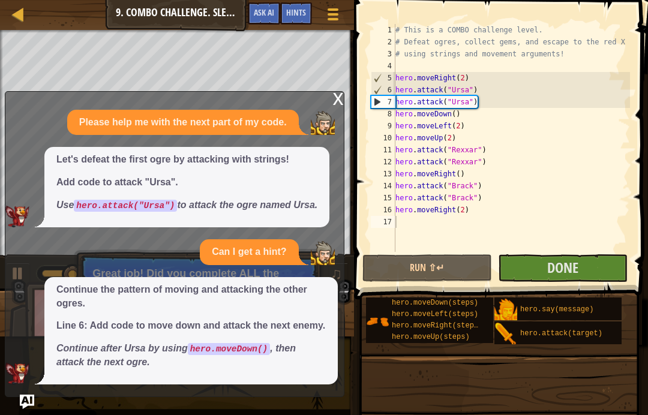
click at [332, 111] on img at bounding box center [323, 123] width 24 height 24
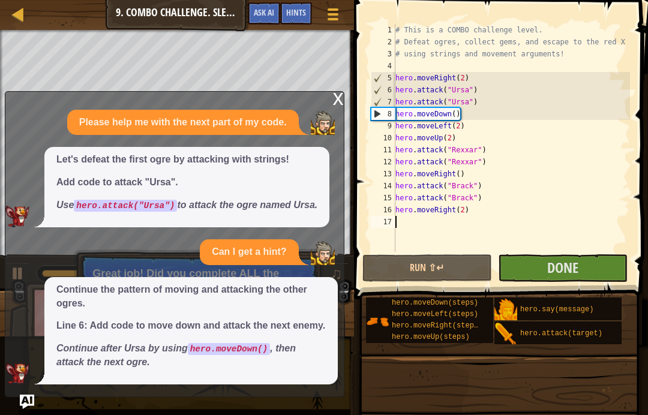
click at [327, 91] on div "x Please help me with the next part of my code. Let's defeat the first ogre by …" at bounding box center [175, 244] width 340 height 306
click at [577, 271] on span "Done" at bounding box center [563, 267] width 31 height 19
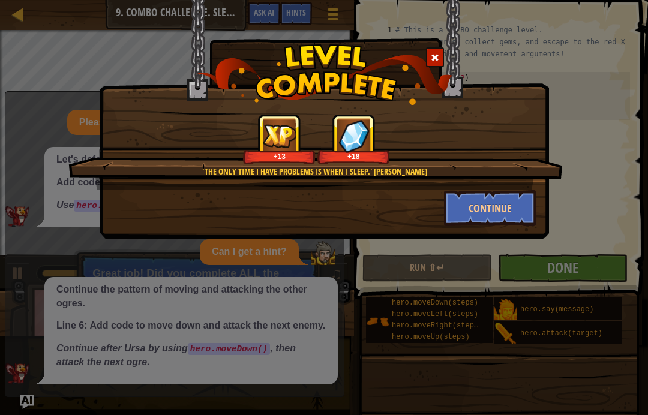
click at [513, 208] on button "Continue" at bounding box center [490, 208] width 93 height 36
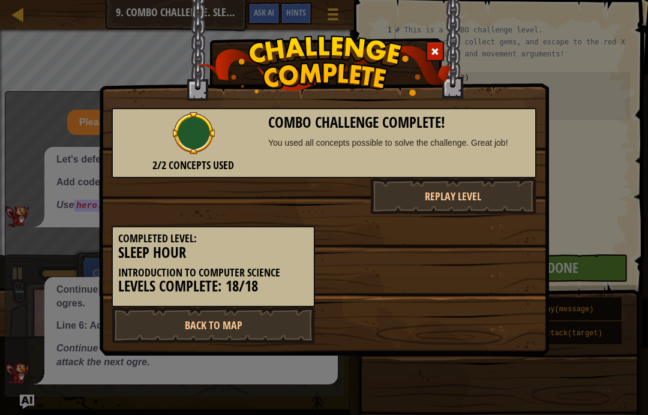
click at [267, 314] on link "Back to Map" at bounding box center [214, 325] width 204 height 36
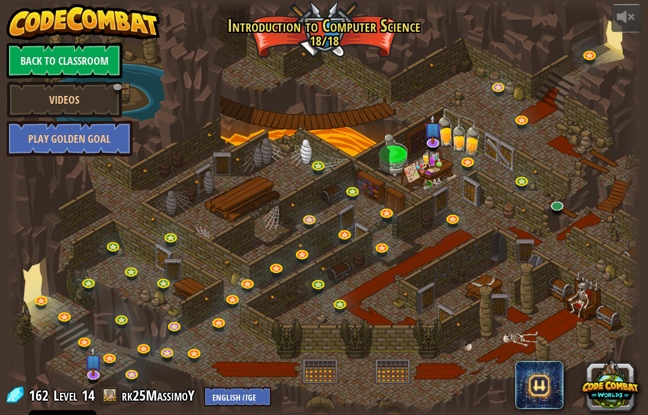
click at [86, 372] on img at bounding box center [93, 361] width 17 height 30
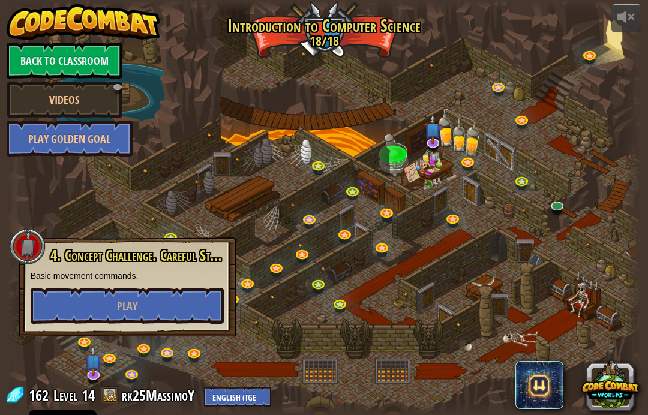
click at [629, 236] on div at bounding box center [632, 207] width 19 height 415
click at [435, 139] on img at bounding box center [432, 129] width 17 height 30
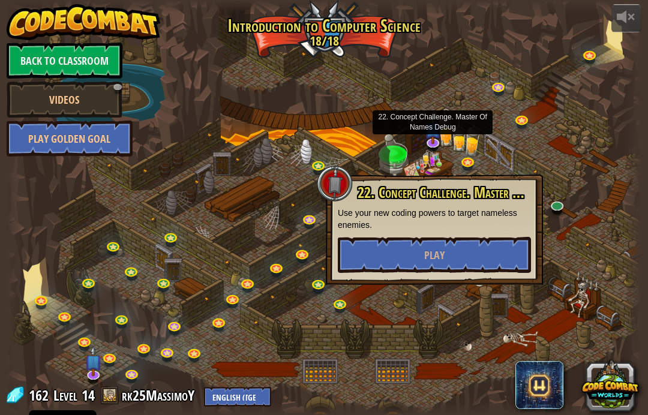
click at [471, 271] on button "Play" at bounding box center [434, 255] width 193 height 36
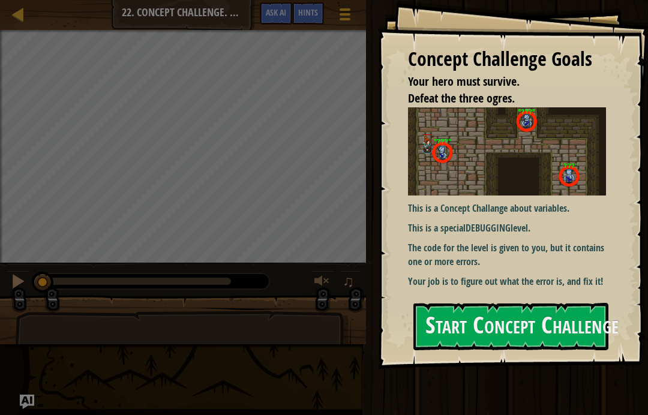
click at [530, 325] on button "Start Concept Challenge" at bounding box center [511, 326] width 195 height 47
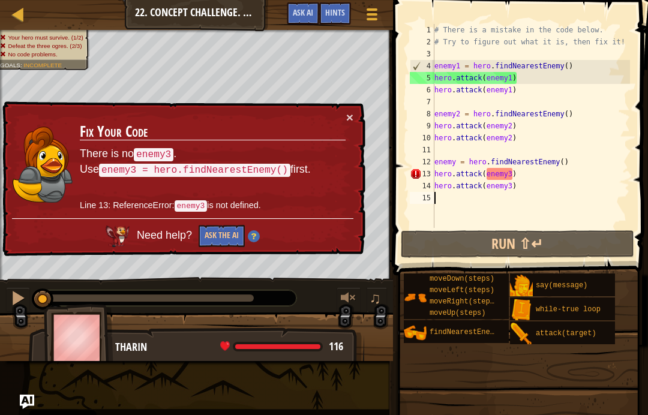
click at [232, 243] on button "Ask the AI" at bounding box center [222, 236] width 46 height 22
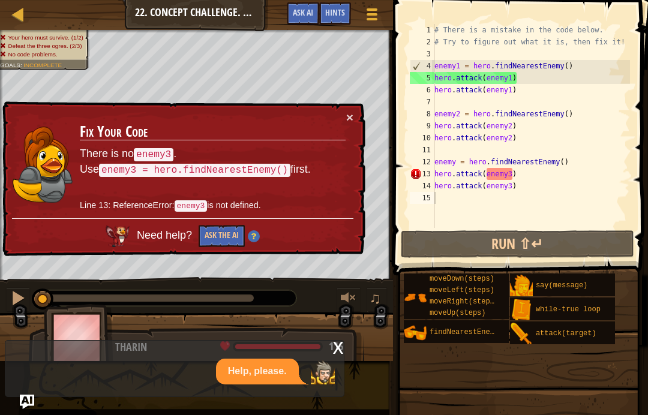
click at [223, 240] on button "Ask the AI" at bounding box center [222, 236] width 46 height 22
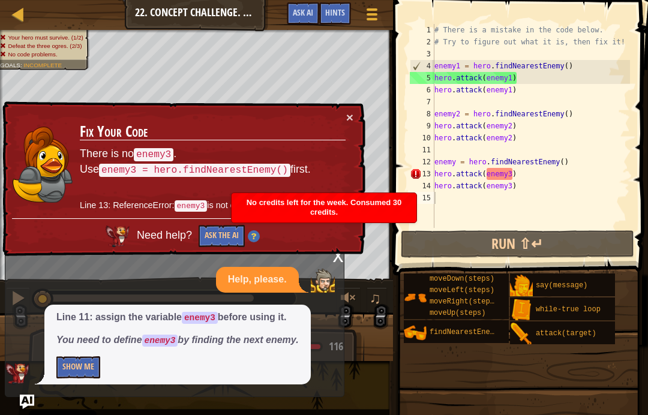
click at [333, 257] on div "x" at bounding box center [338, 255] width 11 height 12
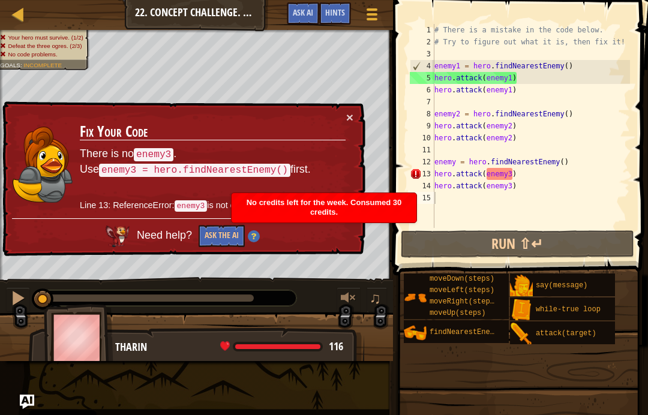
click at [352, 122] on button "×" at bounding box center [349, 117] width 7 height 13
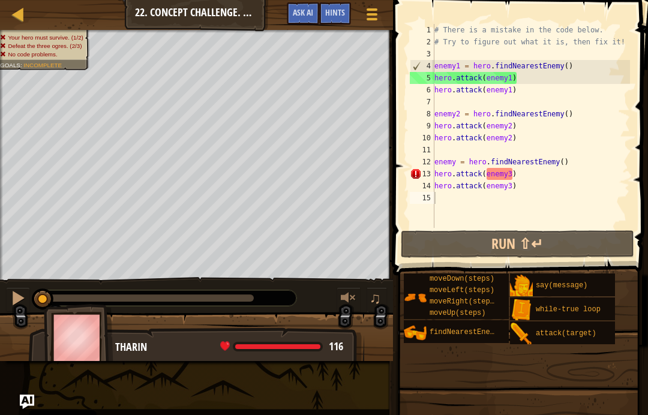
click at [21, 17] on div at bounding box center [18, 14] width 15 height 15
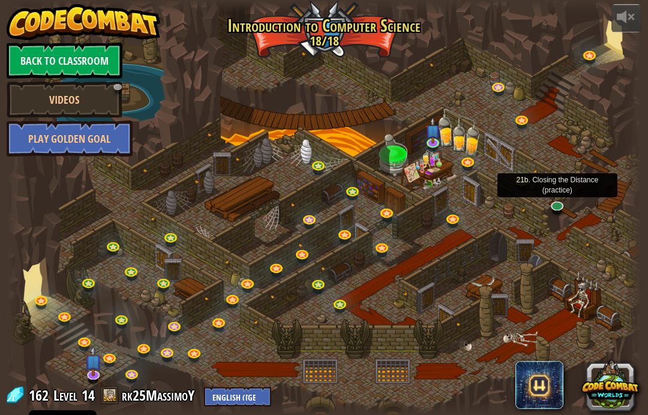
click at [559, 199] on link at bounding box center [558, 207] width 24 height 18
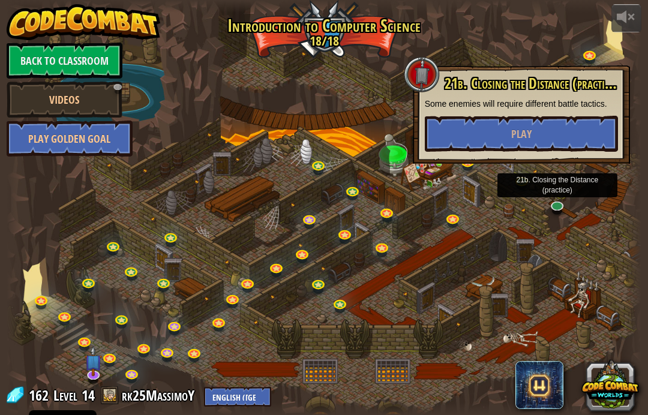
click at [579, 142] on button "Play" at bounding box center [521, 134] width 193 height 36
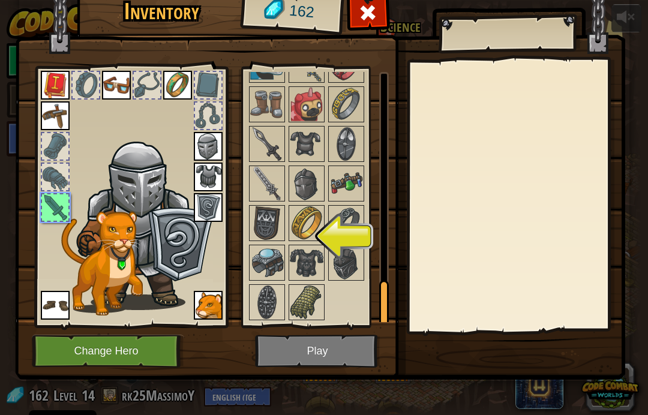
scroll to position [858, 0]
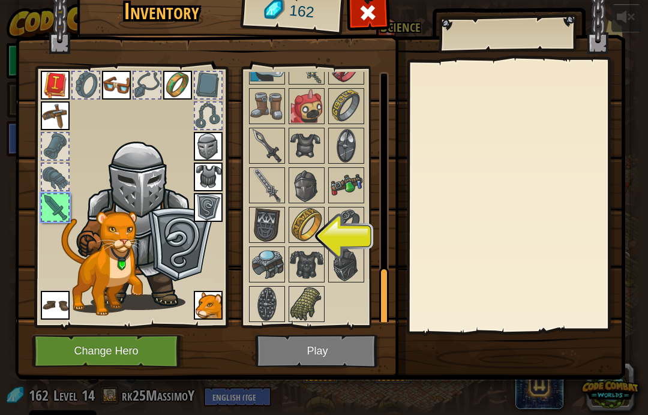
click at [321, 304] on img at bounding box center [307, 305] width 34 height 34
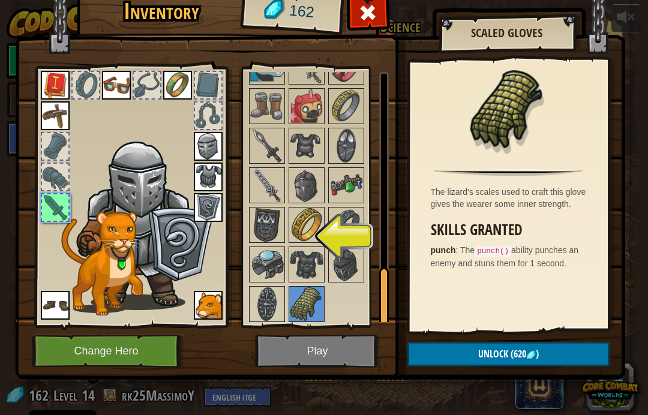
click at [331, 267] on img at bounding box center [347, 265] width 34 height 34
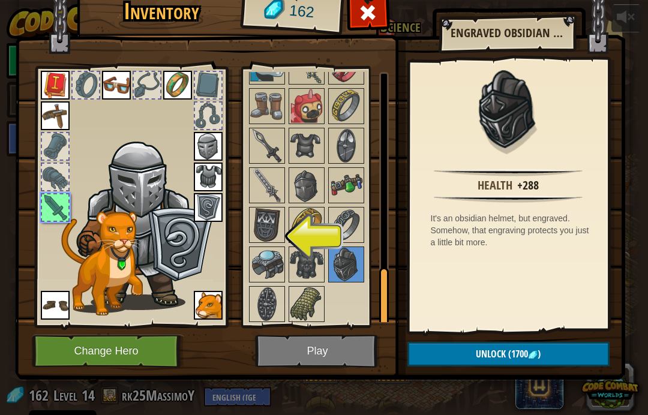
click at [277, 268] on img at bounding box center [267, 265] width 34 height 34
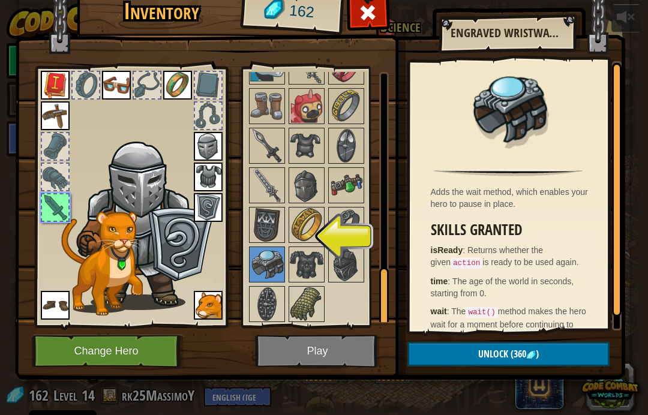
click at [277, 233] on img at bounding box center [267, 225] width 34 height 34
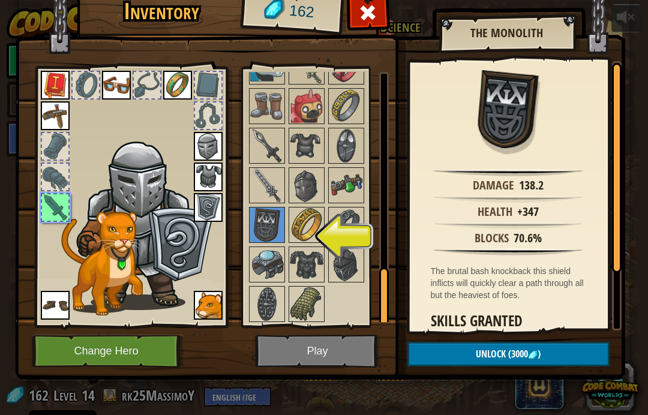
click at [313, 306] on img at bounding box center [307, 305] width 34 height 34
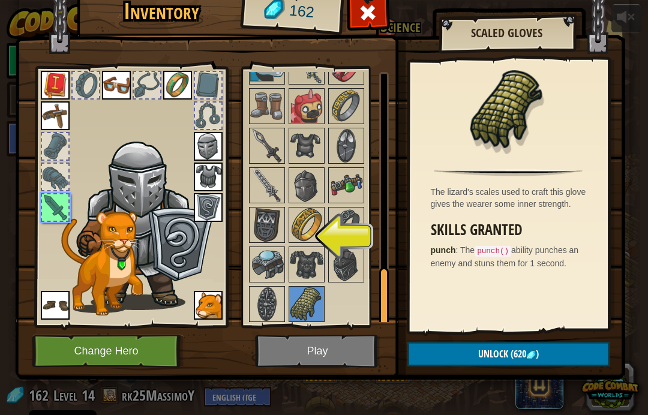
click at [270, 302] on img at bounding box center [267, 305] width 34 height 34
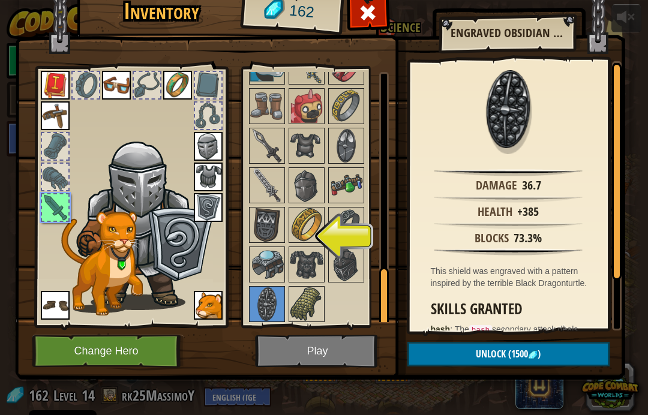
click at [363, 178] on img at bounding box center [347, 186] width 34 height 34
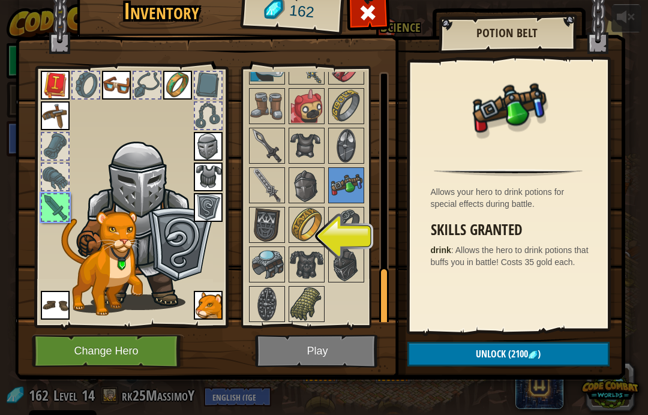
click at [340, 193] on img at bounding box center [347, 186] width 34 height 34
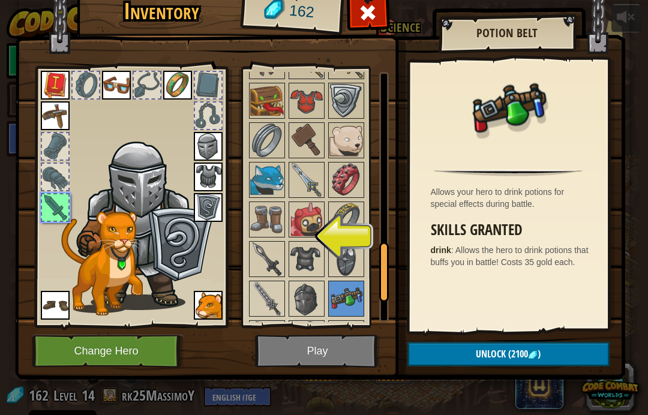
scroll to position [746, 0]
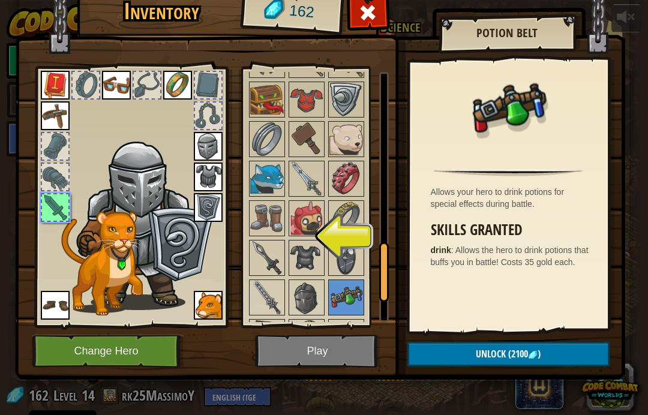
click at [272, 178] on img at bounding box center [267, 179] width 34 height 34
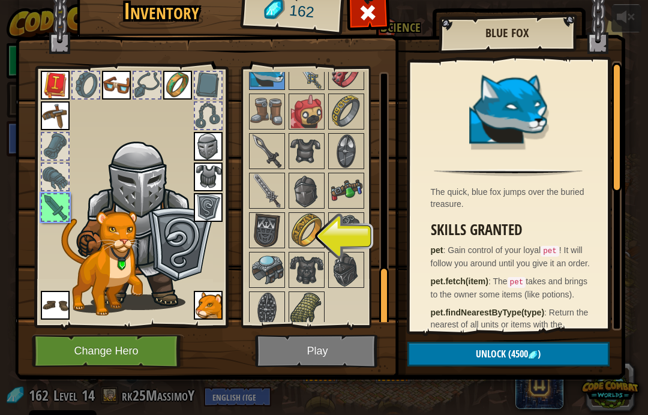
scroll to position [854, 0]
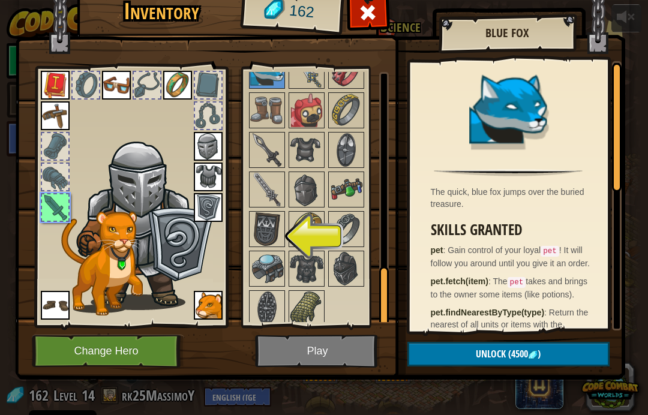
click at [344, 175] on img at bounding box center [347, 190] width 34 height 34
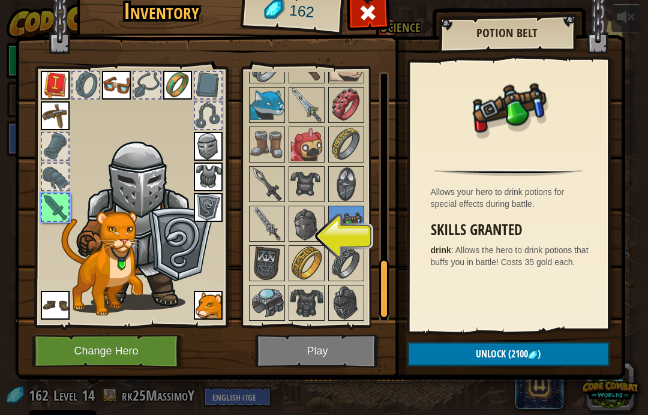
scroll to position [798, 0]
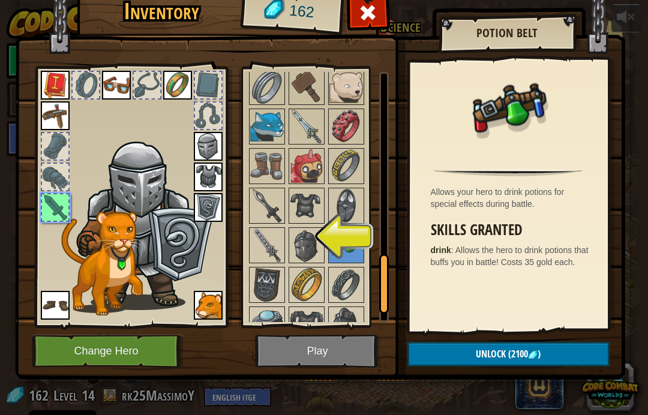
click at [201, 249] on img at bounding box center [144, 223] width 147 height 175
click at [314, 246] on img at bounding box center [307, 246] width 34 height 34
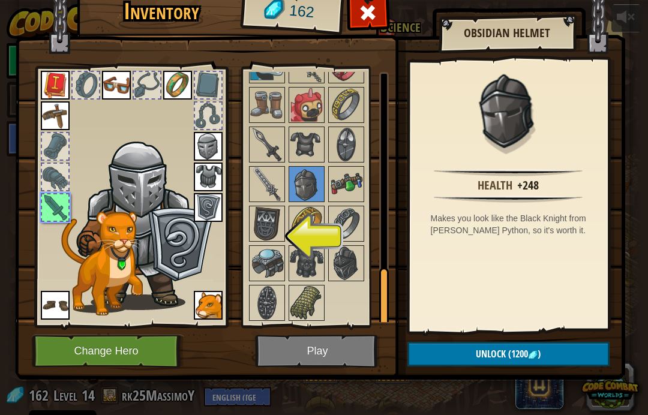
scroll to position [858, 0]
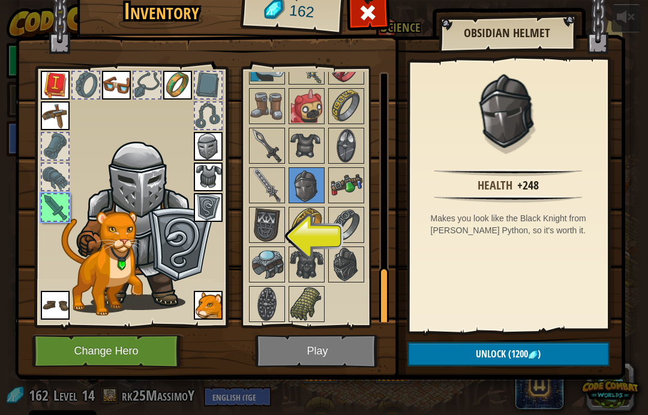
click at [283, 232] on img at bounding box center [267, 225] width 34 height 34
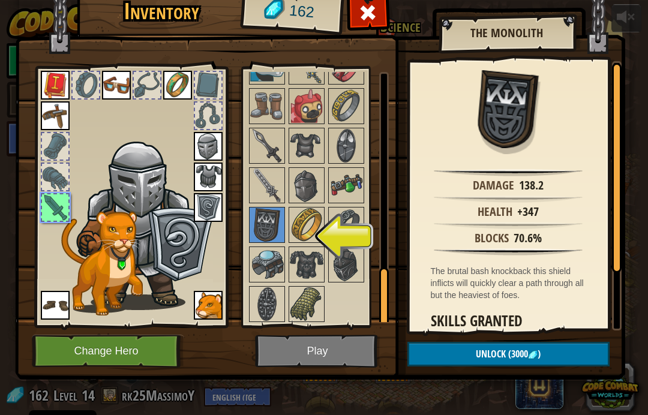
click at [280, 237] on img at bounding box center [267, 225] width 34 height 34
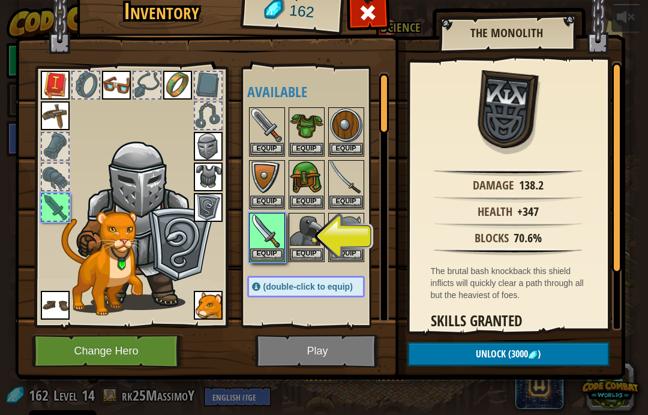
scroll to position [0, 0]
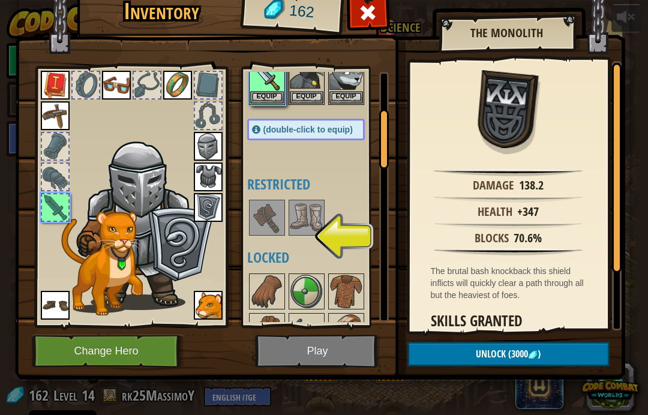
click at [305, 221] on img at bounding box center [307, 218] width 34 height 34
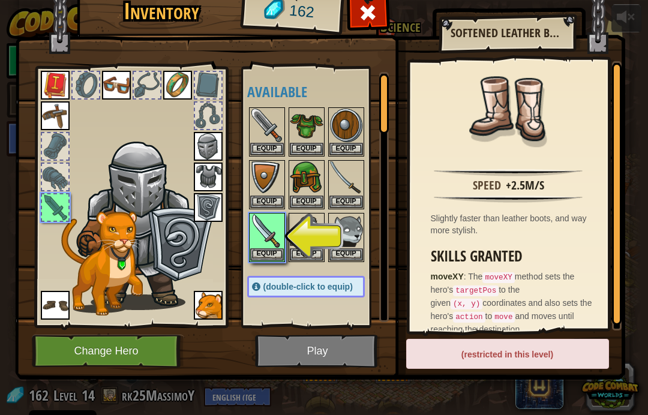
click at [355, 200] on button "Equip" at bounding box center [347, 202] width 34 height 13
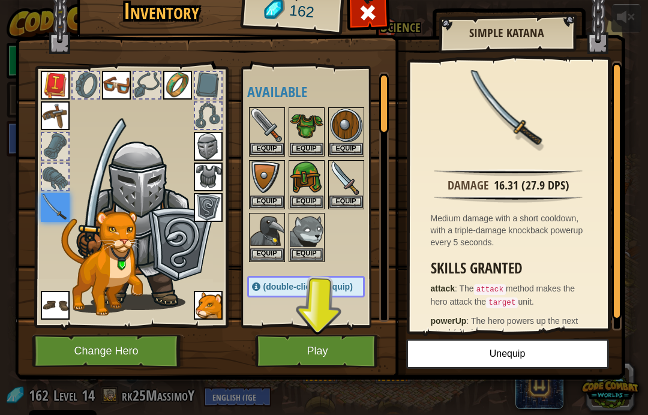
click at [373, 22] on span at bounding box center [367, 12] width 19 height 19
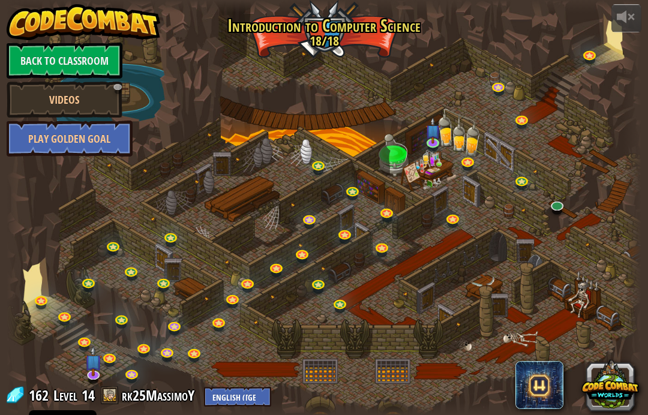
click at [632, 29] on button at bounding box center [627, 18] width 30 height 28
click at [641, 22] on button at bounding box center [627, 18] width 30 height 28
click at [250, 383] on div at bounding box center [325, 207] width 636 height 415
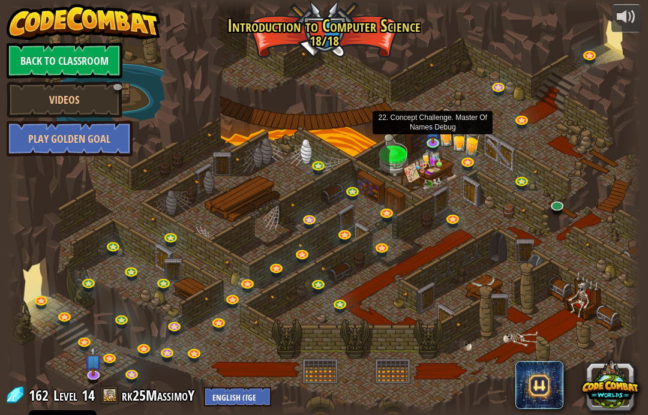
click at [432, 144] on link at bounding box center [435, 145] width 24 height 18
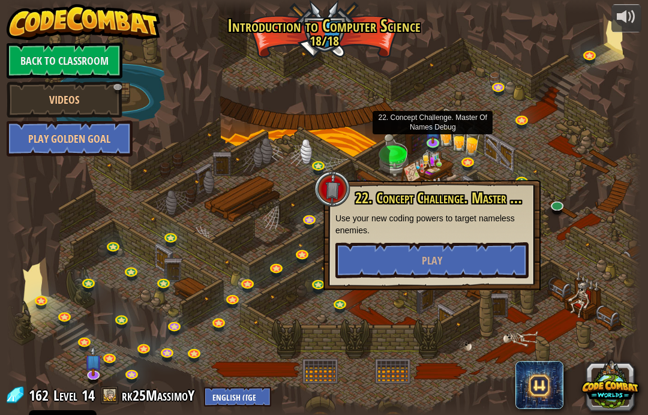
click at [592, 133] on div at bounding box center [325, 207] width 636 height 415
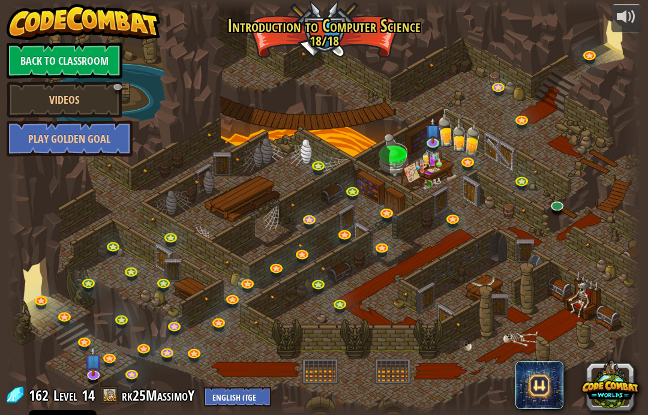
click at [618, 20] on div at bounding box center [626, 16] width 19 height 19
